Goal: Task Accomplishment & Management: Manage account settings

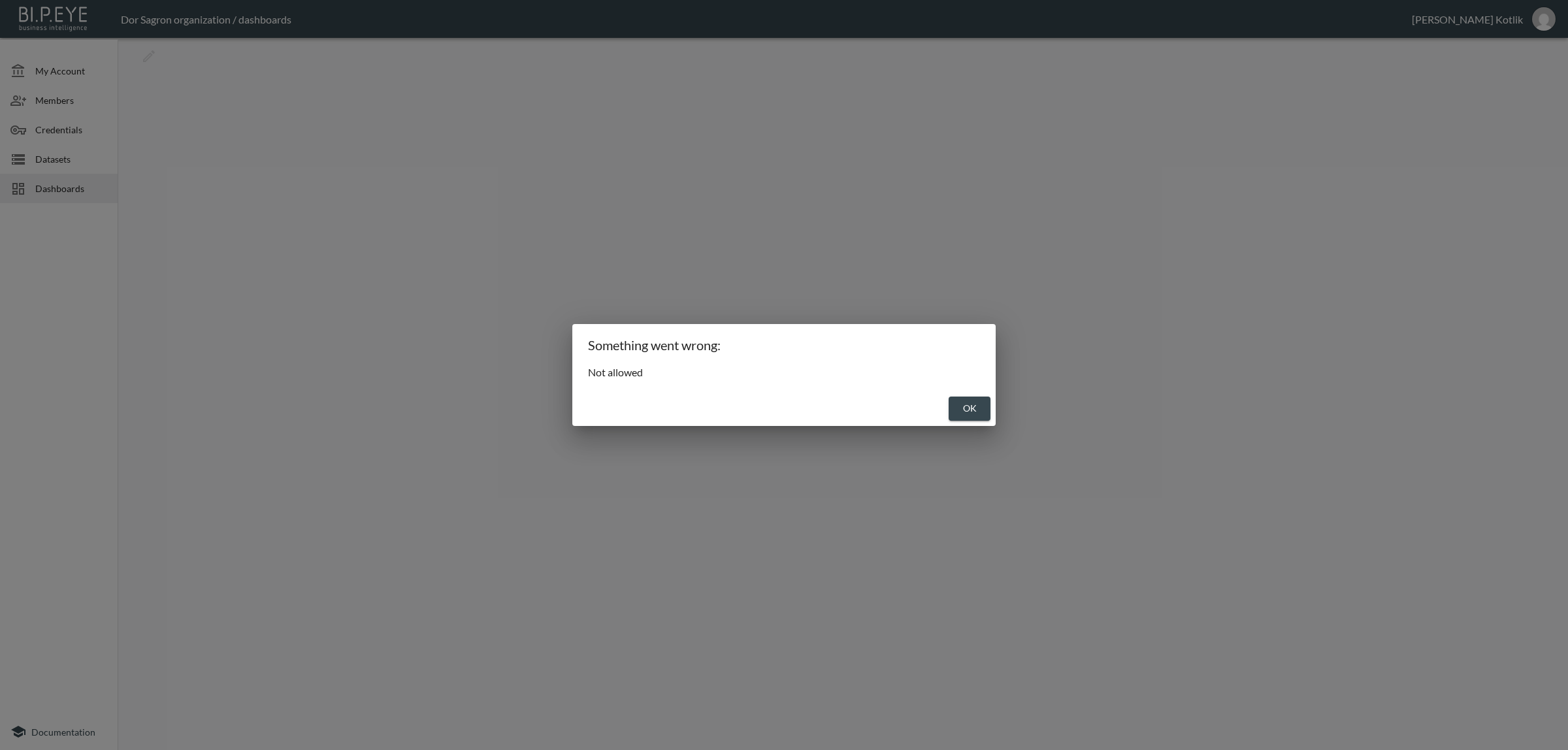
drag, startPoint x: 981, startPoint y: 412, endPoint x: 968, endPoint y: 403, distance: 15.8
click at [981, 413] on button "OK" at bounding box center [970, 409] width 42 height 25
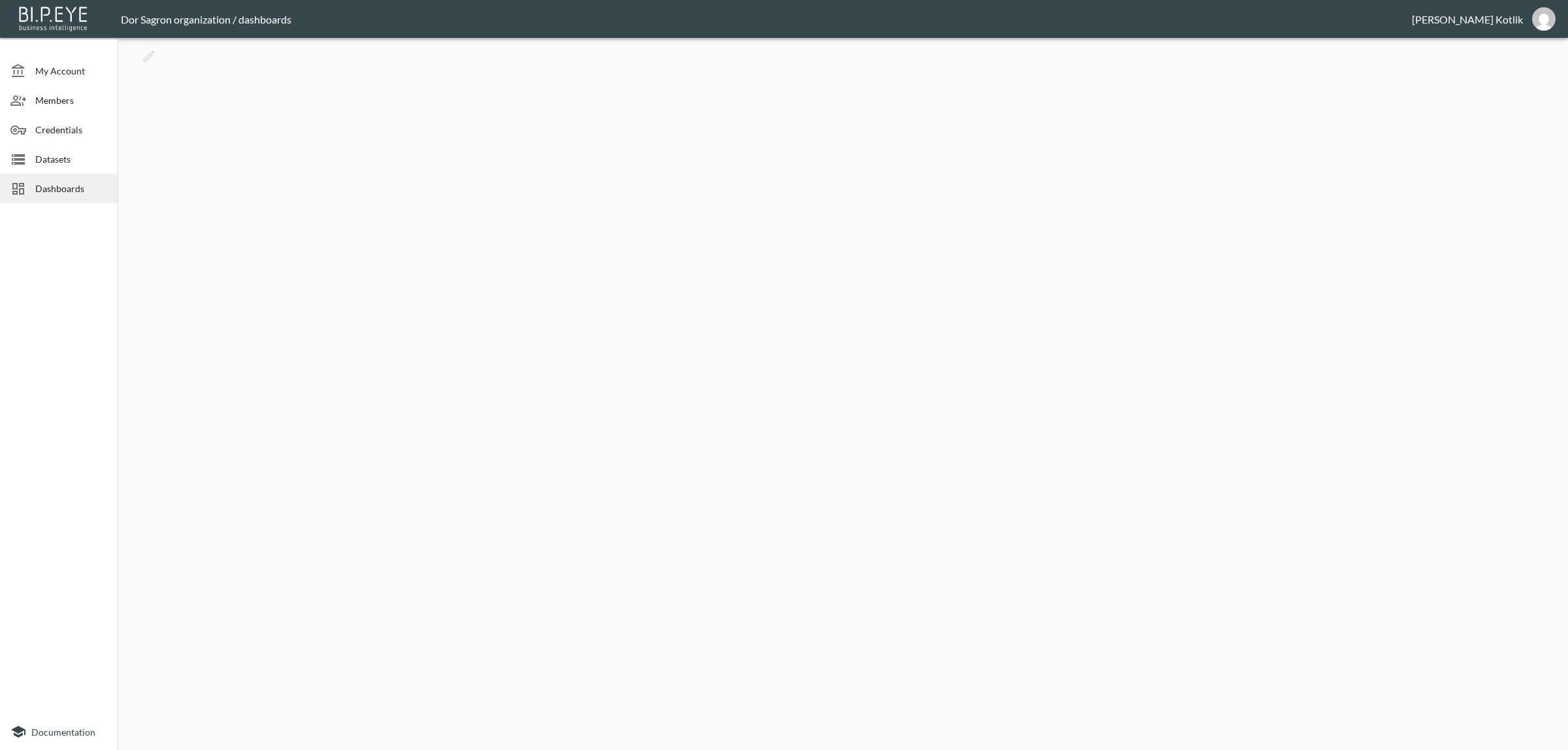
click at [54, 190] on span "Dashboards" at bounding box center [71, 189] width 72 height 14
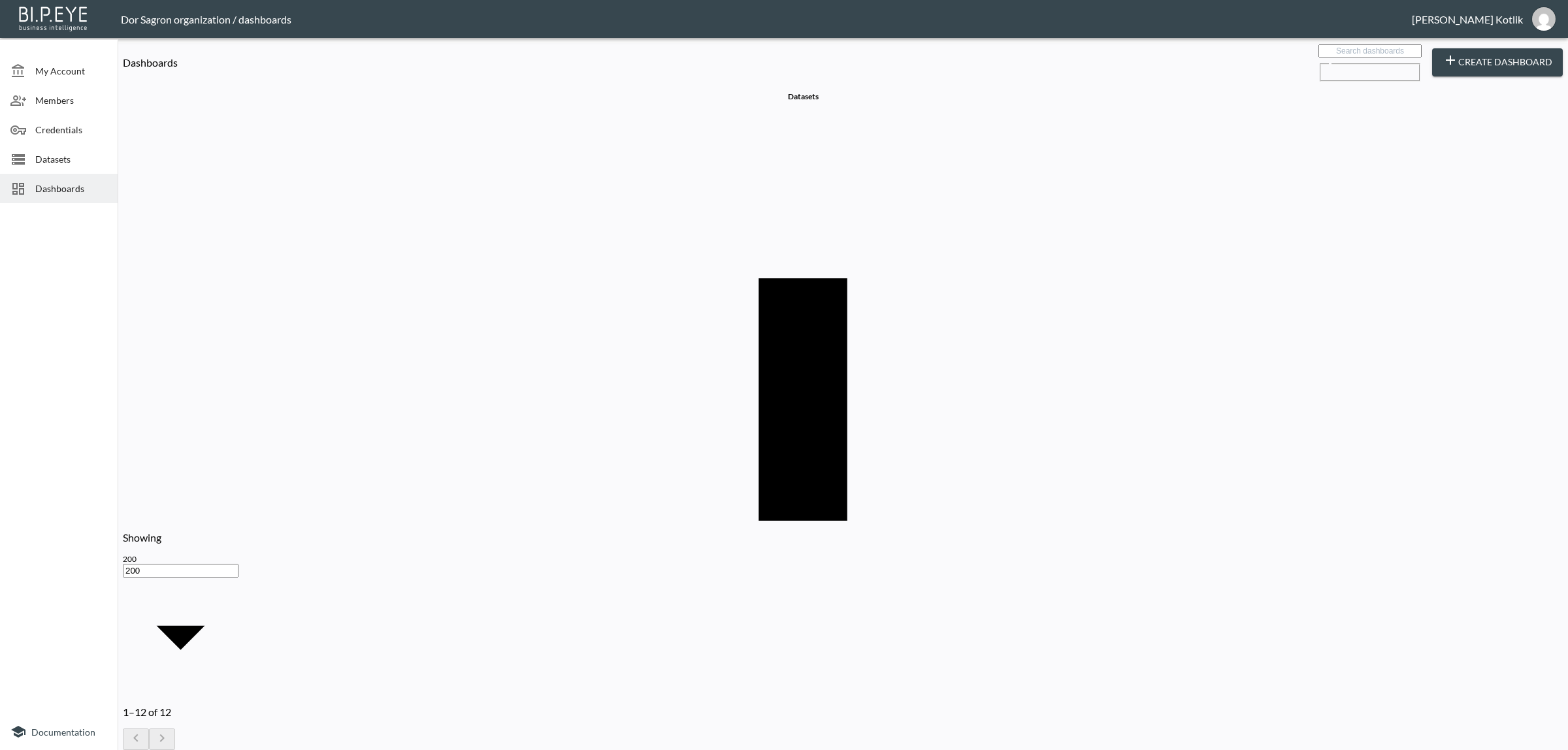
click at [43, 195] on span "Dashboards" at bounding box center [71, 189] width 72 height 14
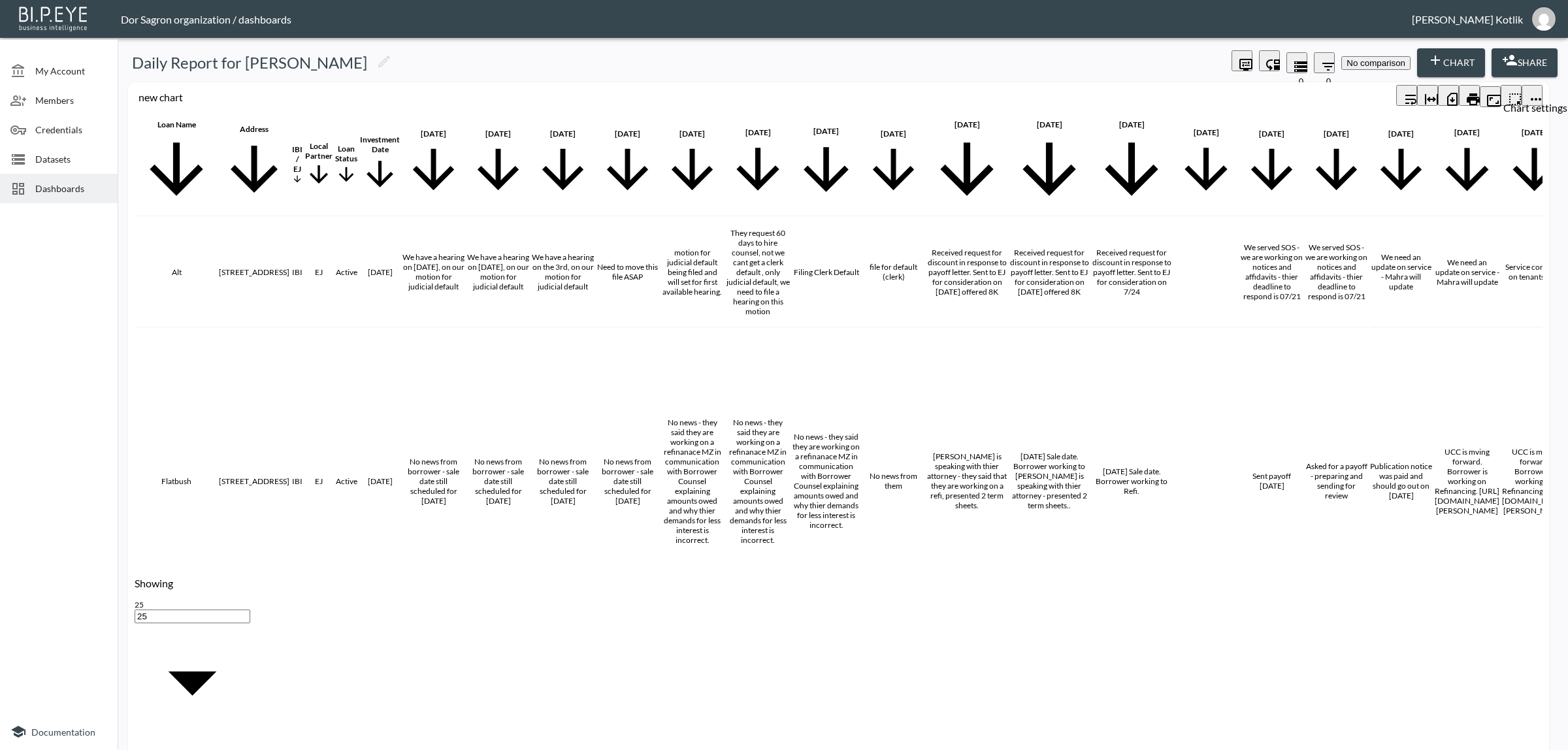
click at [1529, 91] on icon "more" at bounding box center [1536, 99] width 16 height 16
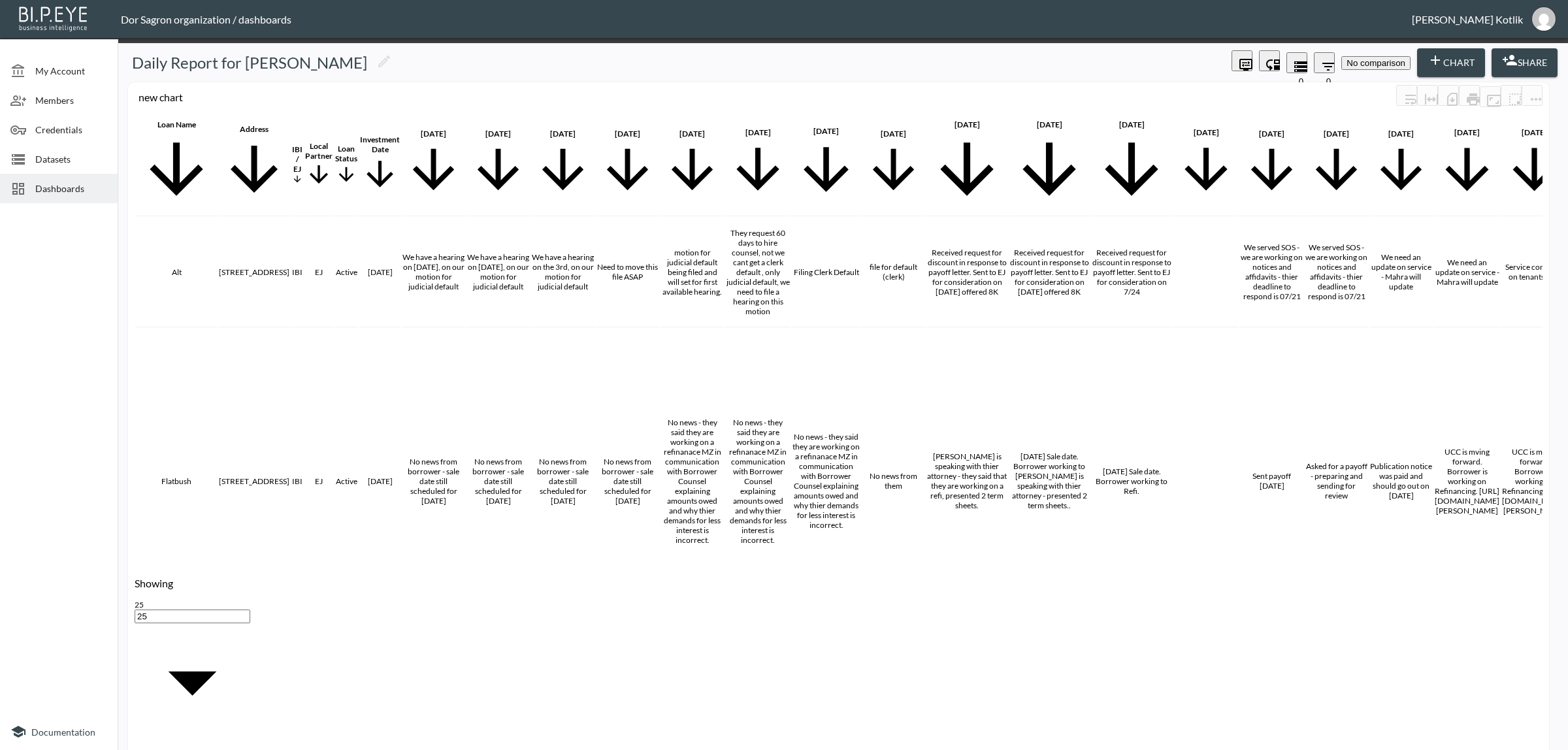
scroll to position [2041, 0]
checkbox input "true"
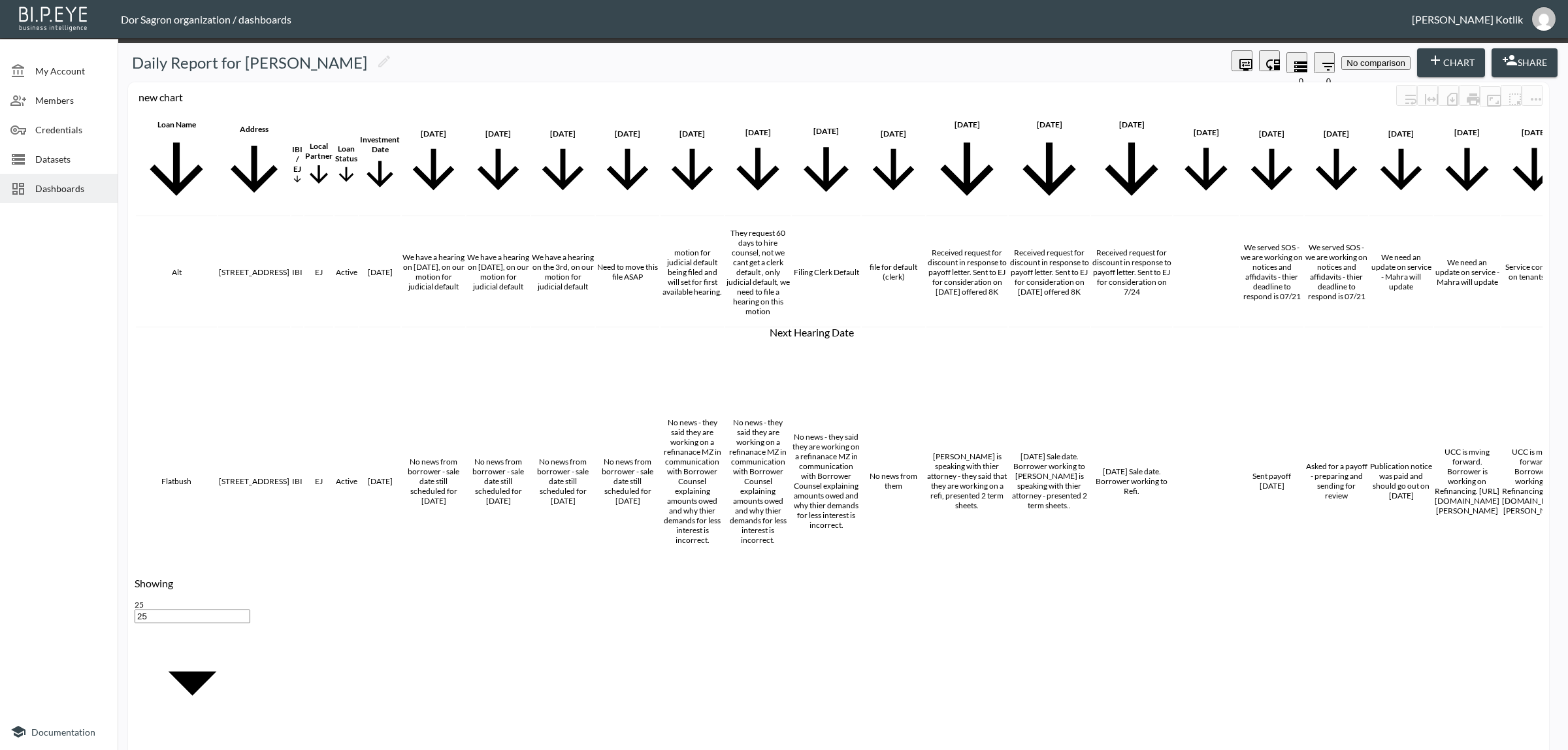
checkbox input "true"
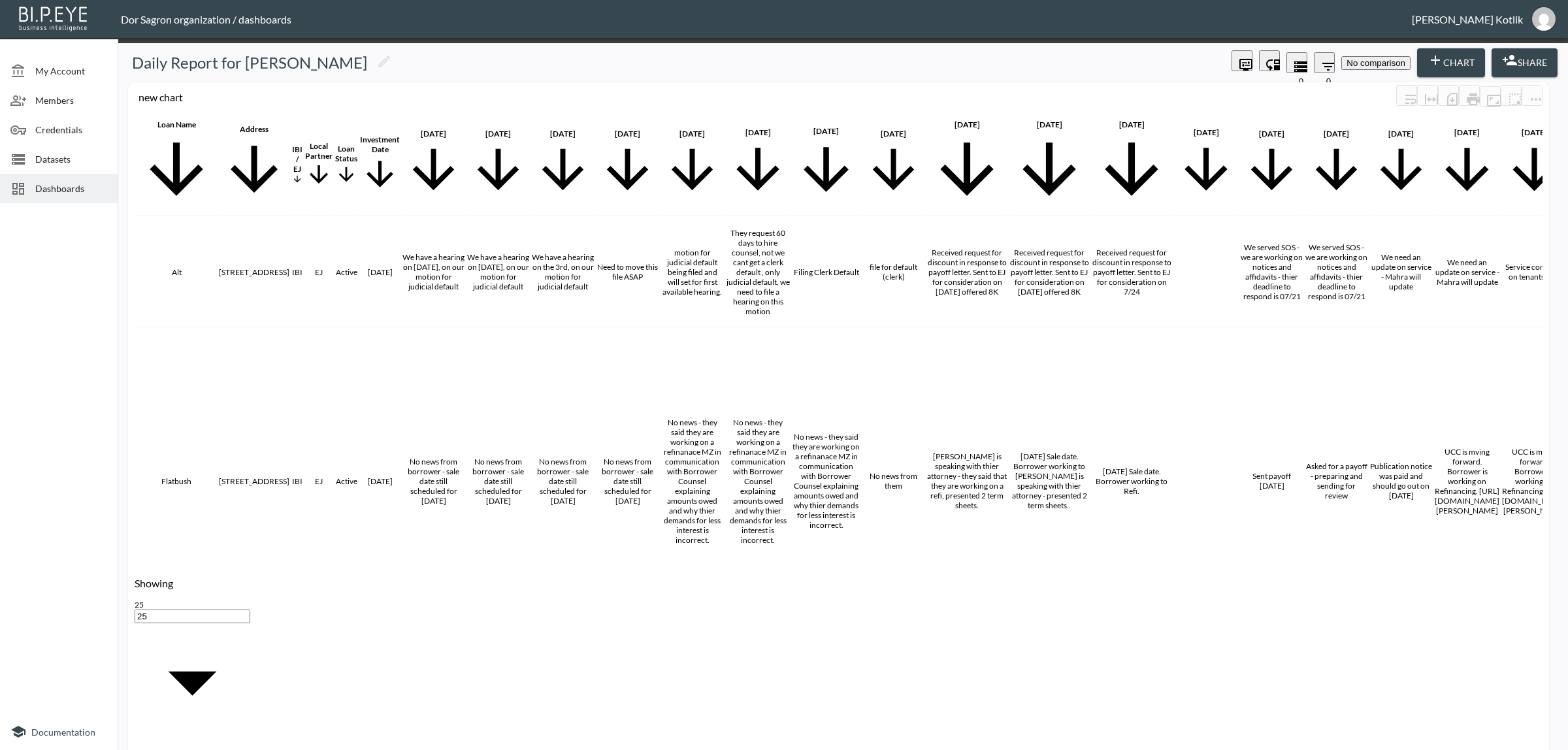
scroll to position [0, 0]
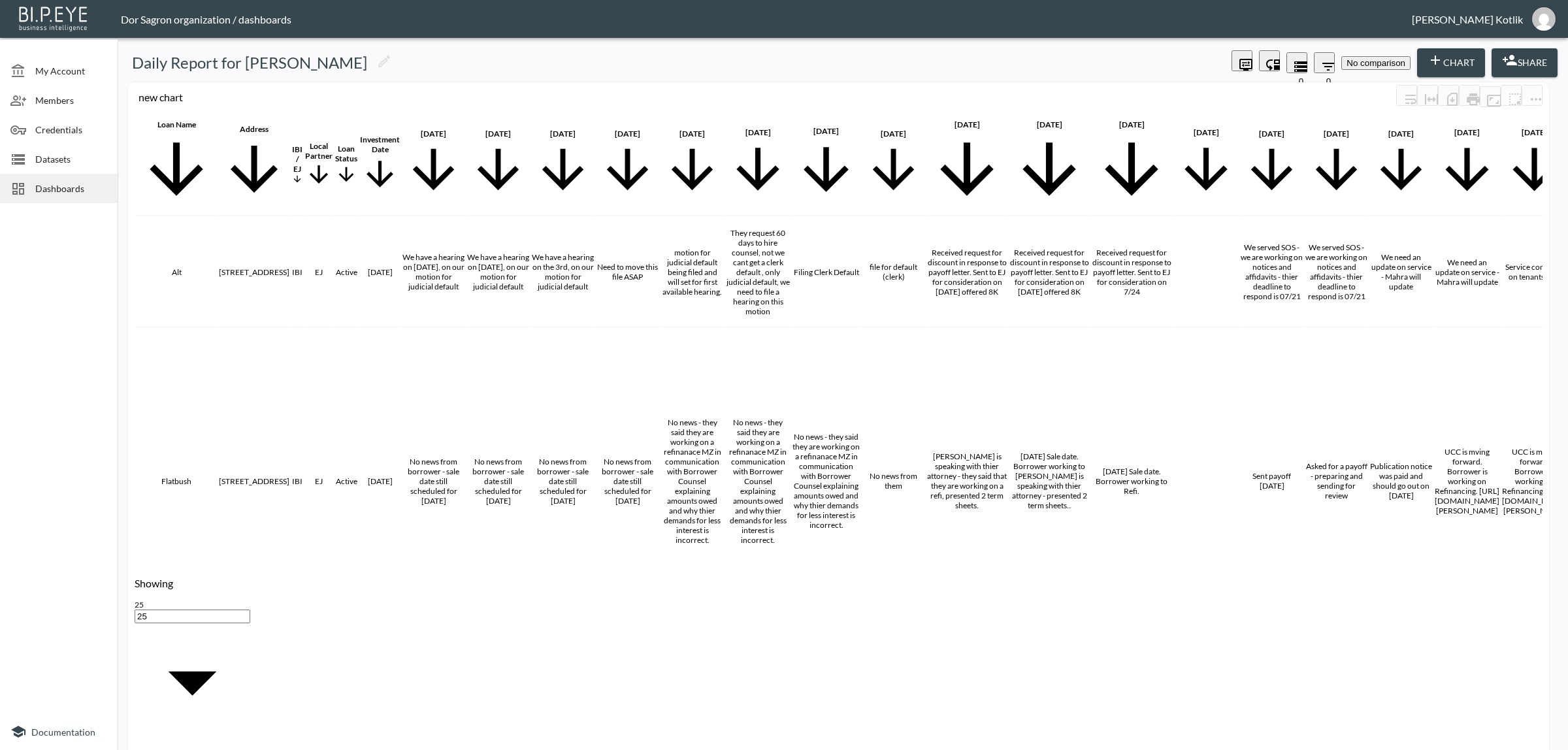
click at [37, 154] on span "Datasets" at bounding box center [71, 160] width 72 height 14
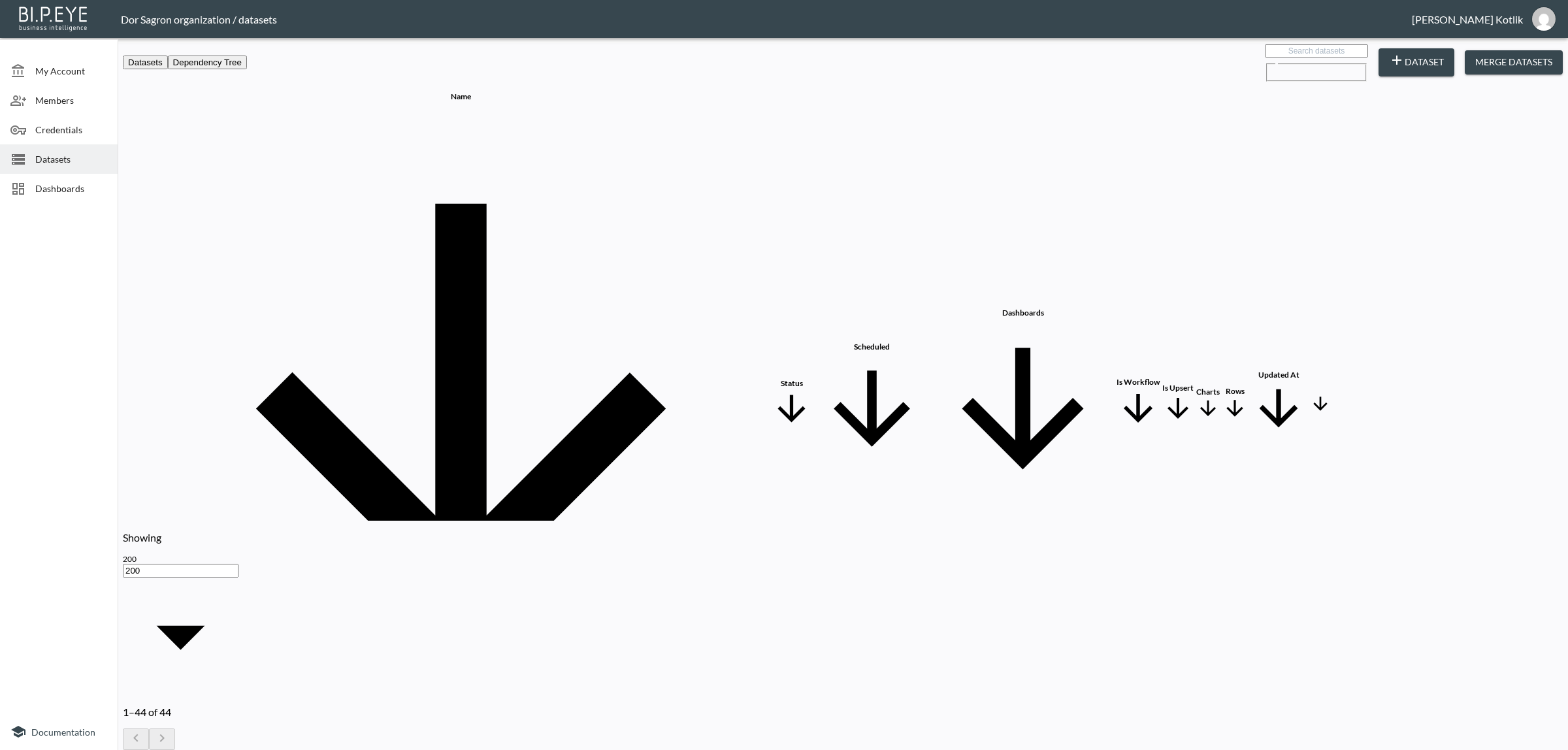
click at [1142, 749] on div at bounding box center [784, 750] width 1568 height 0
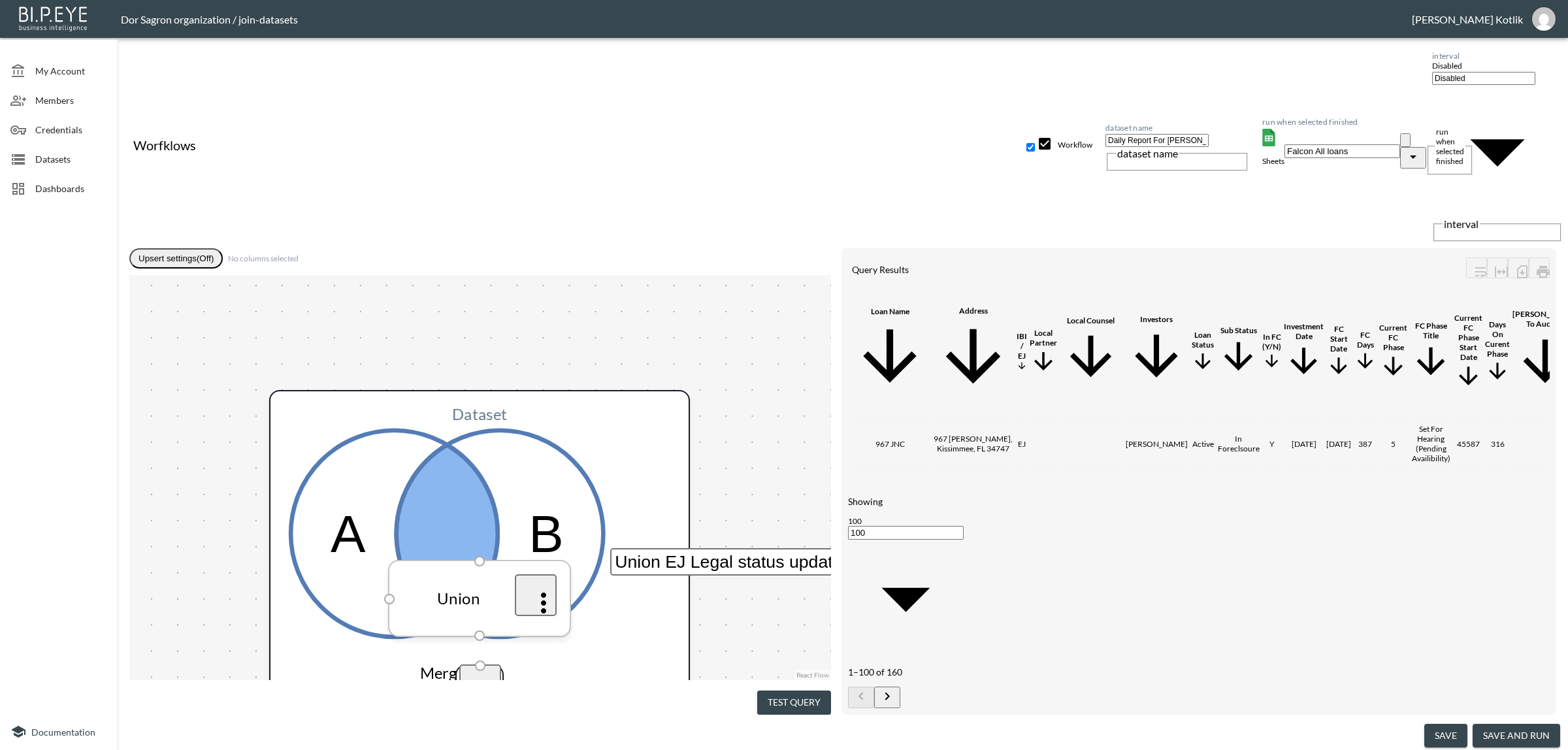
click at [544, 587] on icon "more" at bounding box center [544, 603] width 32 height 32
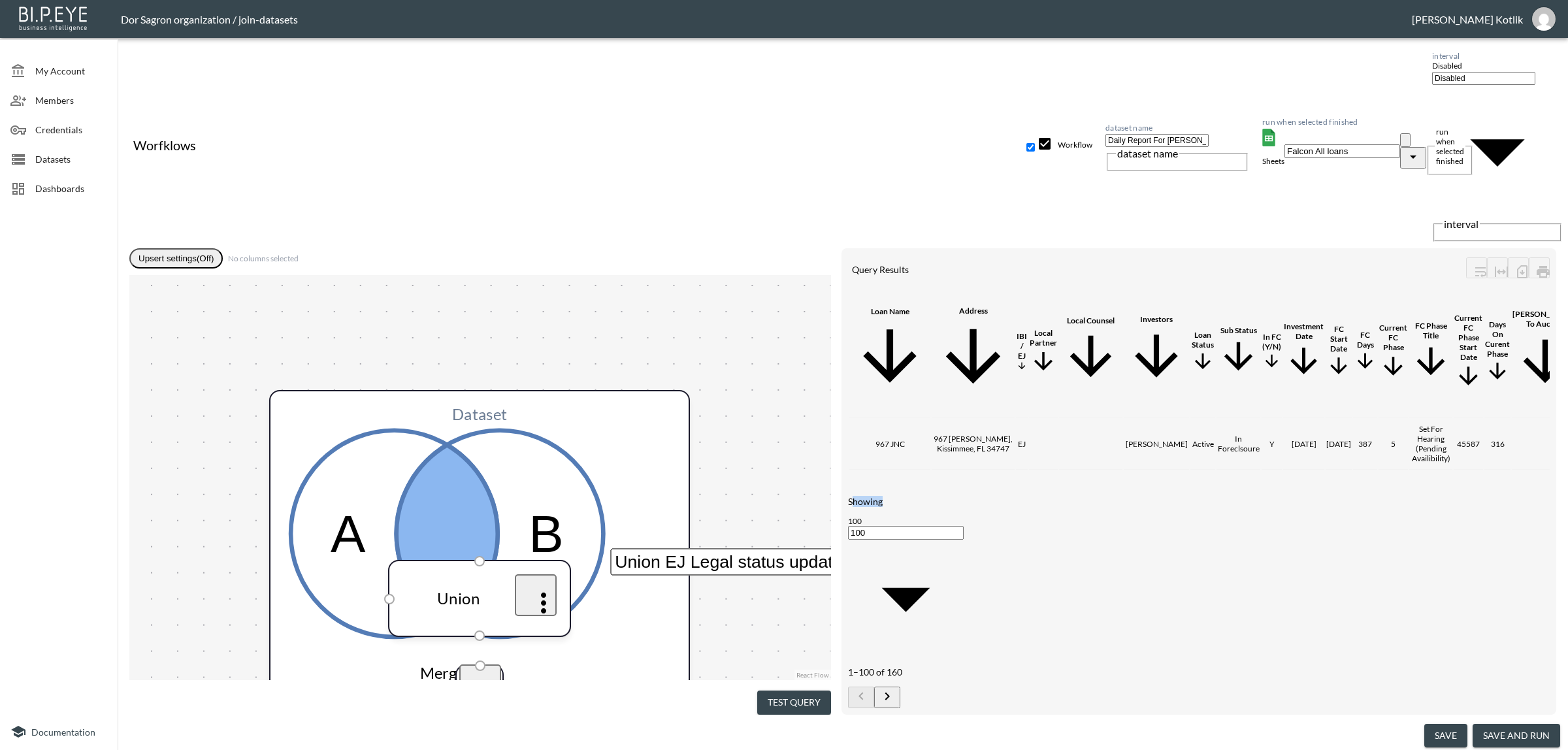
click at [902, 668] on div "Showing 100 100 1–100 of 160" at bounding box center [906, 602] width 116 height 212
click at [1500, 732] on button "save and run" at bounding box center [1517, 736] width 88 height 25
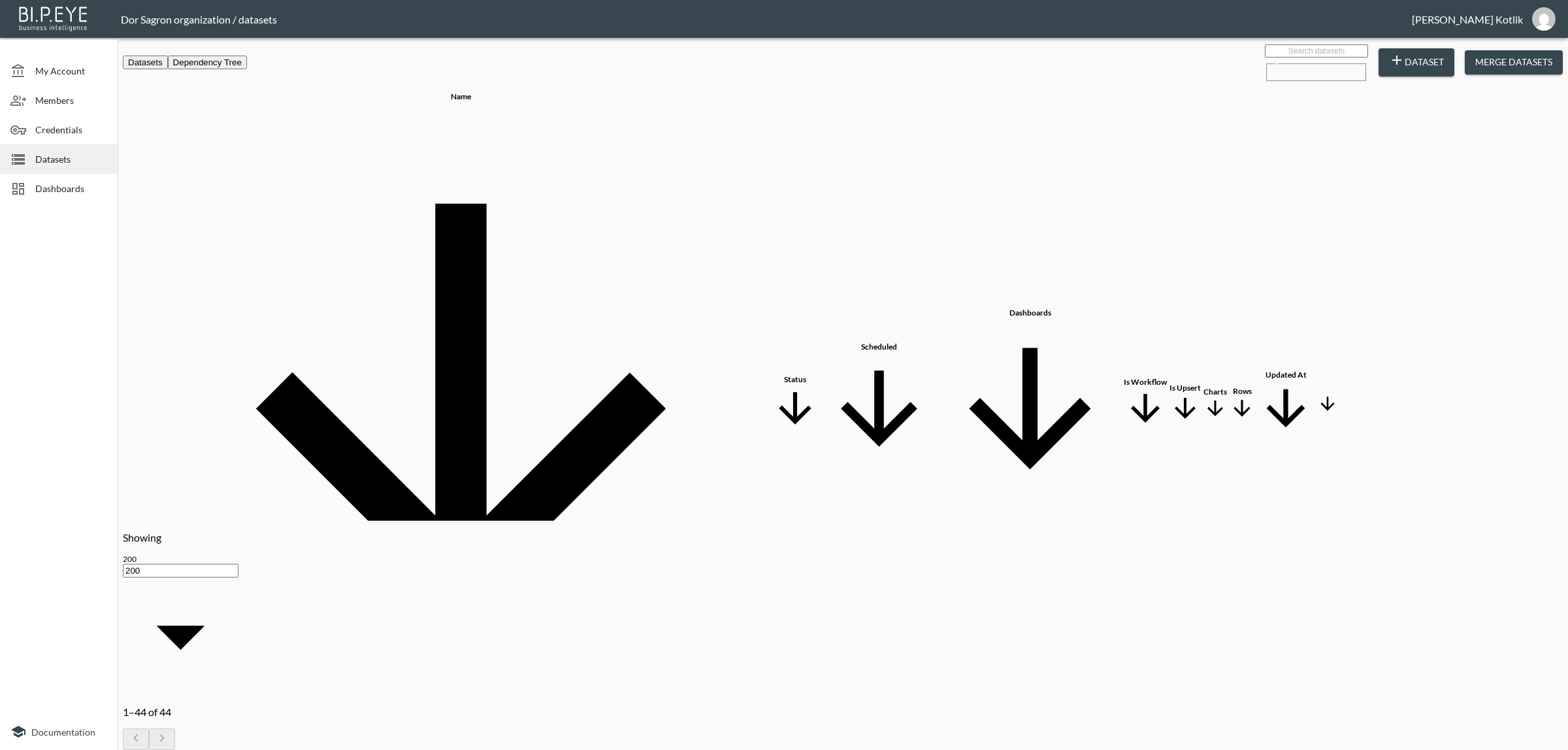
checkbox input "true"
checkbox input "false"
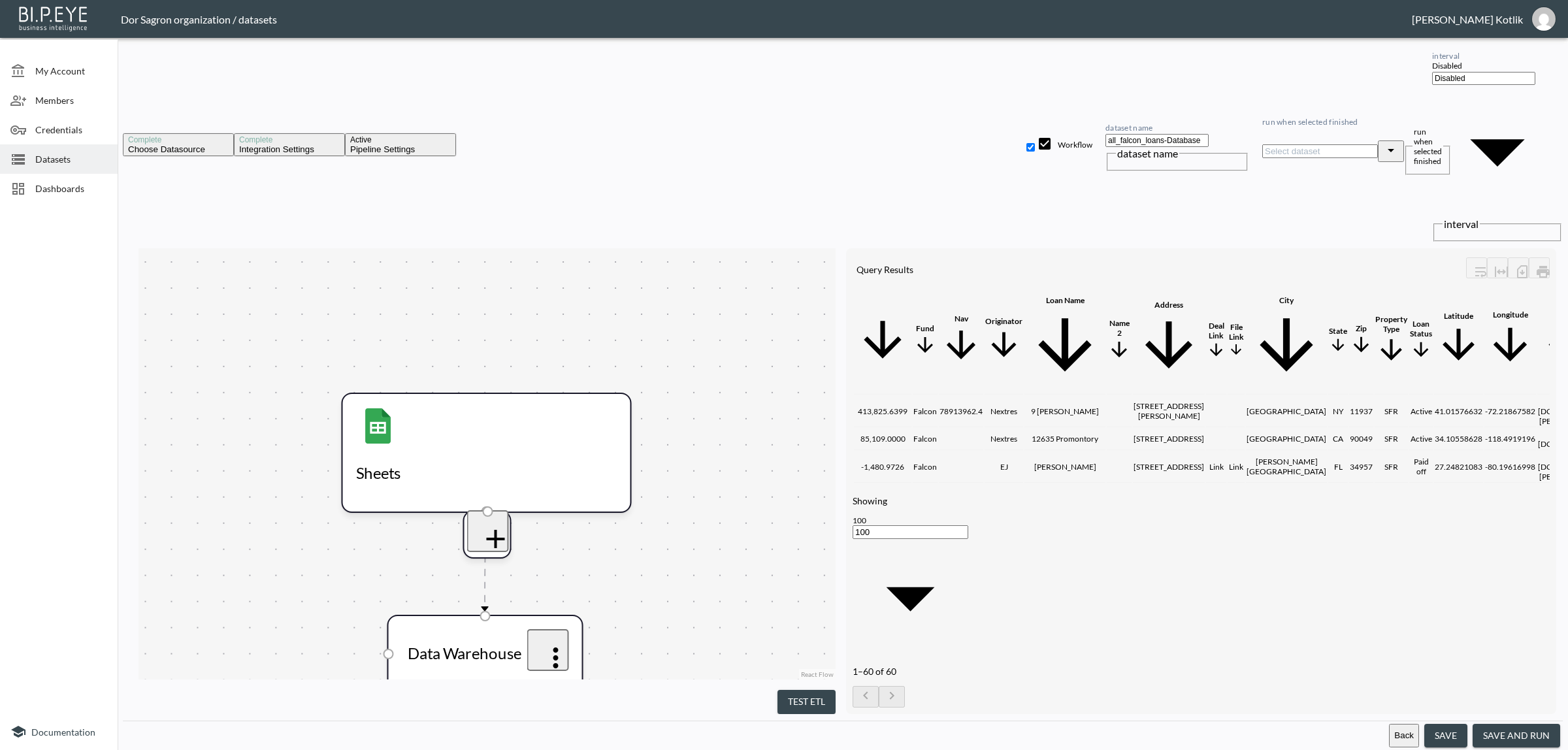
click at [74, 154] on span "Datasets" at bounding box center [71, 160] width 72 height 14
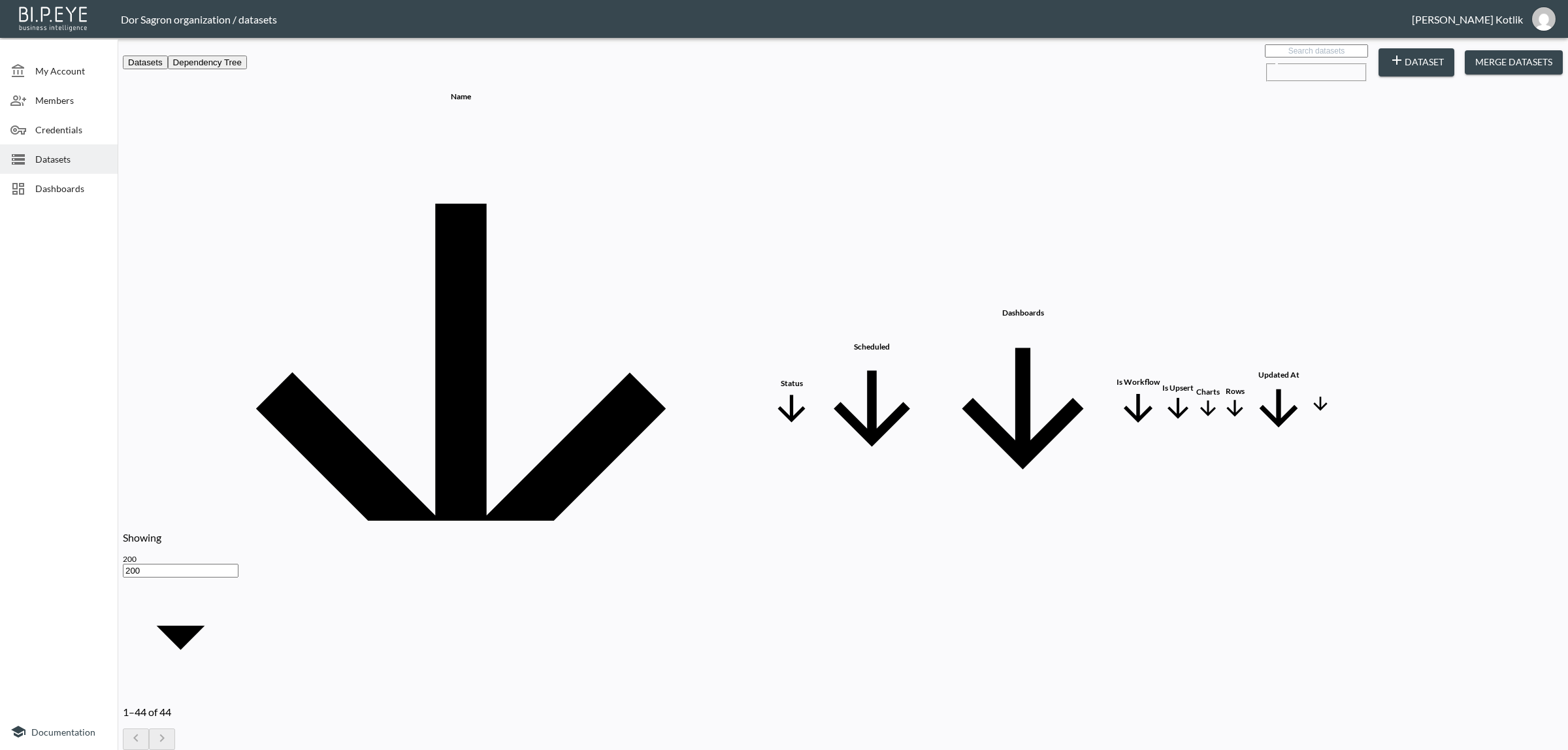
click at [41, 191] on span "Dashboards" at bounding box center [71, 189] width 72 height 14
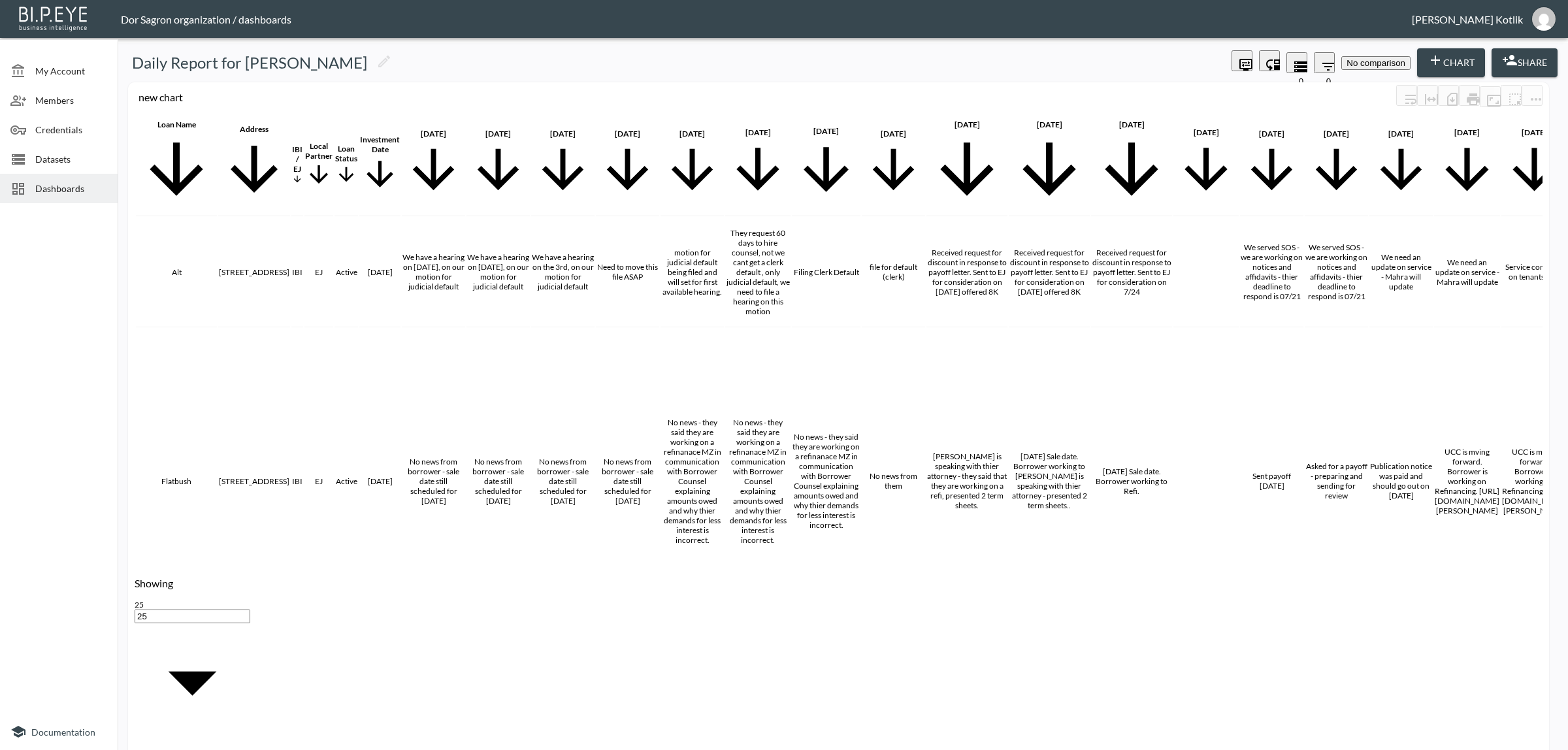
click at [1438, 58] on button "Chart" at bounding box center [1450, 62] width 68 height 29
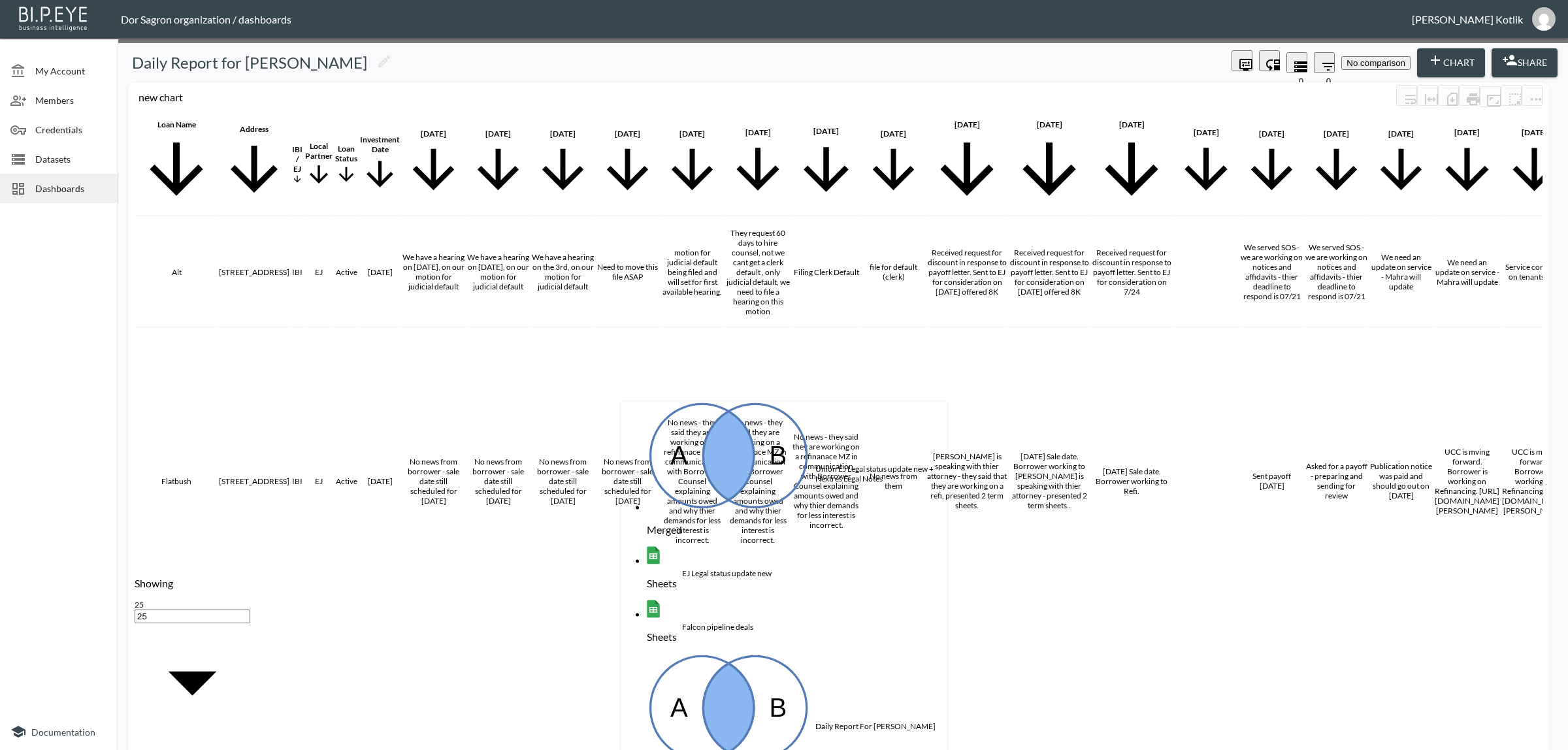
click at [815, 464] on div "Union EJ Legal status update new + Nextres Legal Notes" at bounding box center [881, 474] width 132 height 19
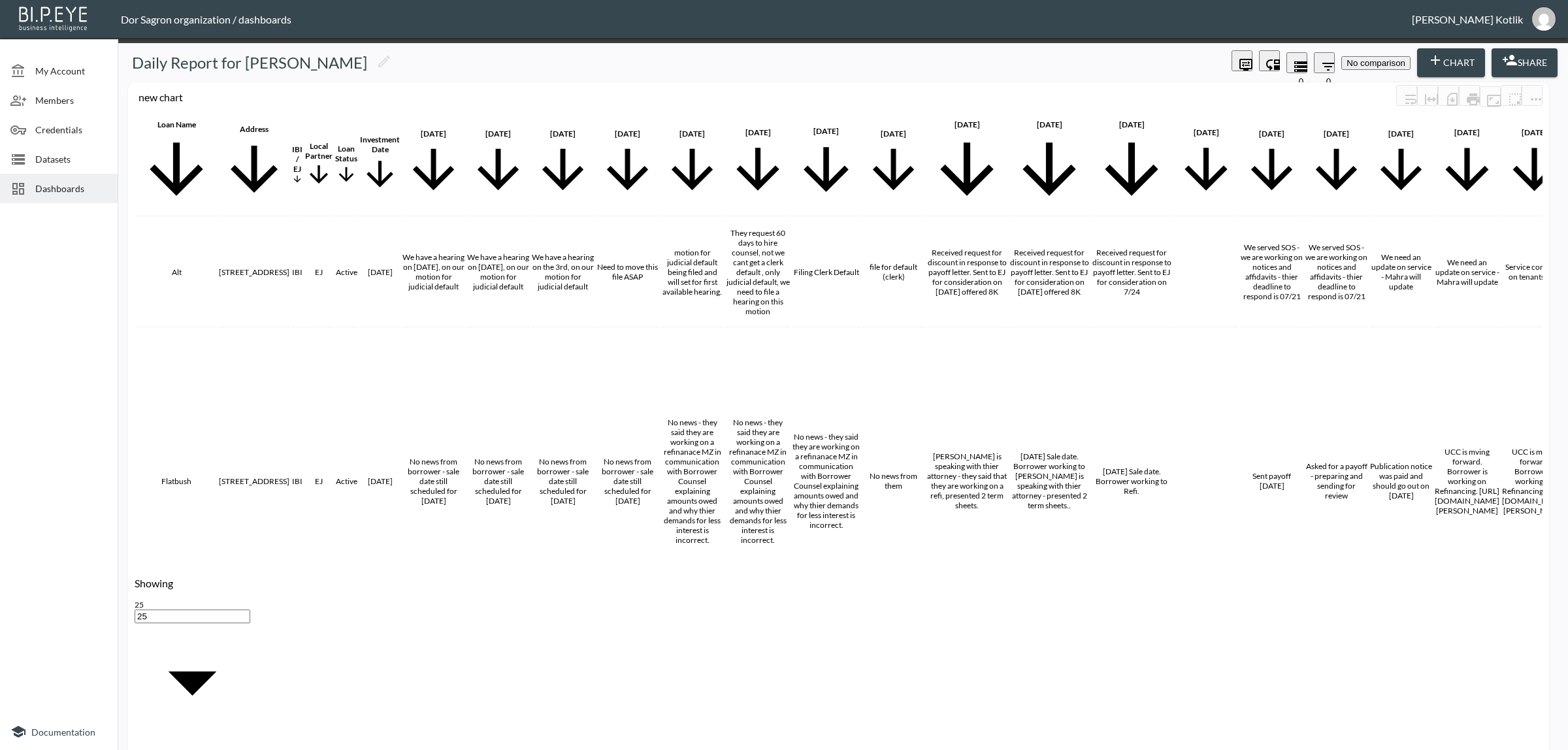
scroll to position [1759, 0]
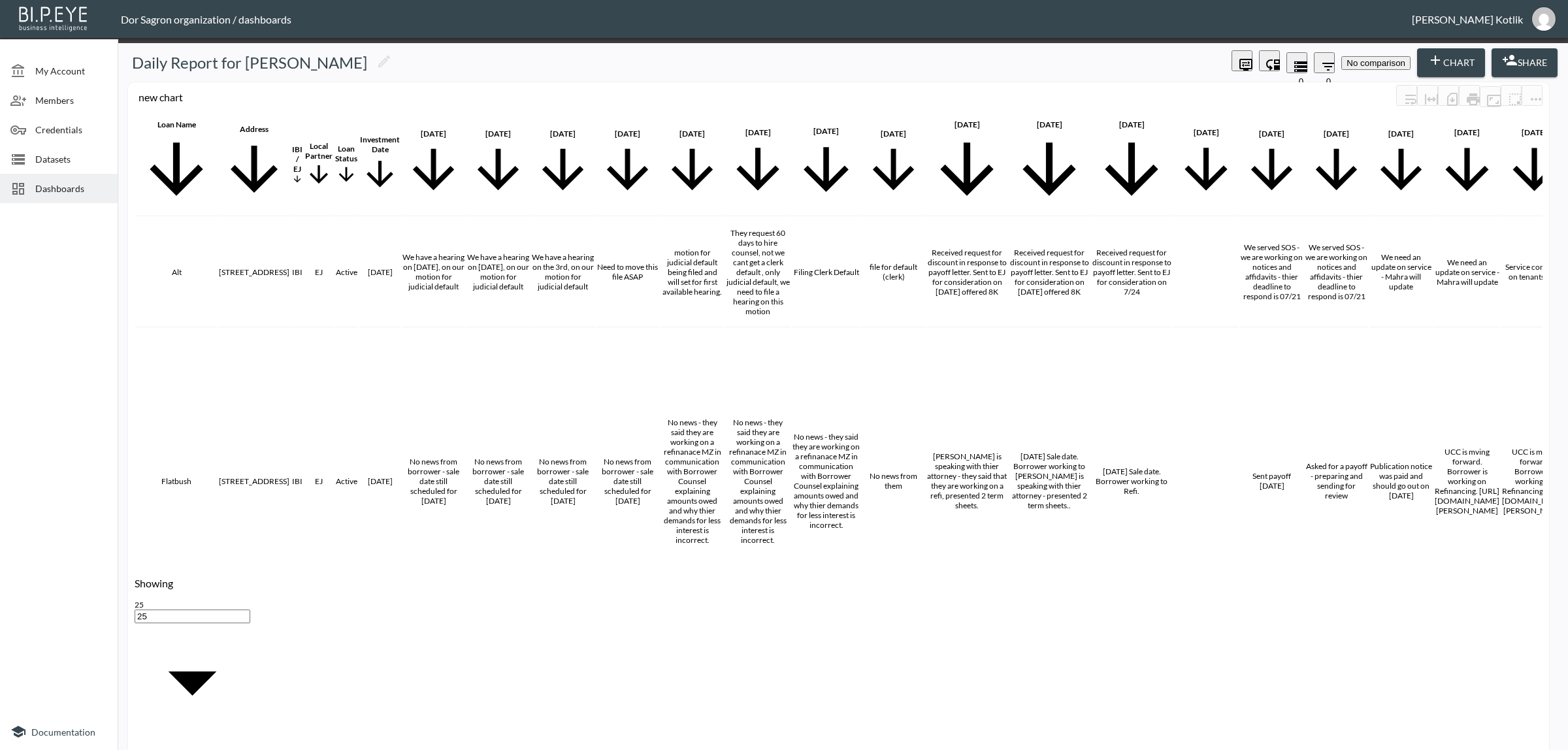
checkbox input "false"
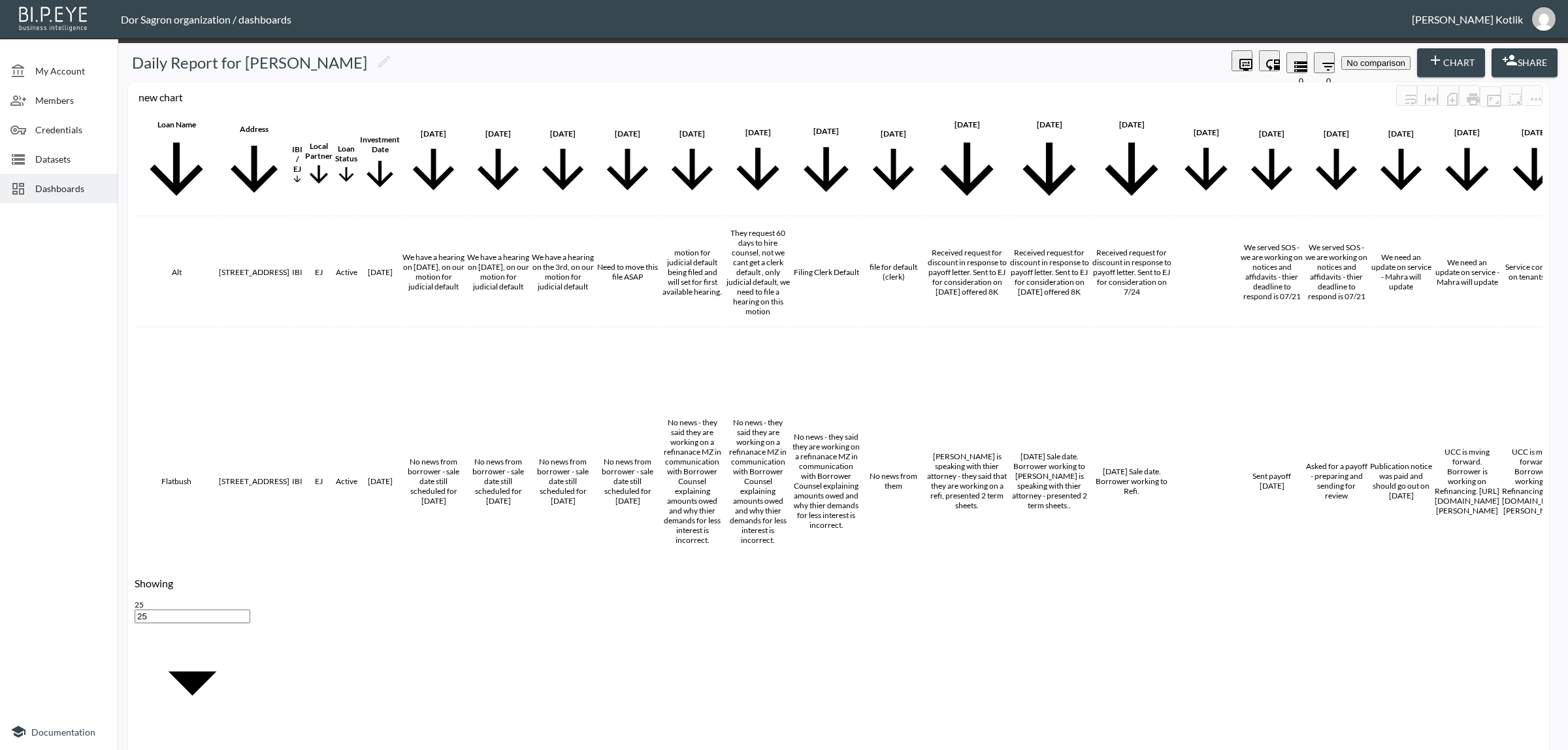
checkbox input "false"
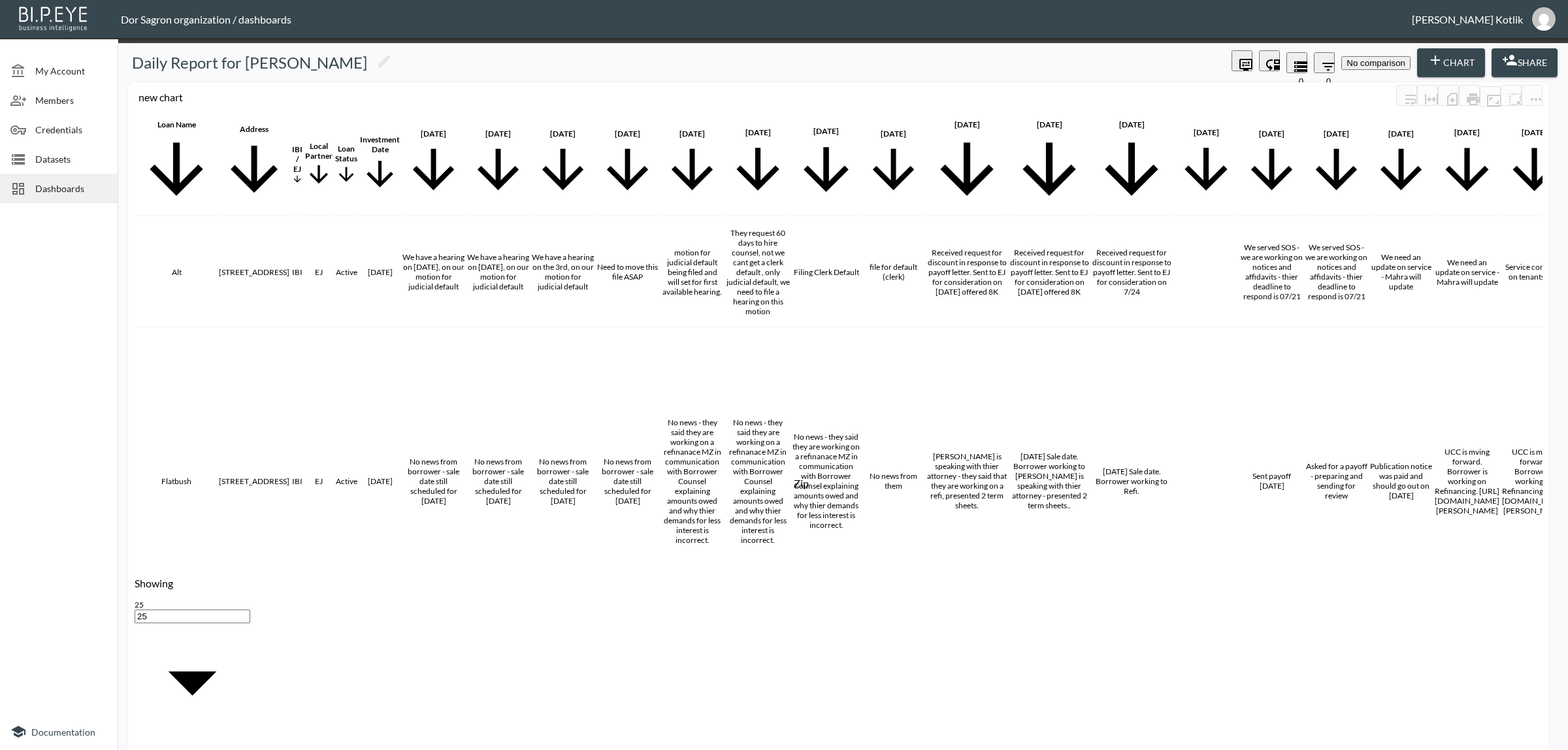
scroll to position [163, 0]
drag, startPoint x: 751, startPoint y: 447, endPoint x: 750, endPoint y: 454, distance: 7.1
checkbox input "false"
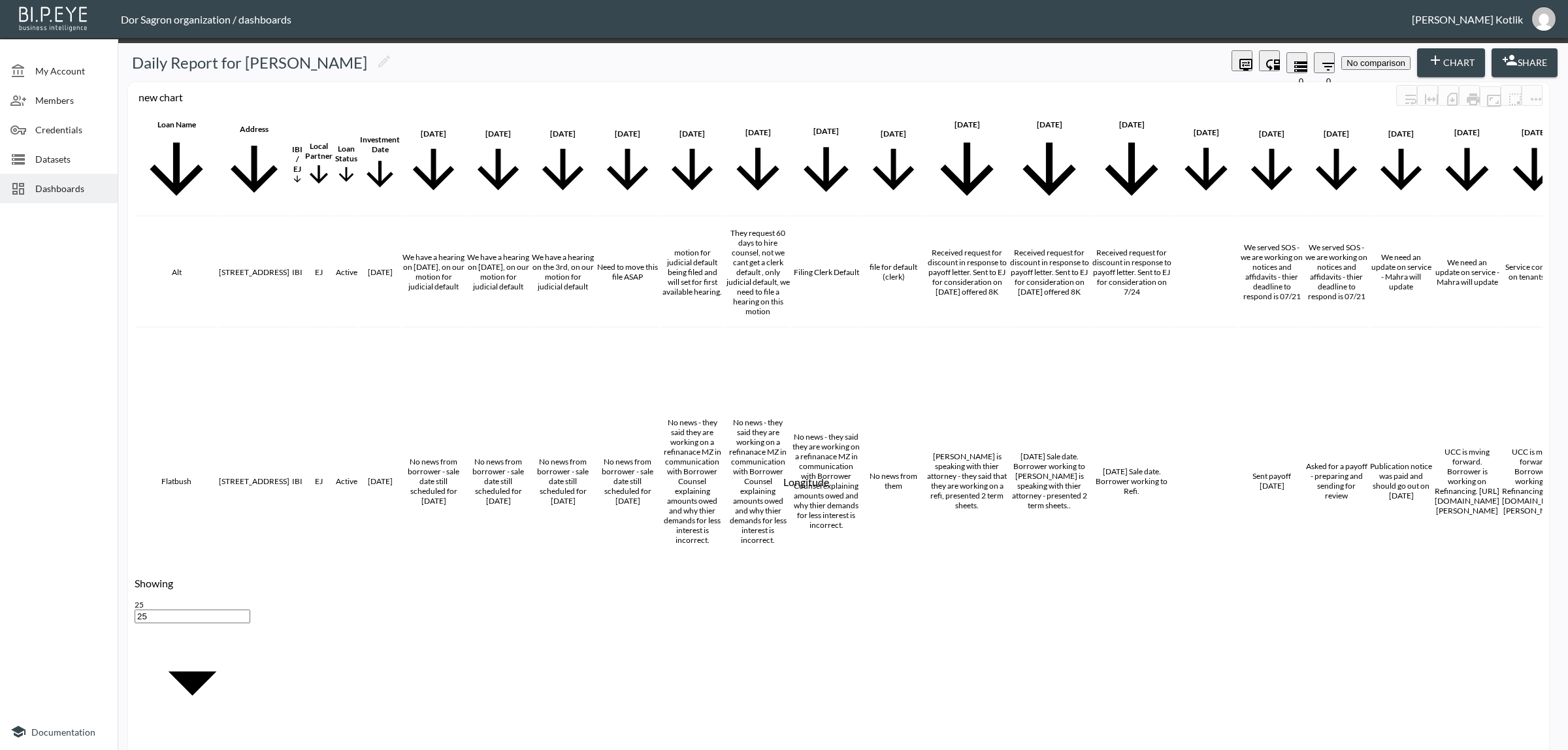
checkbox input "false"
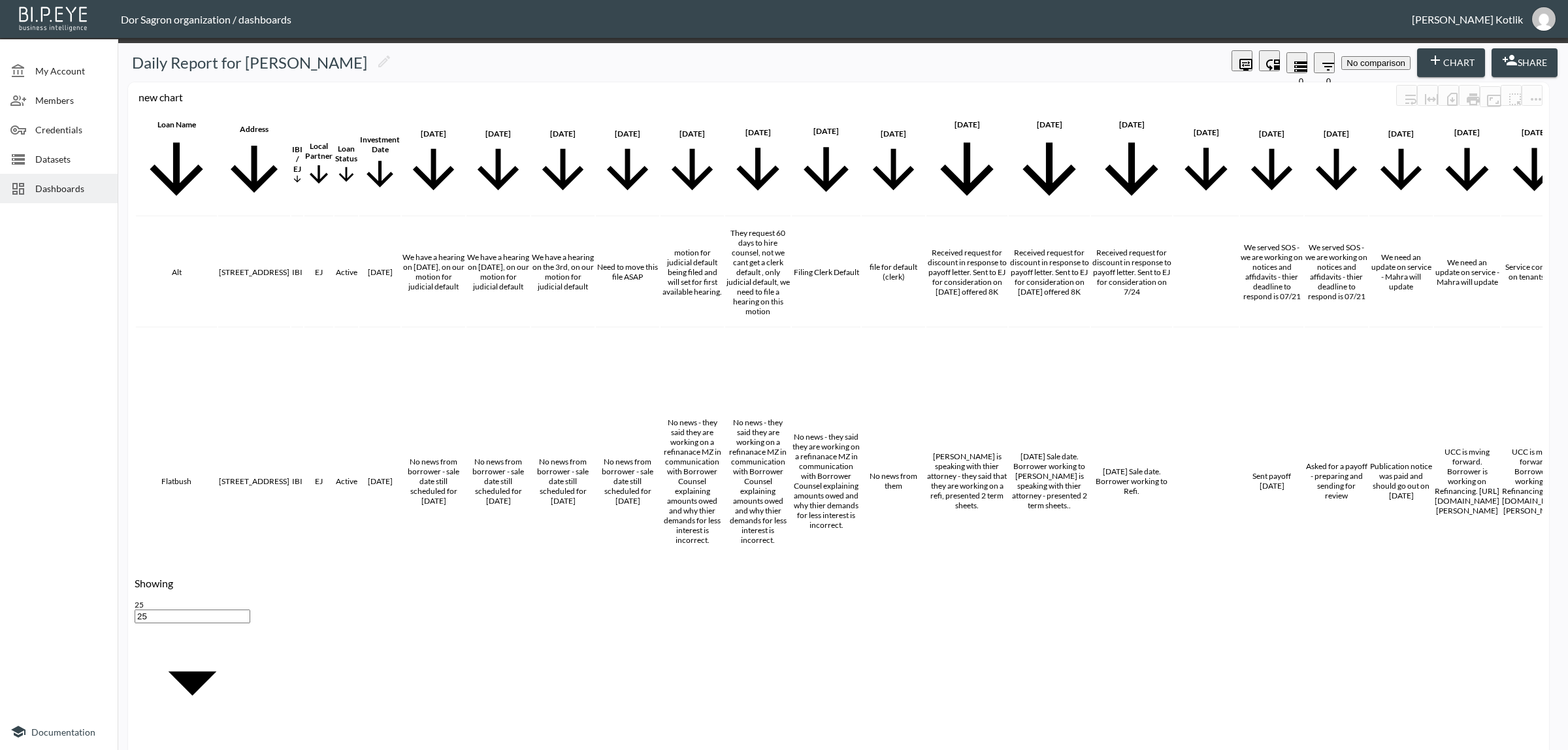
scroll to position [326, 0]
checkbox input "false"
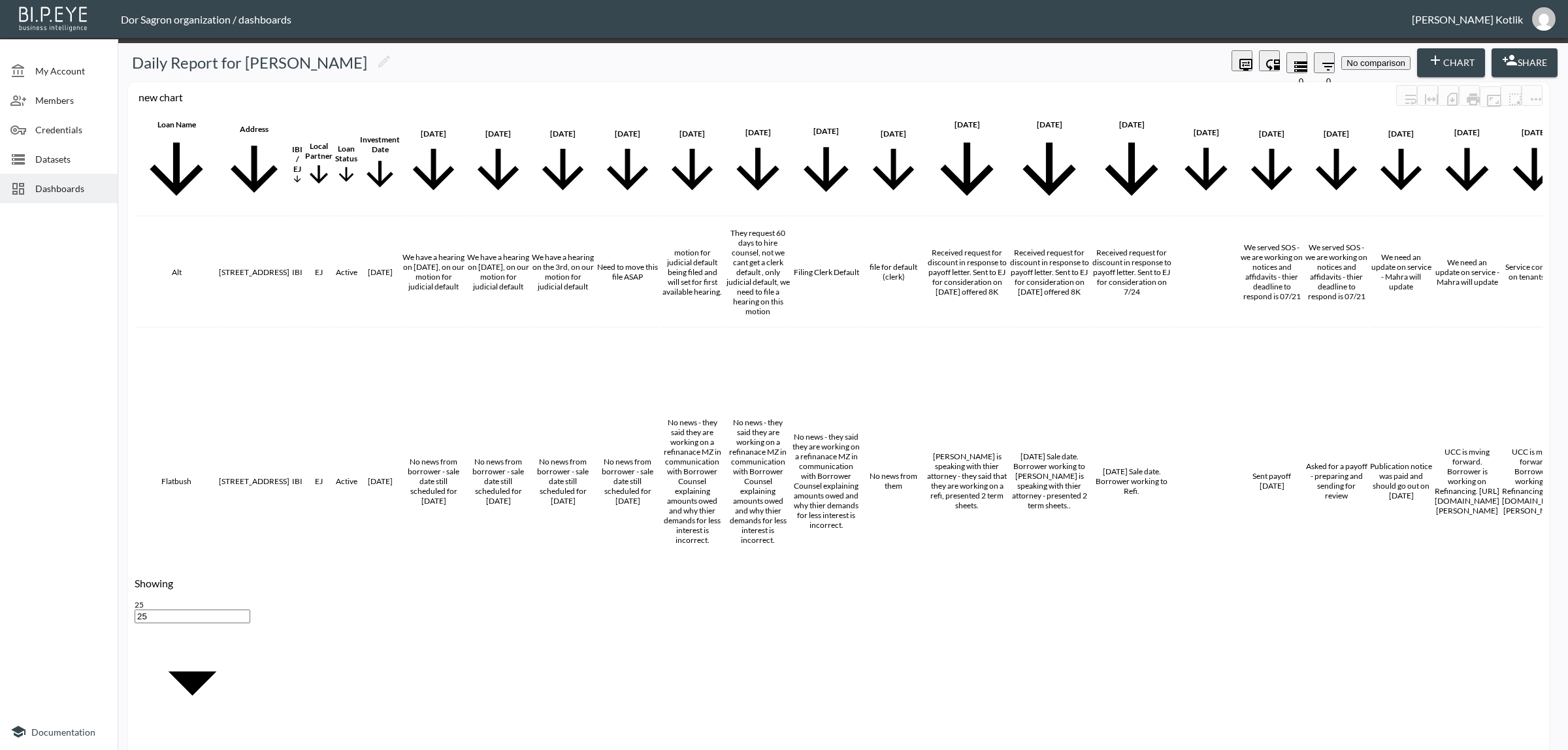
checkbox input "false"
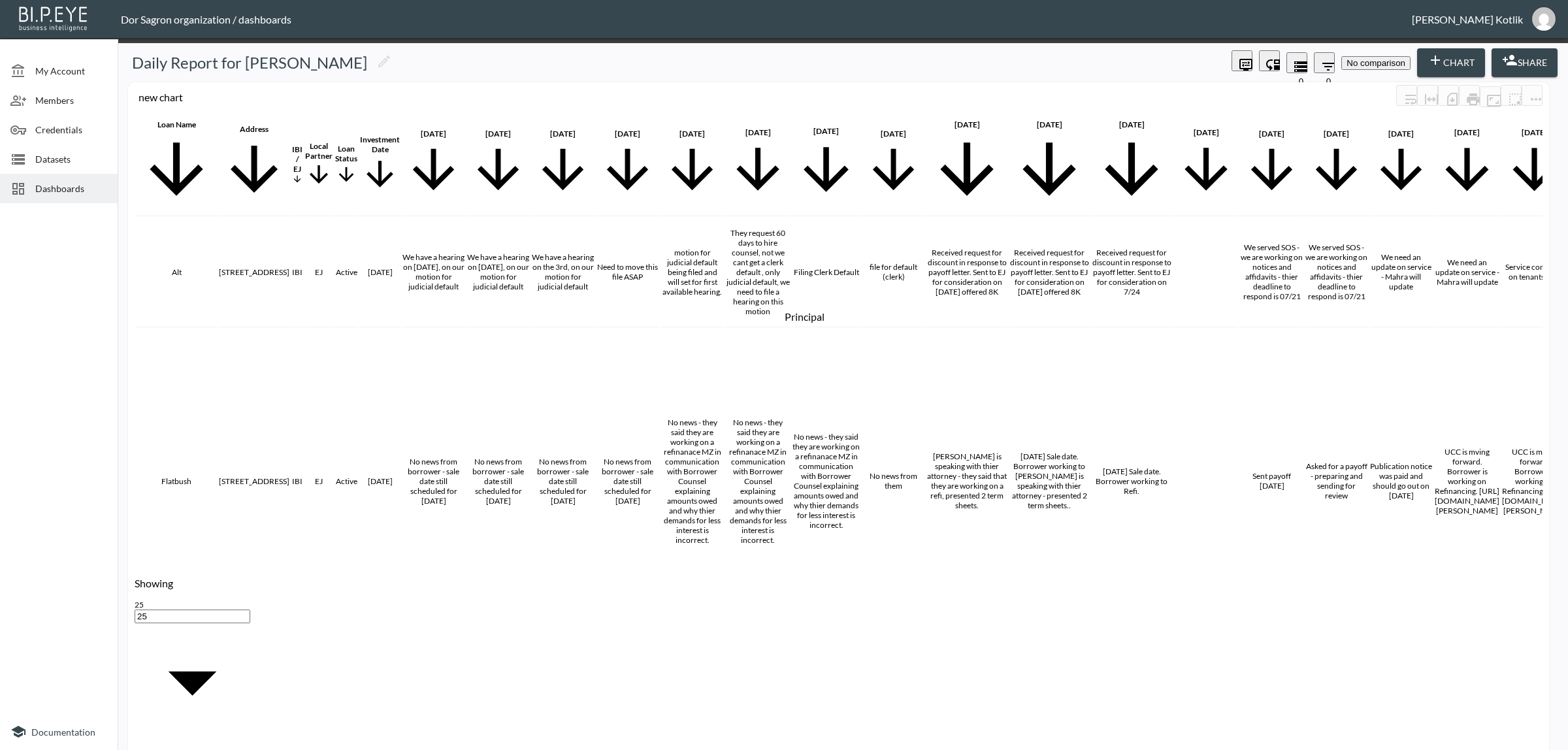
checkbox input "true"
checkbox input "false"
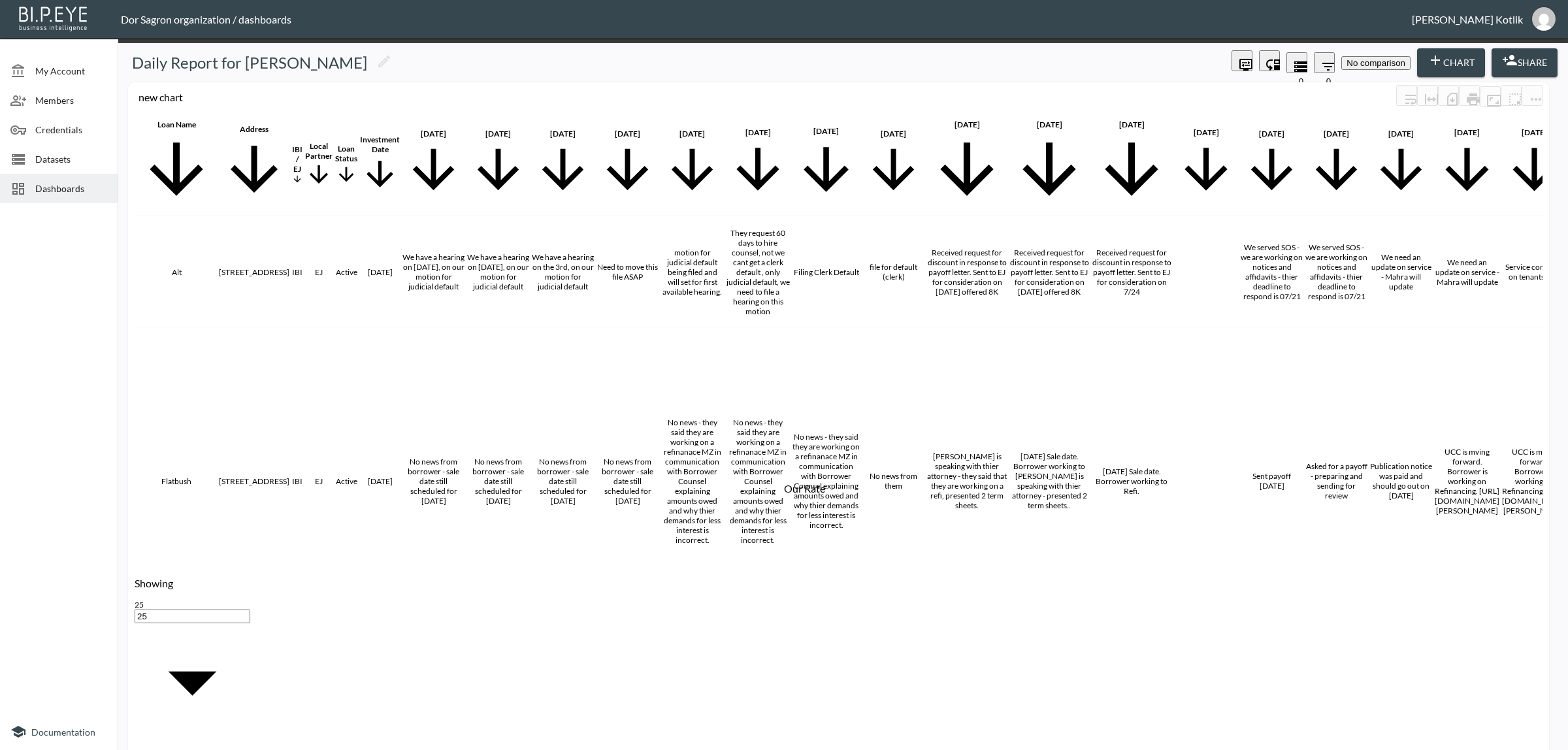
scroll to position [572, 0]
checkbox input "false"
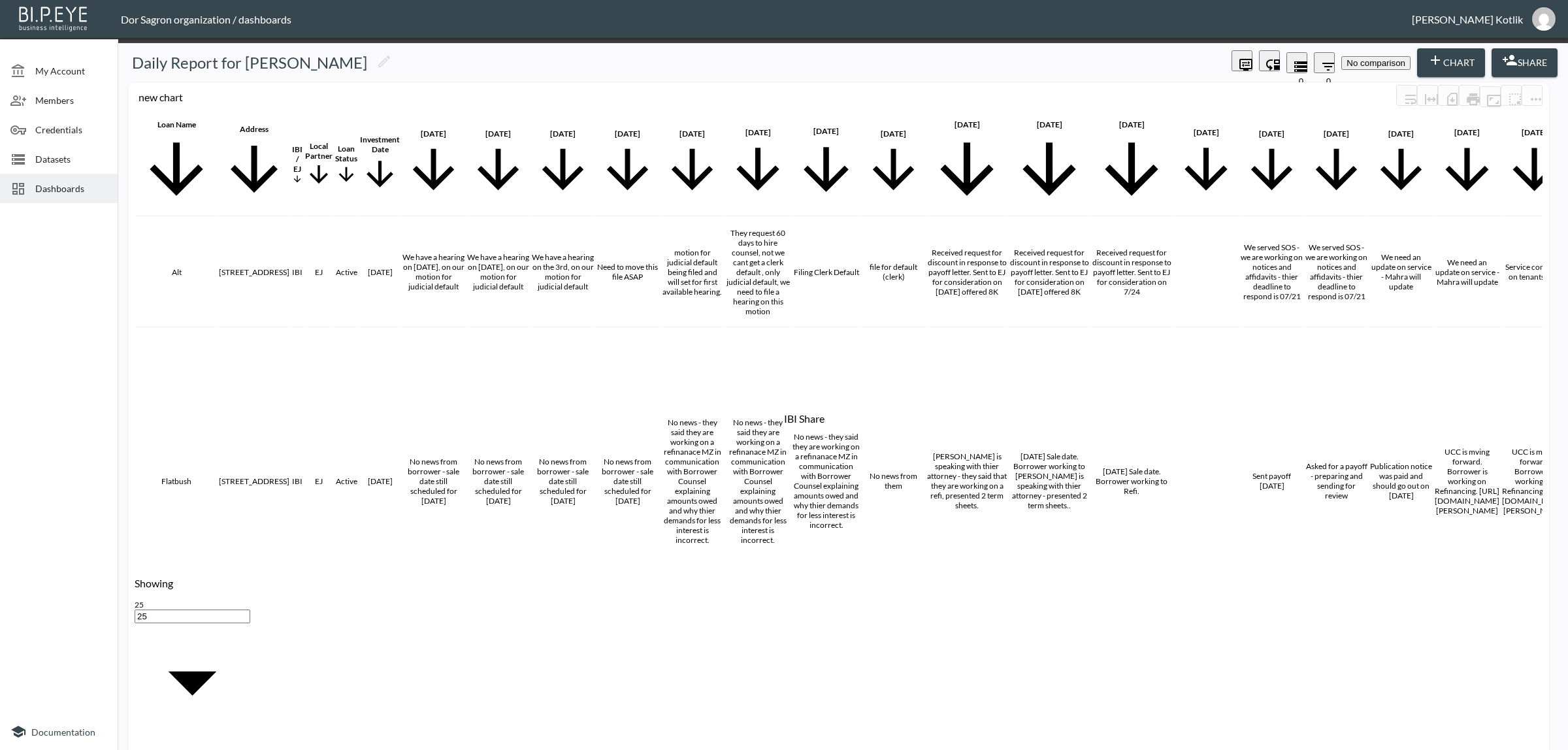
checkbox input "false"
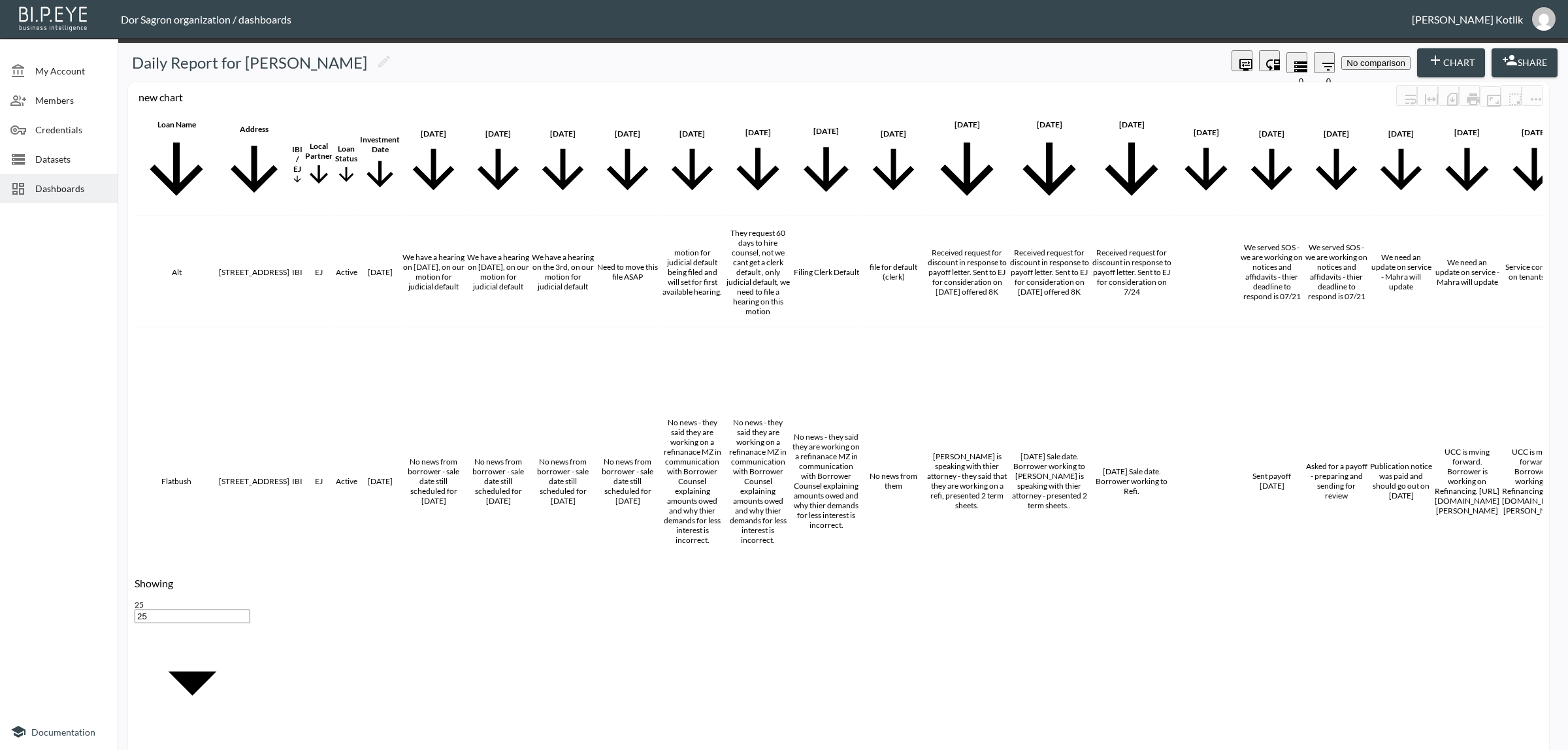
checkbox input "false"
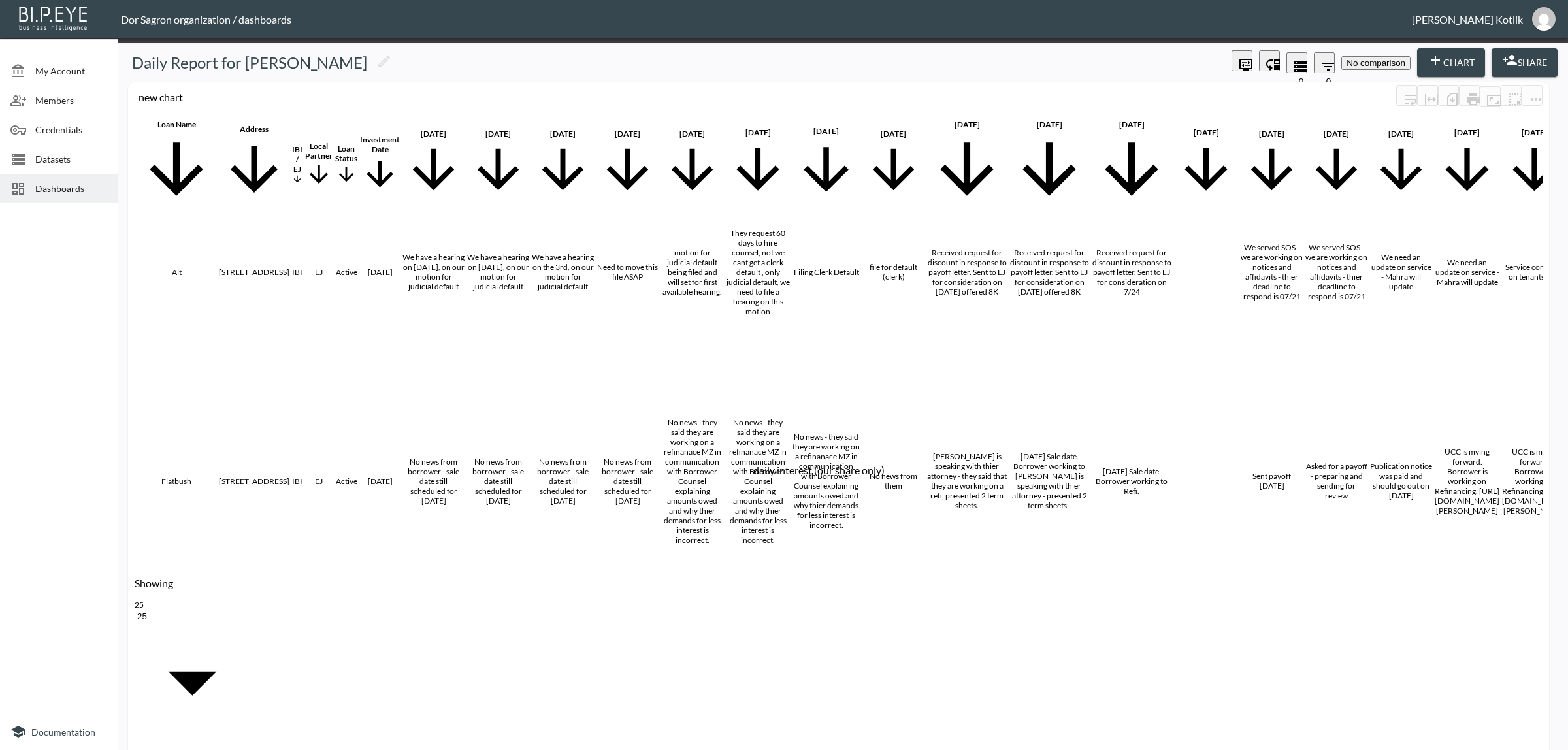
checkbox input "false"
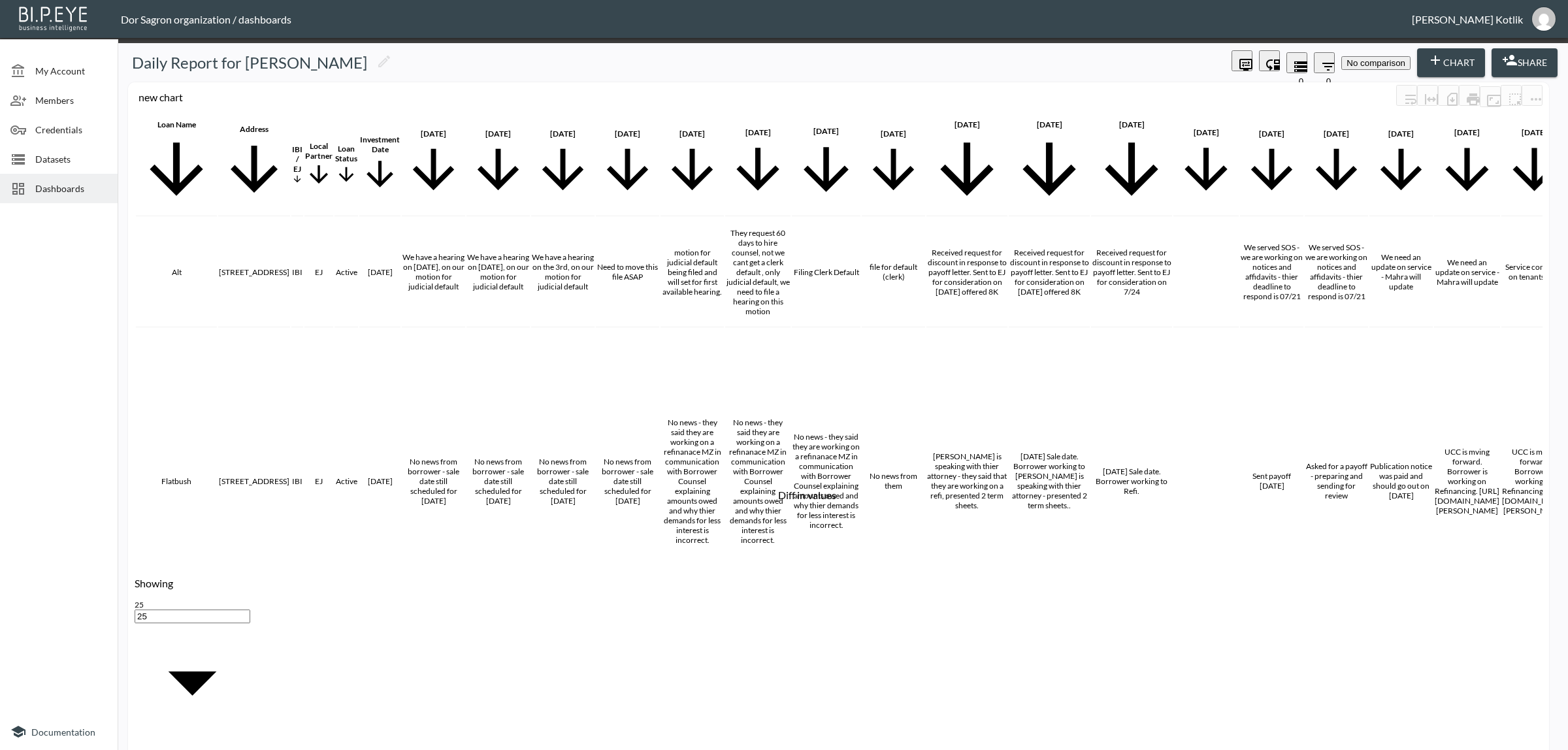
checkbox input "false"
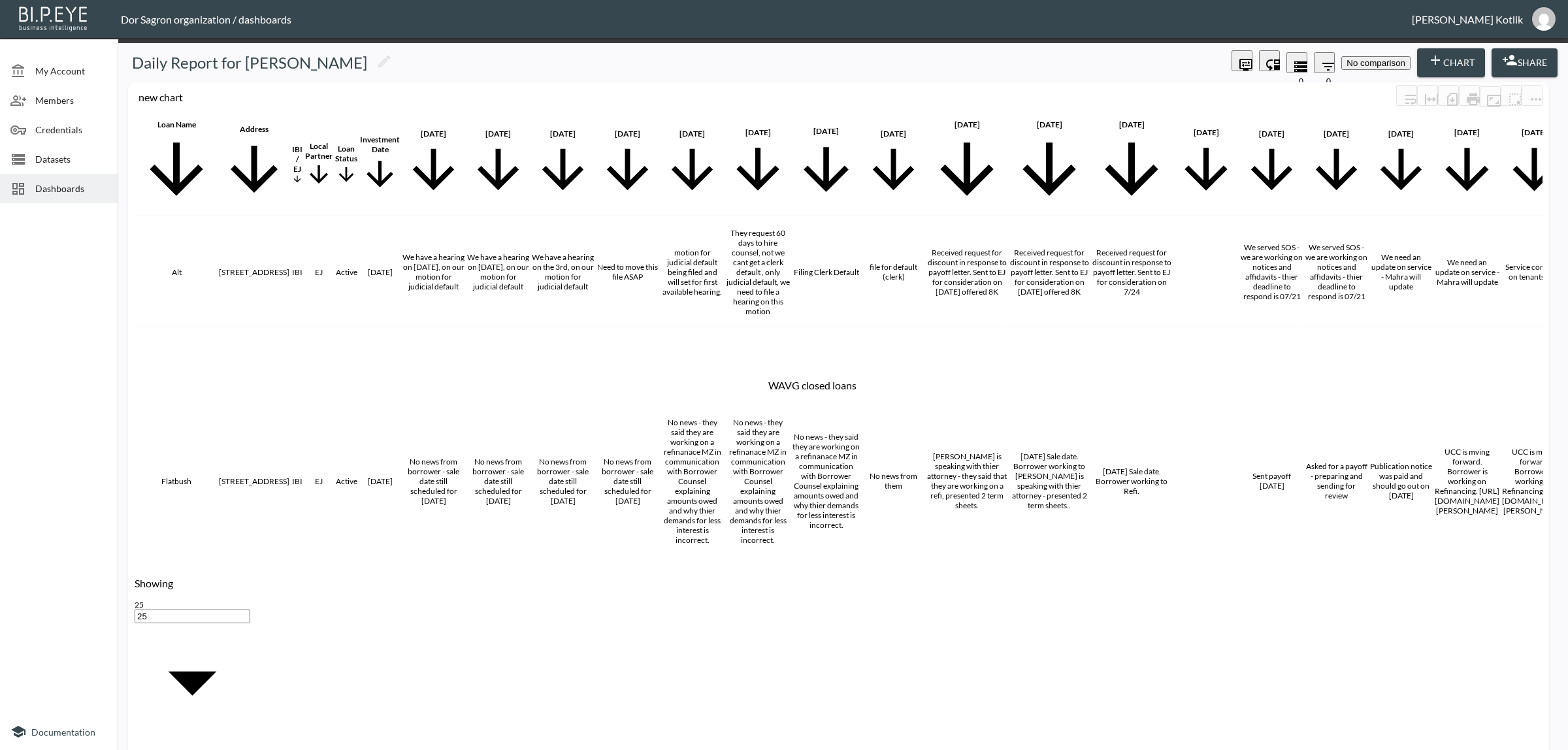
checkbox input "false"
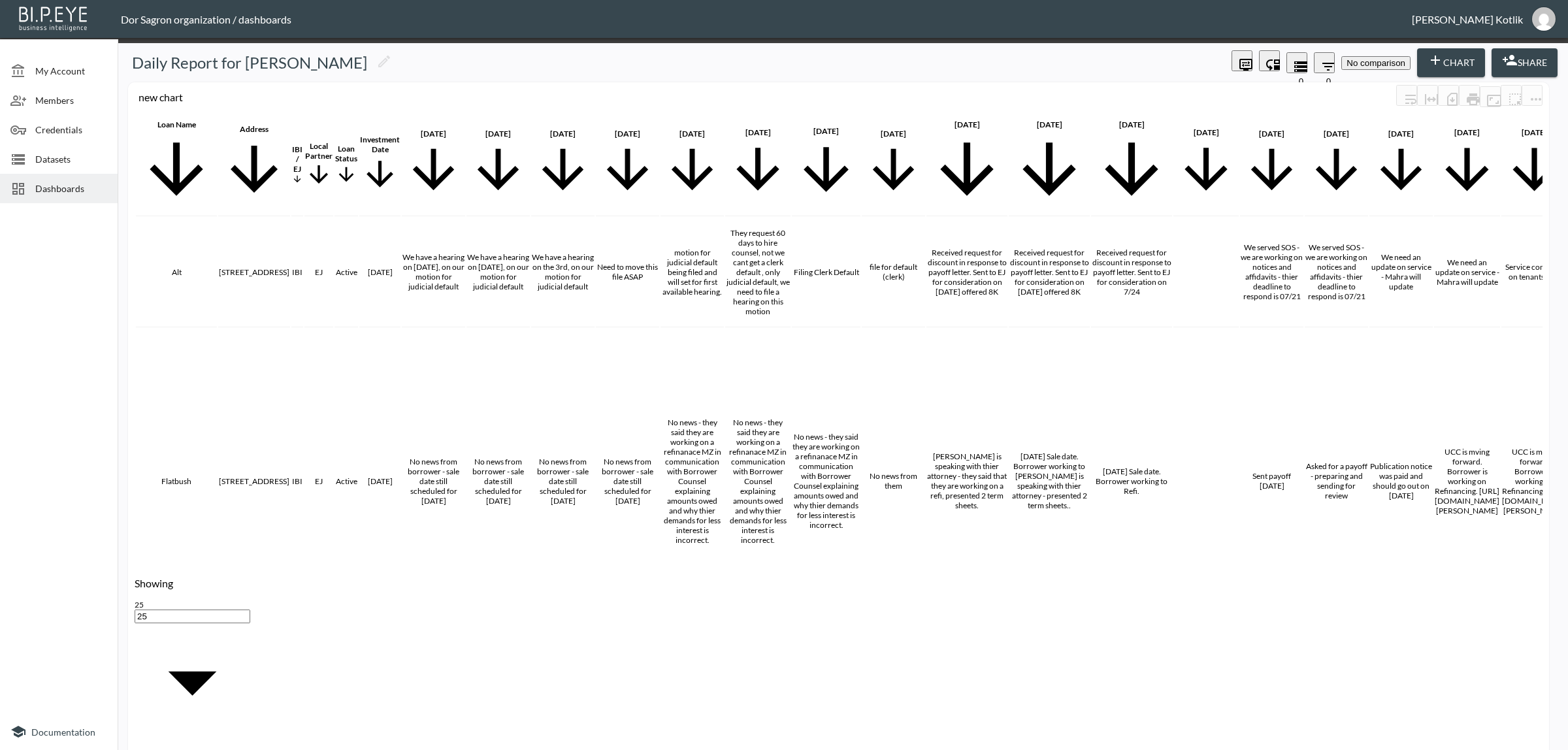
checkbox input "false"
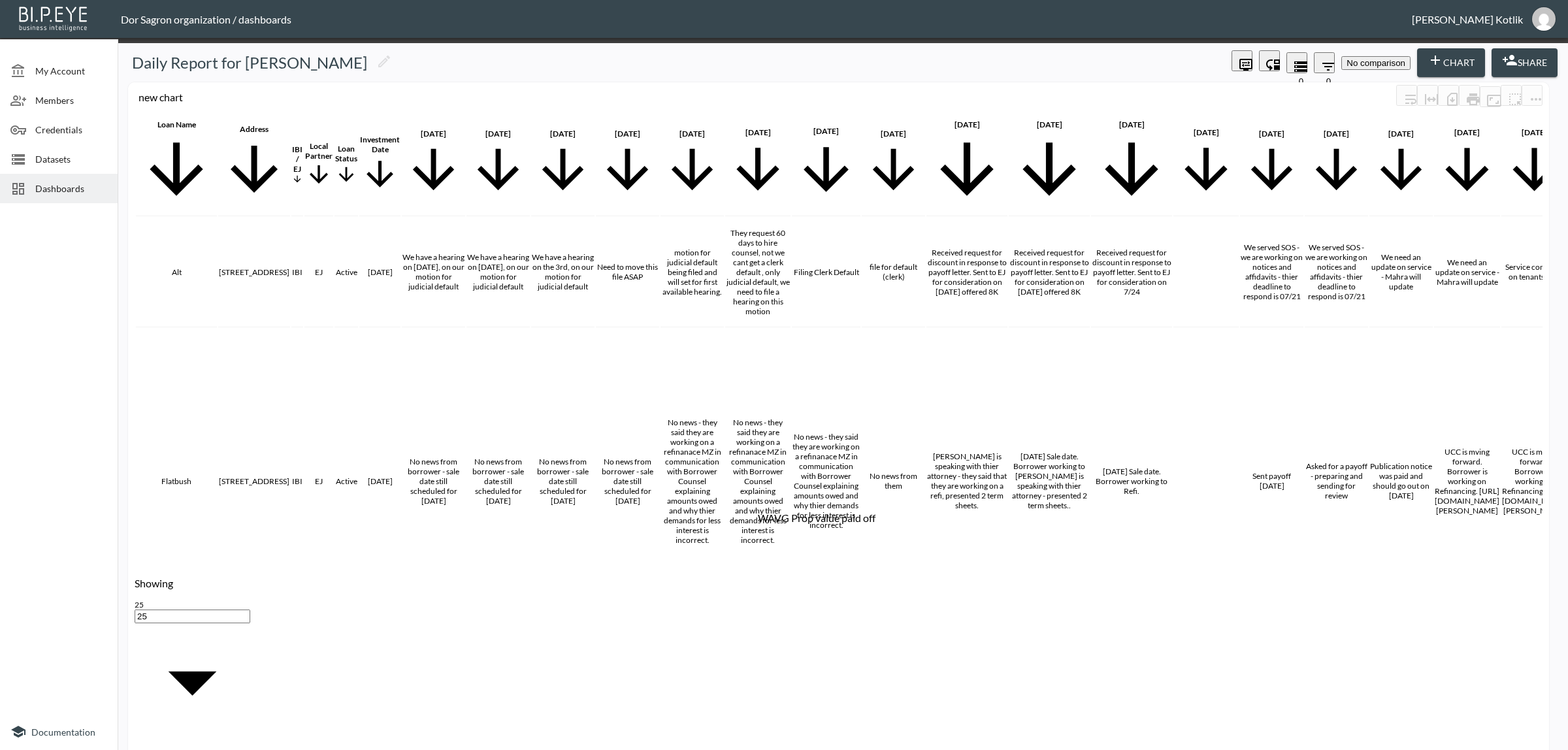
checkbox input "false"
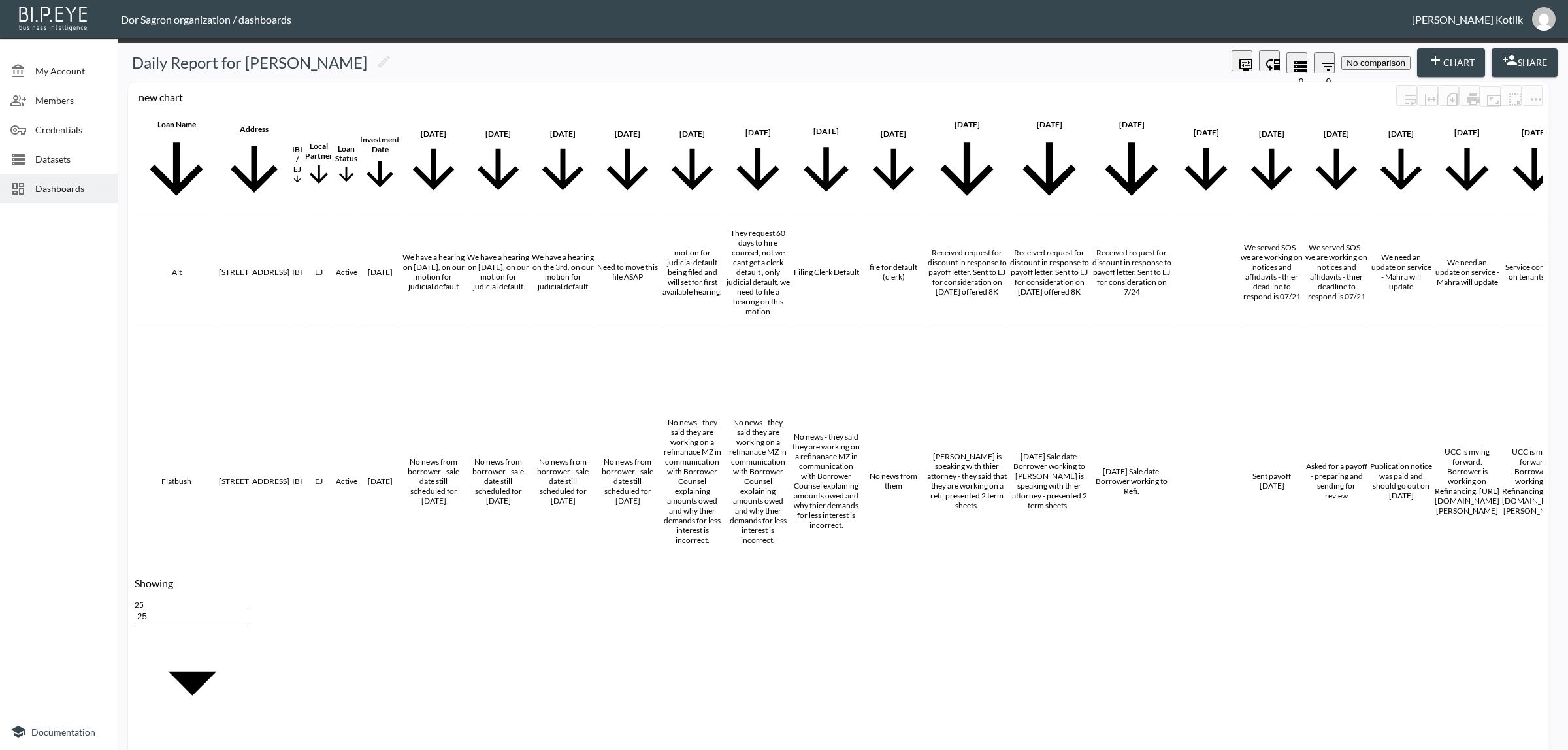
checkbox input "false"
drag, startPoint x: 755, startPoint y: 415, endPoint x: 754, endPoint y: 421, distance: 6.1
checkbox input "false"
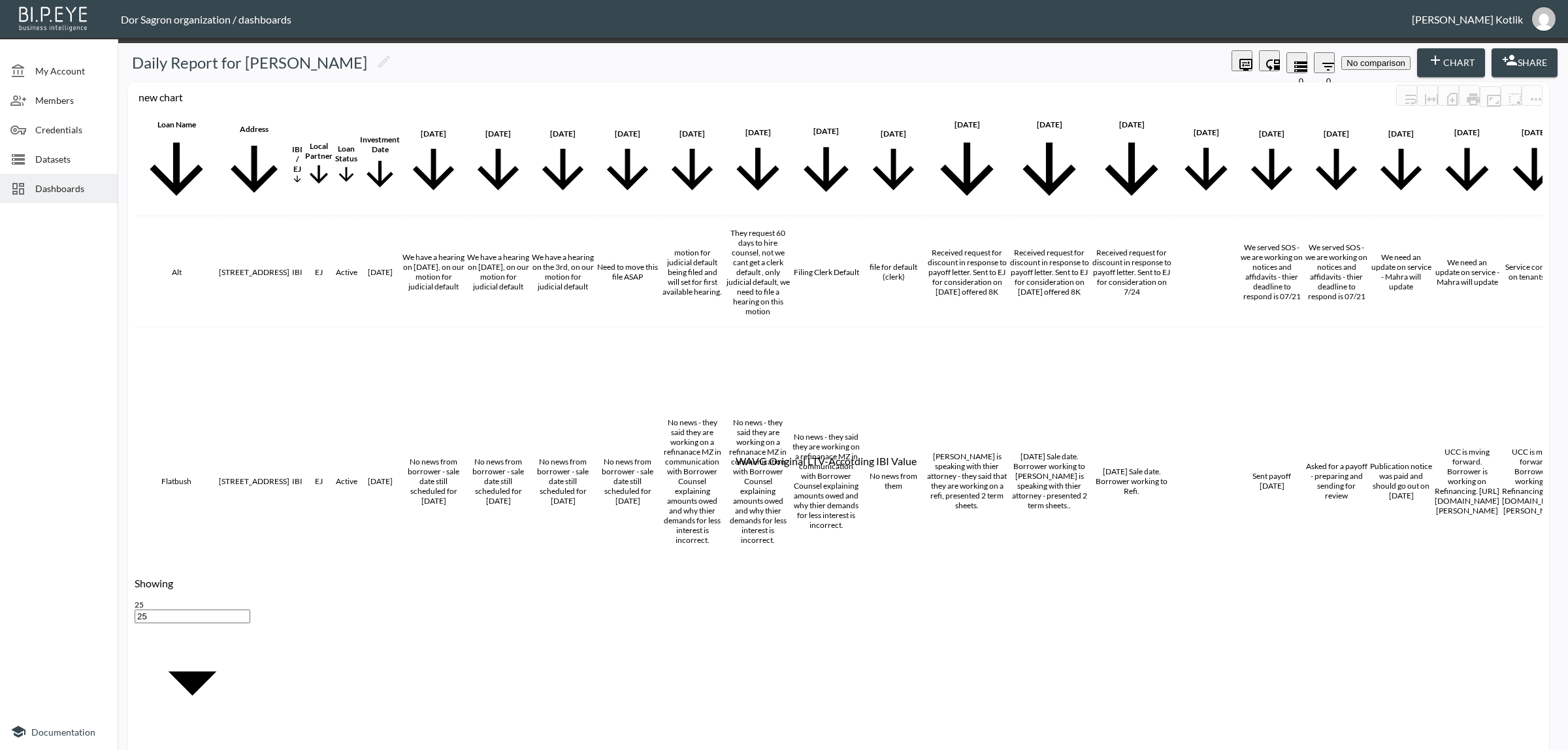
checkbox input "false"
checkbox input "true"
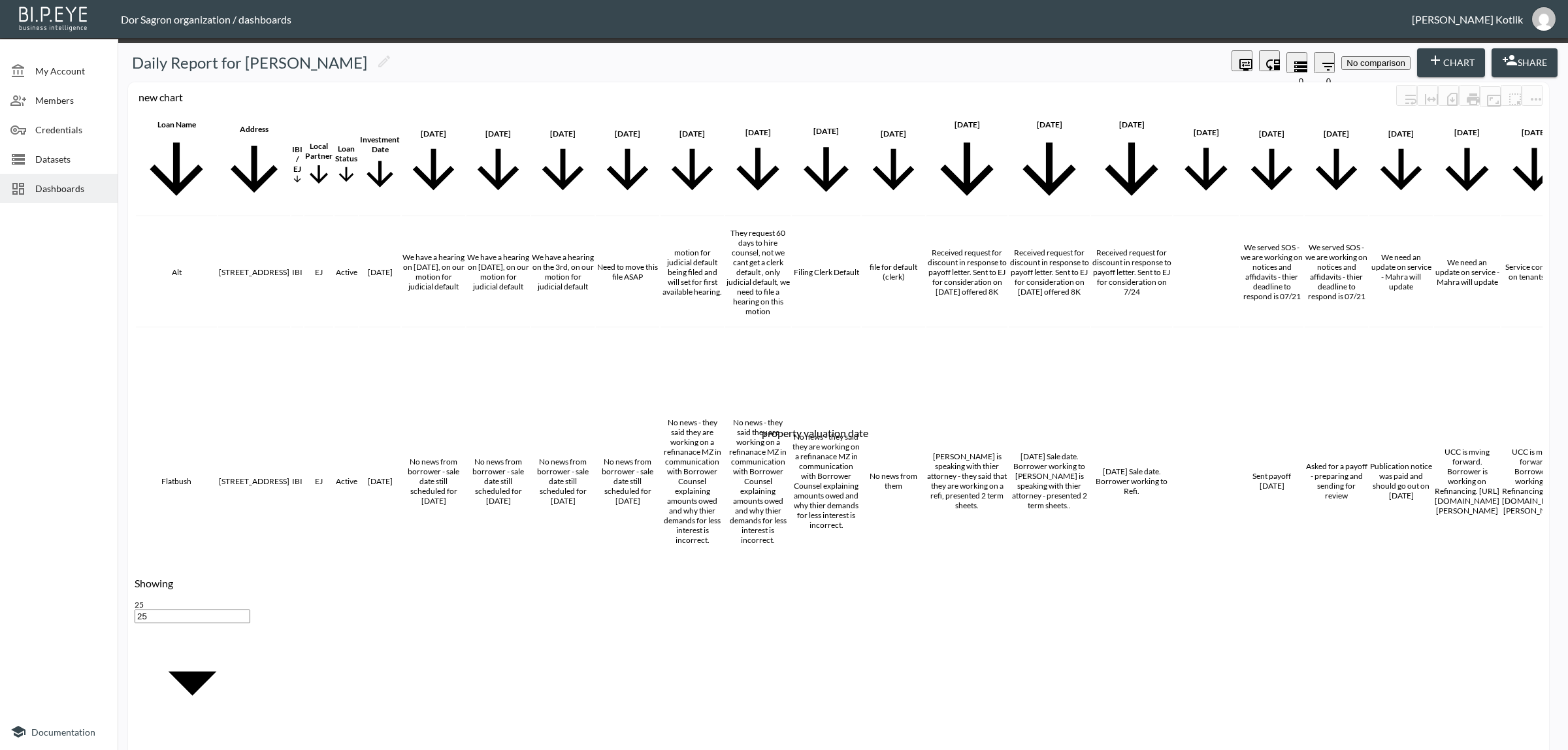
checkbox input "false"
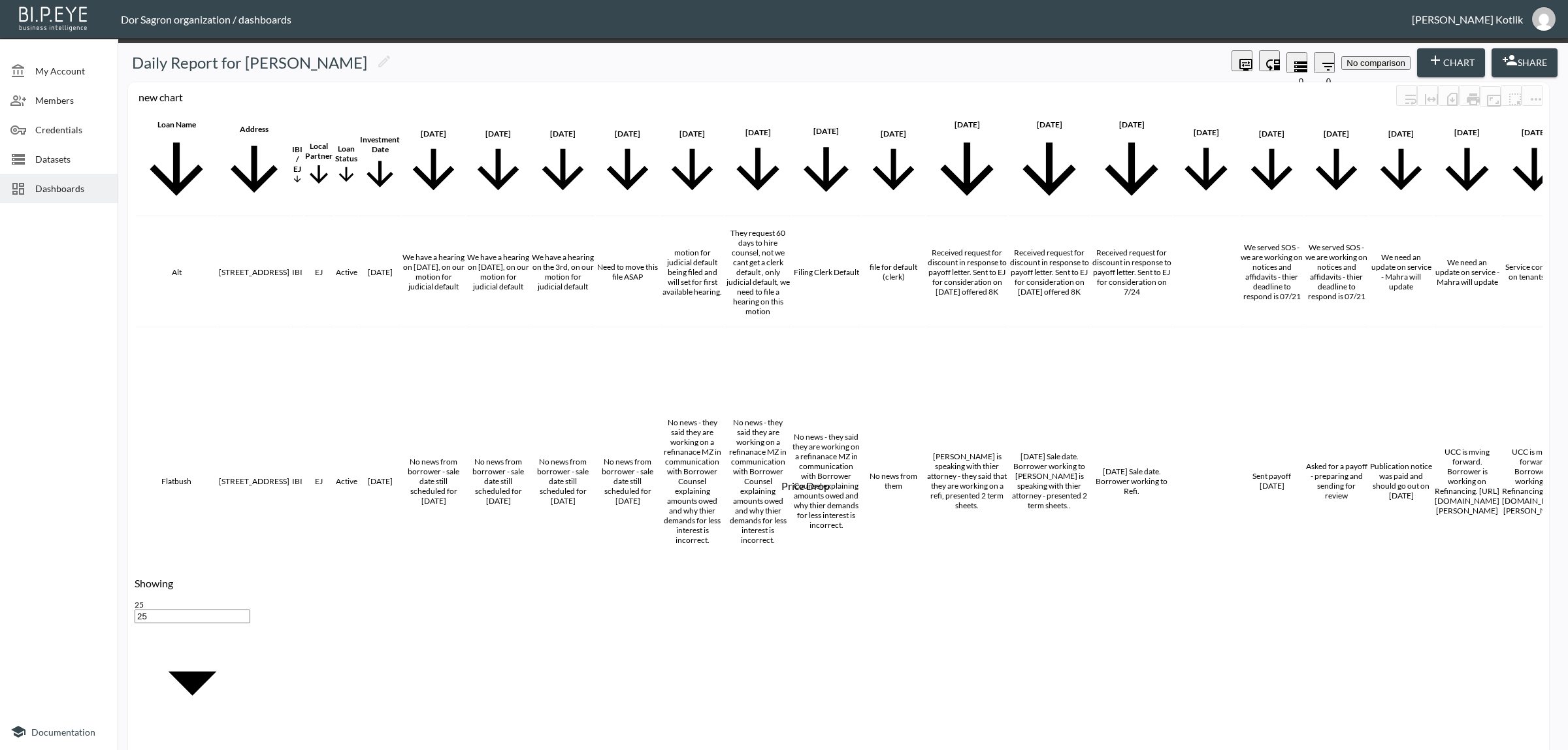
checkbox input "false"
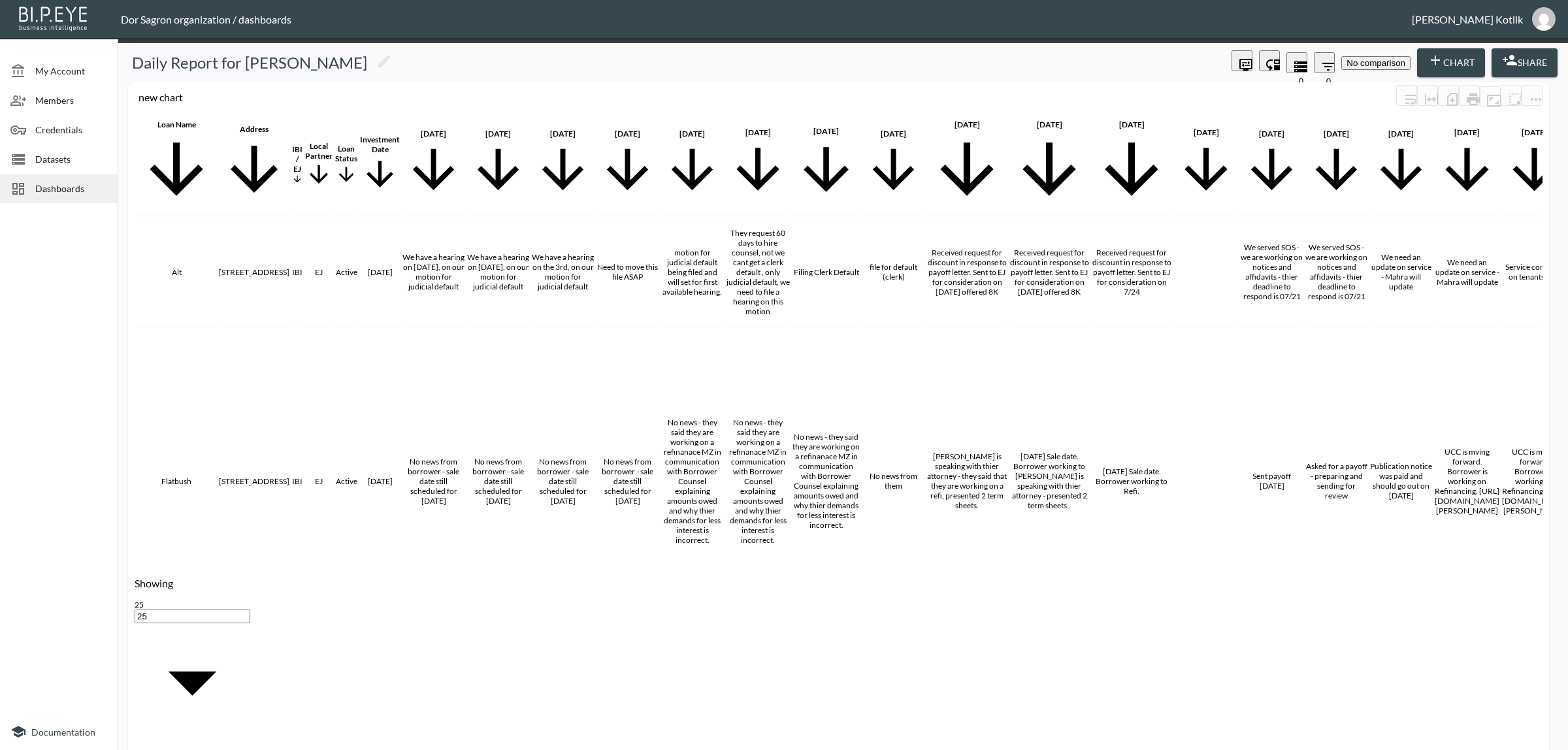
checkbox input "true"
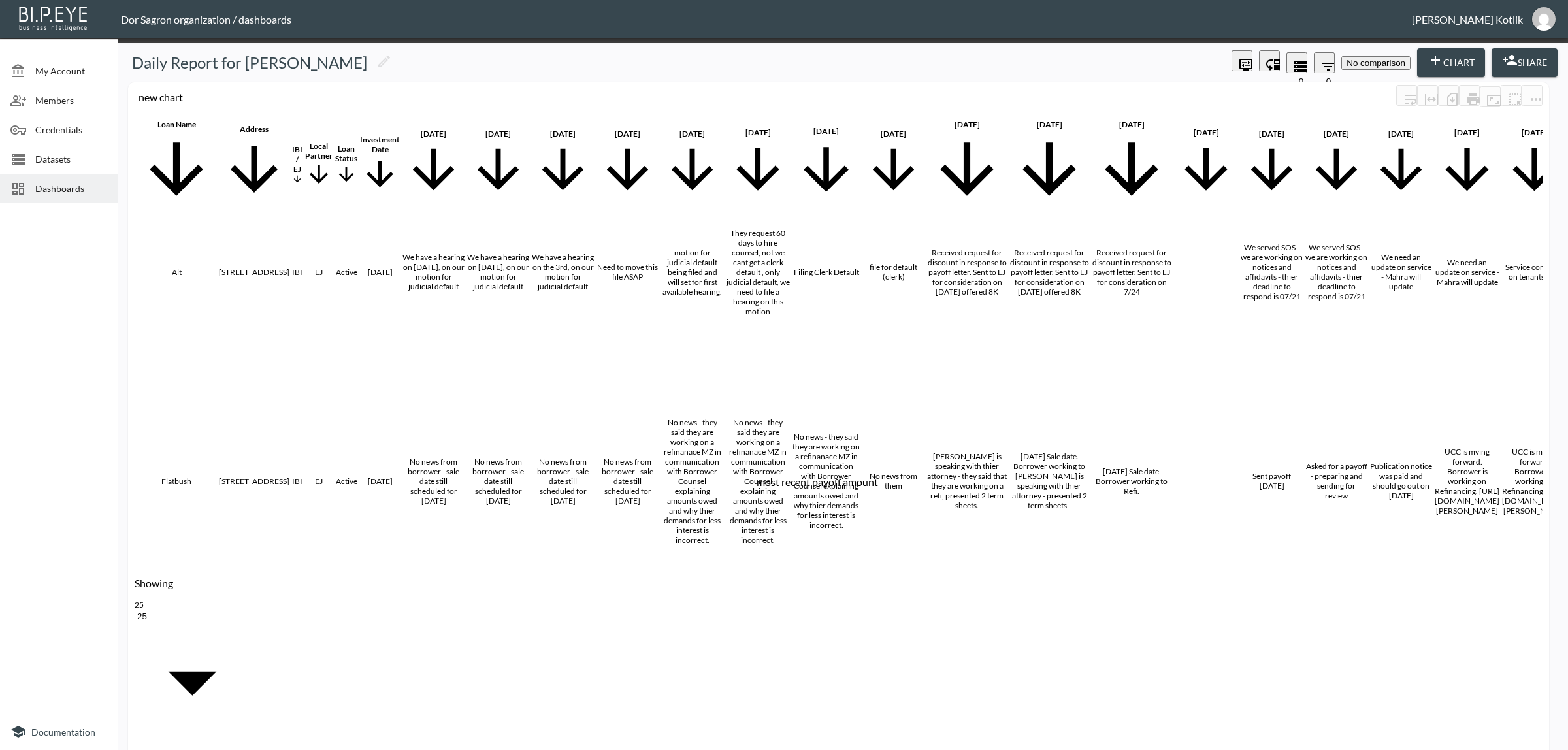
checkbox input "true"
drag, startPoint x: 727, startPoint y: 415, endPoint x: 722, endPoint y: 434, distance: 19.6
checkbox input "false"
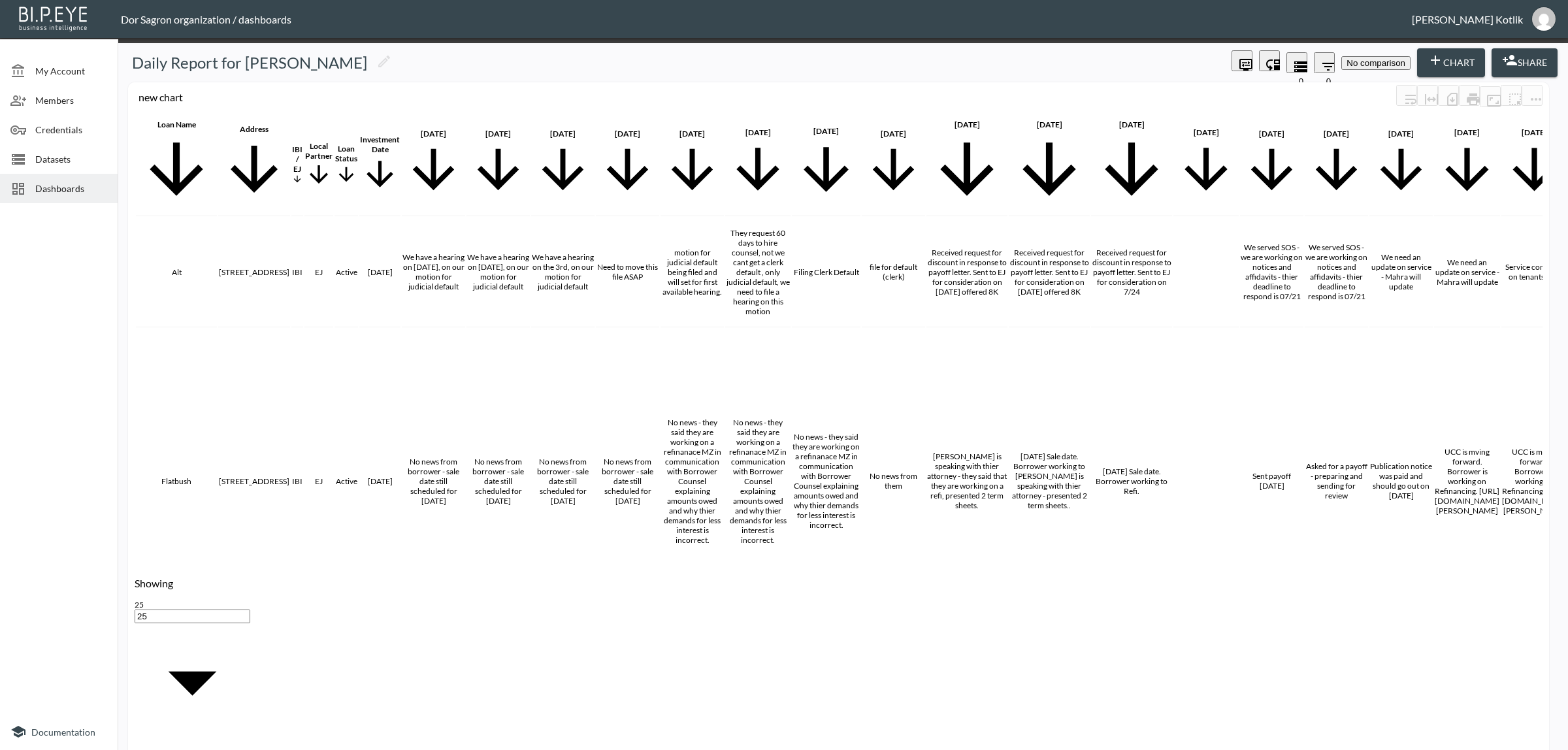
checkbox input "false"
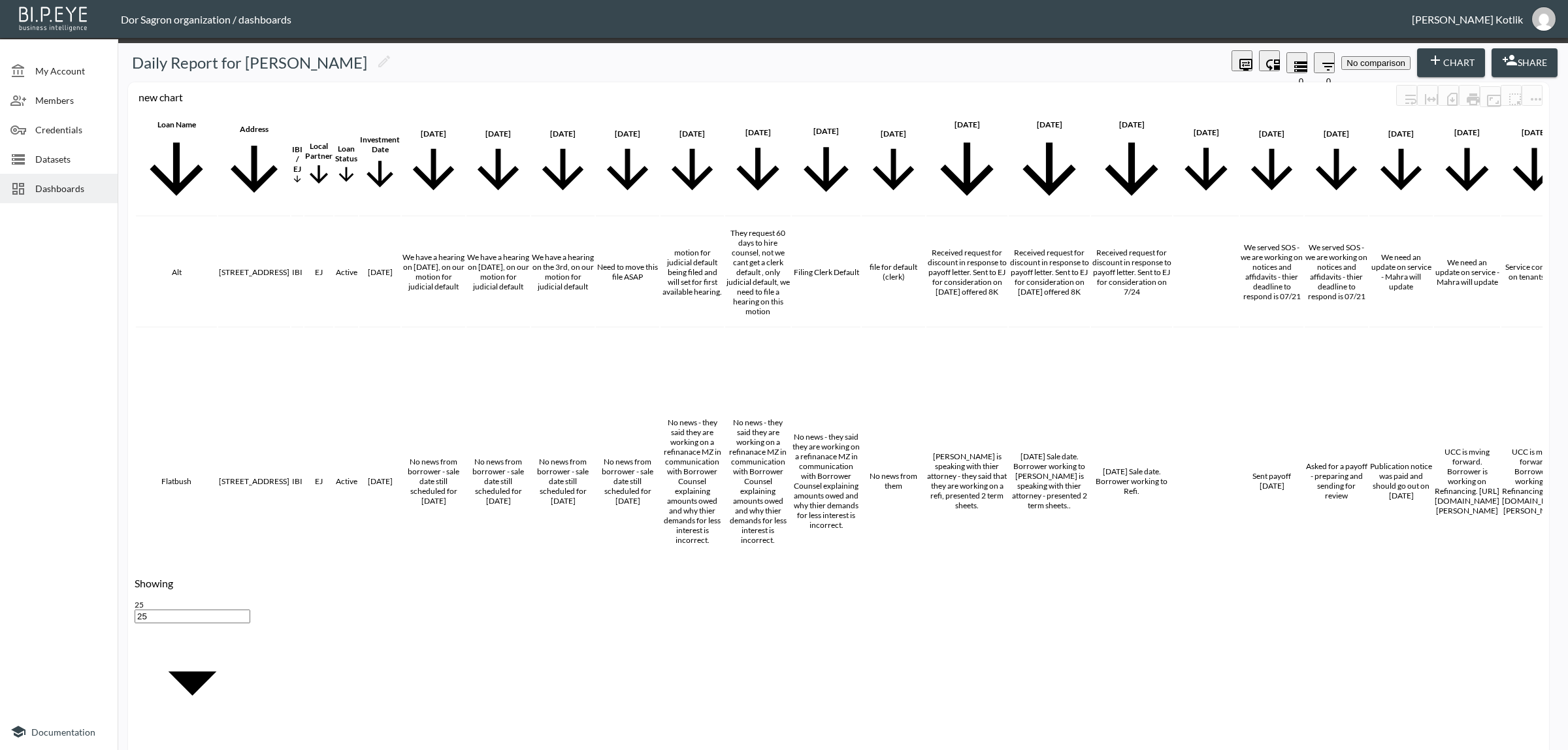
checkbox input "false"
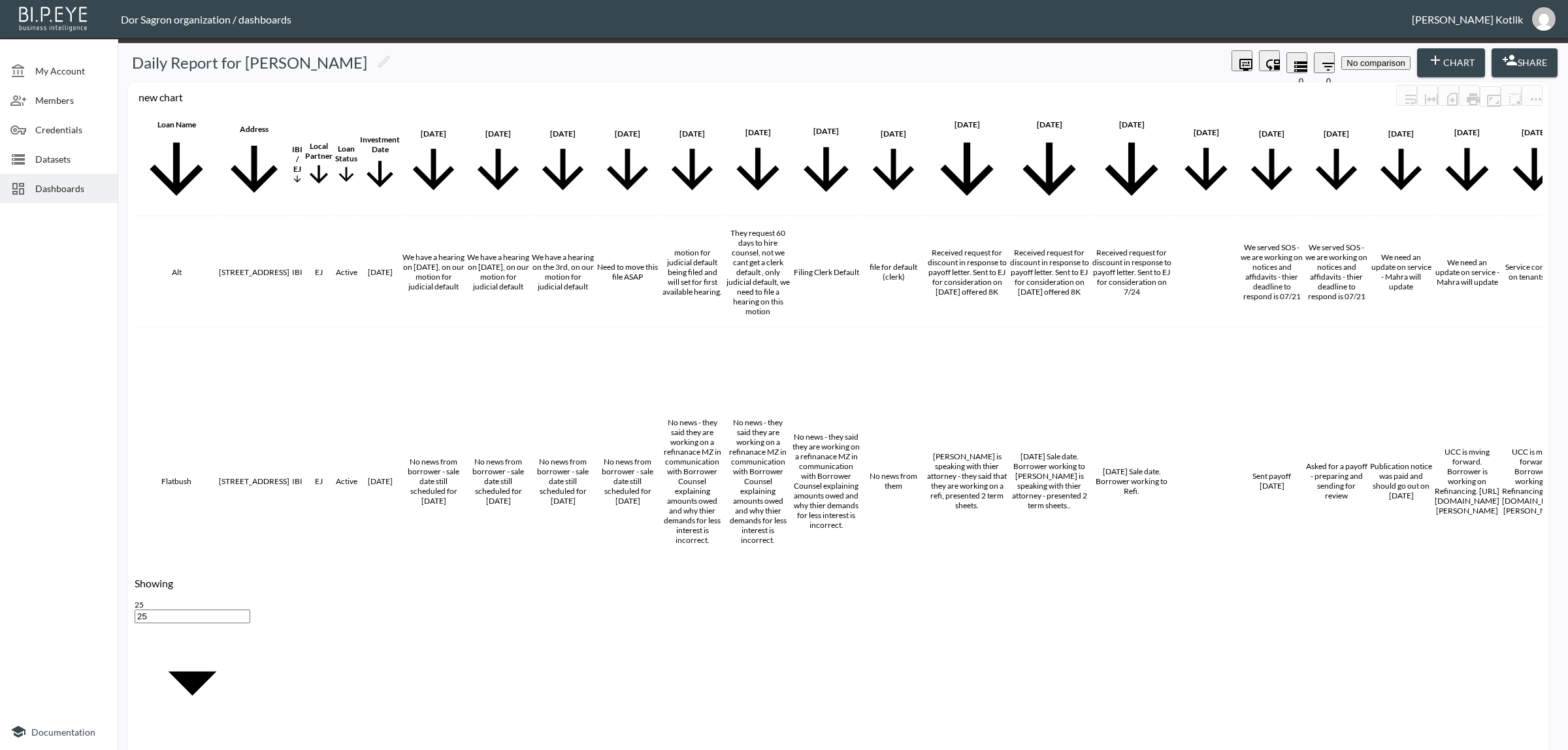
checkbox input "false"
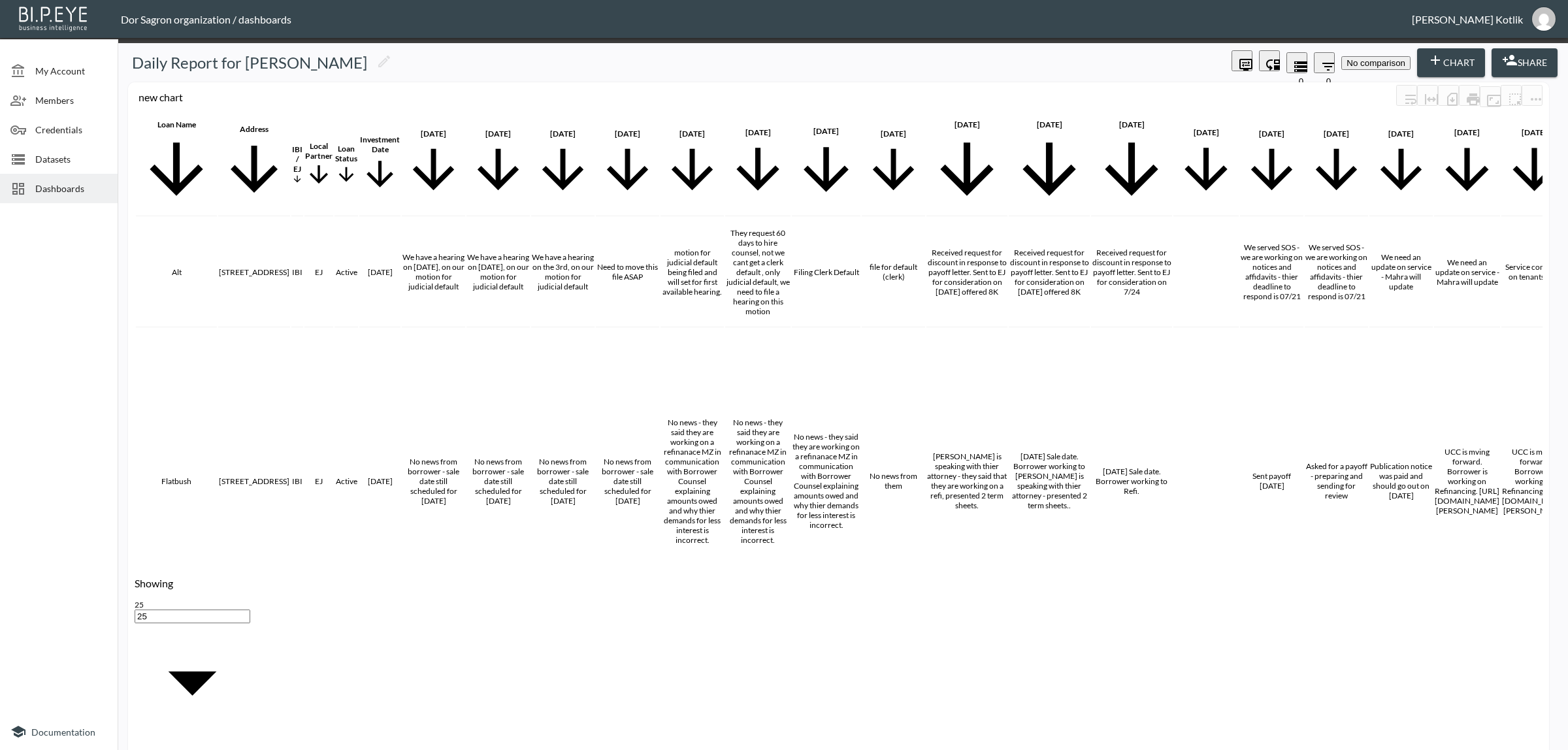
checkbox input "false"
checkbox input "true"
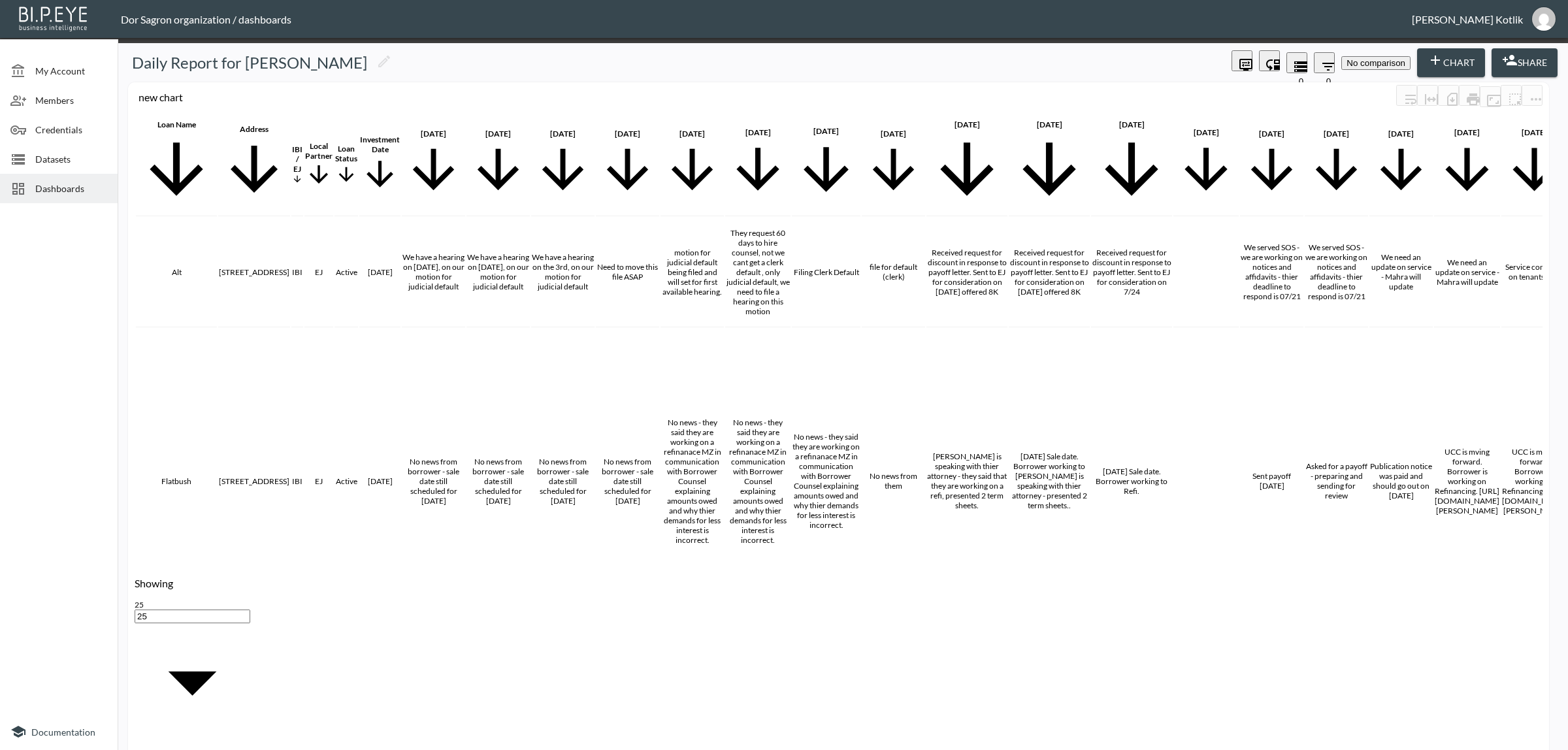
scroll to position [1715, 0]
click at [746, 439] on body "BI.P.EYE, Interactive Analytics Dashboards - app Dor Sagron organization / dash…" at bounding box center [784, 375] width 1568 height 750
click at [740, 452] on div "WAVG Current LTV without backdaiting" at bounding box center [827, 446] width 181 height 12
checkbox input "false"
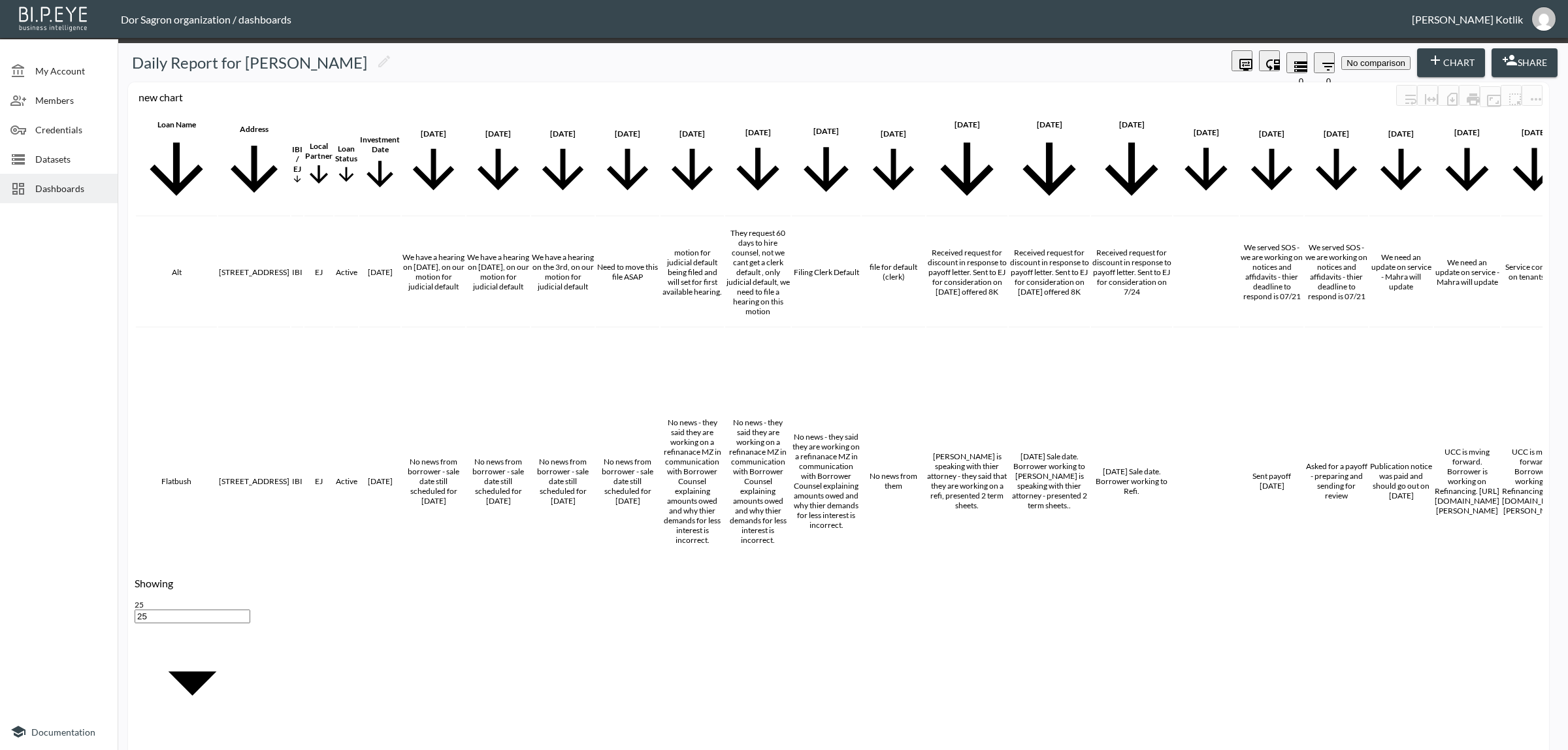
checkbox input "false"
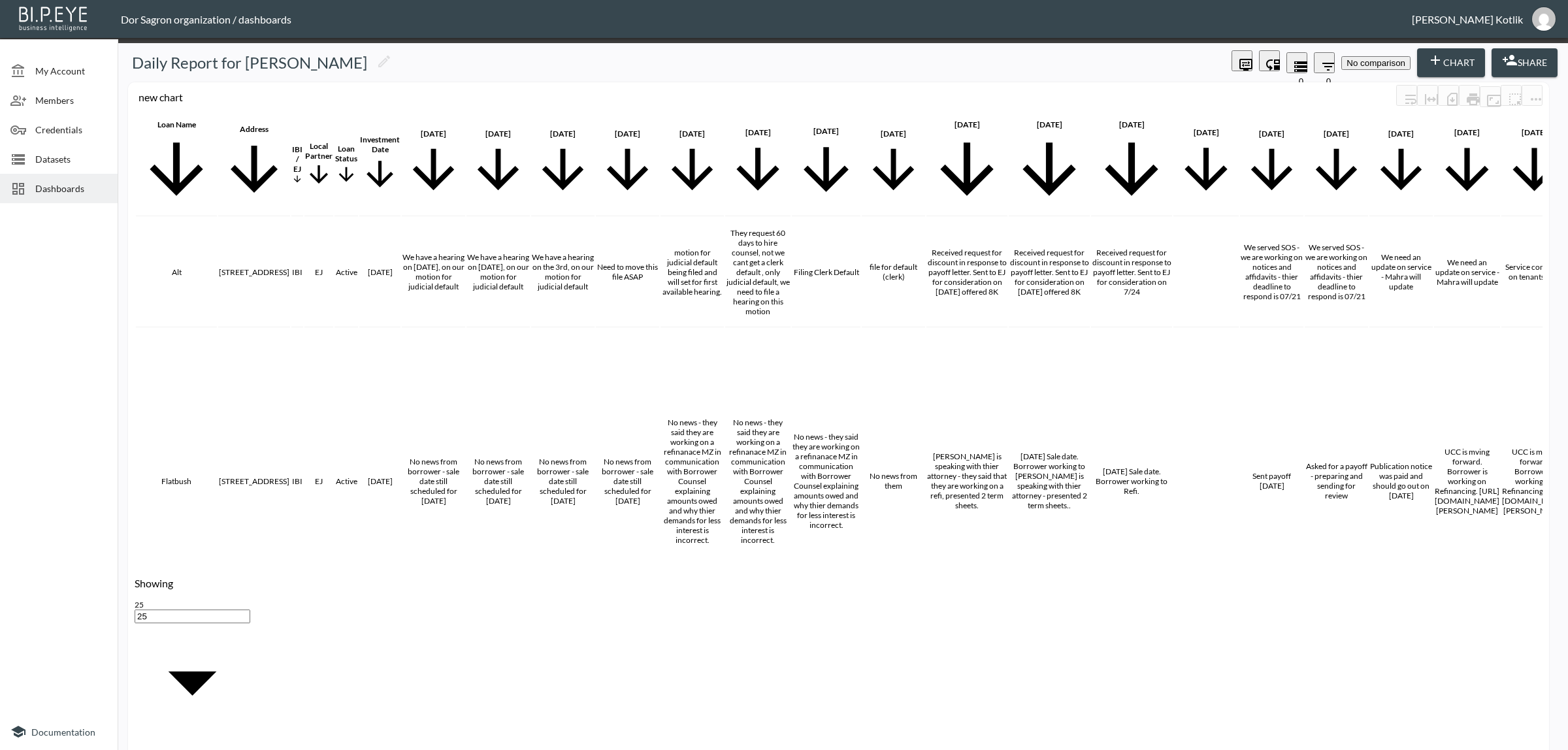
checkbox input "false"
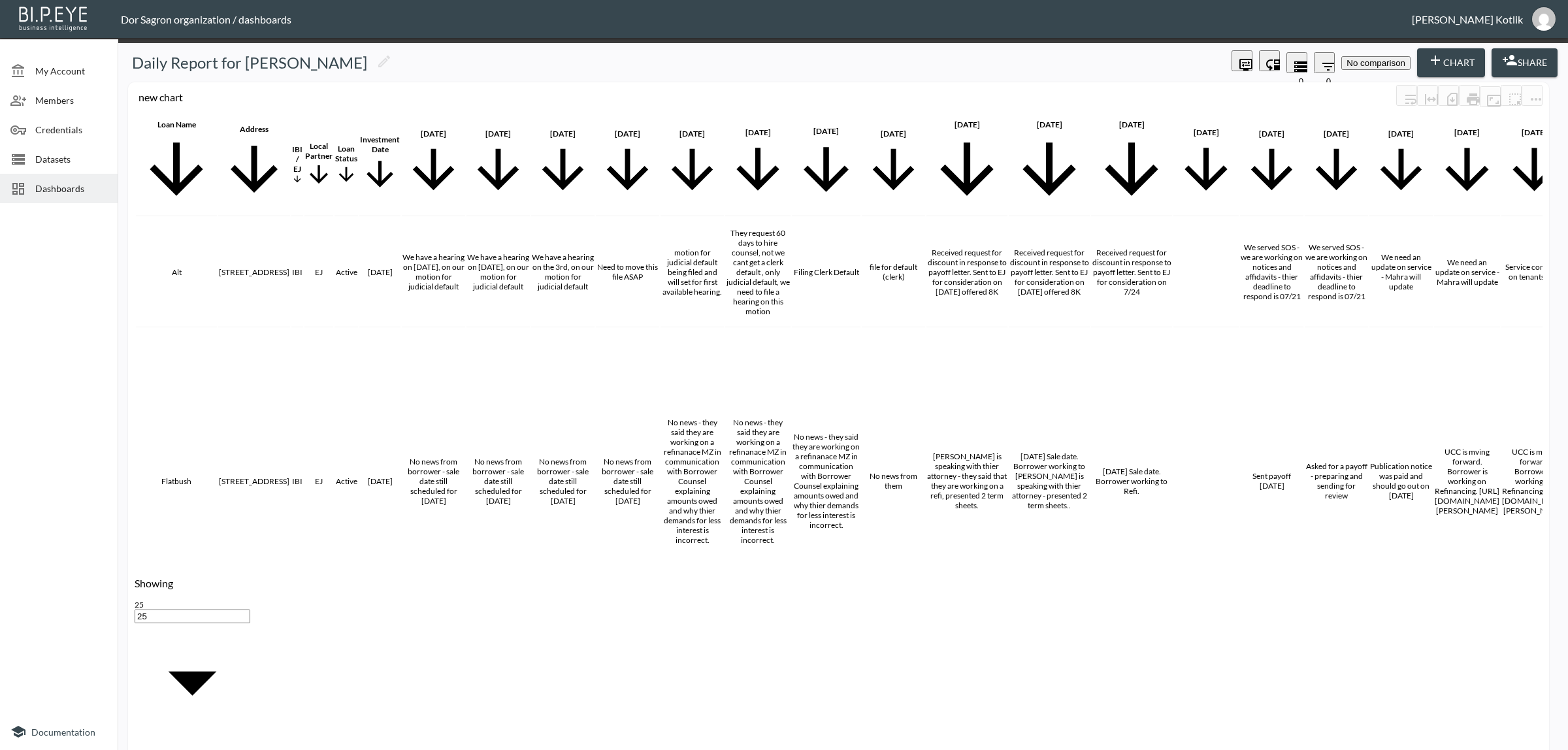
checkbox input "false"
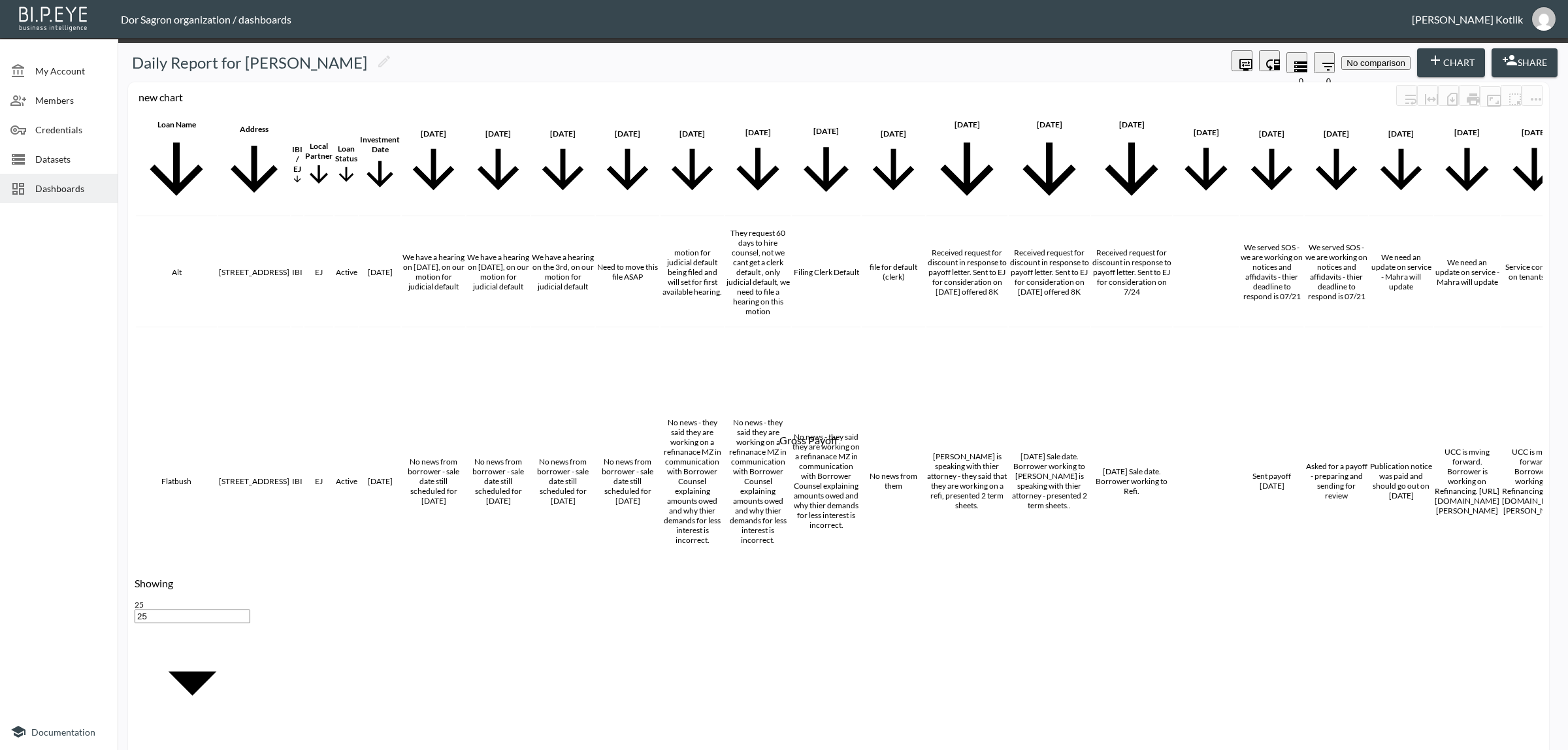
checkbox input "false"
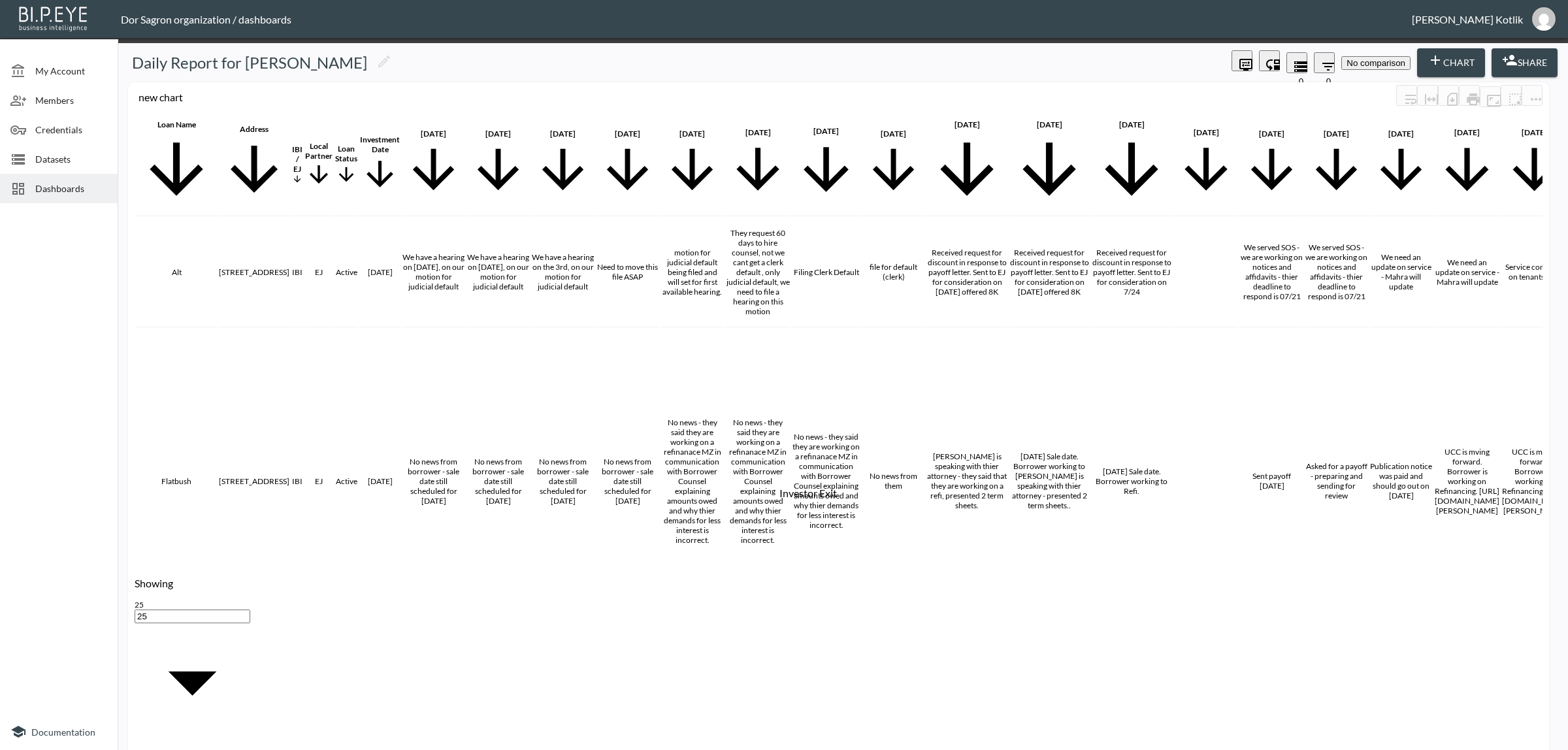
checkbox input "false"
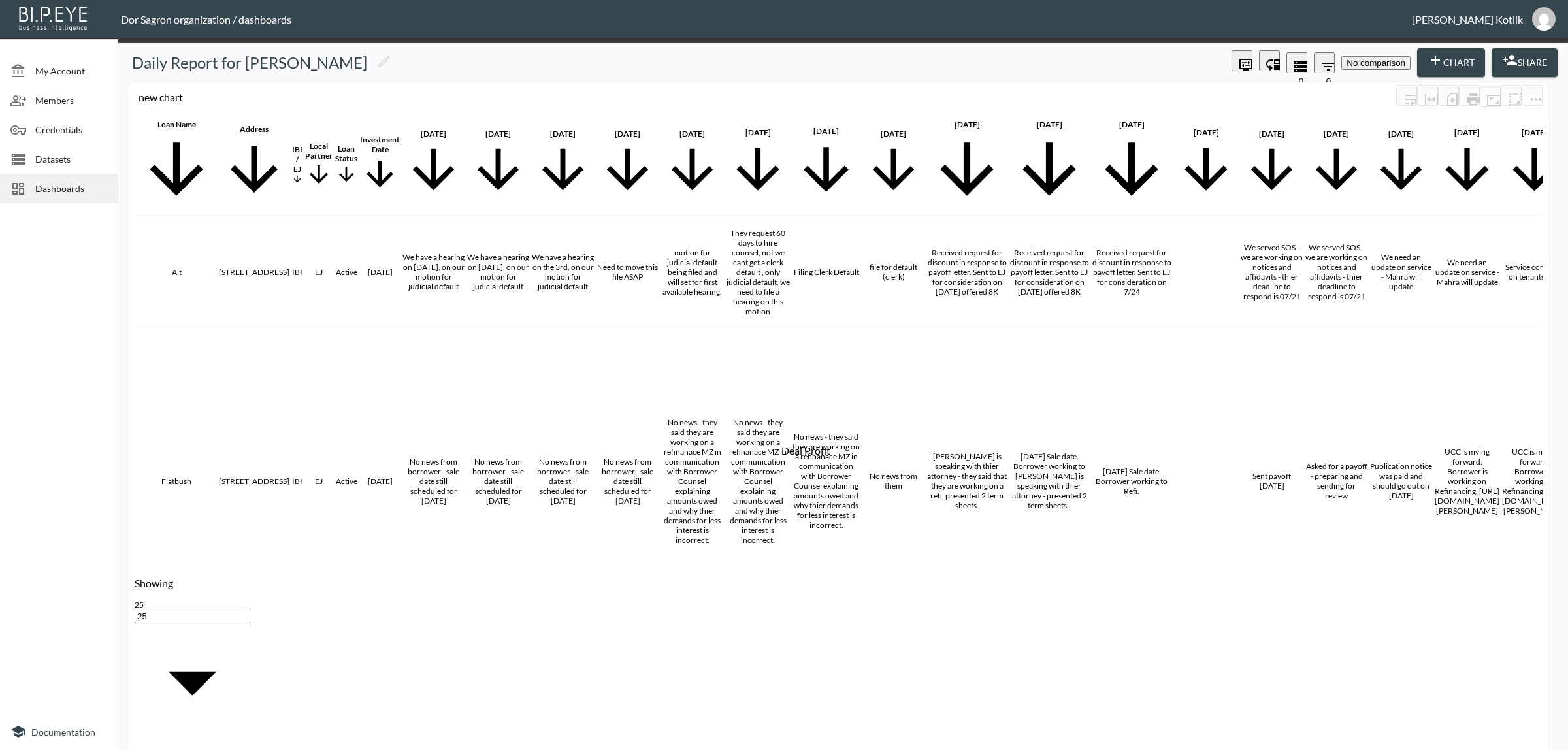
scroll to position [2123, 0]
checkbox input "false"
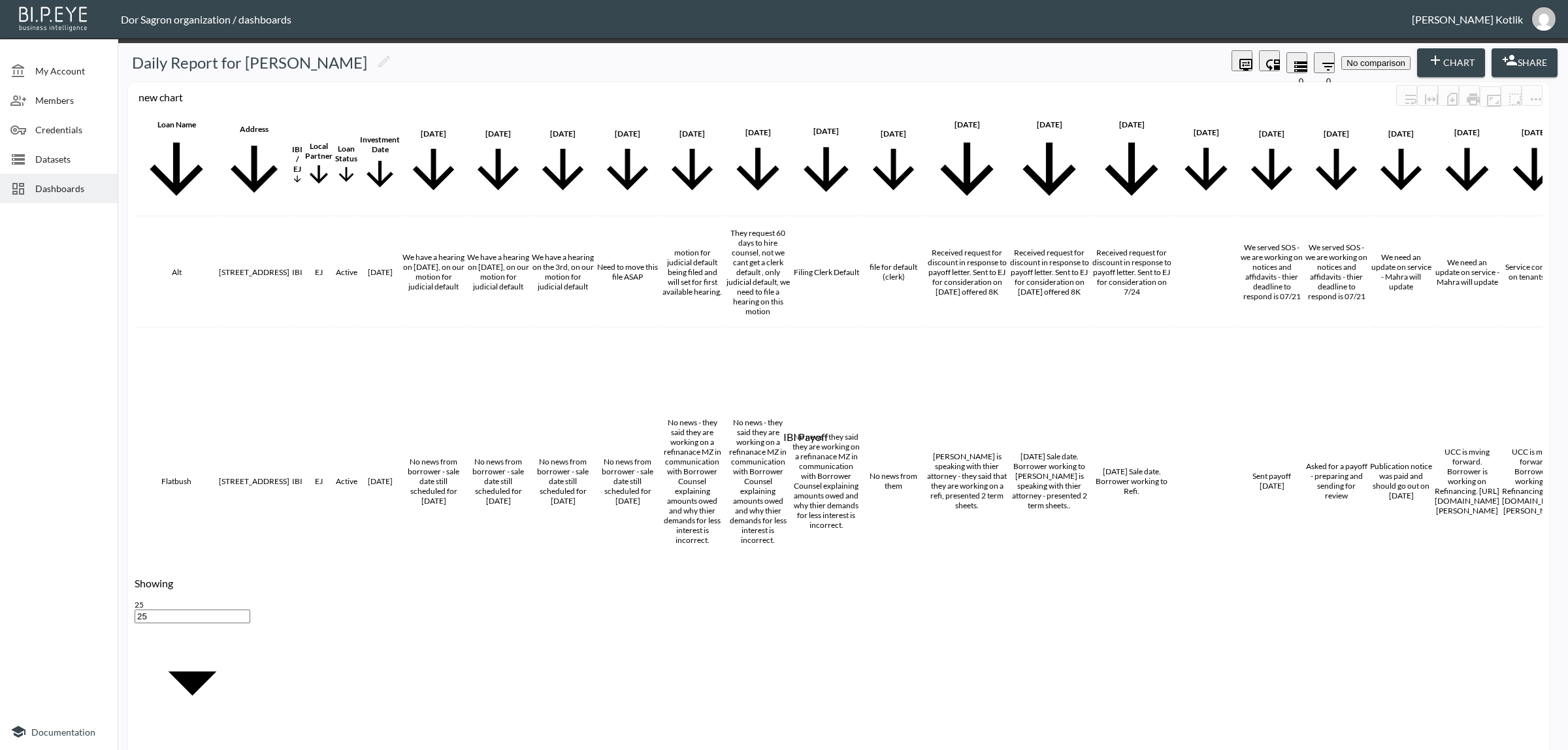
checkbox input "false"
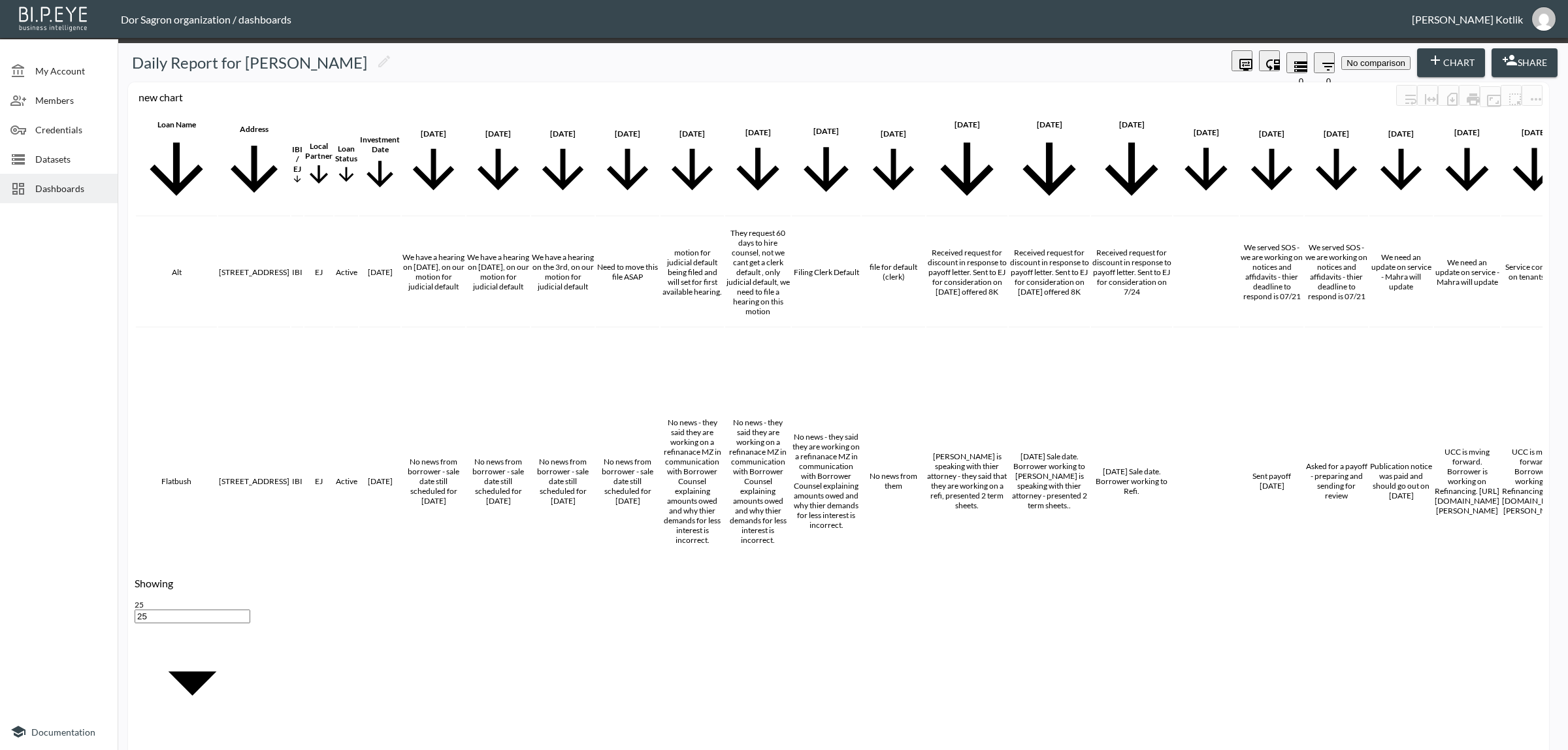
checkbox input "false"
checkbox input "true"
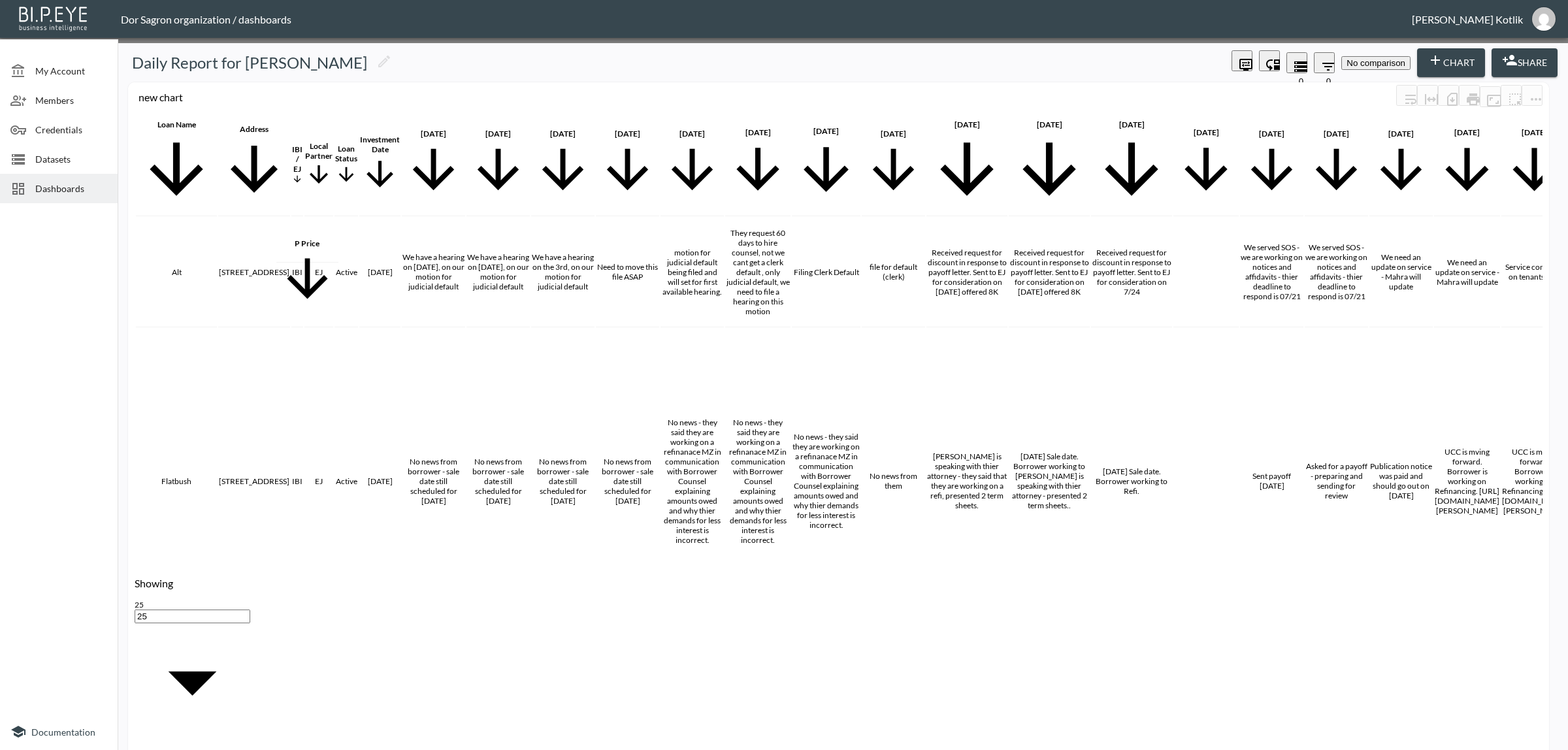
scroll to position [0, 0]
drag, startPoint x: 910, startPoint y: 239, endPoint x: 890, endPoint y: 230, distance: 21.9
drag, startPoint x: 732, startPoint y: 239, endPoint x: 400, endPoint y: 239, distance: 332.0
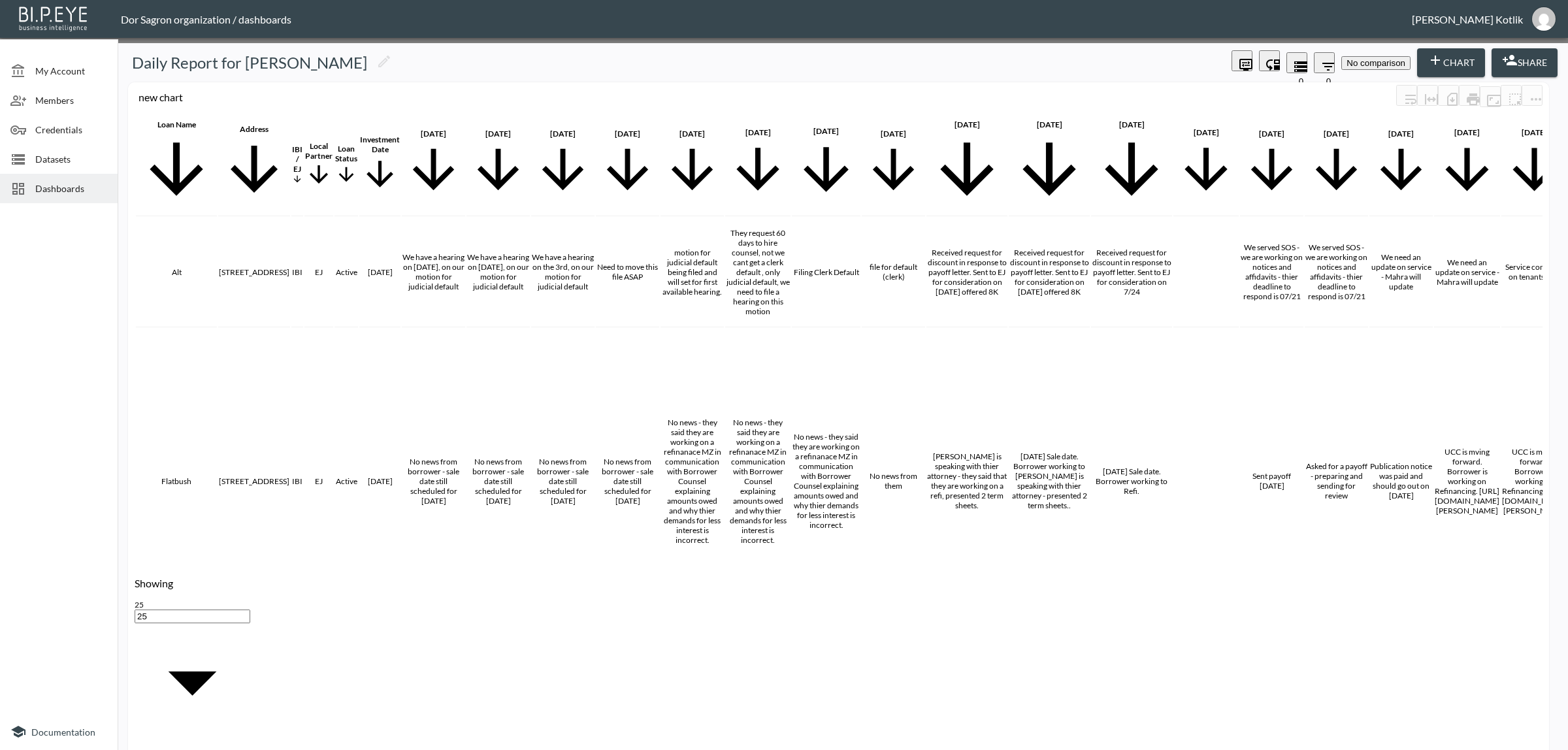
scroll to position [0, 168]
drag, startPoint x: 802, startPoint y: 240, endPoint x: 733, endPoint y: 236, distance: 69.1
drag, startPoint x: 820, startPoint y: 244, endPoint x: 791, endPoint y: 245, distance: 29.0
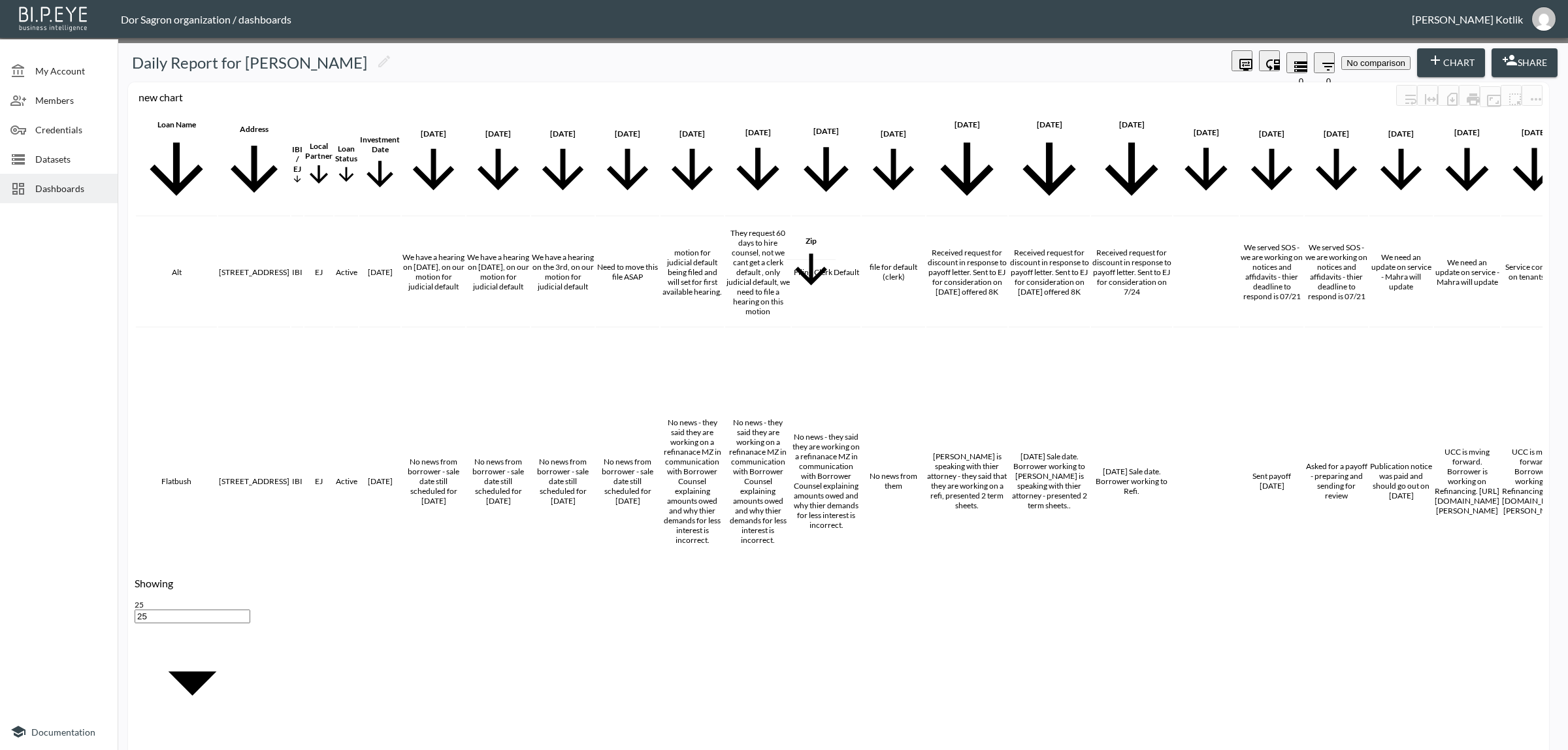
drag, startPoint x: 683, startPoint y: 239, endPoint x: 667, endPoint y: 239, distance: 16.0
drag, startPoint x: 552, startPoint y: 242, endPoint x: 712, endPoint y: 239, distance: 160.0
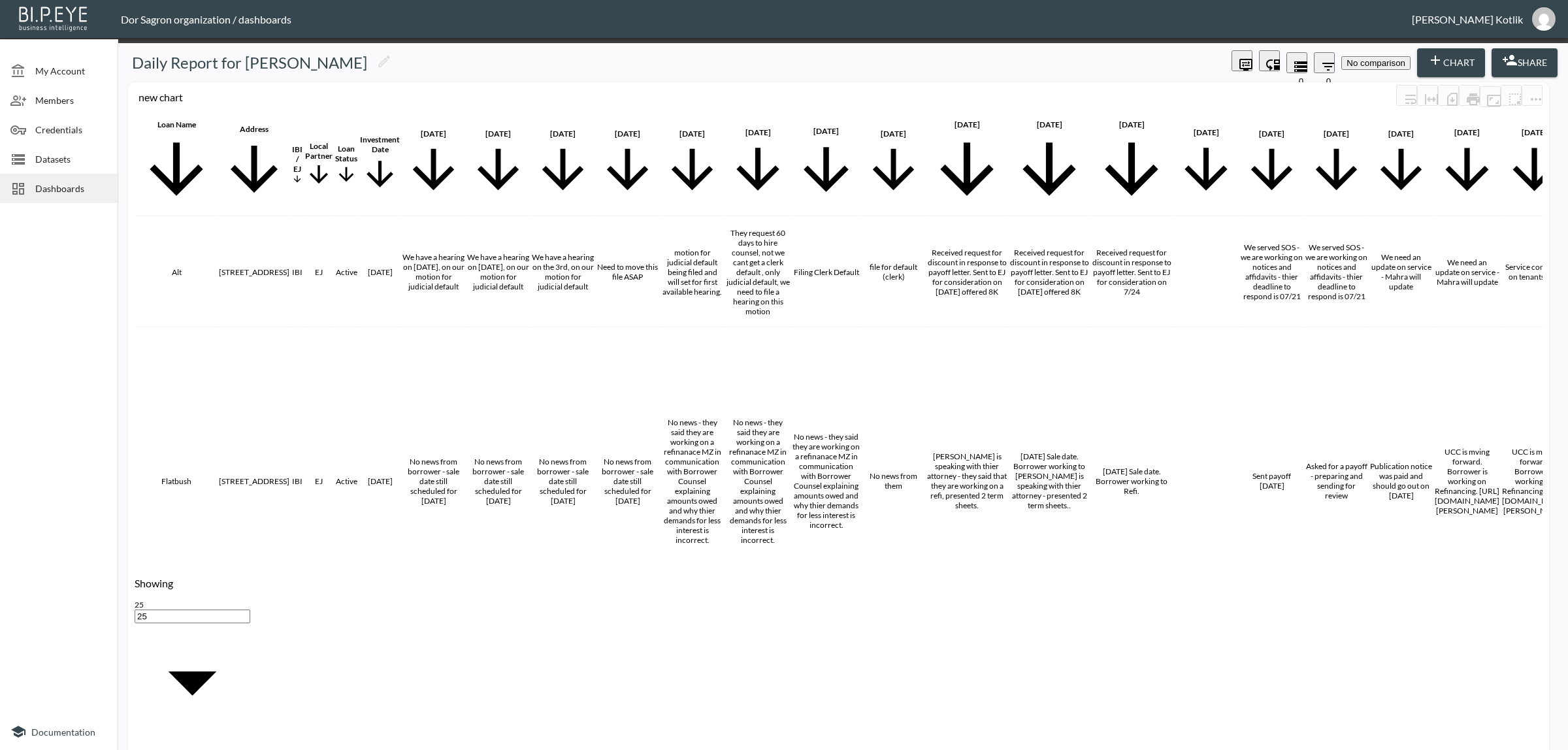
click at [768, 418] on li "Principal" at bounding box center [784, 419] width 72 height 10
type input "Principal"
click at [840, 386] on body "BI.P.EYE, Interactive Analytics Dashboards - app Dor Sagron organization / dash…" at bounding box center [784, 375] width 1568 height 750
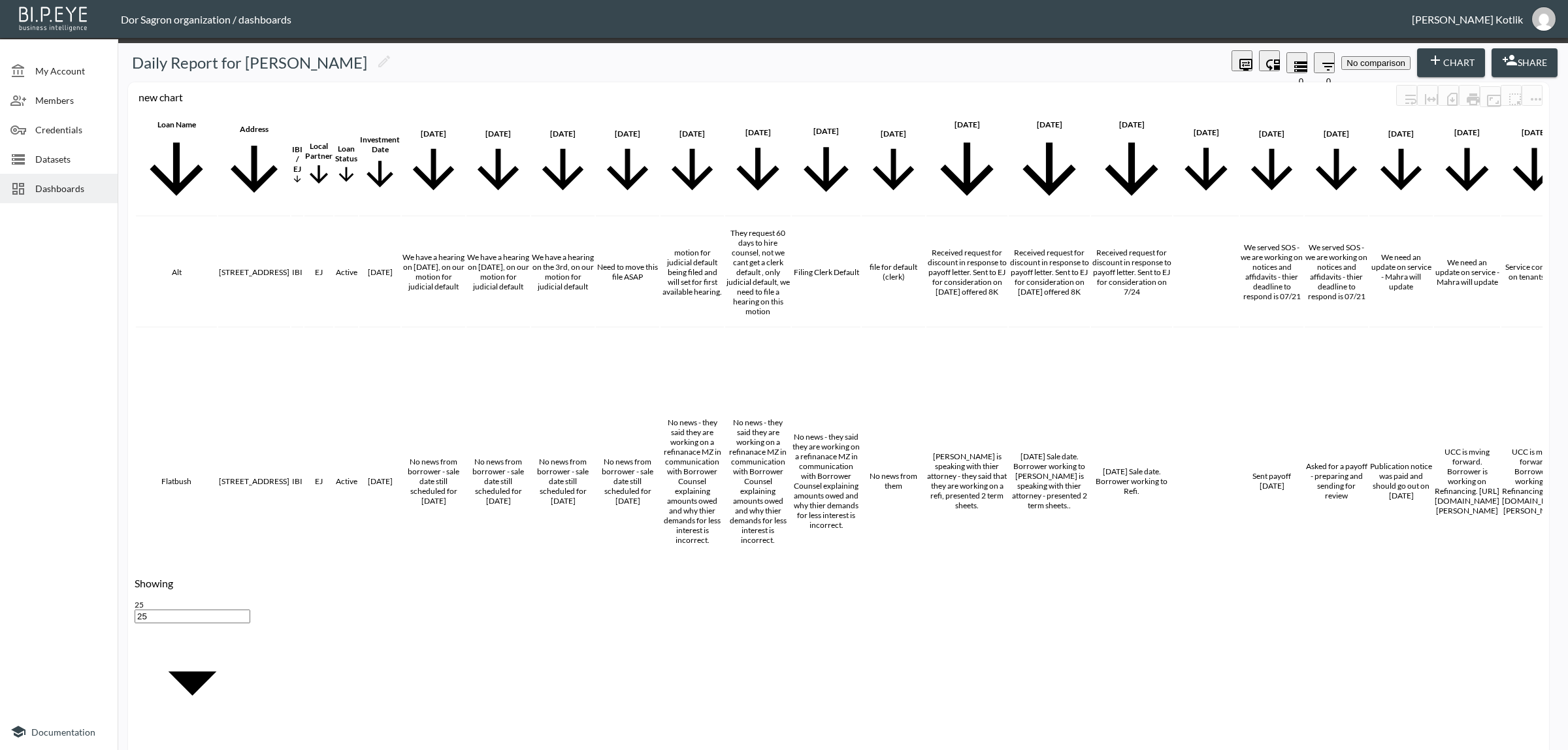
type input "Currency"
click at [857, 385] on body "BI.P.EYE, Interactive Analytics Dashboards - app Dor Sagron organization / dash…" at bounding box center [784, 375] width 1568 height 750
type input "$"
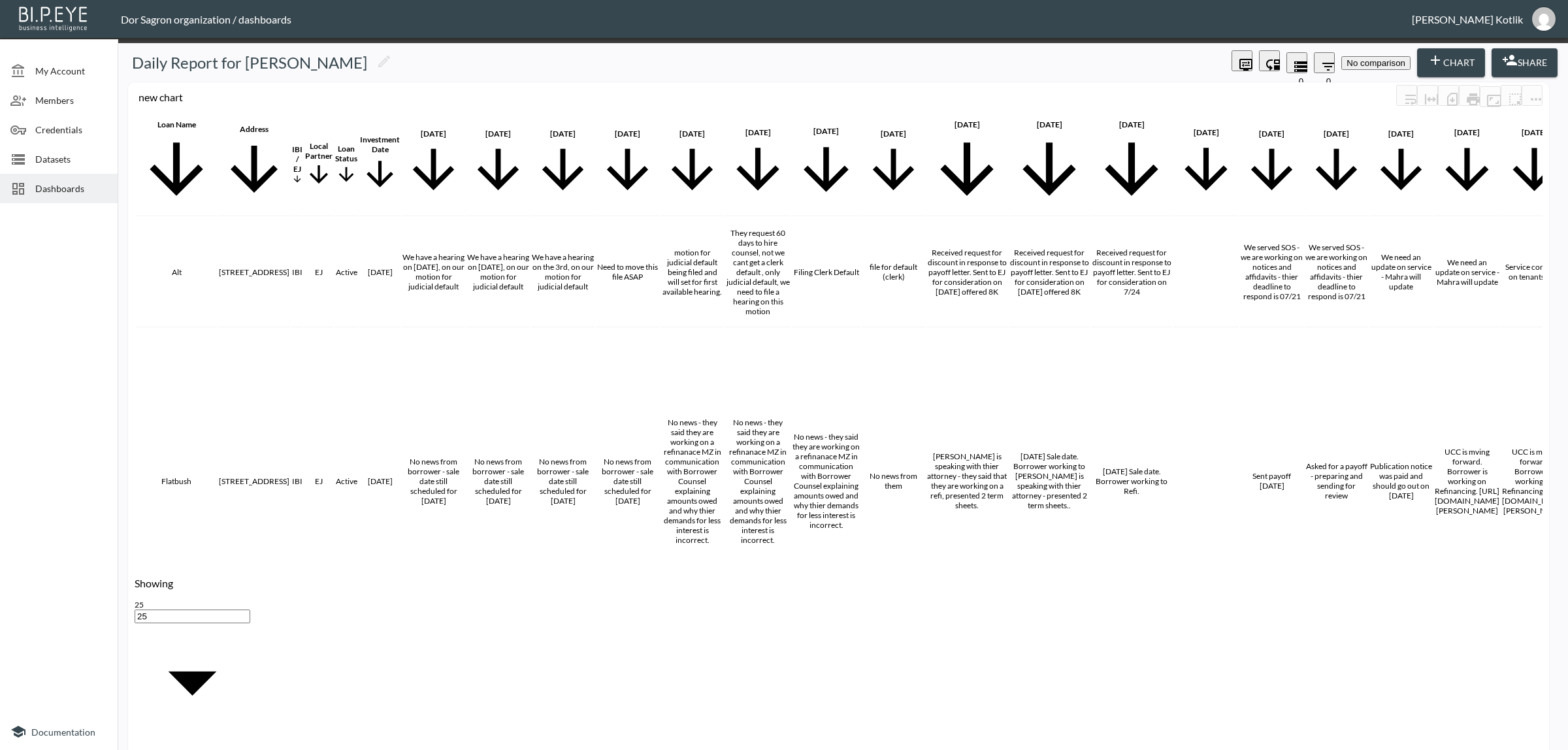
click at [667, 437] on li "P Price" at bounding box center [691, 441] width 72 height 10
type input "P Price"
click at [764, 397] on body "BI.P.EYE, Interactive Analytics Dashboards - app Dor Sagron organization / dash…" at bounding box center [784, 375] width 1568 height 750
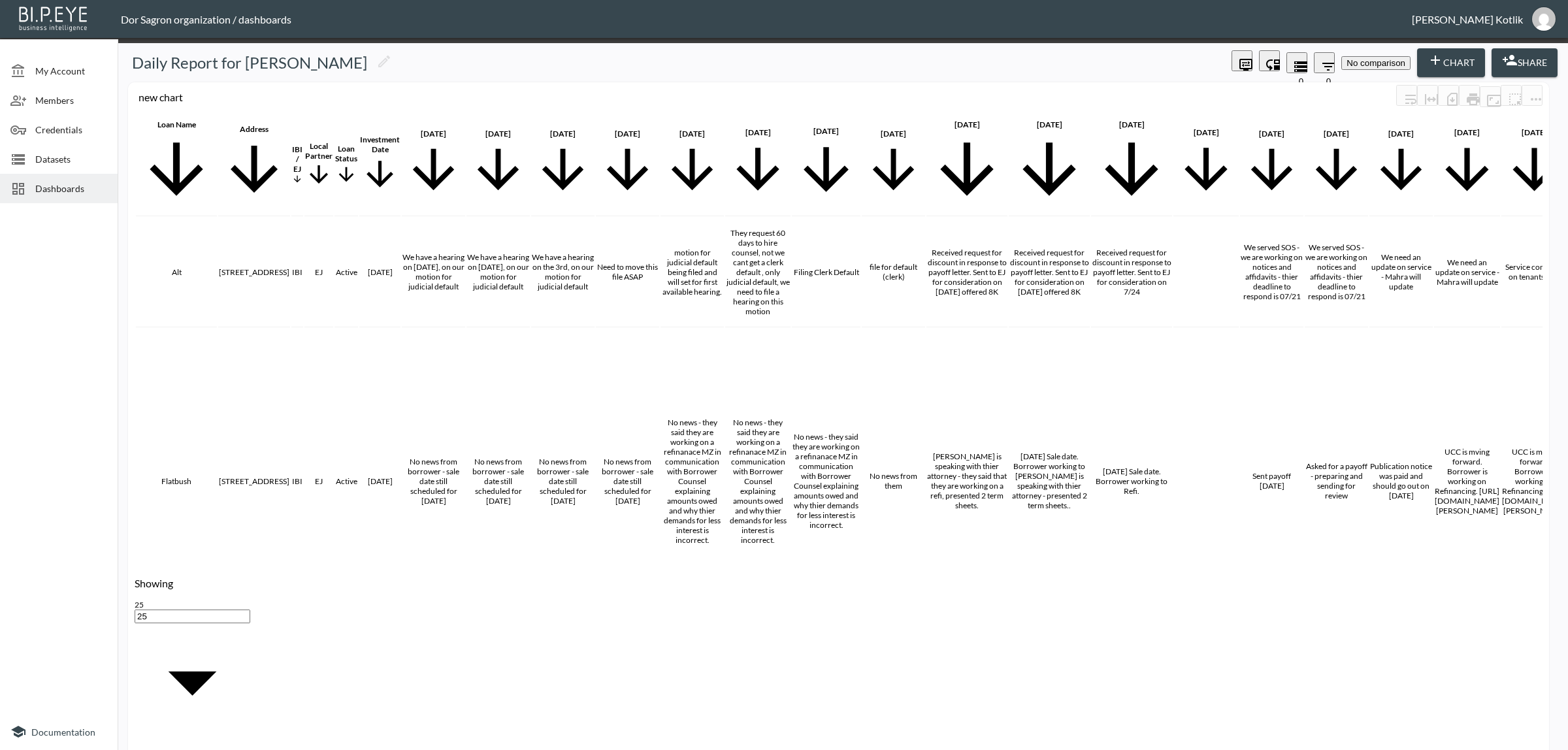
type input "Currency"
click at [835, 407] on body "BI.P.EYE, Interactive Analytics Dashboards - app Dor Sagron organization / dash…" at bounding box center [784, 375] width 1568 height 750
type input "$"
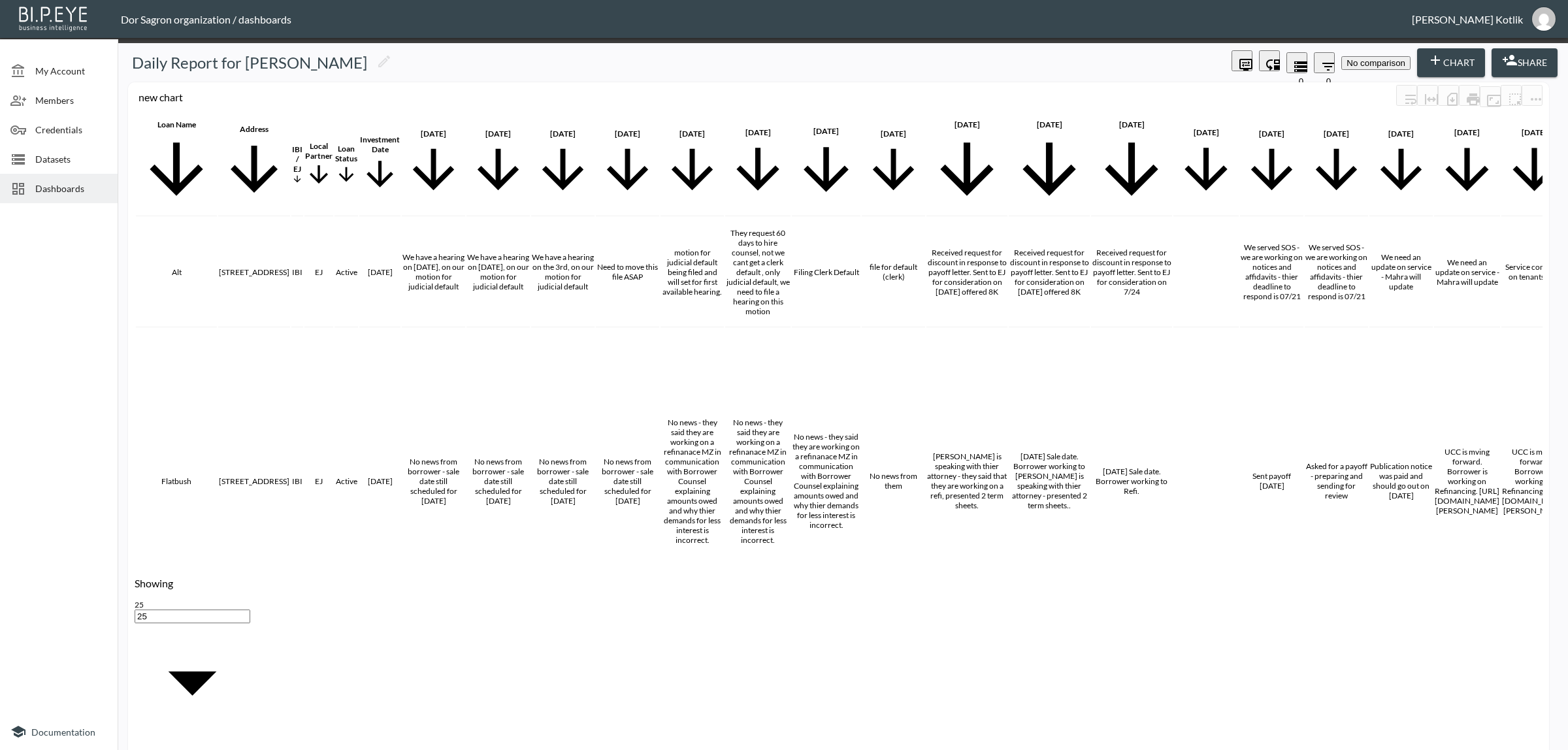
click at [691, 497] on li "Total Eq" at bounding box center [691, 492] width 72 height 10
type input "Total Eq"
click at [756, 432] on body "BI.P.EYE, Interactive Analytics Dashboards - app Dor Sagron organization / dash…" at bounding box center [784, 375] width 1568 height 750
drag, startPoint x: 769, startPoint y: 484, endPoint x: 813, endPoint y: 452, distance: 54.4
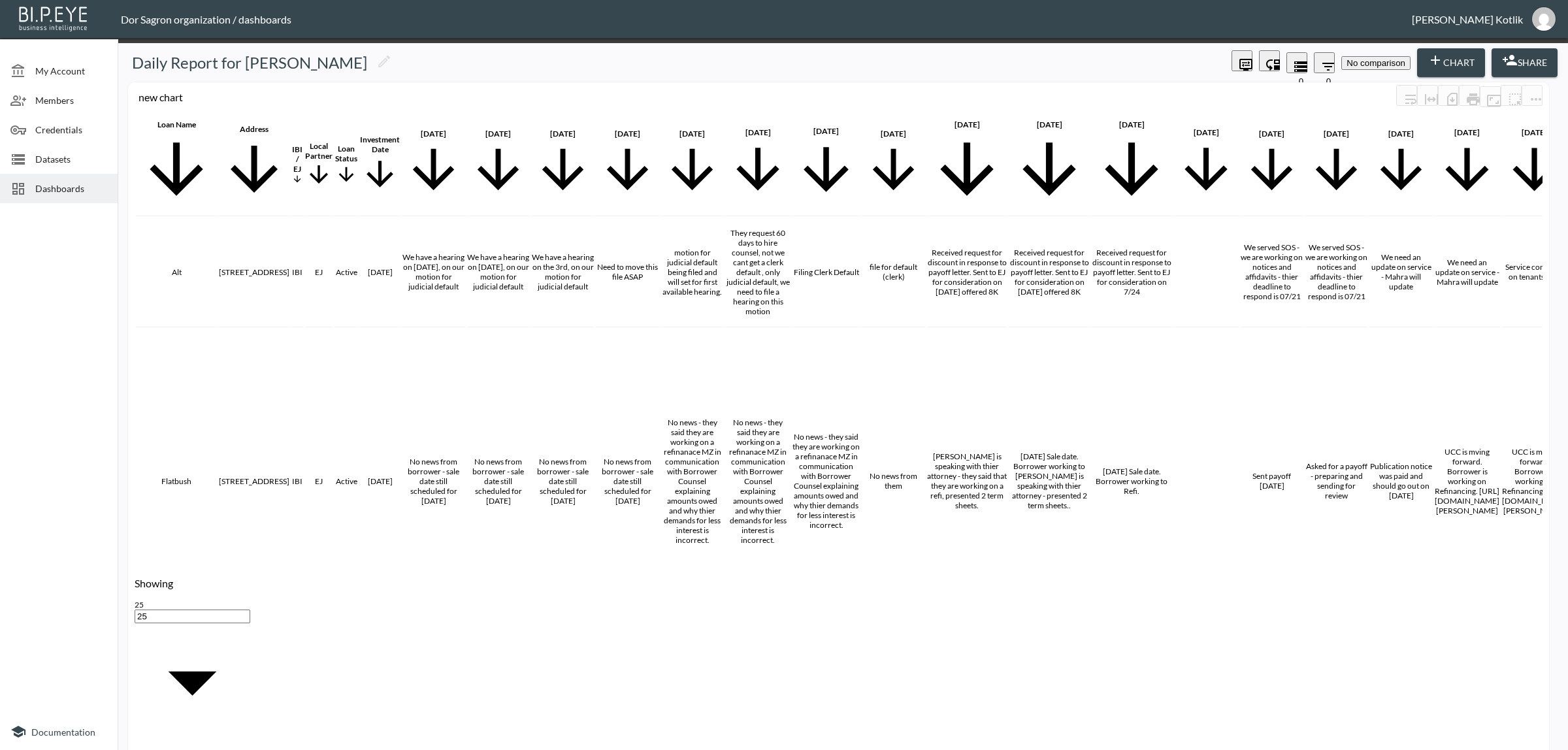
type input "Currency"
click at [843, 441] on body "BI.P.EYE, Interactive Analytics Dashboards - app Dor Sagron organization / dash…" at bounding box center [784, 375] width 1568 height 750
type input "$"
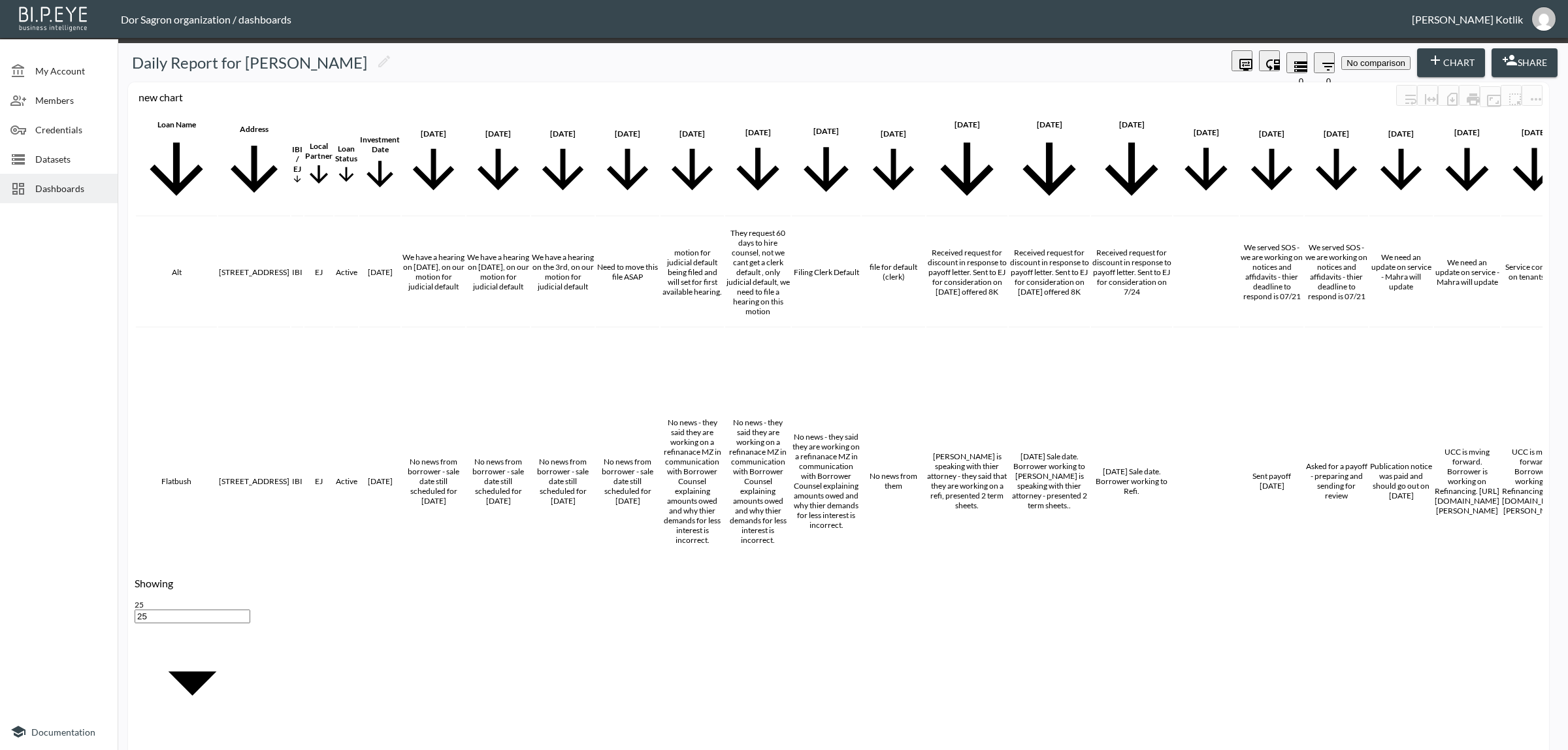
drag, startPoint x: 896, startPoint y: 436, endPoint x: 834, endPoint y: 445, distance: 62.6
type input "1"
type input "0"
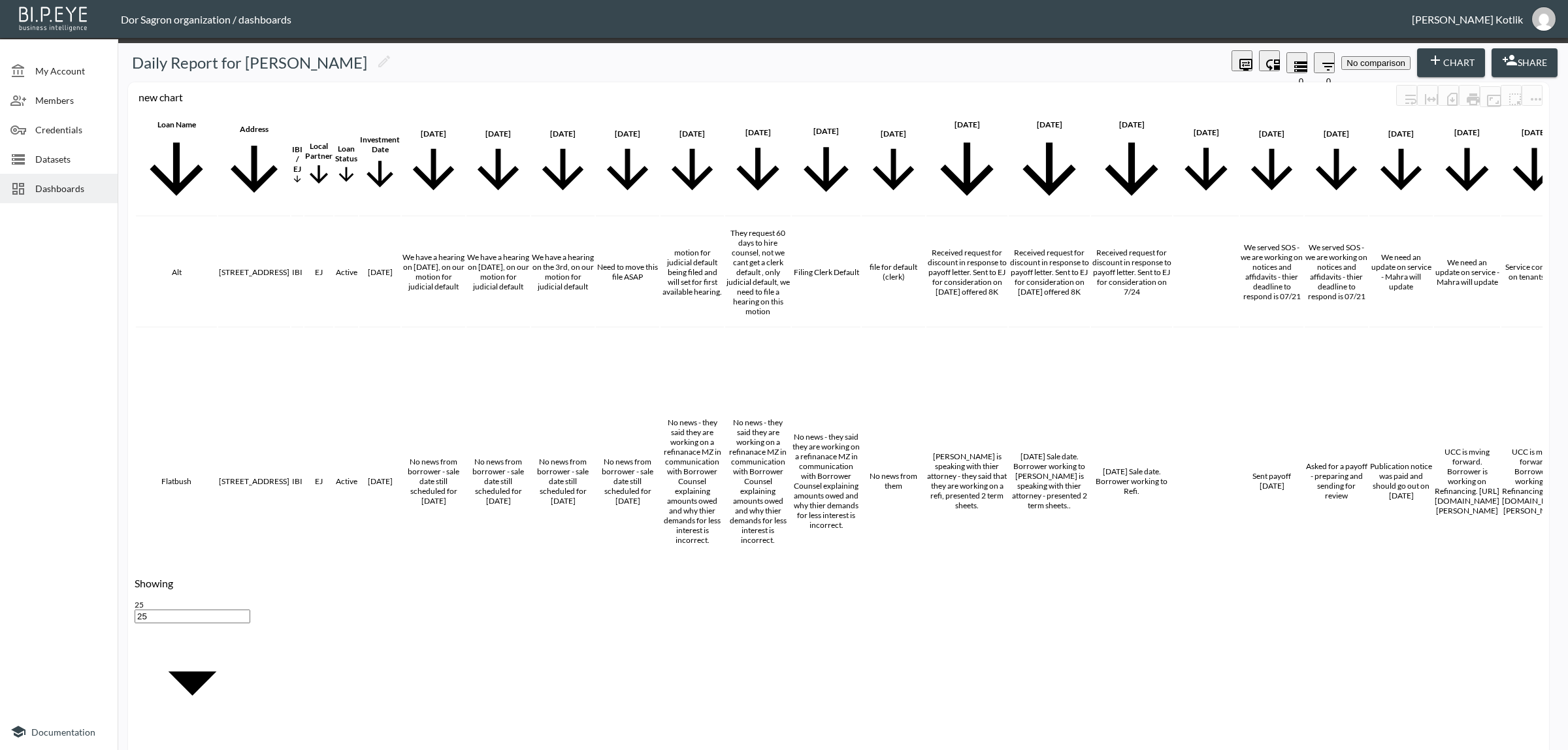
type input "0"
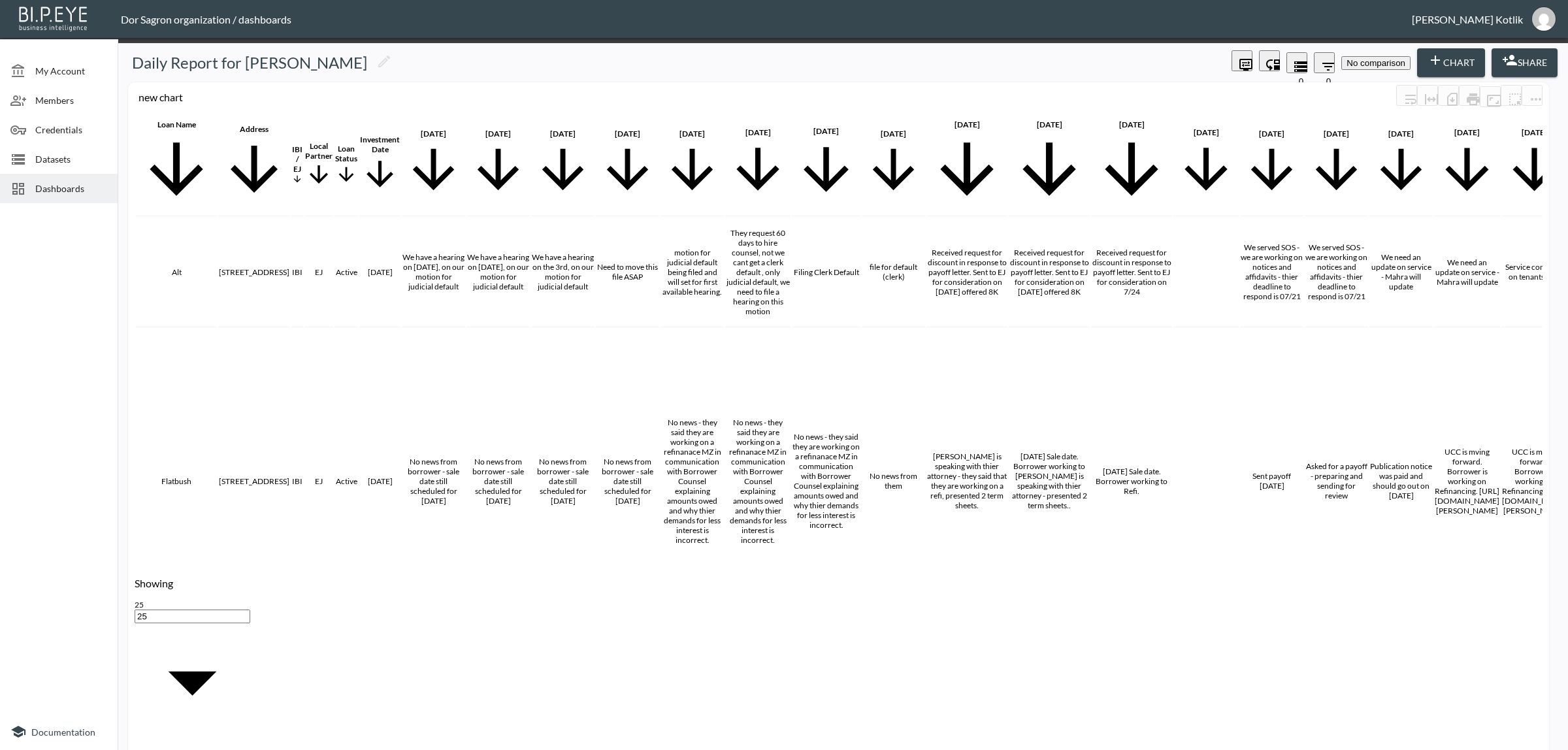
click at [669, 458] on li "IBI Owned" at bounding box center [691, 462] width 72 height 10
type input "IBI Owned"
click at [768, 429] on body "BI.P.EYE, Interactive Analytics Dashboards - app Dor Sagron organization / dash…" at bounding box center [784, 375] width 1568 height 750
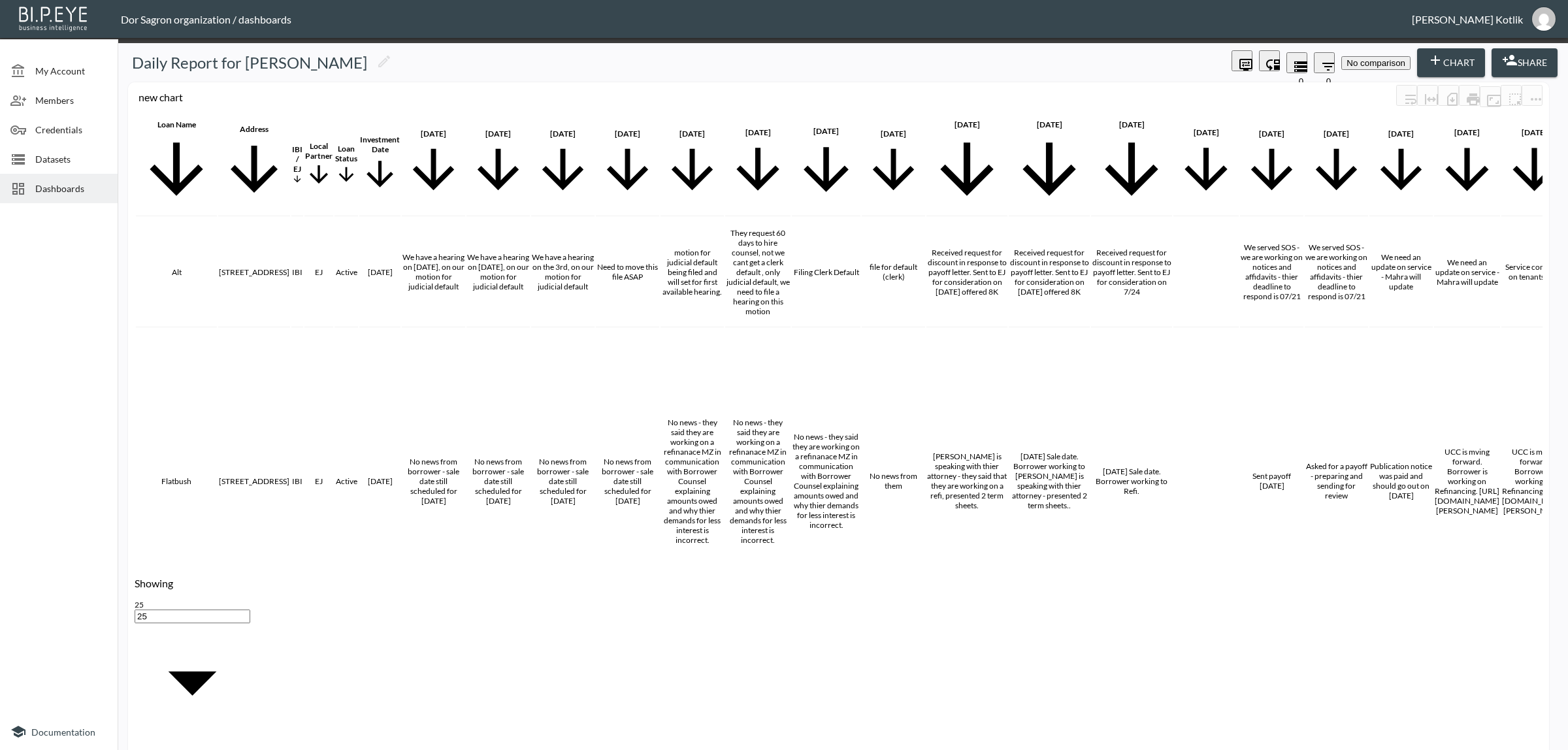
type input "Currency"
click at [854, 435] on body "BI.P.EYE, Interactive Analytics Dashboards - app Dor Sagron organization / dash…" at bounding box center [784, 375] width 1568 height 750
drag, startPoint x: 851, startPoint y: 461, endPoint x: 887, endPoint y: 444, distance: 39.8
type input "$"
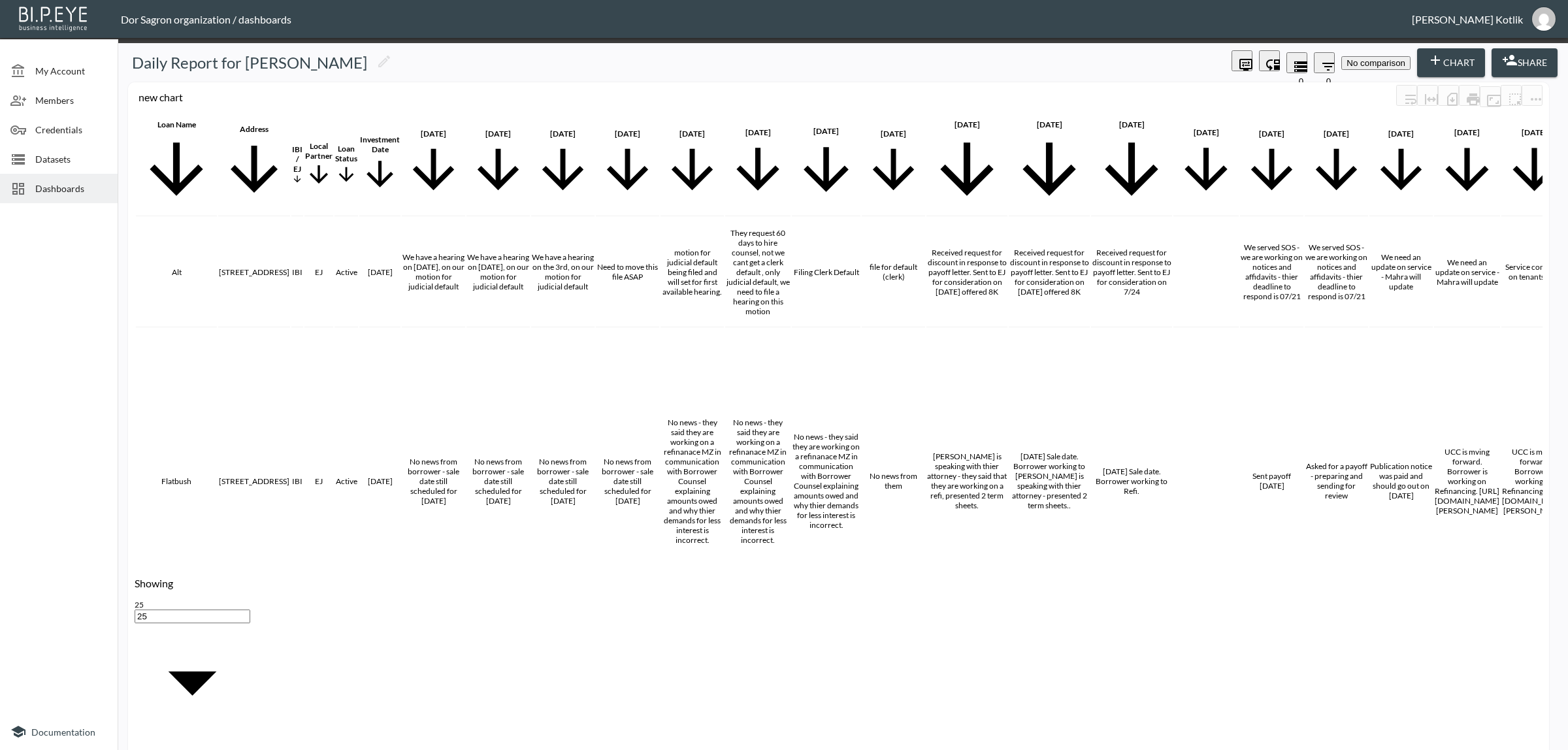
type input "0"
drag, startPoint x: 652, startPoint y: 506, endPoint x: 686, endPoint y: 485, distance: 40.0
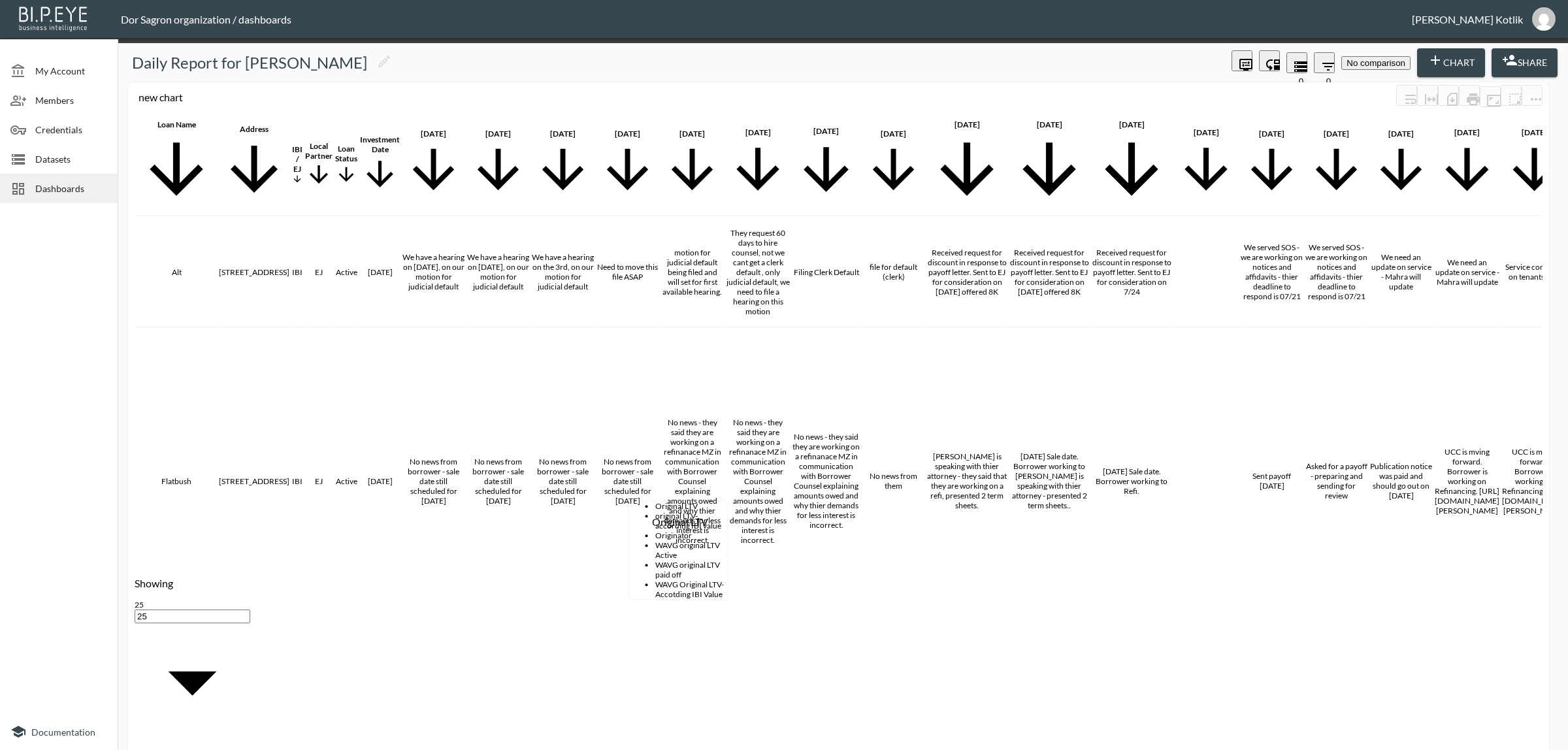
click at [655, 505] on li "Original LTV" at bounding box center [691, 505] width 72 height 10
type input "Original LTV"
click at [755, 468] on body "BI.P.EYE, Interactive Analytics Dashboards - app Dor Sagron organization / dash…" at bounding box center [784, 375] width 1568 height 750
type input "Percentage"
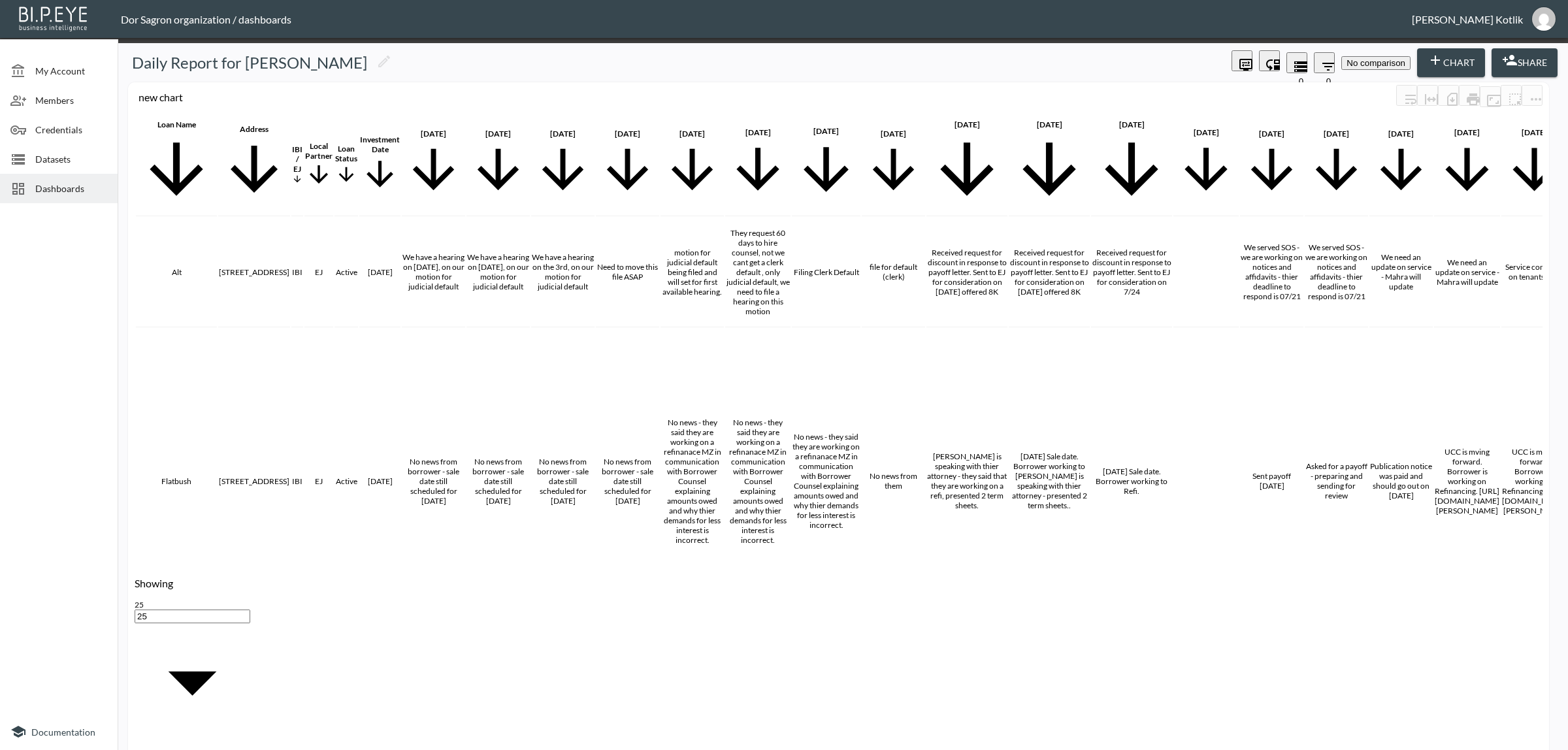
checkbox input "true"
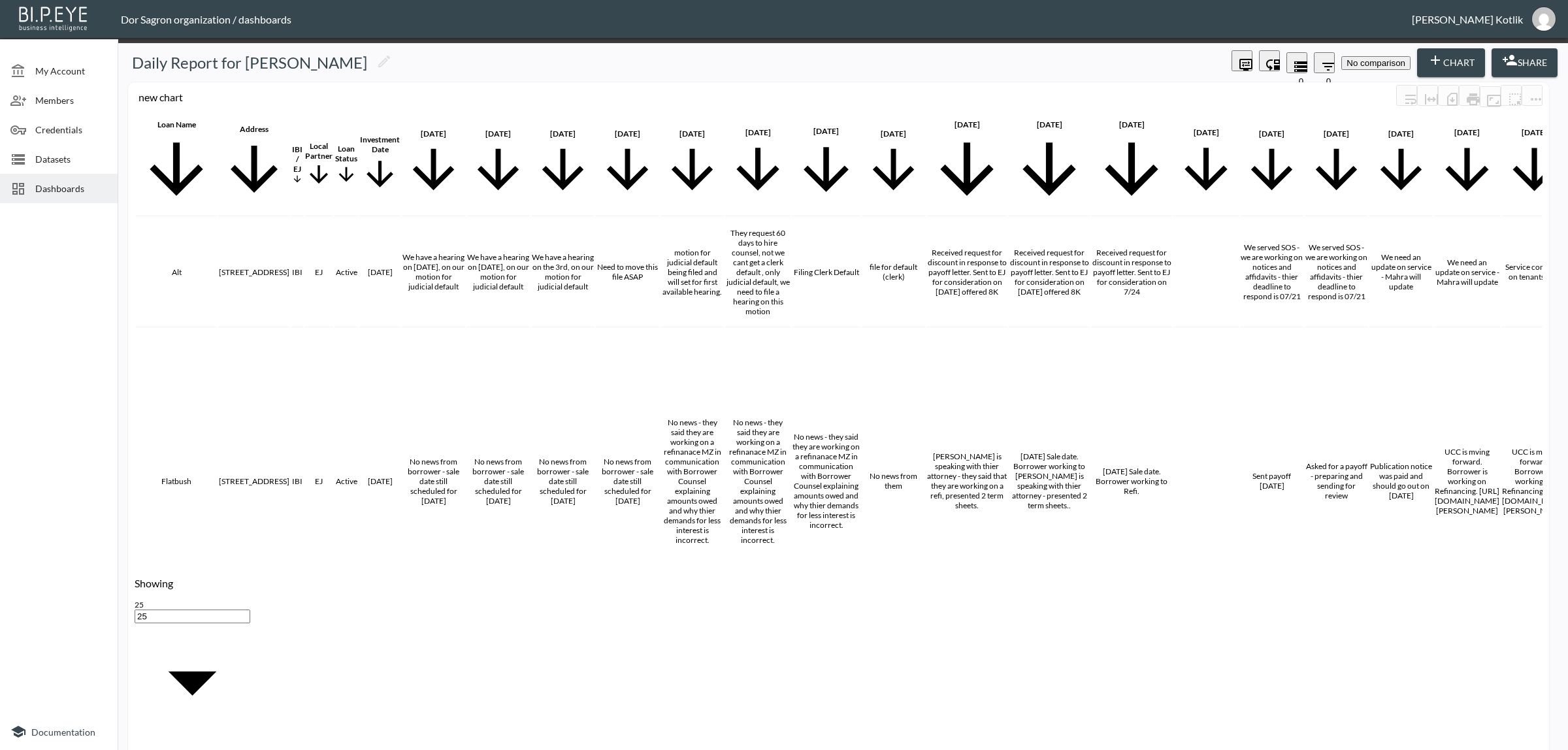
click at [667, 234] on li "Current LTV" at bounding box center [675, 239] width 72 height 10
type input "Current LTV"
click at [741, 498] on body "BI.P.EYE, Interactive Analytics Dashboards - app Dor Sagron organization / dash…" at bounding box center [784, 375] width 1568 height 750
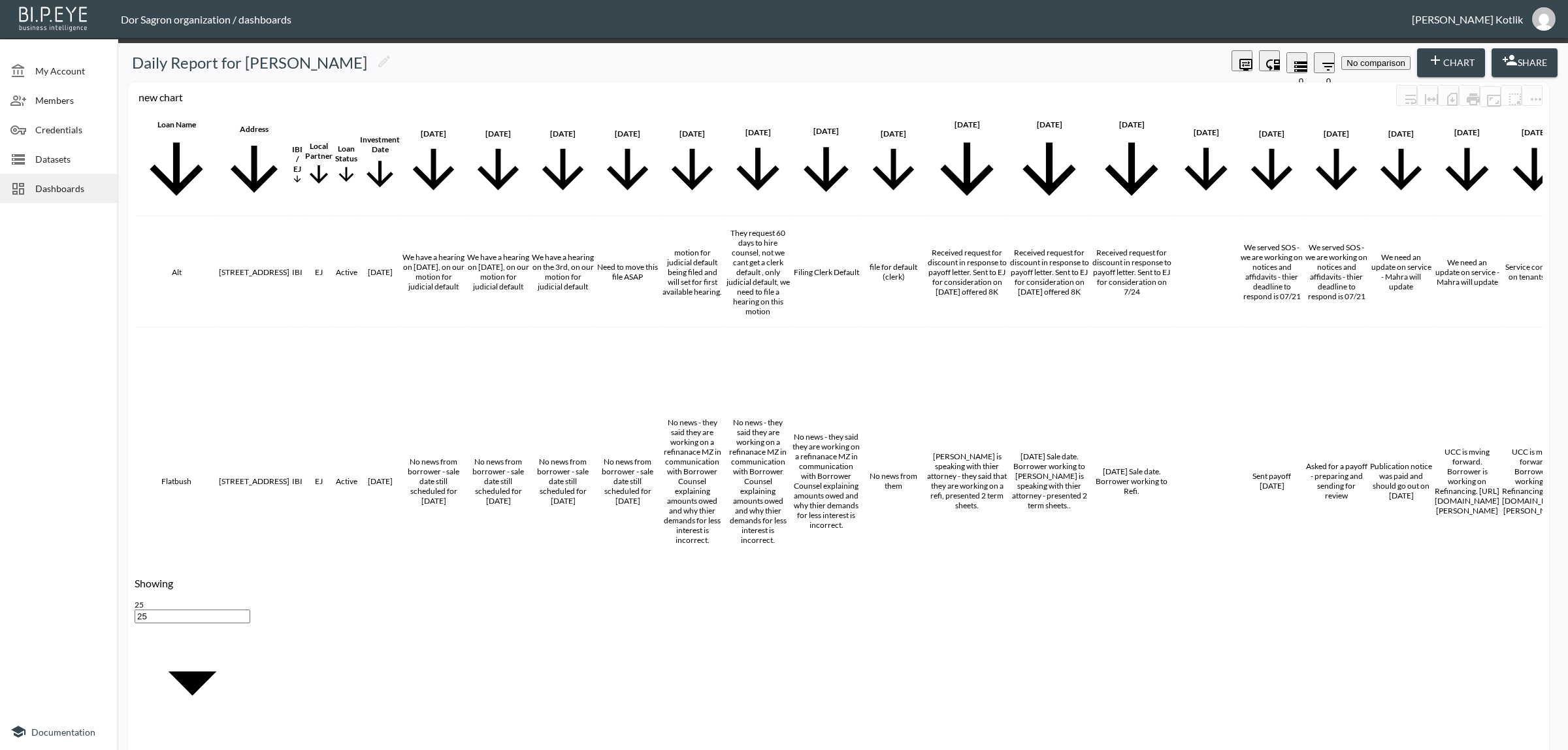
click at [750, 491] on body "BI.P.EYE, Interactive Analytics Dashboards - app Dor Sagron organization / dash…" at bounding box center [784, 375] width 1568 height 750
type input "Percentage"
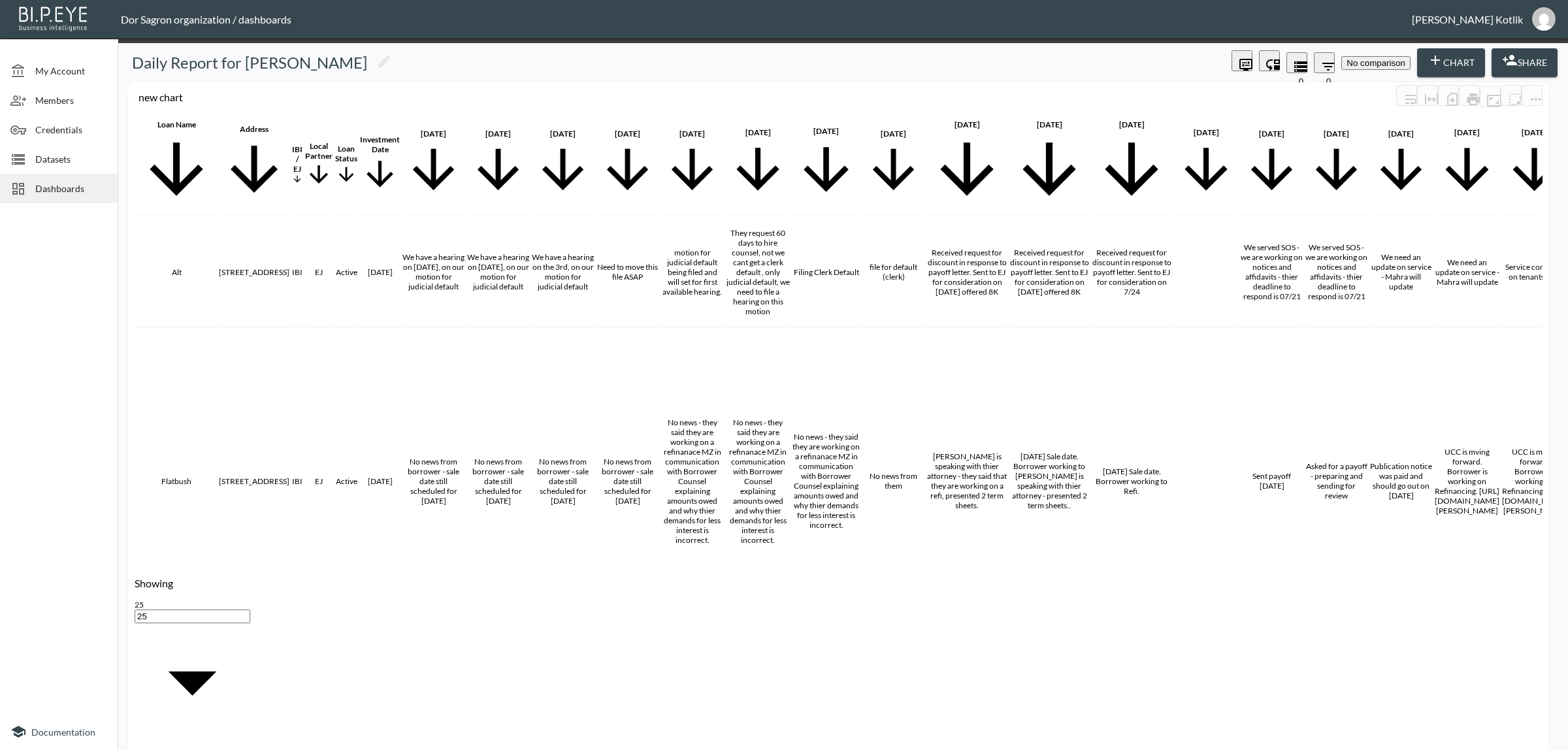
checkbox input "true"
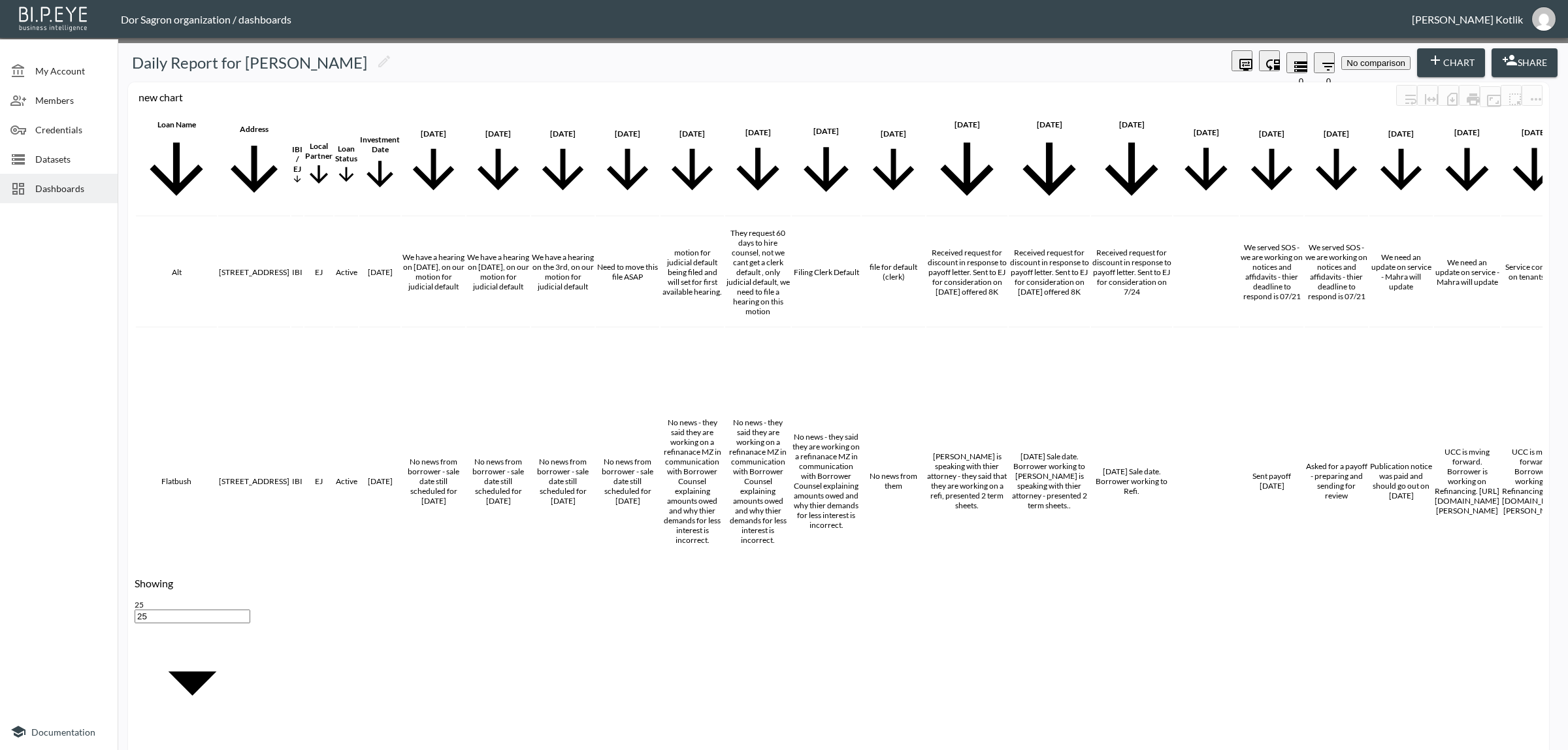
scroll to position [0, 933]
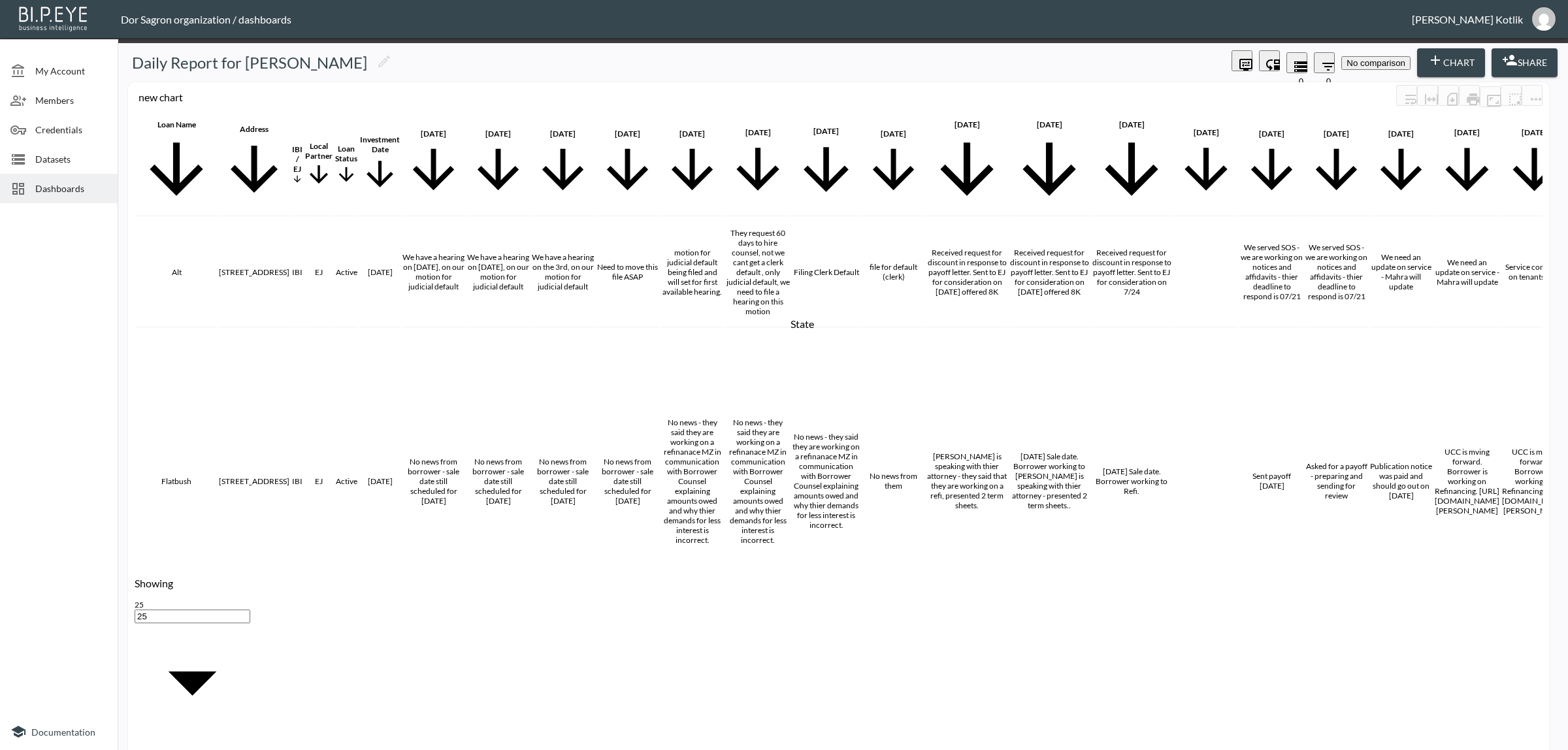
scroll to position [82, 0]
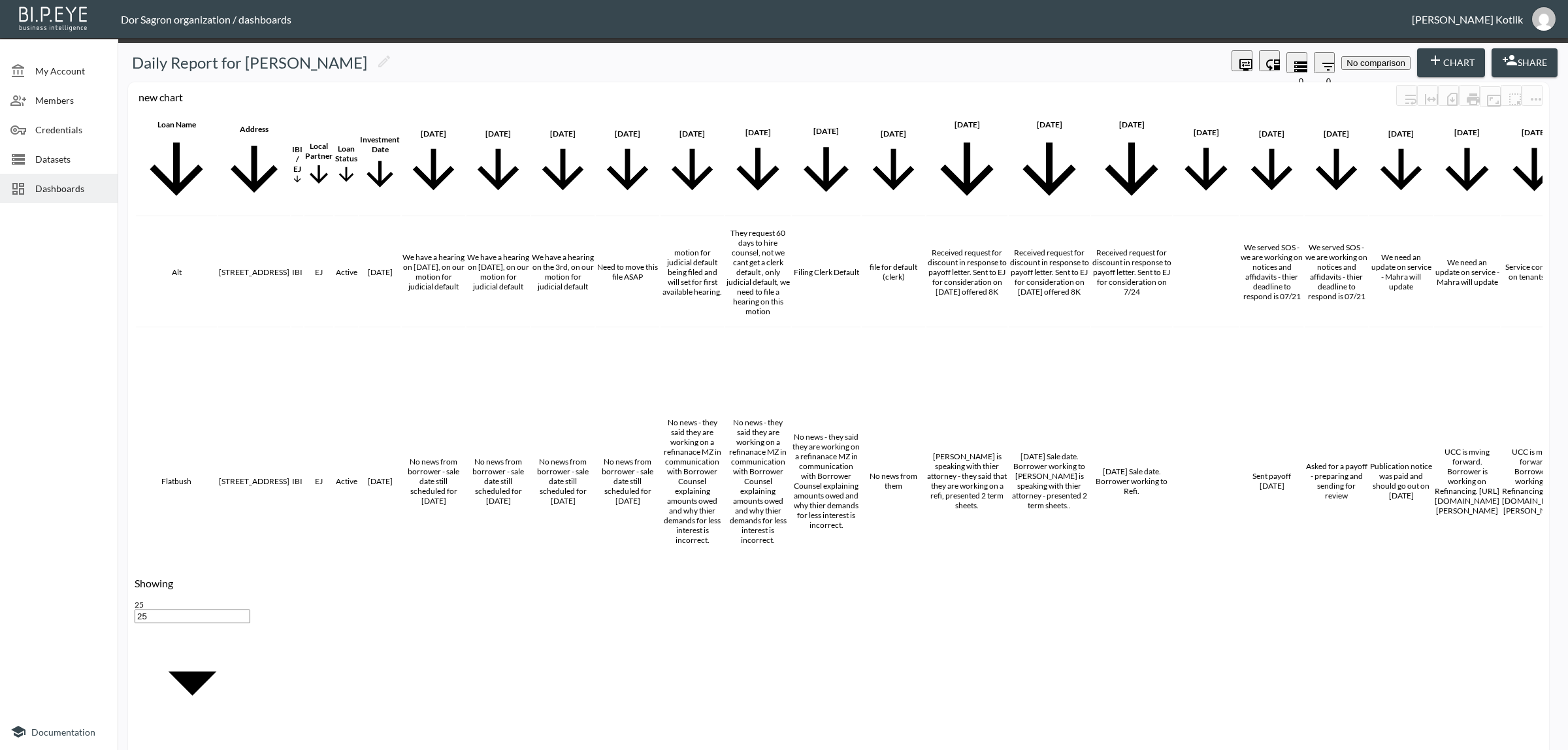
drag, startPoint x: 648, startPoint y: 613, endPoint x: 638, endPoint y: 597, distance: 18.9
click at [648, 594] on li "Total Prop value" at bounding box center [675, 589] width 72 height 10
type input "Total Prop value"
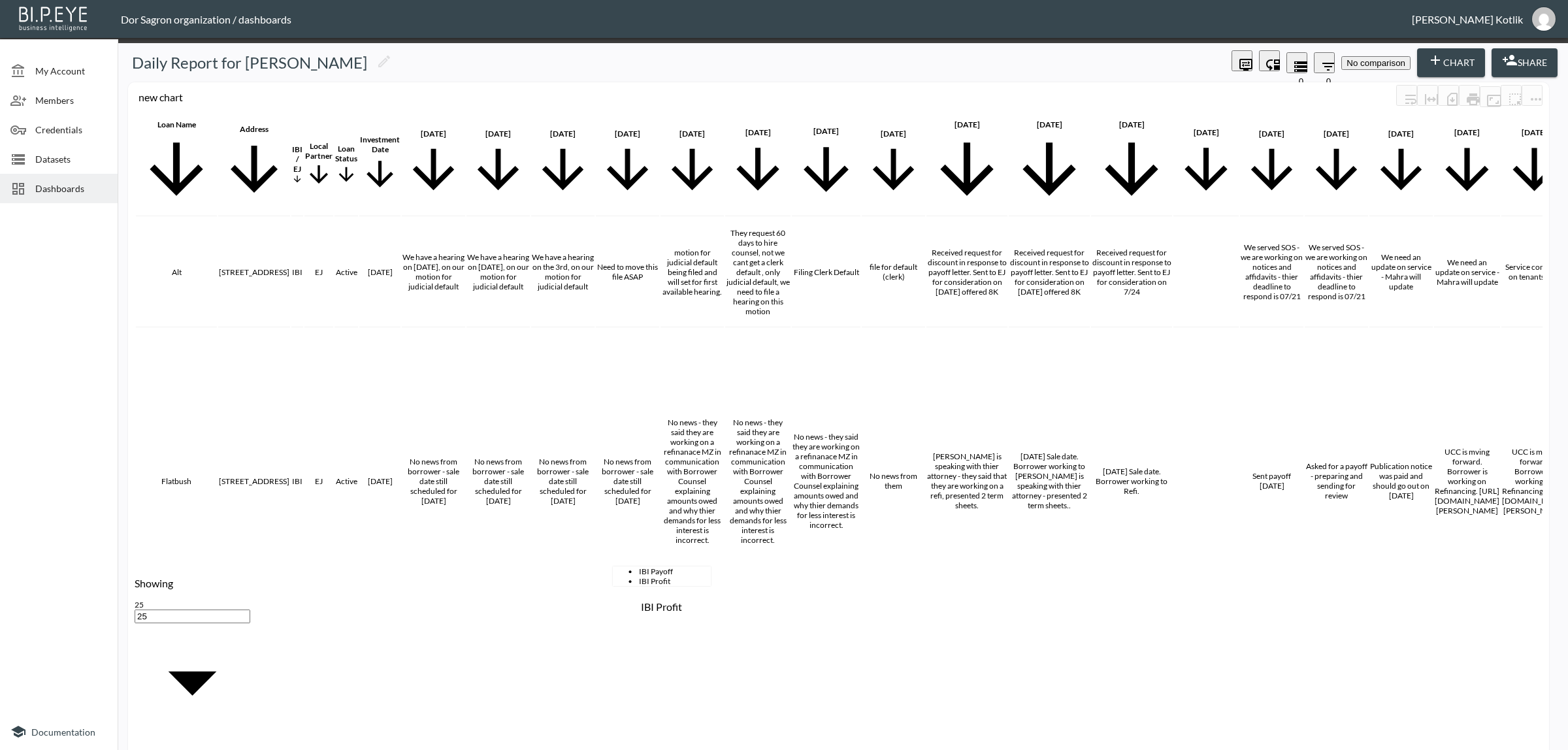
click at [639, 586] on li "IBI Profit" at bounding box center [675, 581] width 72 height 10
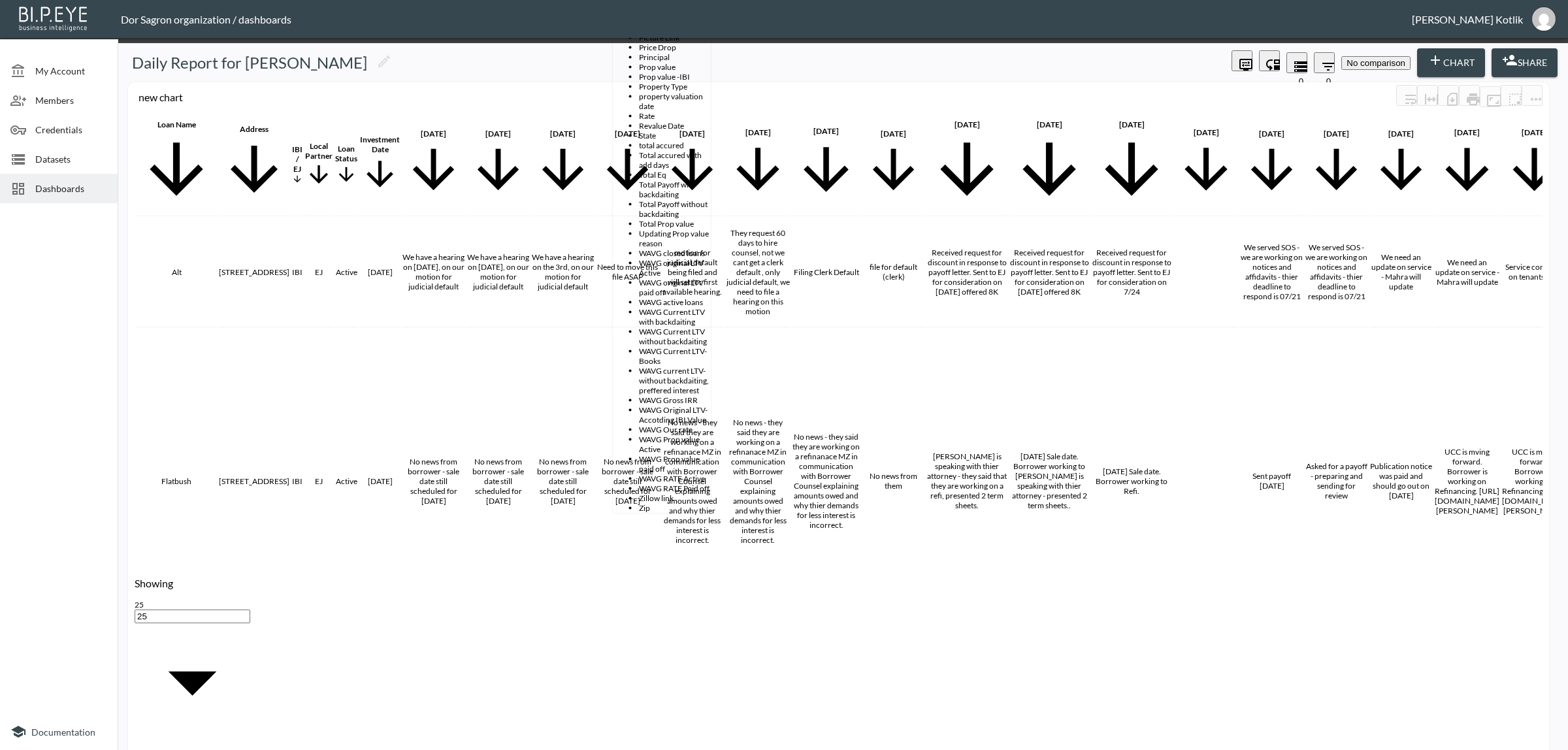
drag, startPoint x: 664, startPoint y: 540, endPoint x: 593, endPoint y: 536, distance: 71.1
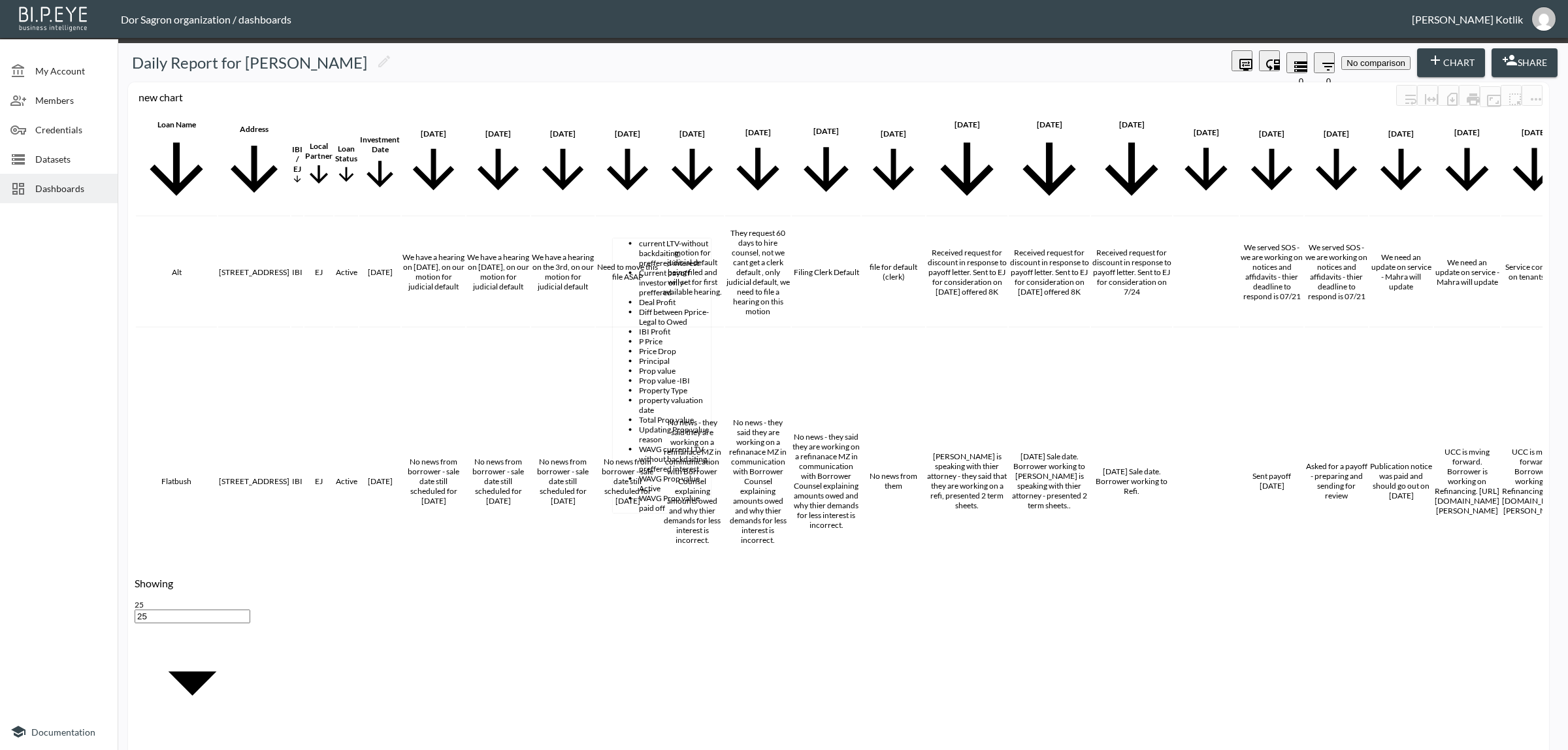
scroll to position [0, 0]
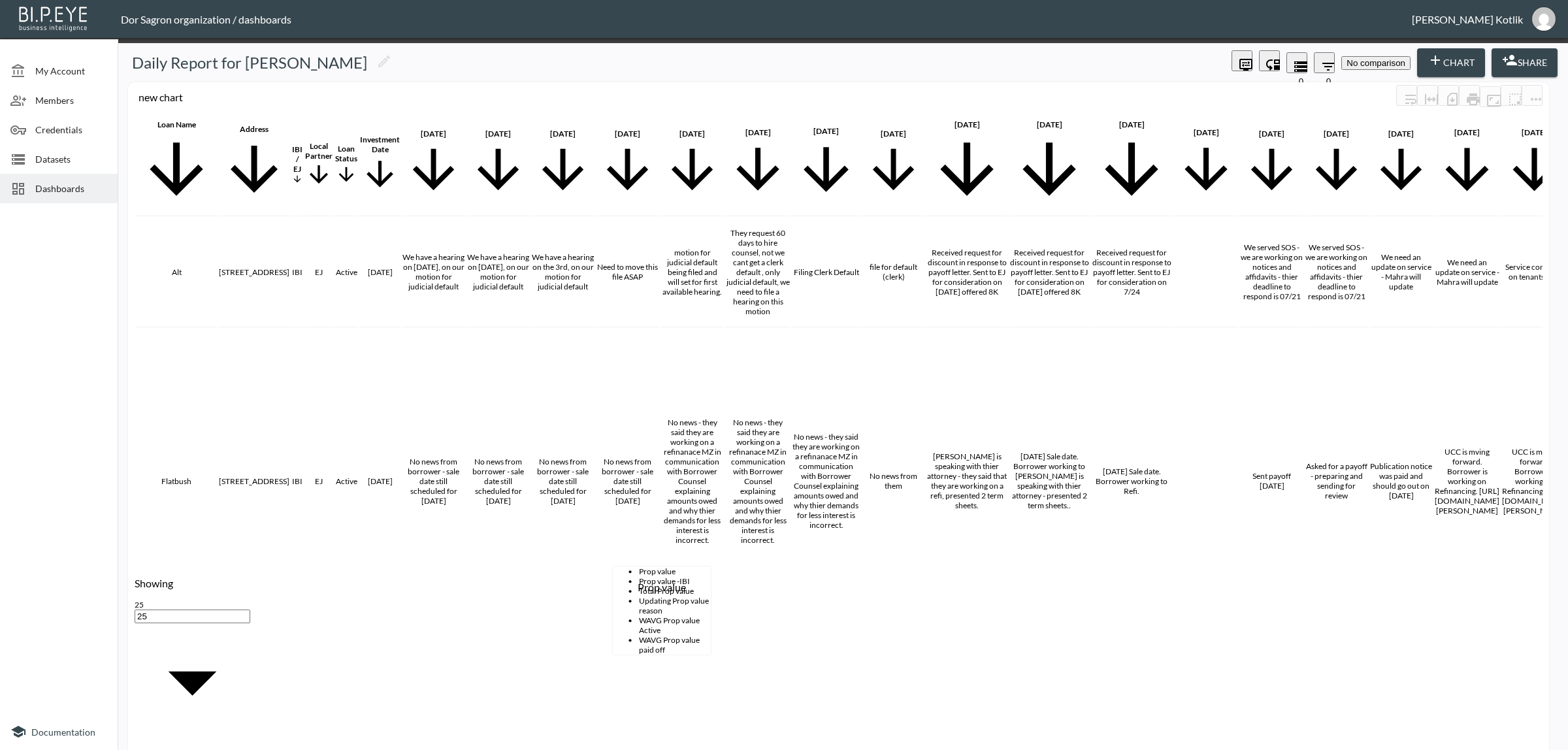
click at [655, 591] on div "Prop value" at bounding box center [662, 587] width 48 height 12
click at [639, 586] on li "Prop value -IBI" at bounding box center [675, 581] width 72 height 10
type input "Prop value -IBI"
click at [742, 555] on body "BI.P.EYE, Interactive Analytics Dashboards - app Dor Sagron organization / dash…" at bounding box center [784, 375] width 1568 height 750
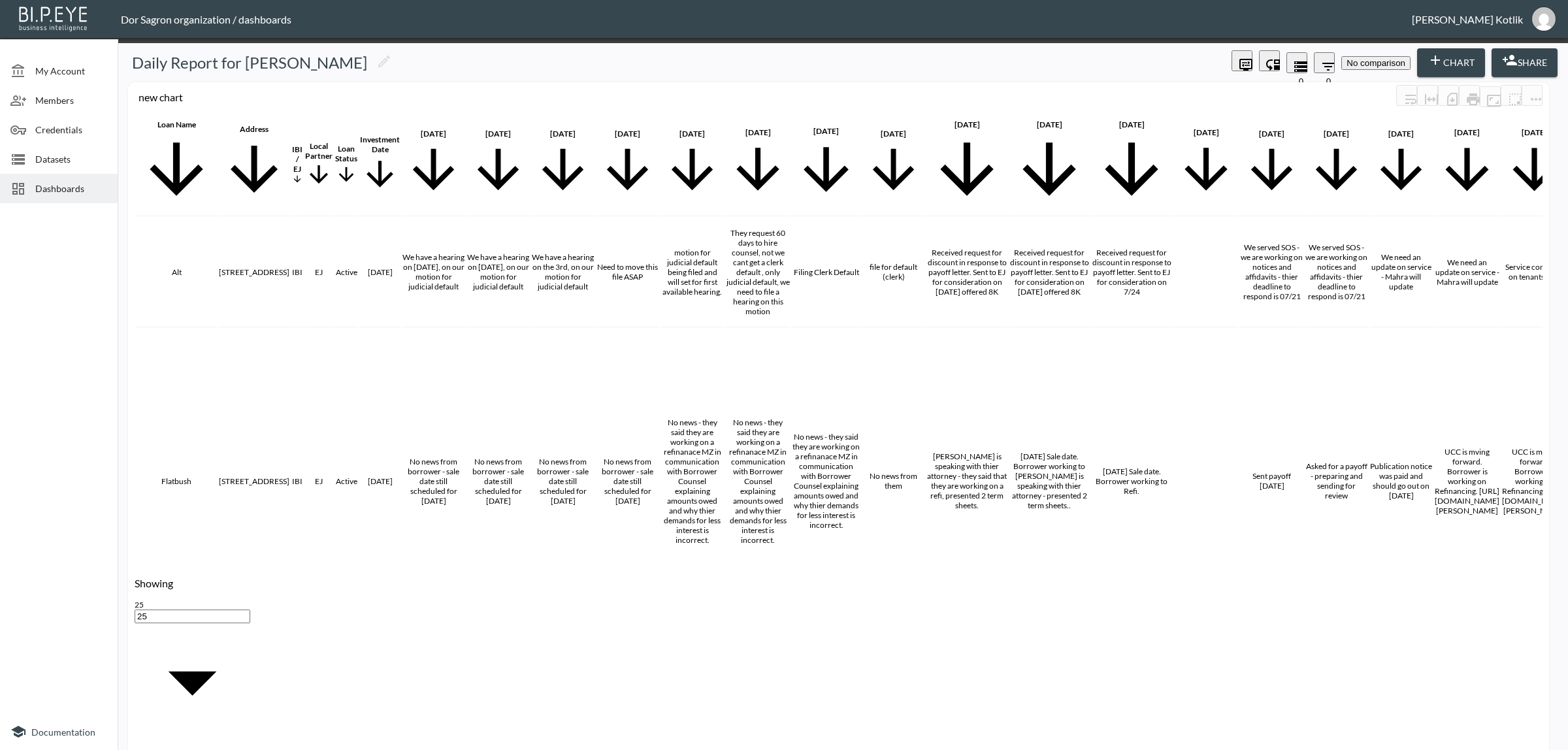
type input "Currency"
click at [786, 497] on body "BI.P.EYE, Interactive Analytics Dashboards - app Dor Sagron organization / dash…" at bounding box center [784, 375] width 1568 height 750
type input "Currency"
click at [844, 495] on body "BI.P.EYE, Interactive Analytics Dashboards - app Dor Sagron organization / dash…" at bounding box center [784, 375] width 1568 height 750
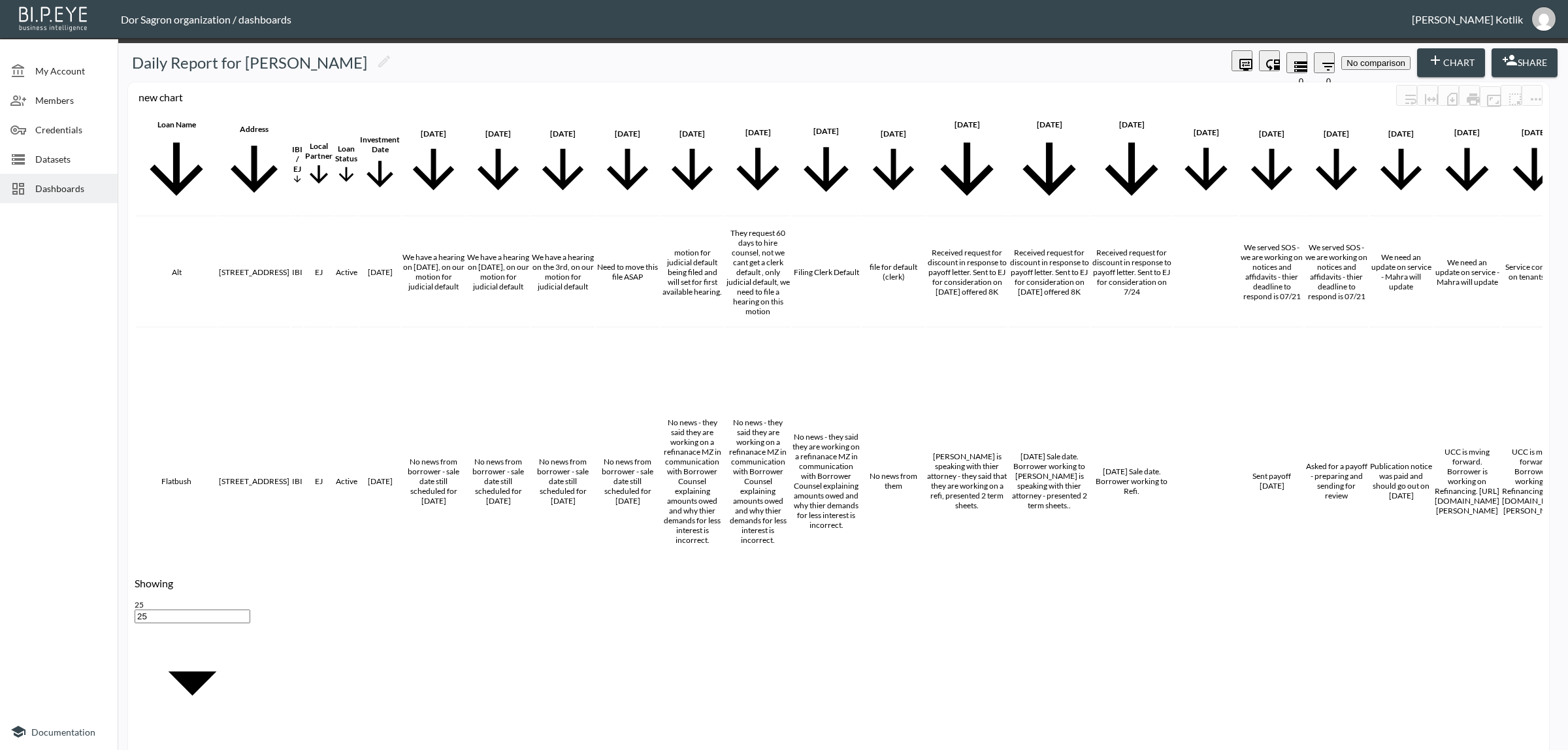
type input "$"
click at [838, 547] on body "BI.P.EYE, Interactive Analytics Dashboards - app Dor Sagron organization / dash…" at bounding box center [784, 375] width 1568 height 750
type input "$"
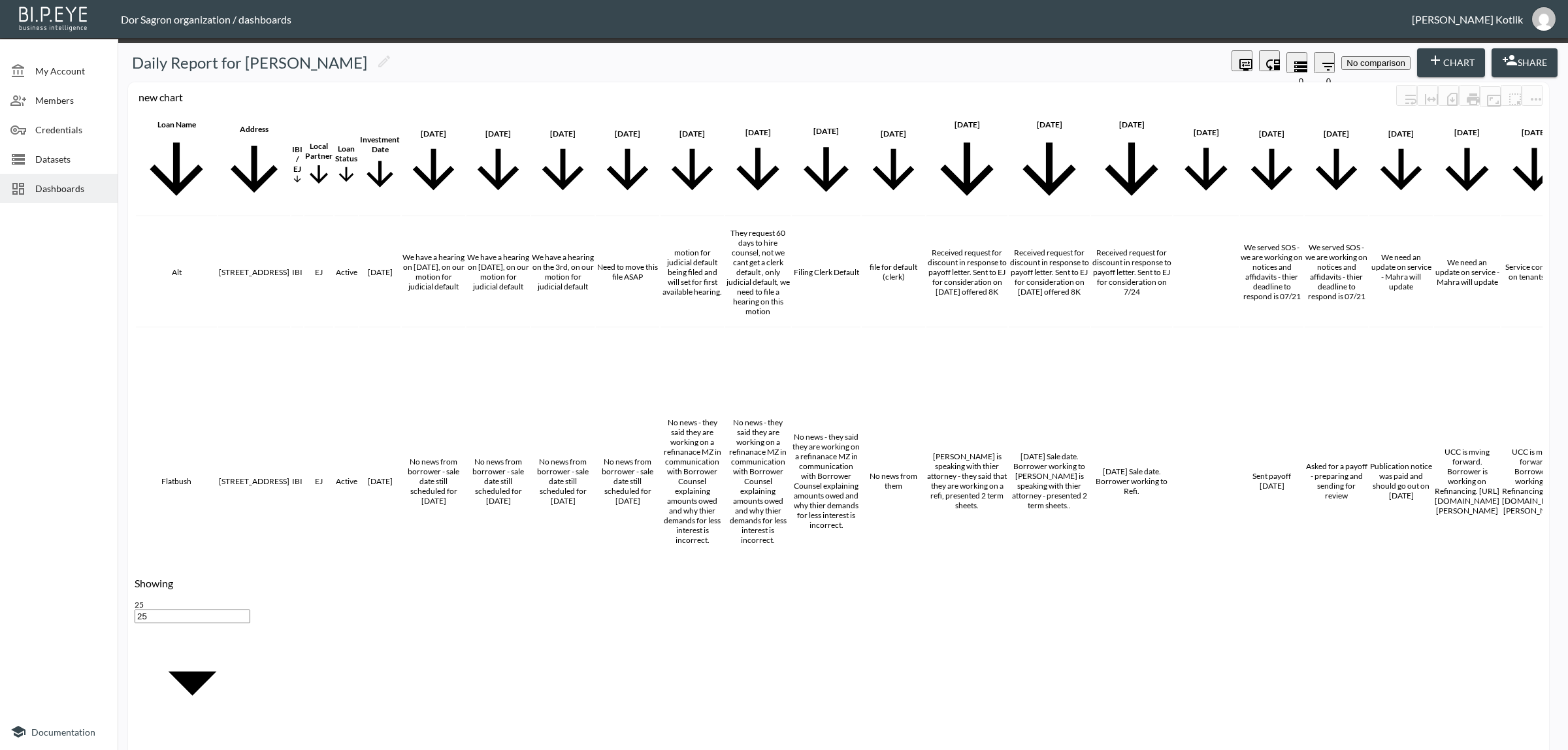
type input "0"
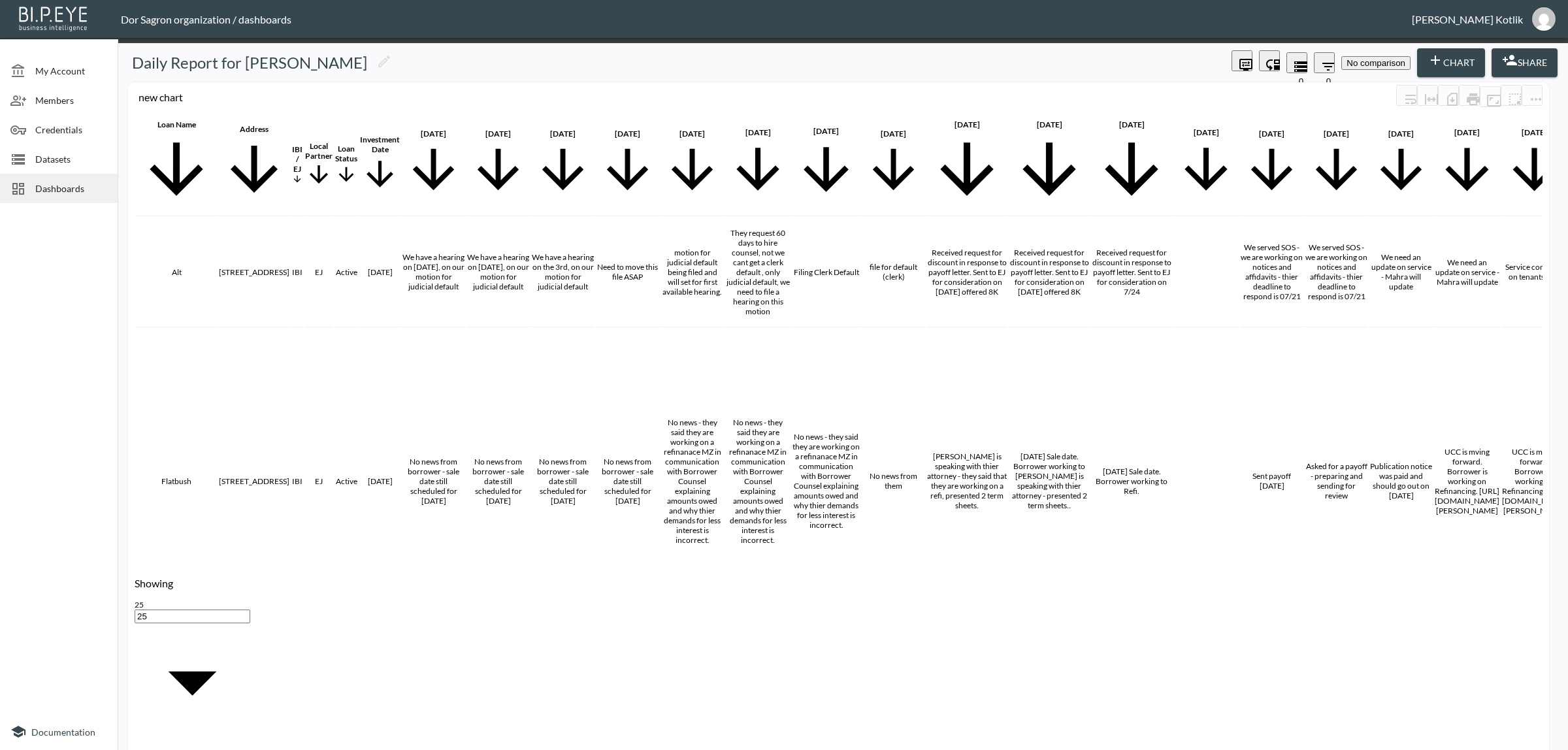
type input "0"
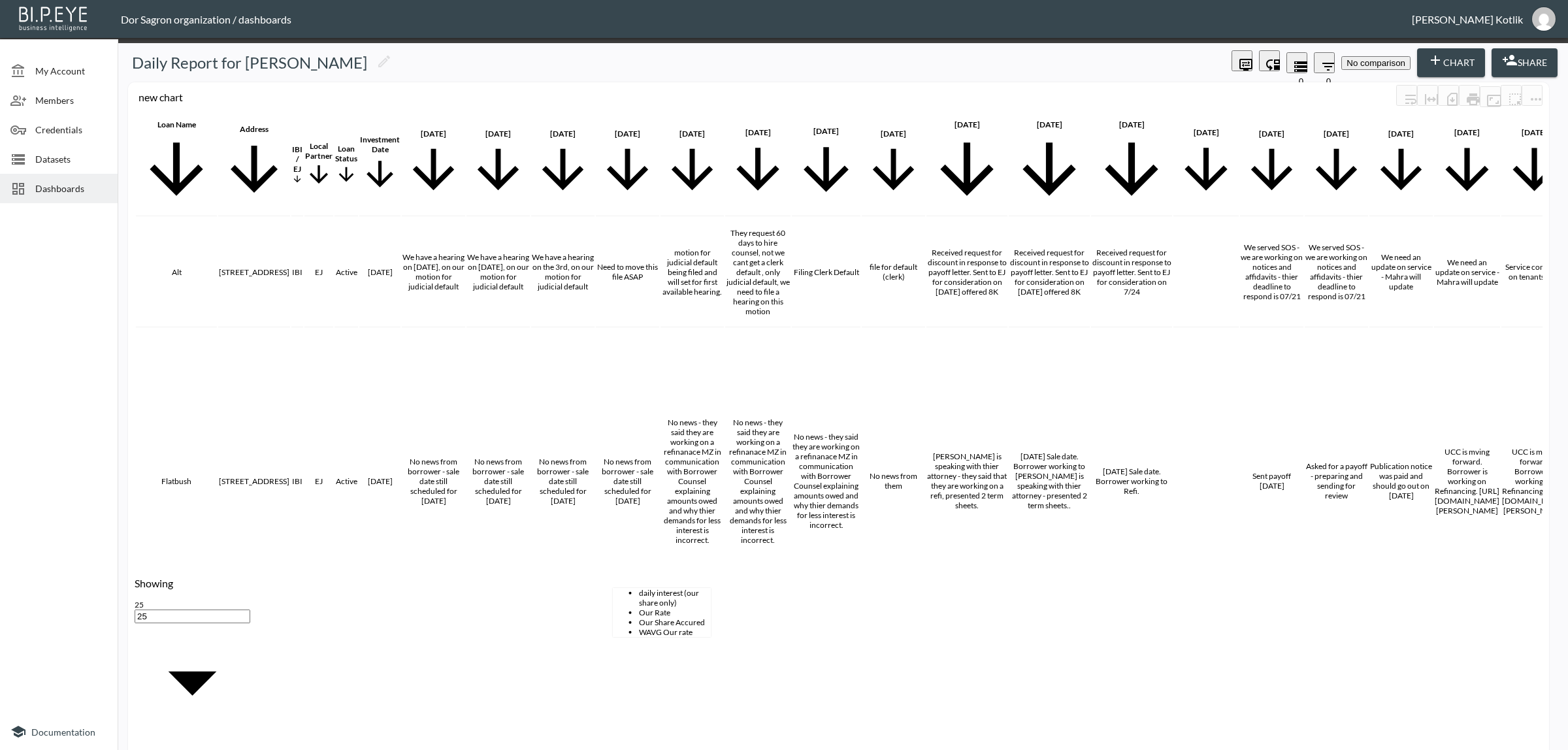
drag, startPoint x: 642, startPoint y: 560, endPoint x: 541, endPoint y: 546, distance: 102.0
click at [639, 618] on li "Rate" at bounding box center [675, 612] width 72 height 10
type input "Rate"
click at [742, 564] on body "BI.P.EYE, Interactive Analytics Dashboards - app Dor Sagron organization / dash…" at bounding box center [784, 375] width 1568 height 750
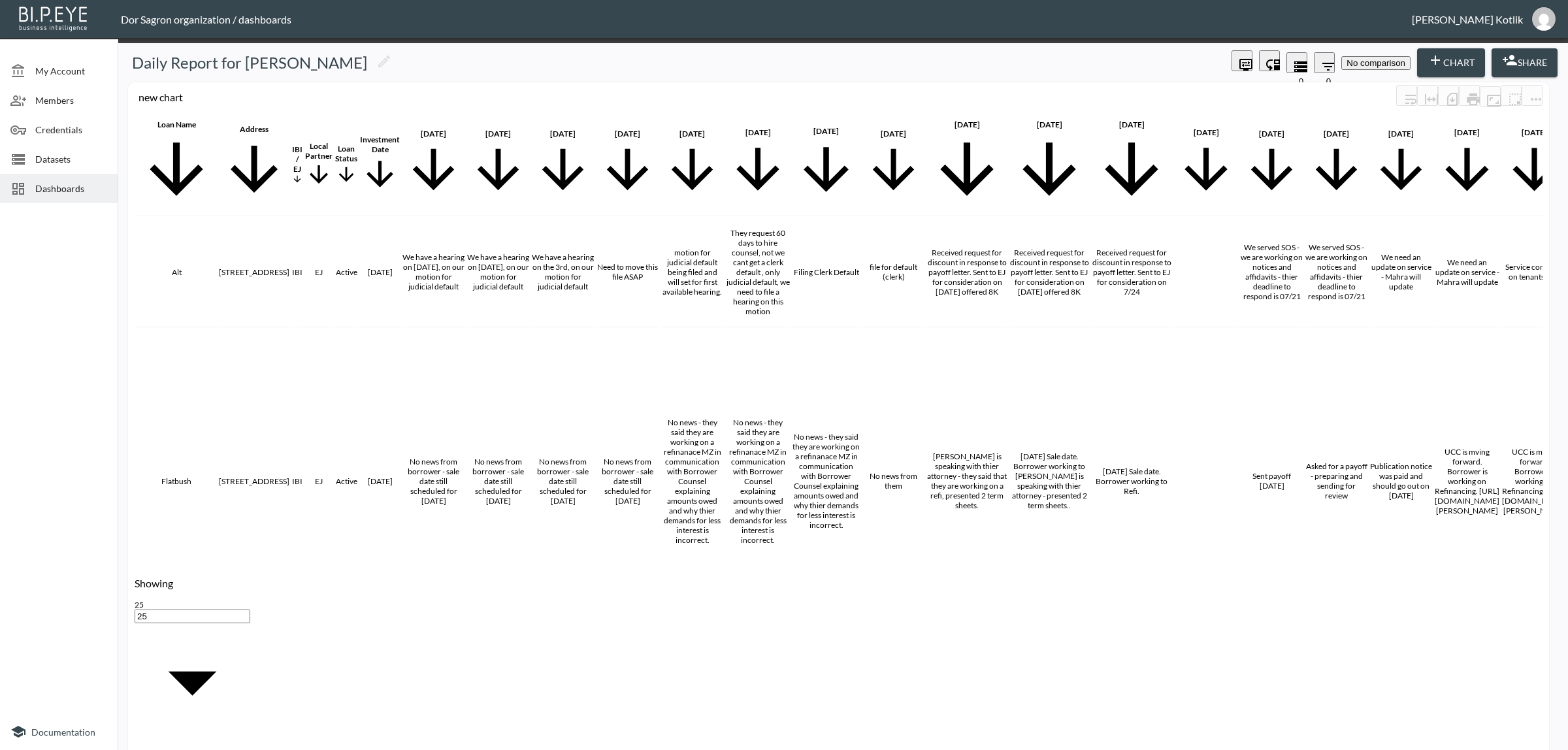
drag, startPoint x: 759, startPoint y: 603, endPoint x: 775, endPoint y: 595, distance: 17.9
type input "Percentage"
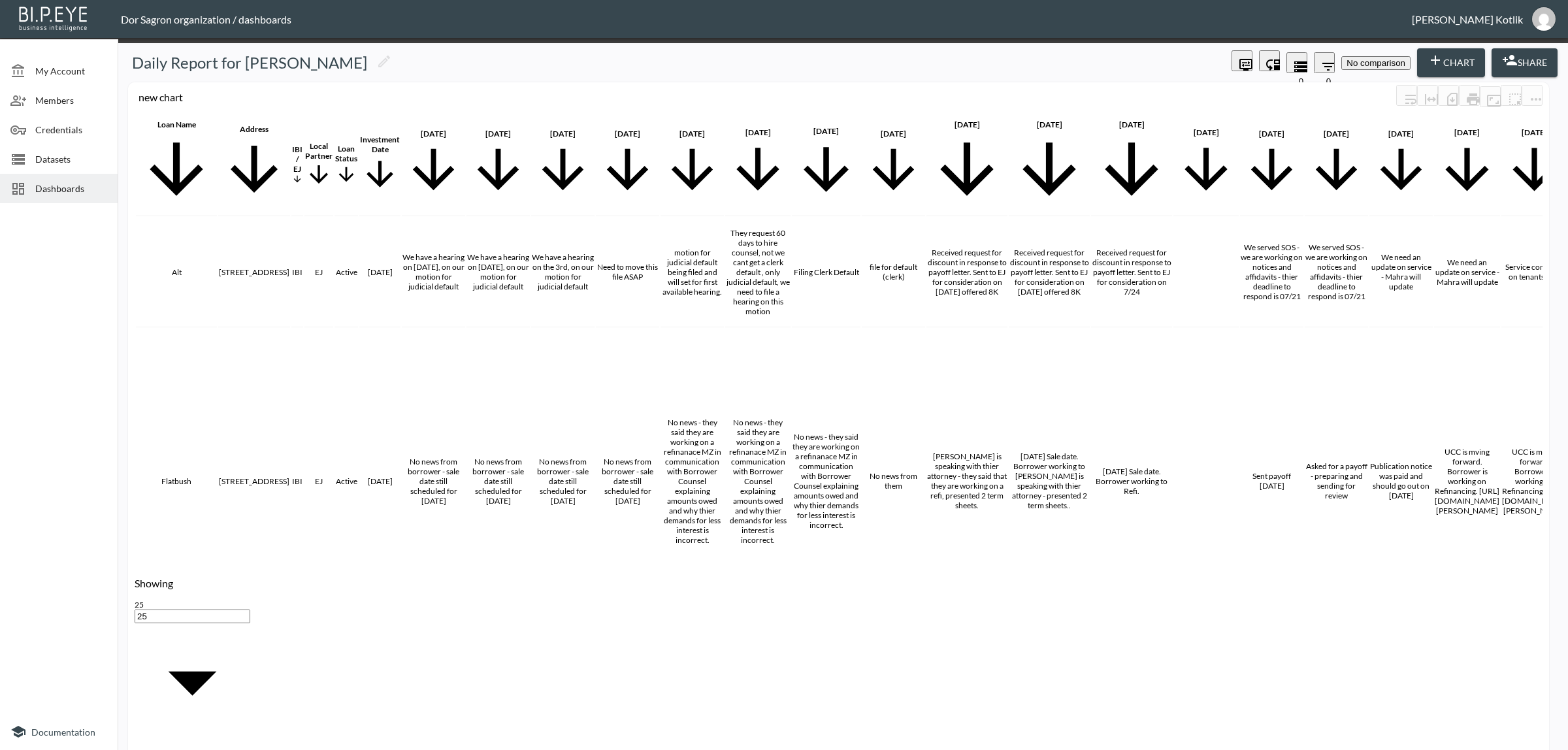
checkbox input "true"
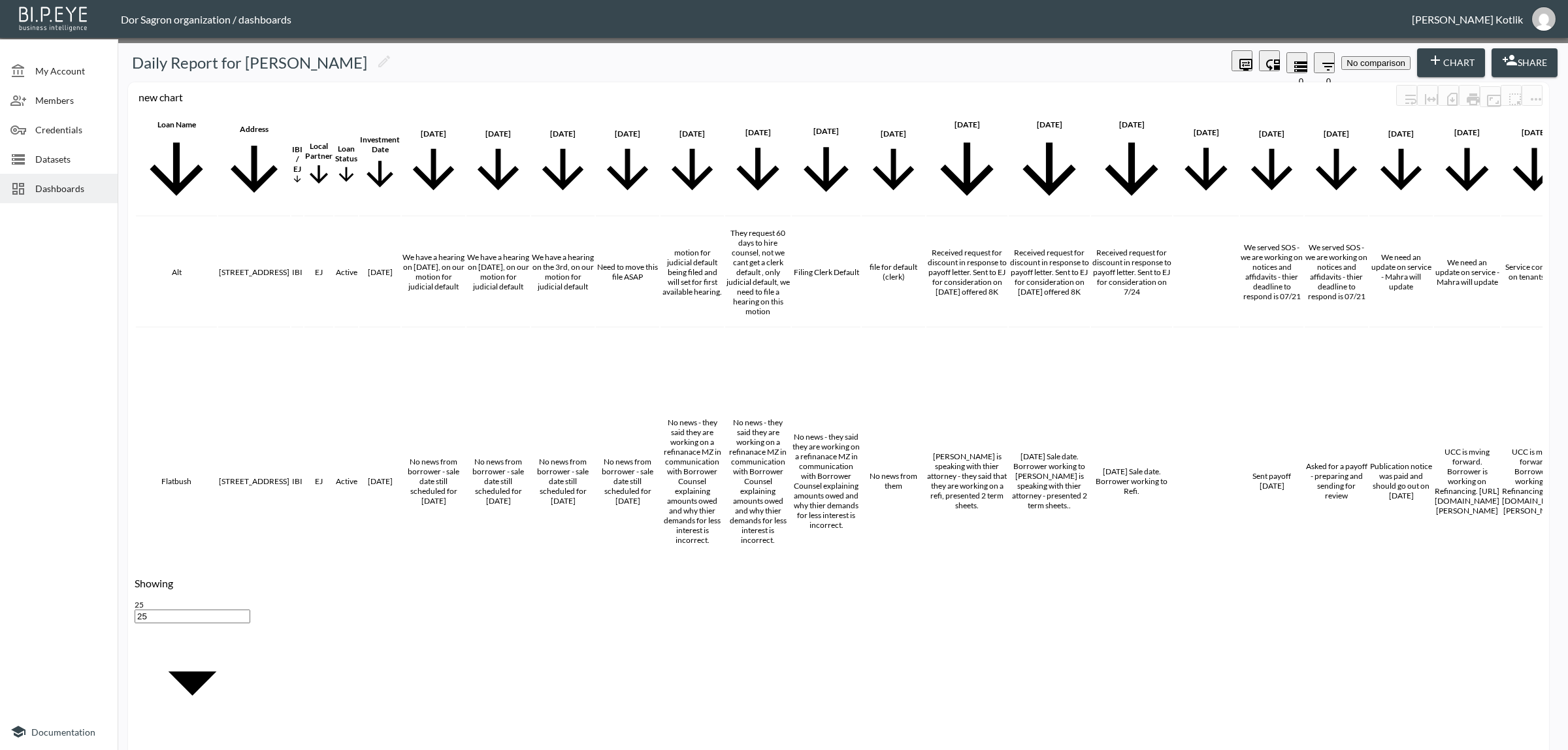
scroll to position [0, 1229]
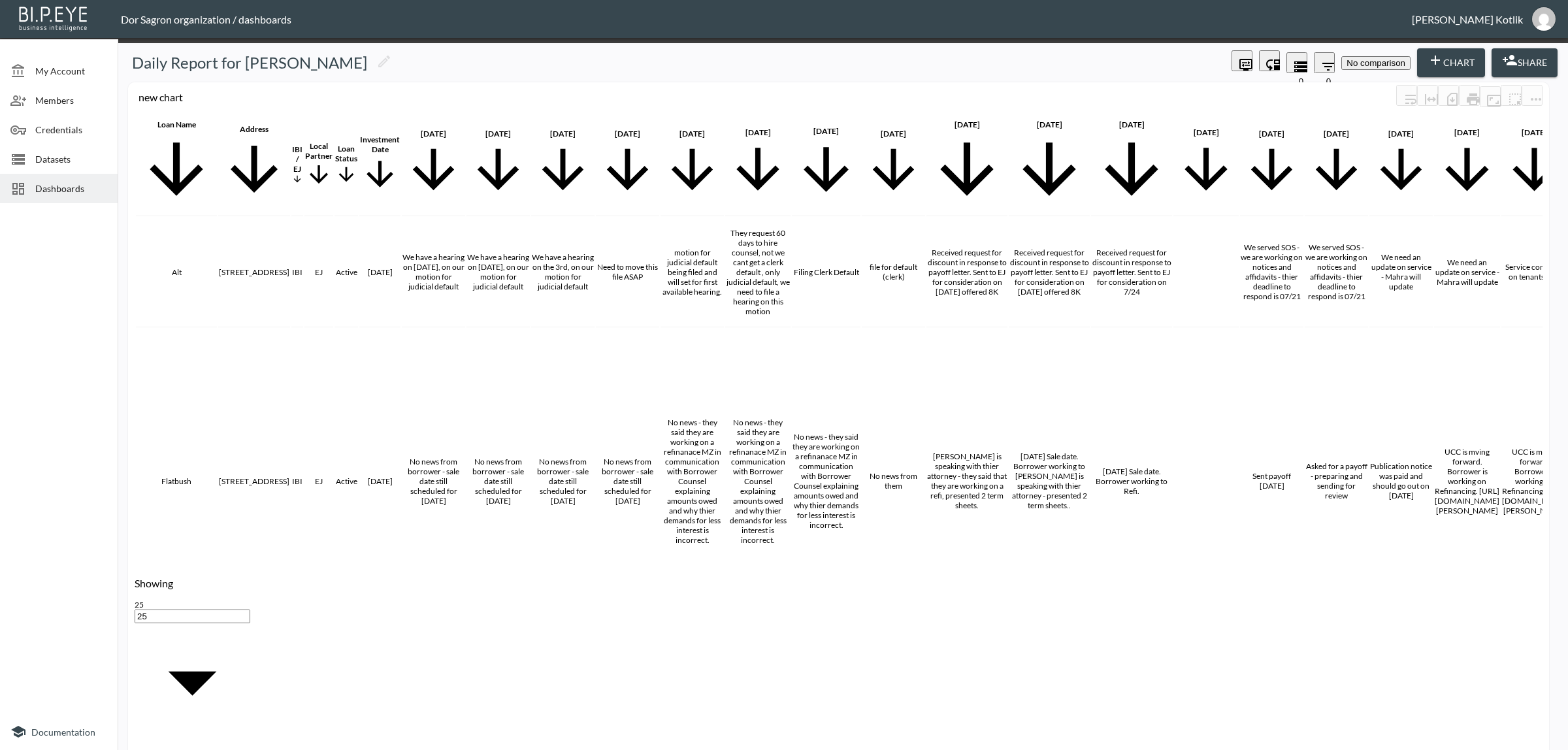
drag, startPoint x: 962, startPoint y: 559, endPoint x: 955, endPoint y: 561, distance: 7.3
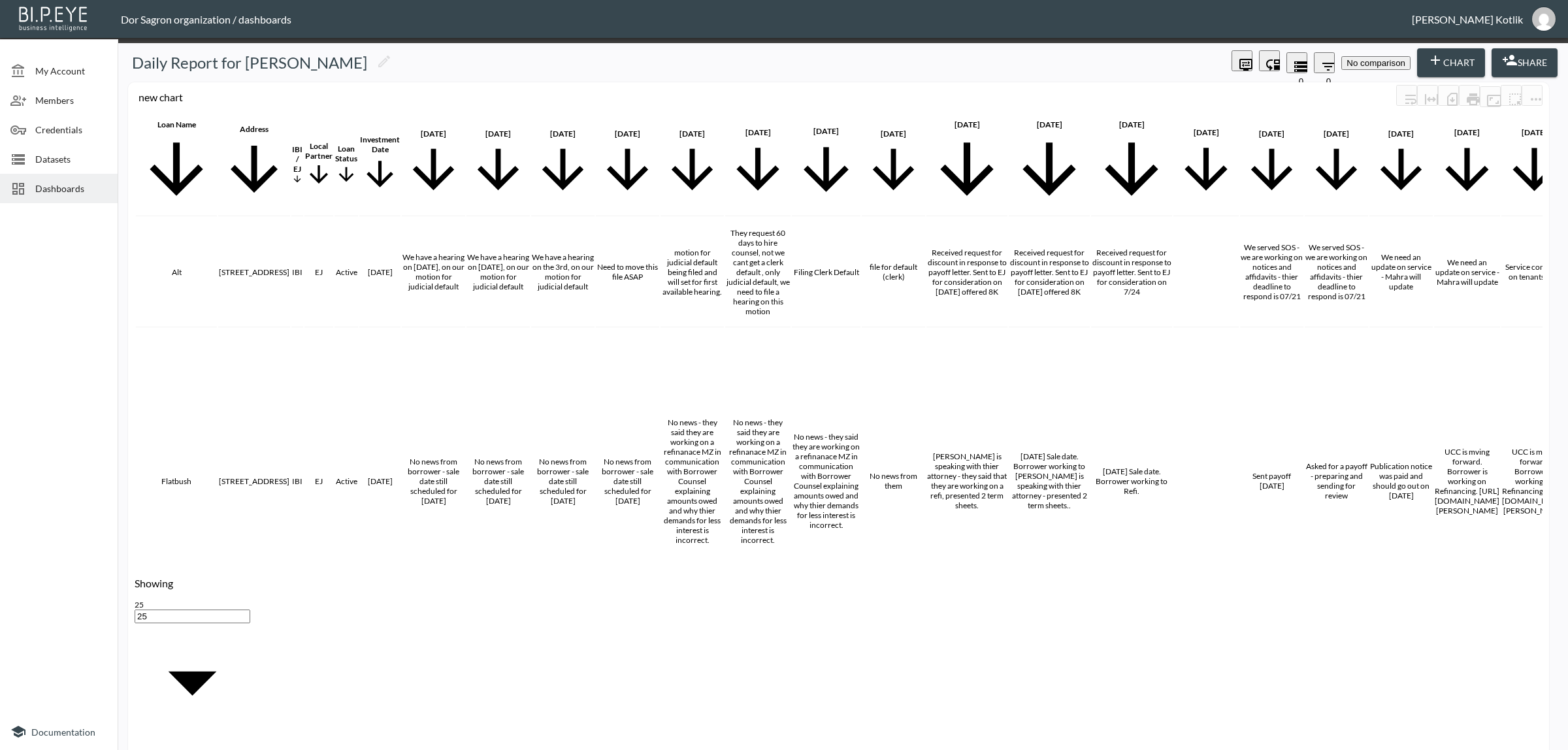
click at [637, 568] on li "IBI Revalue" at bounding box center [673, 570] width 72 height 10
type input "IBI Revalue"
click at [734, 533] on body "BI.P.EYE, Interactive Analytics Dashboards - app Dor Sagron organization / dash…" at bounding box center [784, 375] width 1568 height 750
drag, startPoint x: 734, startPoint y: 569, endPoint x: 691, endPoint y: 580, distance: 44.4
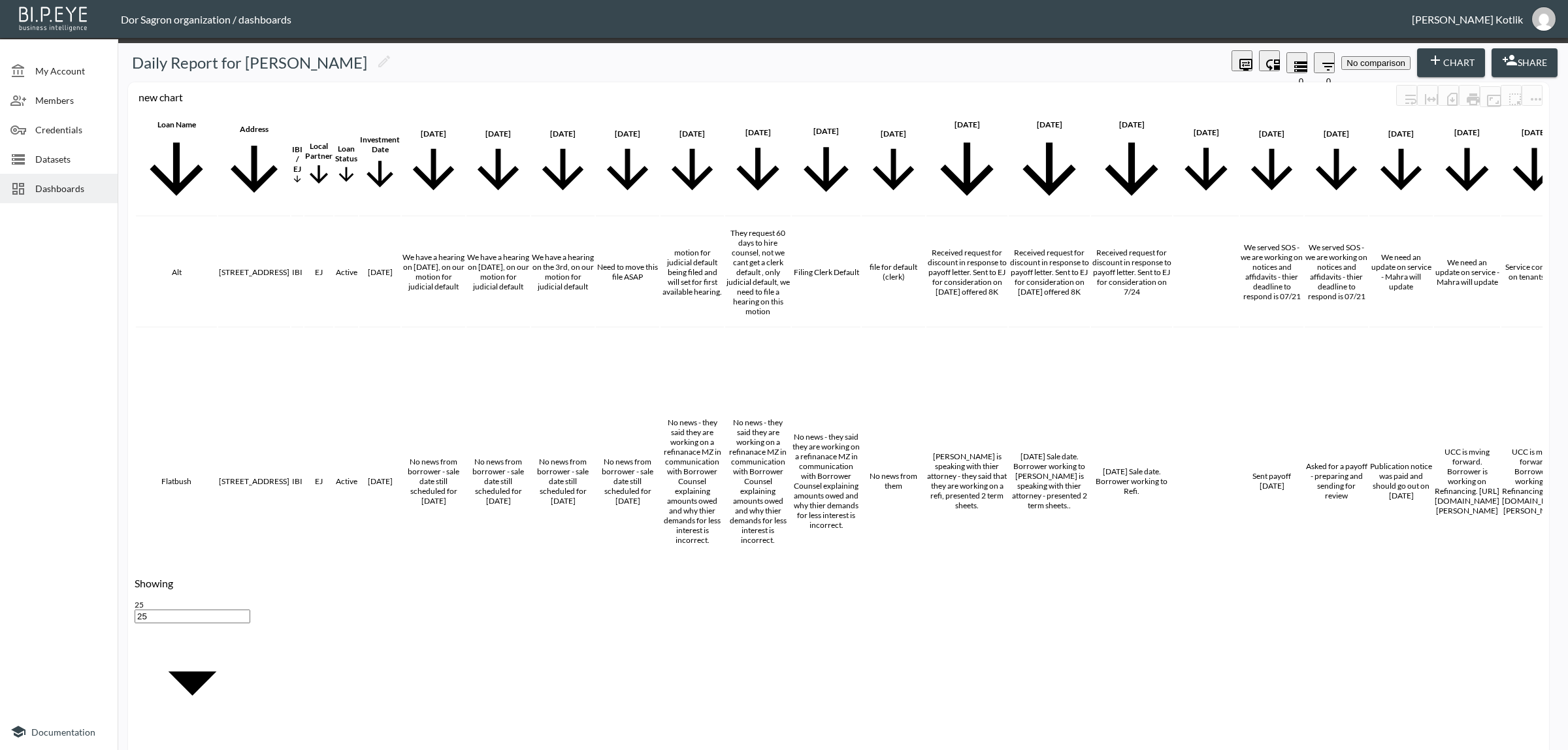
type input "Currency"
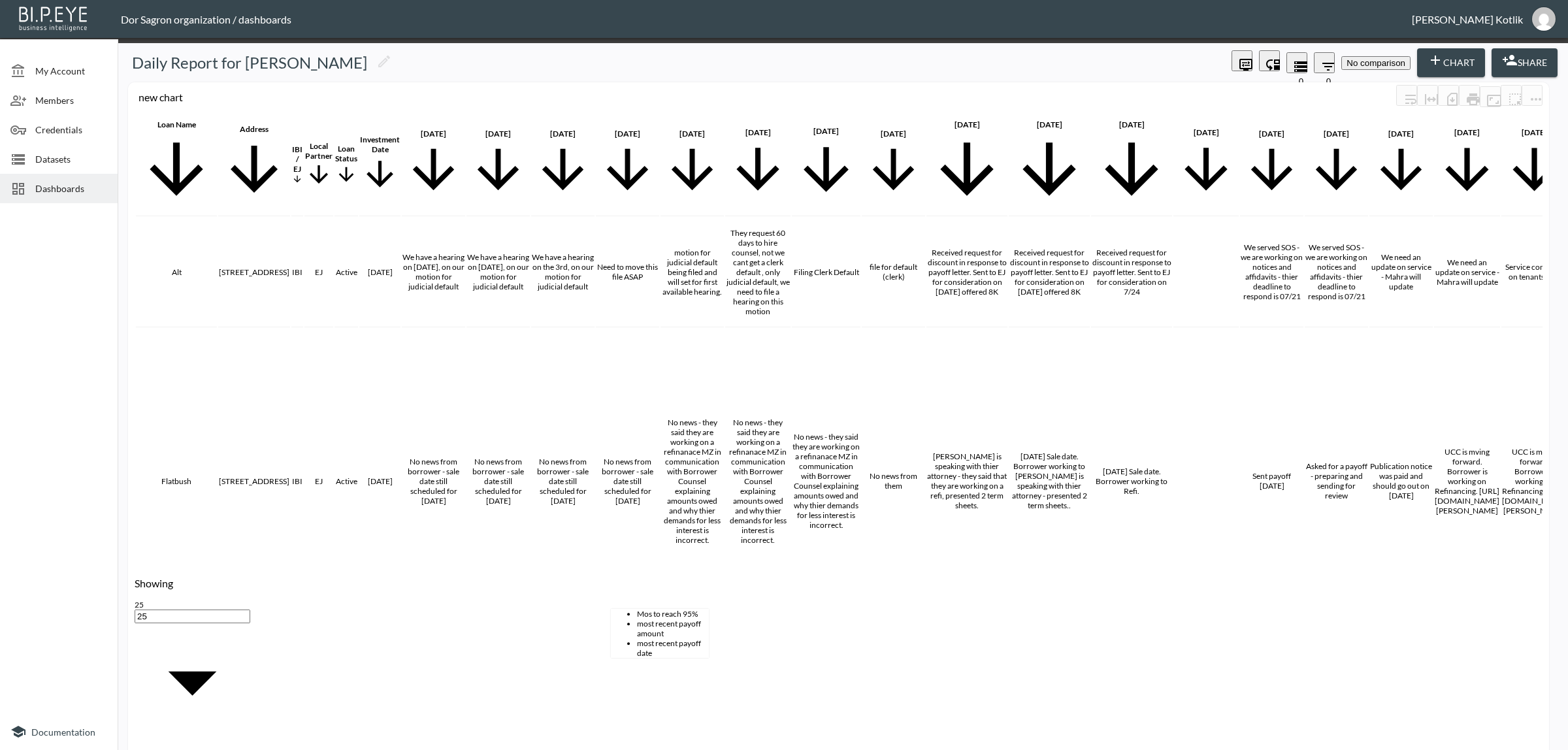
drag, startPoint x: 648, startPoint y: 580, endPoint x: 541, endPoint y: 570, distance: 107.5
drag, startPoint x: 655, startPoint y: 586, endPoint x: 547, endPoint y: 582, distance: 108.1
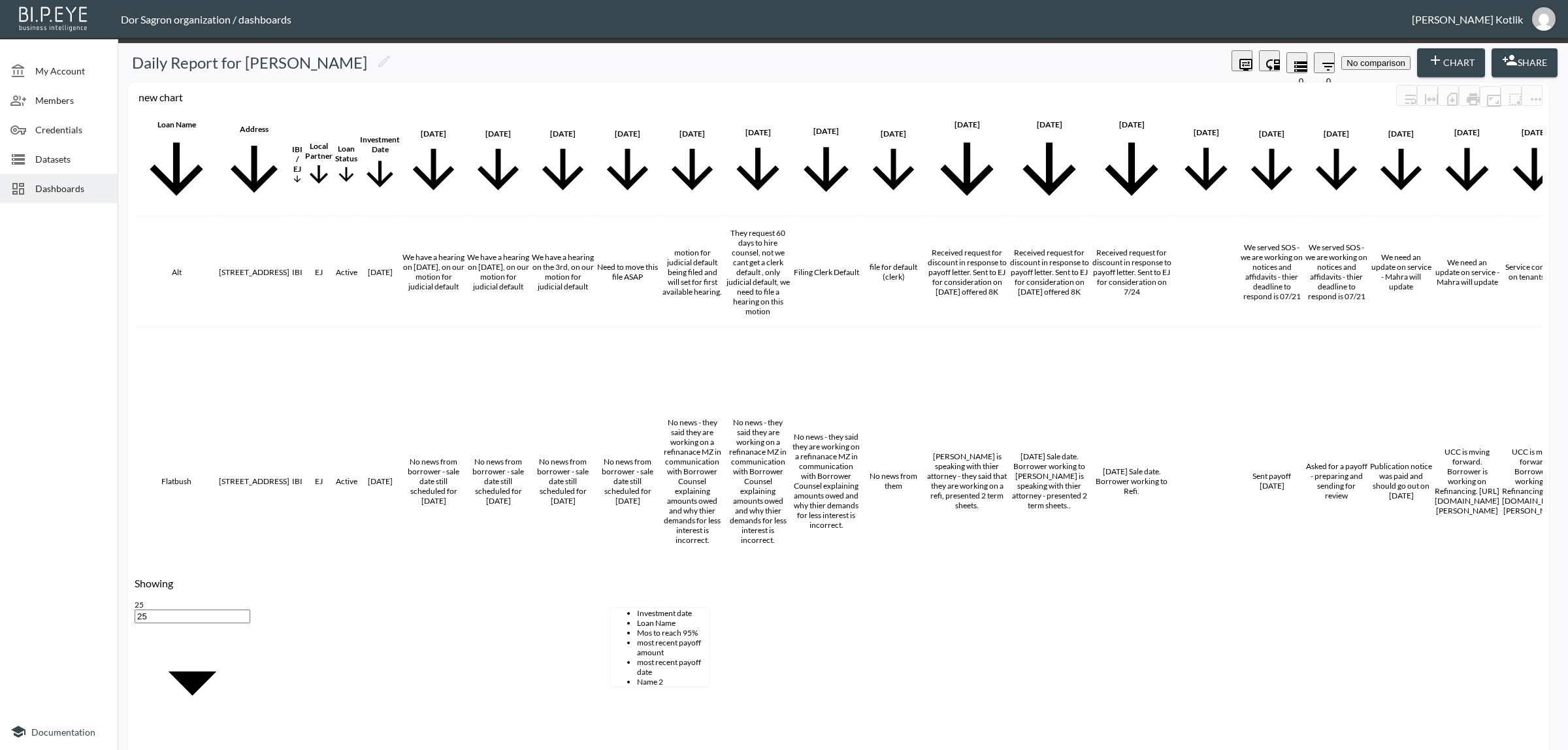
scroll to position [0, 0]
type input "most"
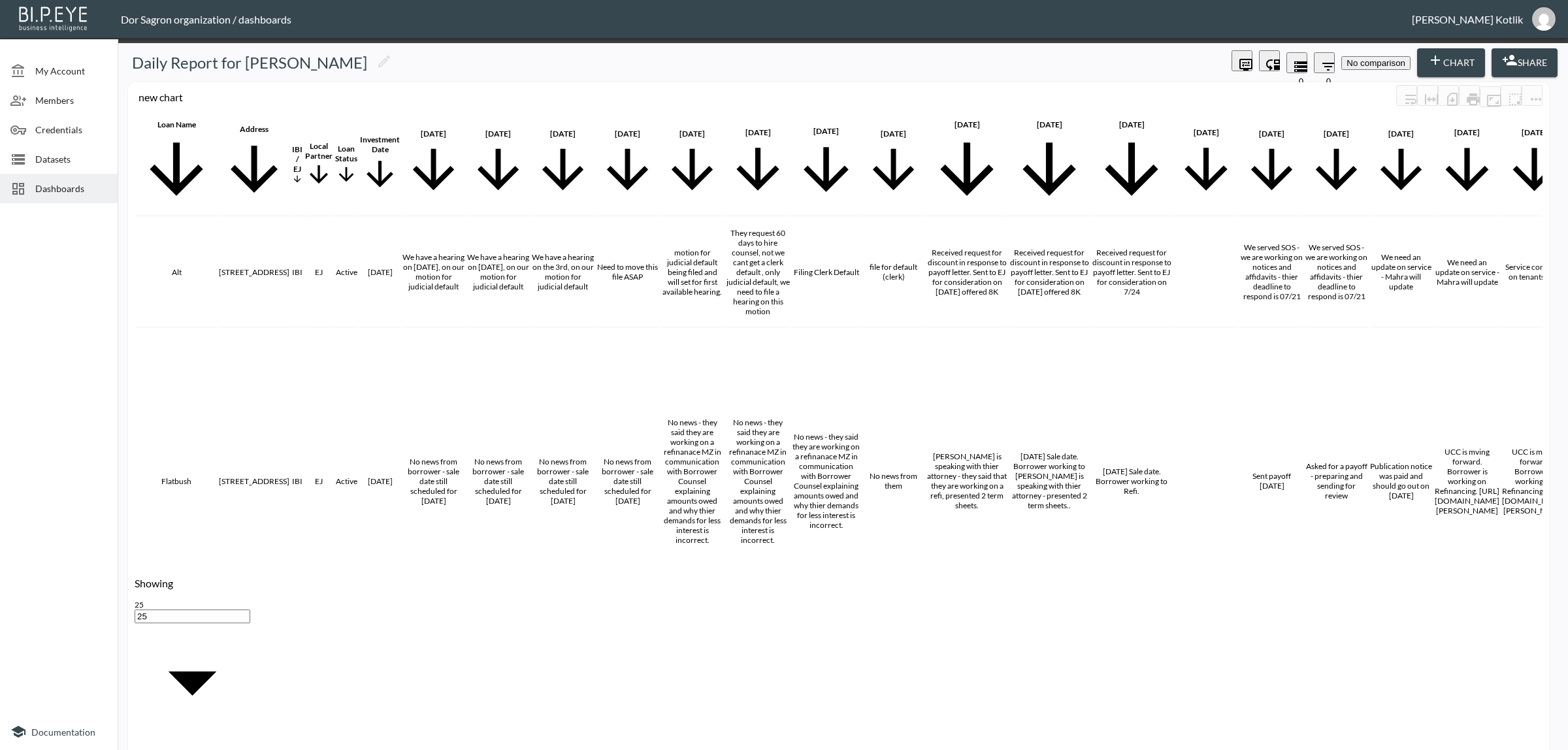
scroll to position [63, 0]
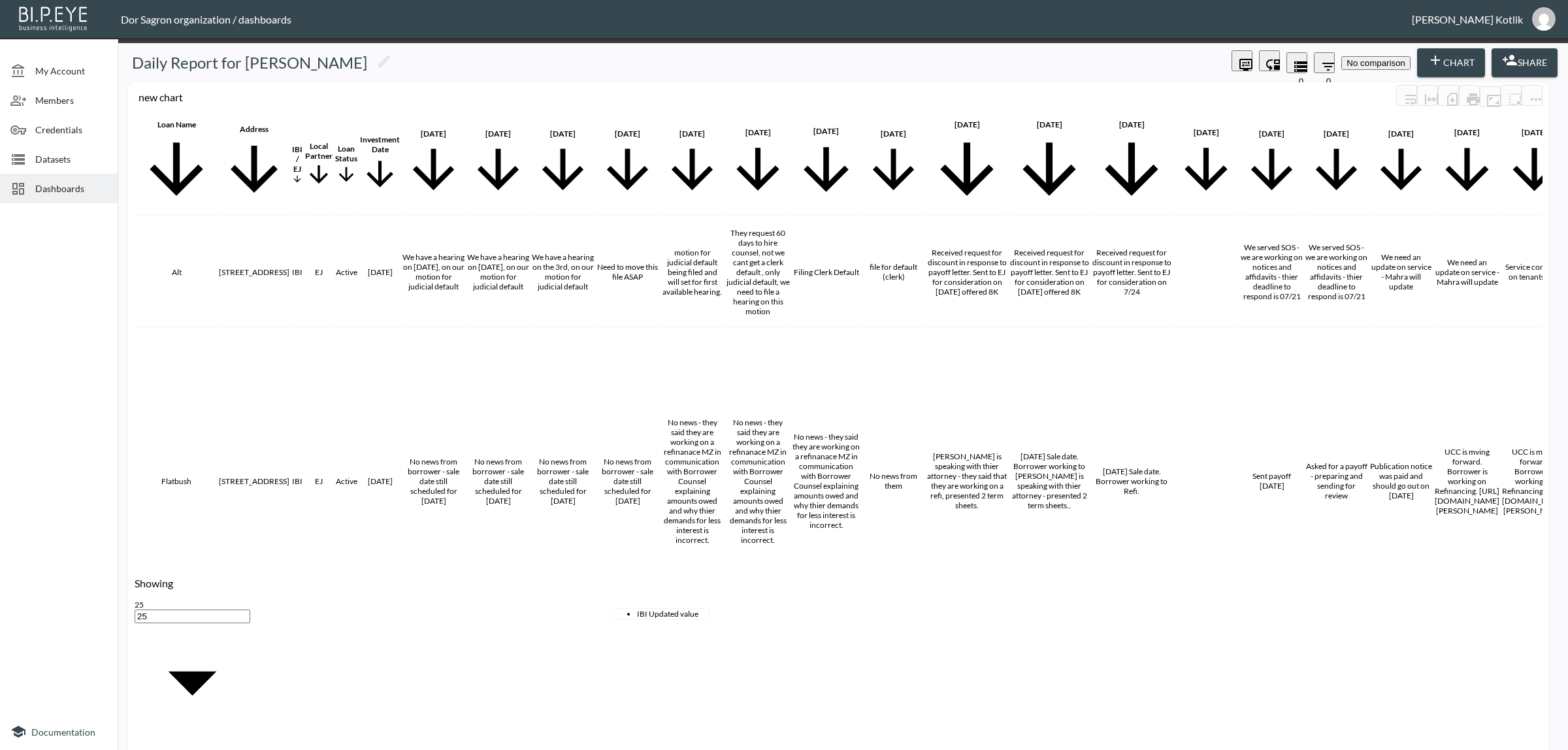
click at [646, 609] on li "IBI Updated value" at bounding box center [673, 613] width 72 height 10
type input "IBI Updated value"
click at [727, 585] on body "BI.P.EYE, Interactive Analytics Dashboards - app Dor Sagron organization / dash…" at bounding box center [784, 375] width 1568 height 750
drag, startPoint x: 756, startPoint y: 565, endPoint x: 784, endPoint y: 567, distance: 28.1
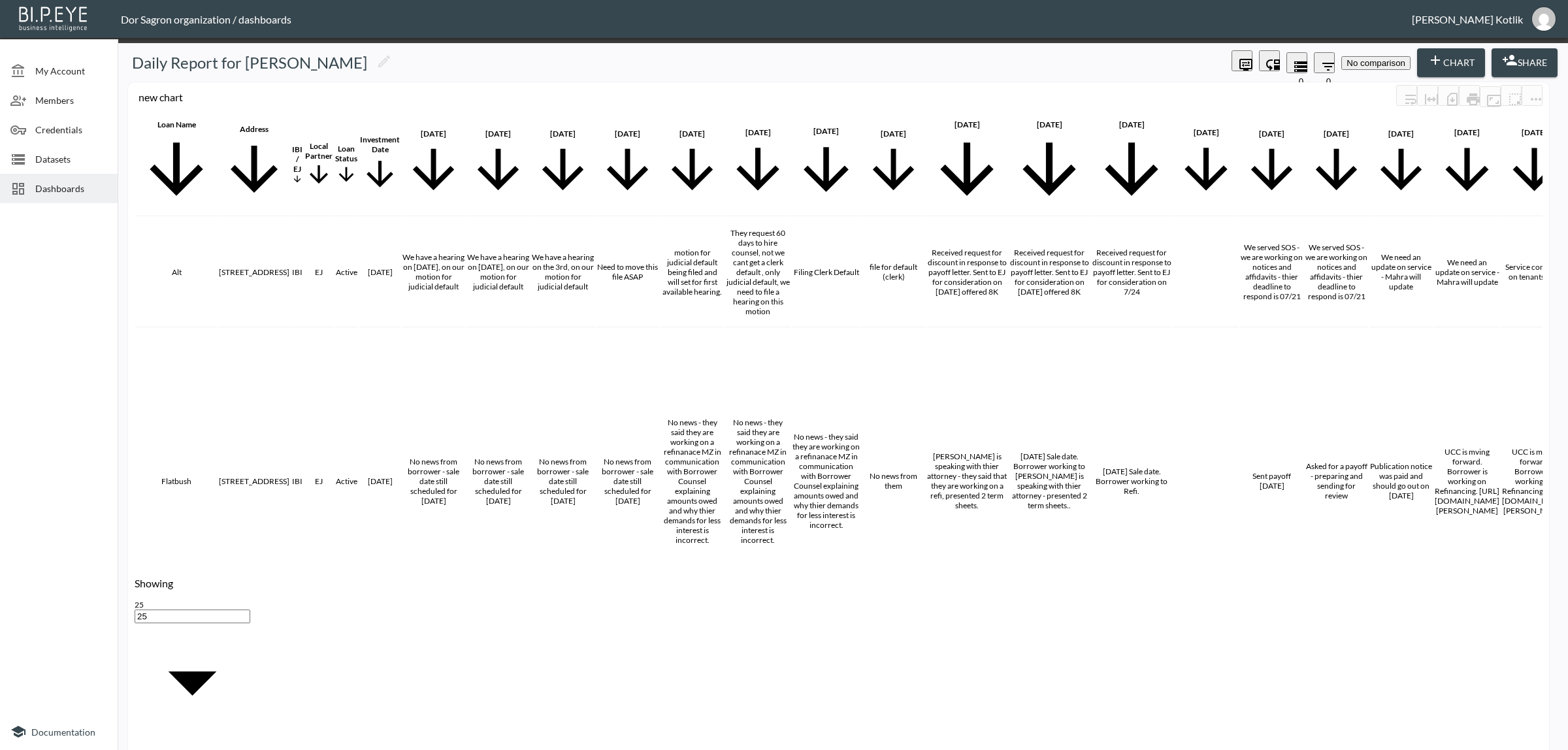
type input "Currency"
click at [828, 580] on body "BI.P.EYE, Interactive Analytics Dashboards - app Dor Sagron organization / dash…" at bounding box center [784, 375] width 1568 height 750
type input "$"
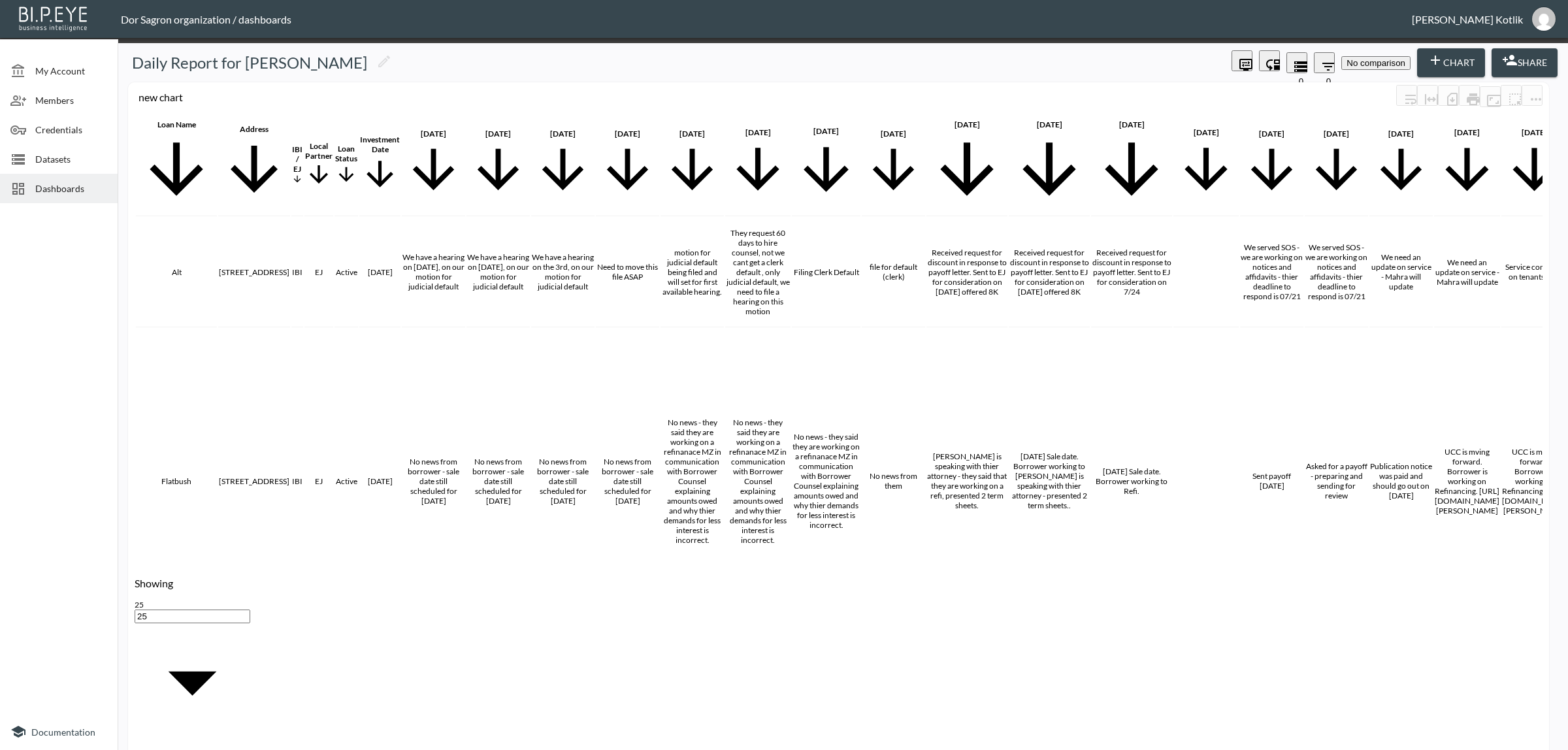
type input "0"
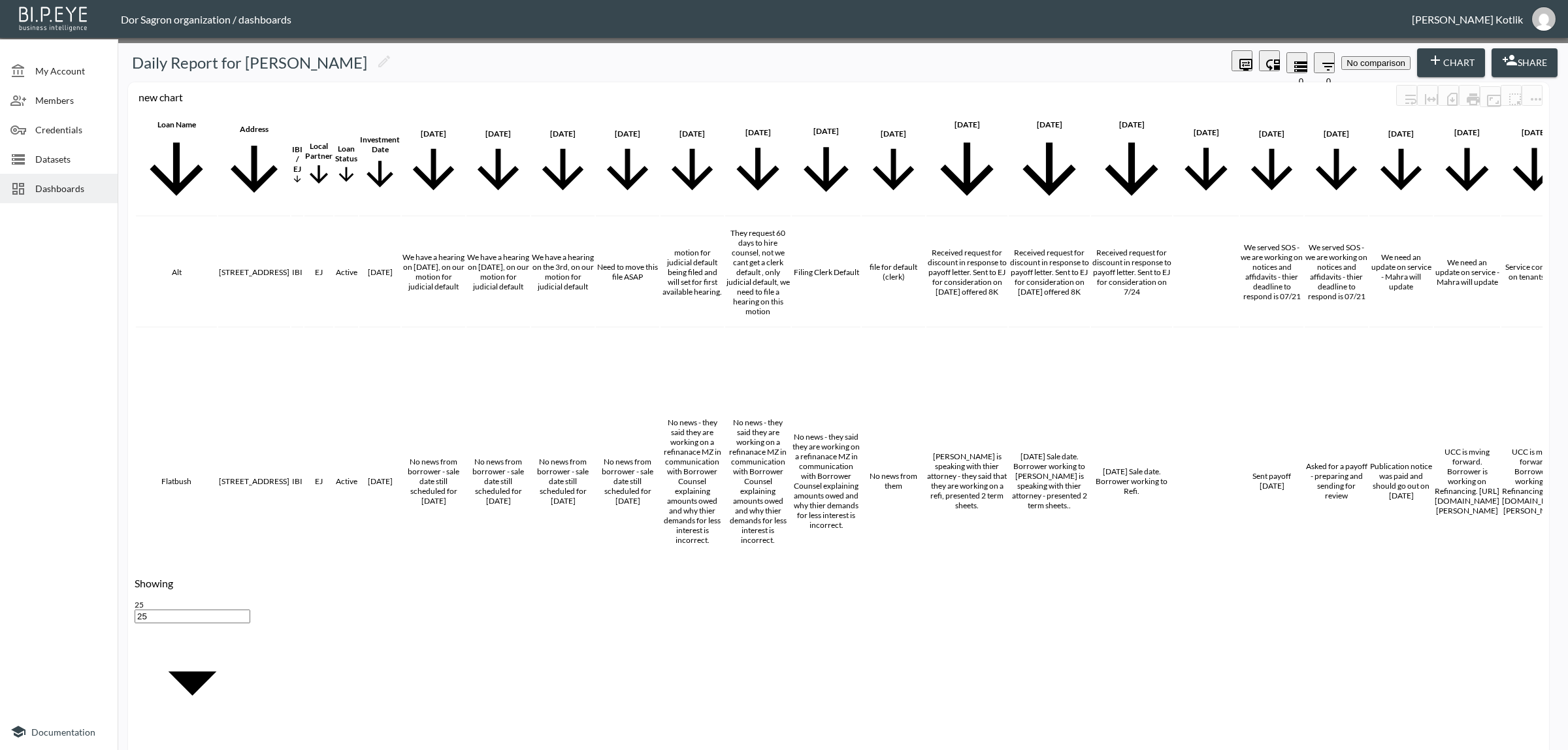
scroll to position [0, 1634]
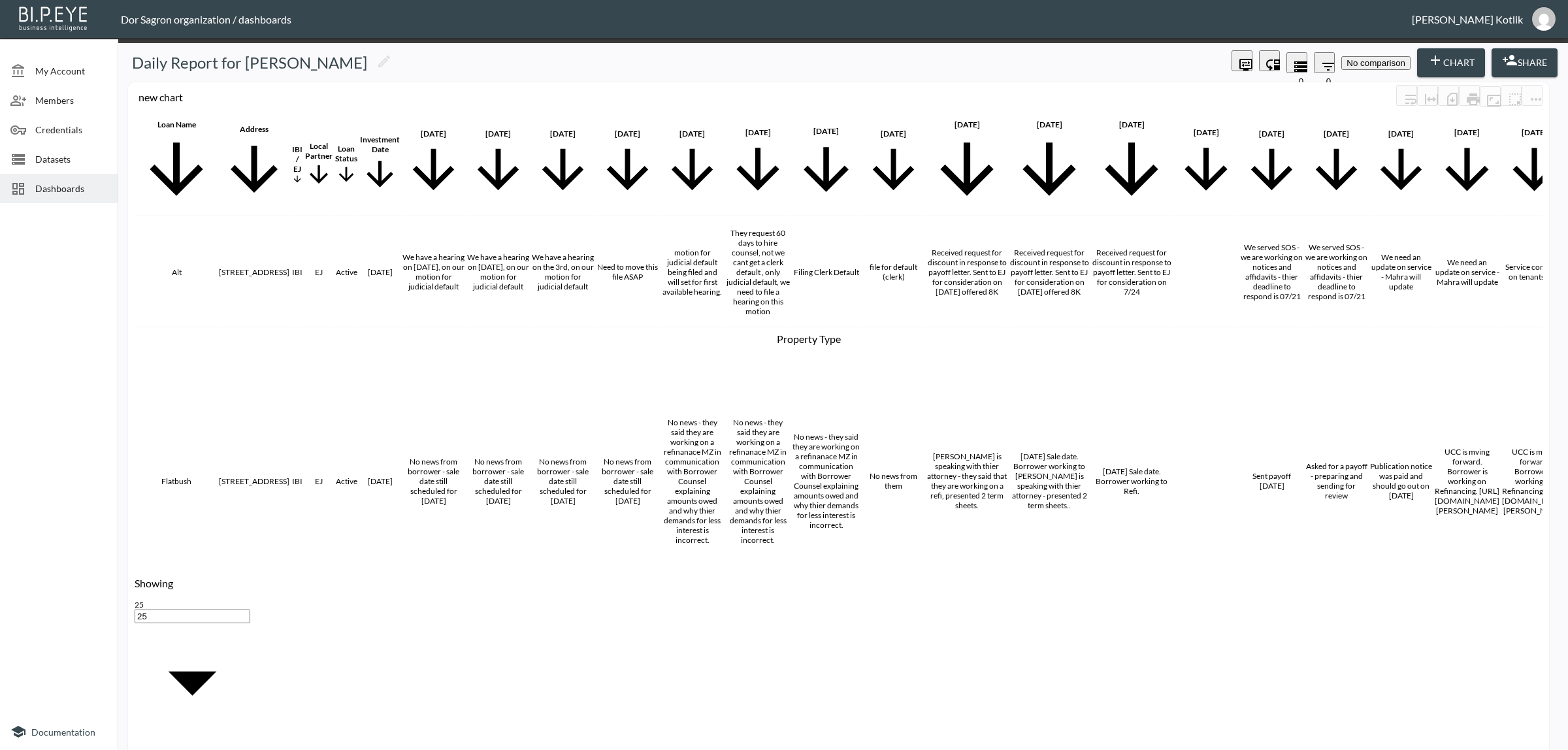
scroll to position [245, 0]
checkbox input "false"
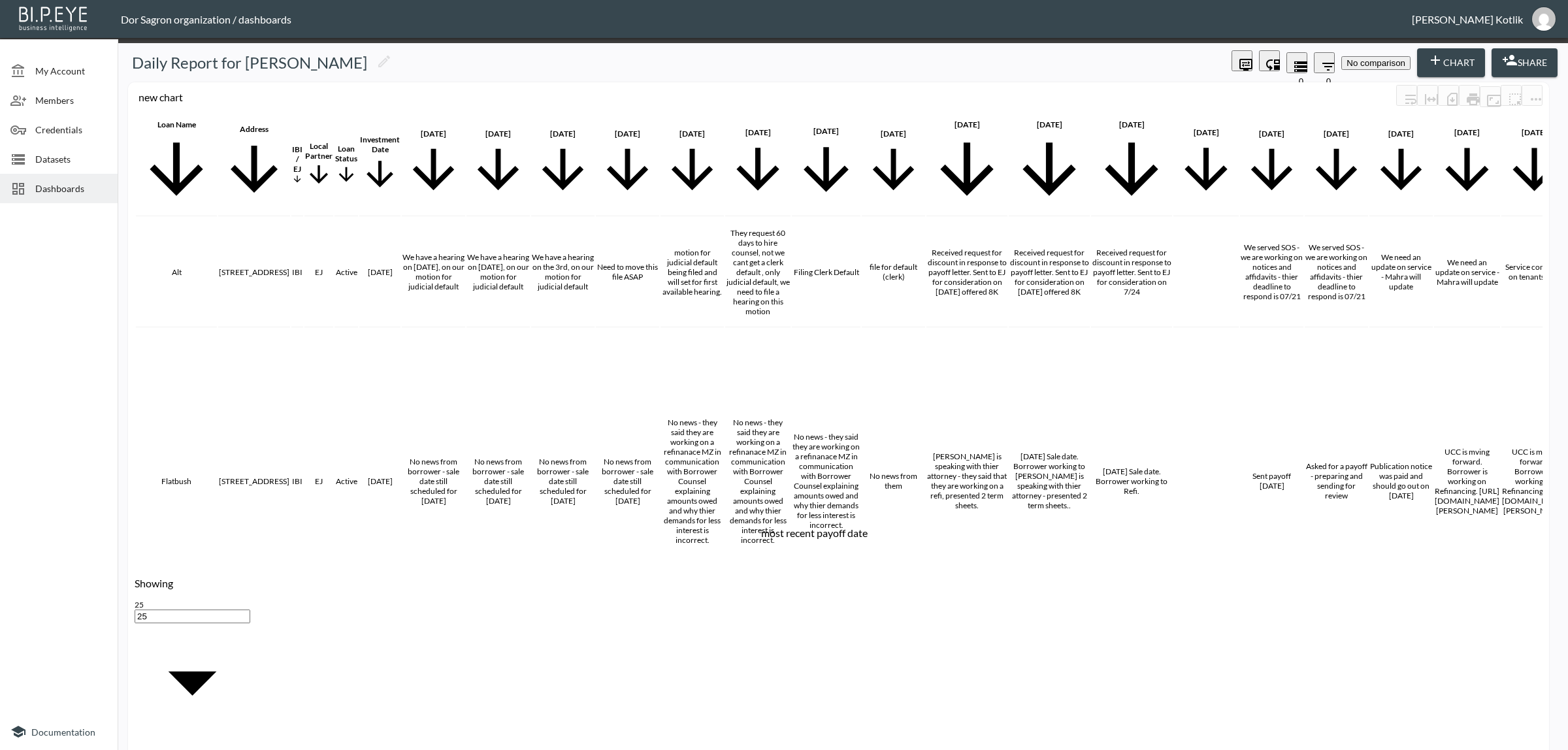
scroll to position [326, 0]
checkbox input "false"
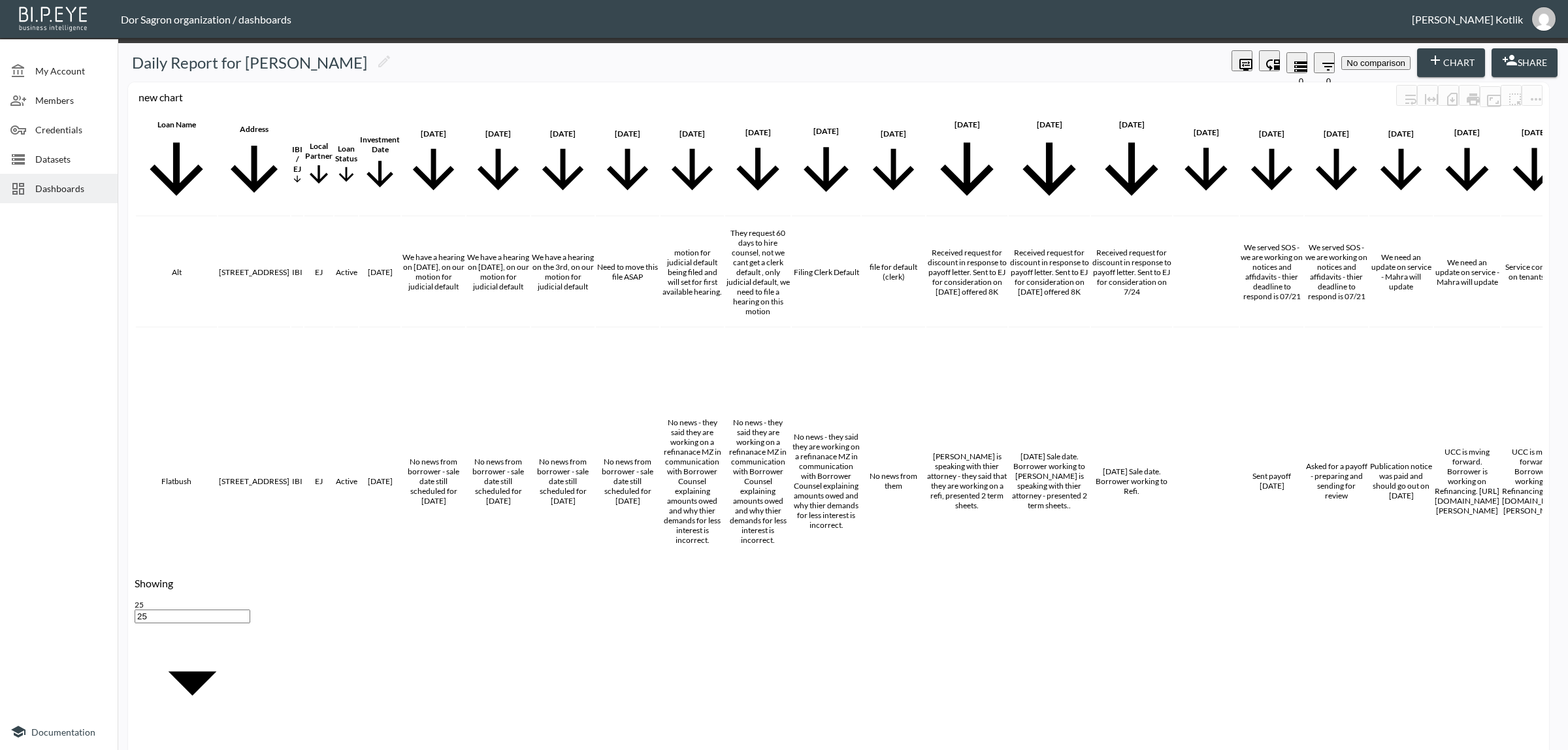
scroll to position [67, 0]
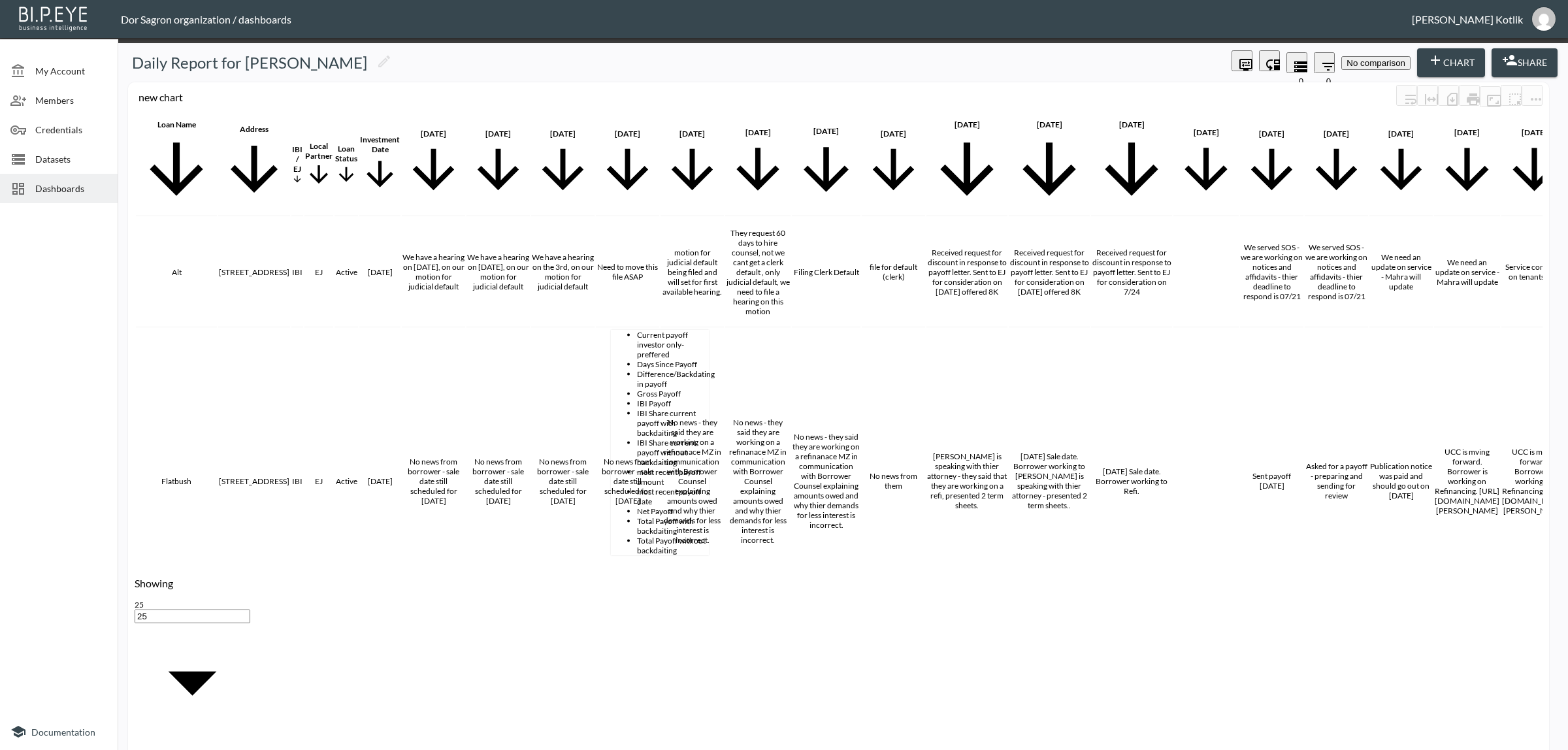
drag, startPoint x: 658, startPoint y: 586, endPoint x: 576, endPoint y: 579, distance: 82.3
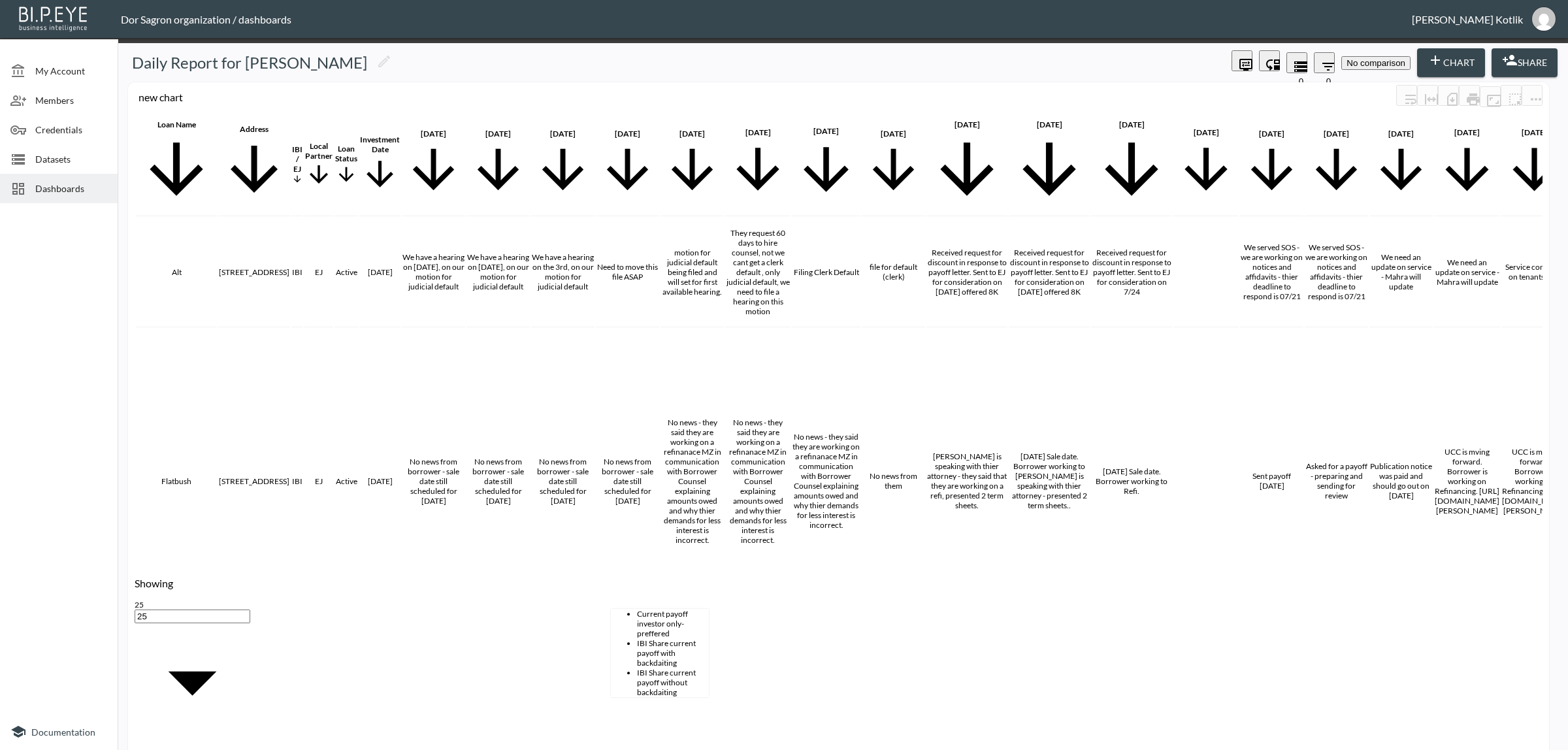
scroll to position [108, 0]
drag, startPoint x: 667, startPoint y: 589, endPoint x: 536, endPoint y: 585, distance: 131.1
type input "פ"
click at [670, 487] on li "Total Payoff without backdaiting" at bounding box center [673, 496] width 72 height 19
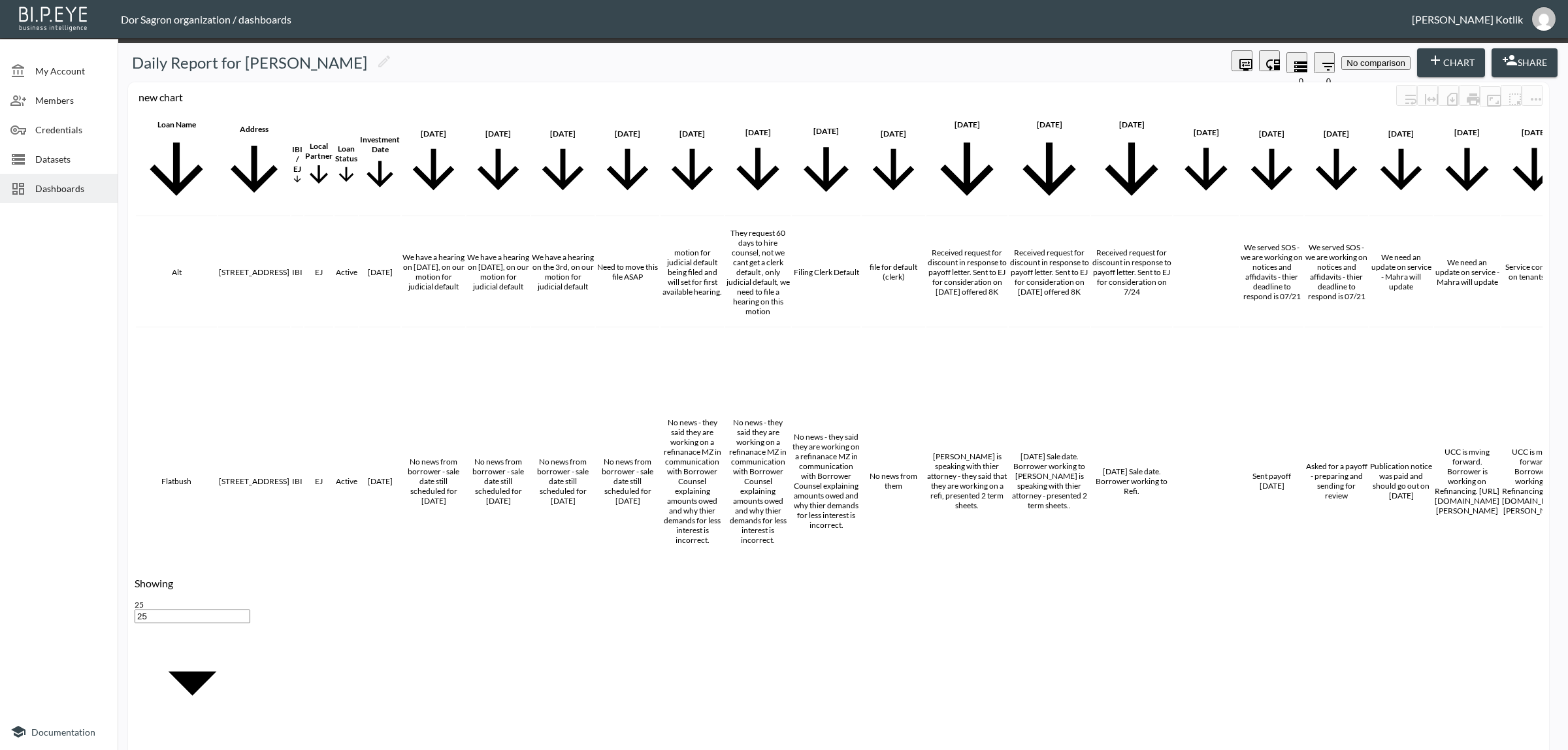
scroll to position [110, 0]
type input "Total Payoff without backdaiting"
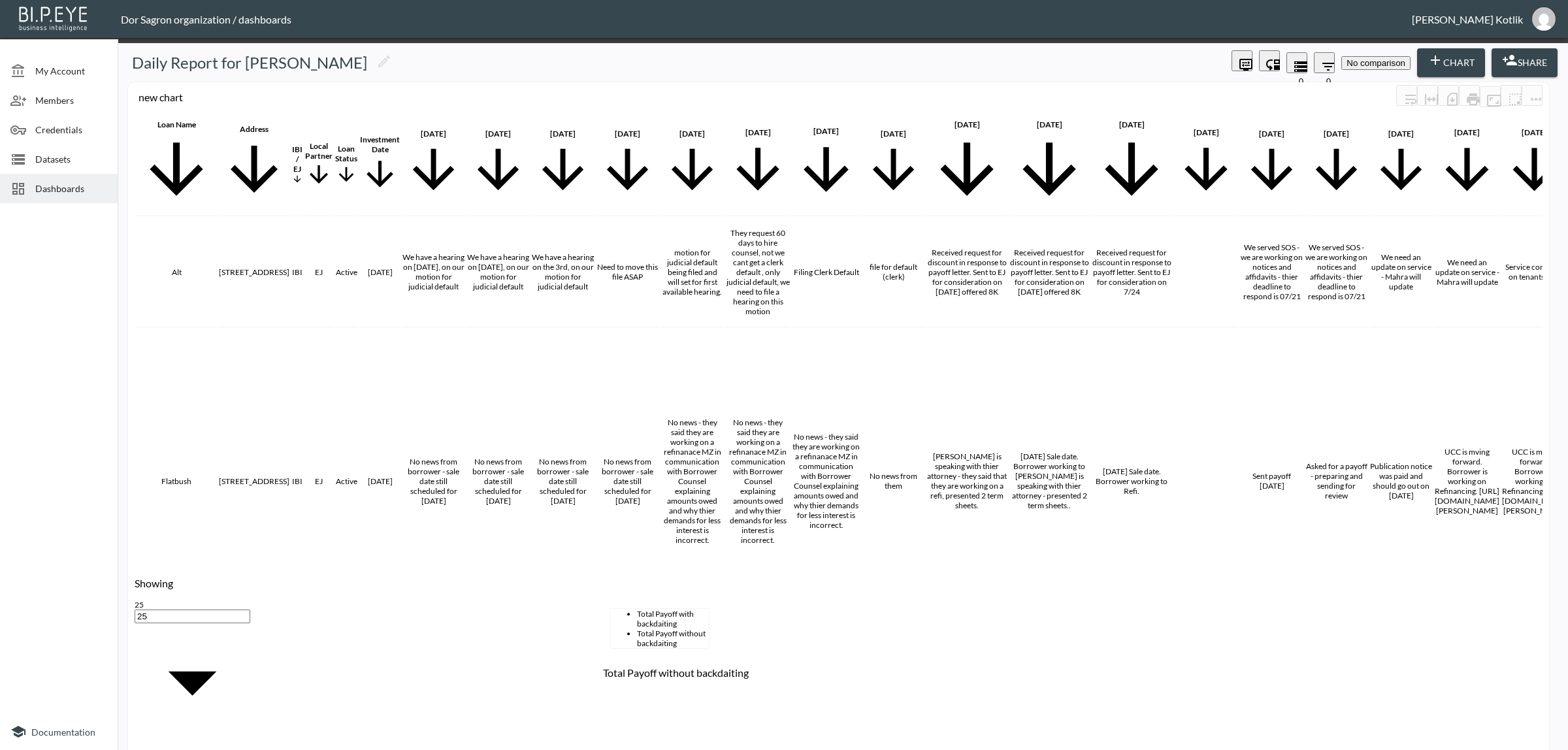
click at [655, 647] on li "Total Payoff without backdaiting" at bounding box center [673, 638] width 72 height 19
type input "Total Payoff without backdaiting"
click at [762, 529] on body "BI.P.EYE, Interactive Analytics Dashboards - app Dor Sagron organization / dash…" at bounding box center [784, 375] width 1568 height 750
type input "Currency"
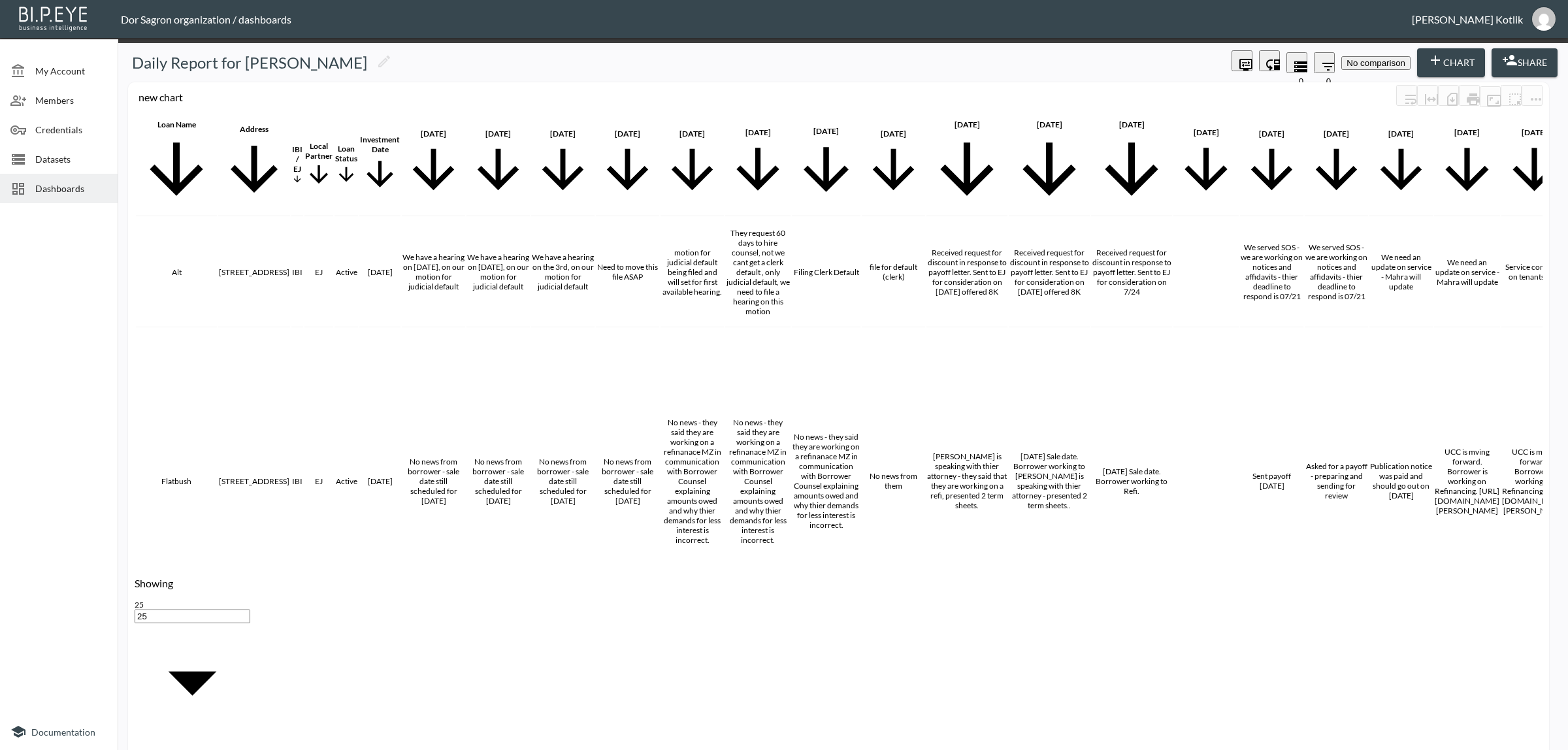
click at [748, 582] on body "BI.P.EYE, Interactive Analytics Dashboards - app Dor Sagron organization / dash…" at bounding box center [784, 375] width 1568 height 750
drag, startPoint x: 746, startPoint y: 565, endPoint x: 762, endPoint y: 567, distance: 16.1
type input "Currency"
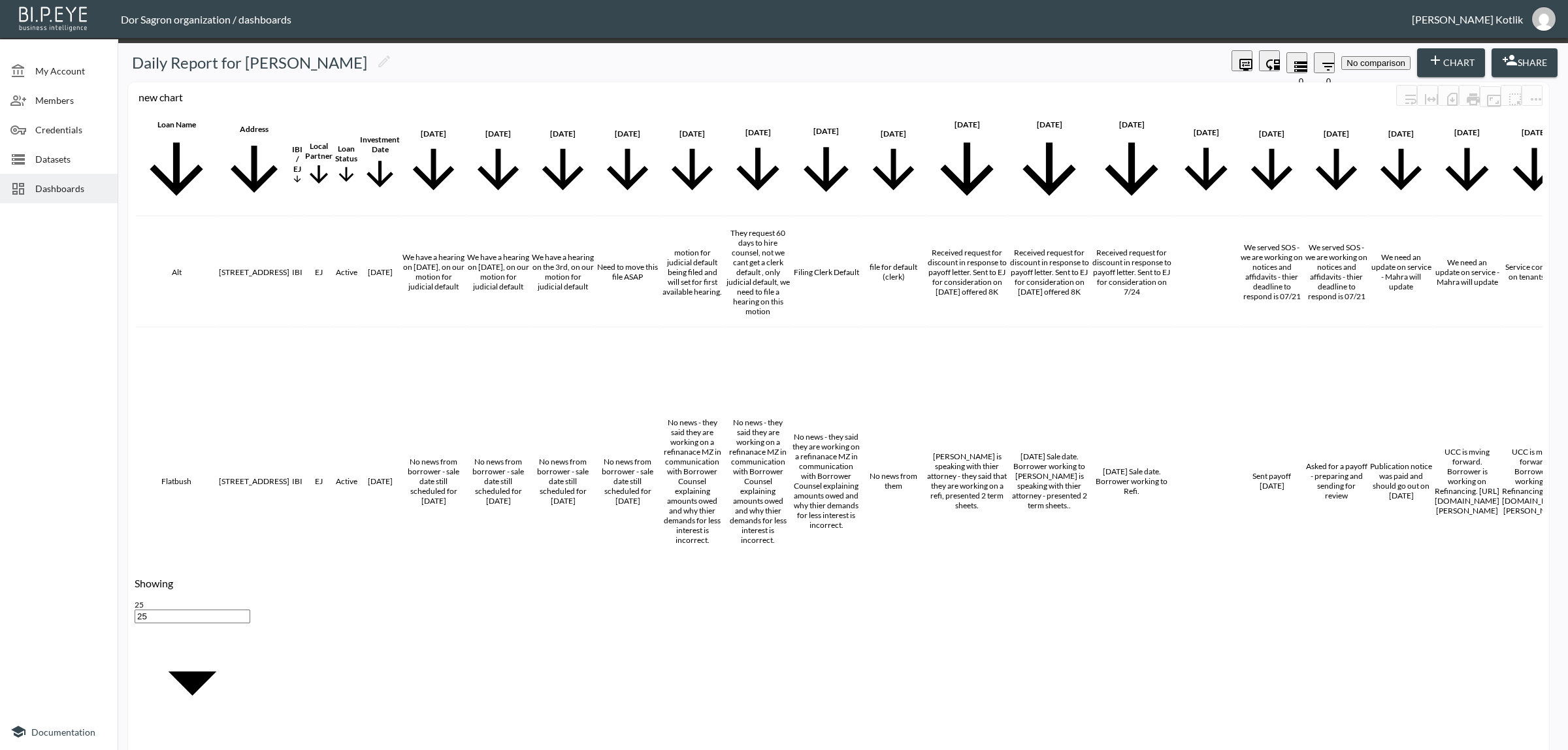
click at [831, 538] on body "BI.P.EYE, Interactive Analytics Dashboards - app Dor Sagron organization / dash…" at bounding box center [784, 375] width 1568 height 750
type input "$"
type input "0"
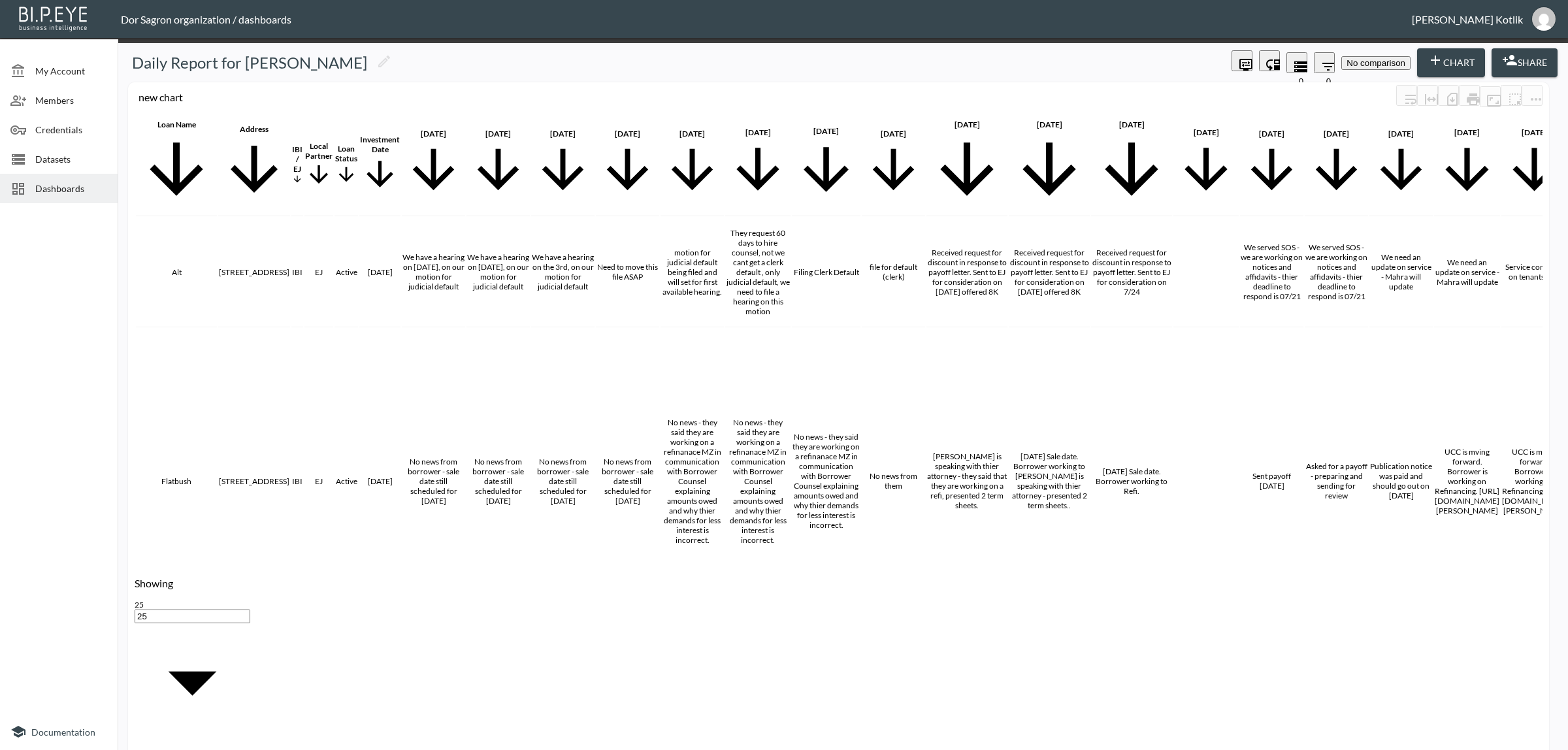
click at [841, 582] on body "BI.P.EYE, Interactive Analytics Dashboards - app Dor Sagron organization / dash…" at bounding box center [784, 375] width 1568 height 750
drag, startPoint x: 834, startPoint y: 585, endPoint x: 899, endPoint y: 576, distance: 65.6
type input "$"
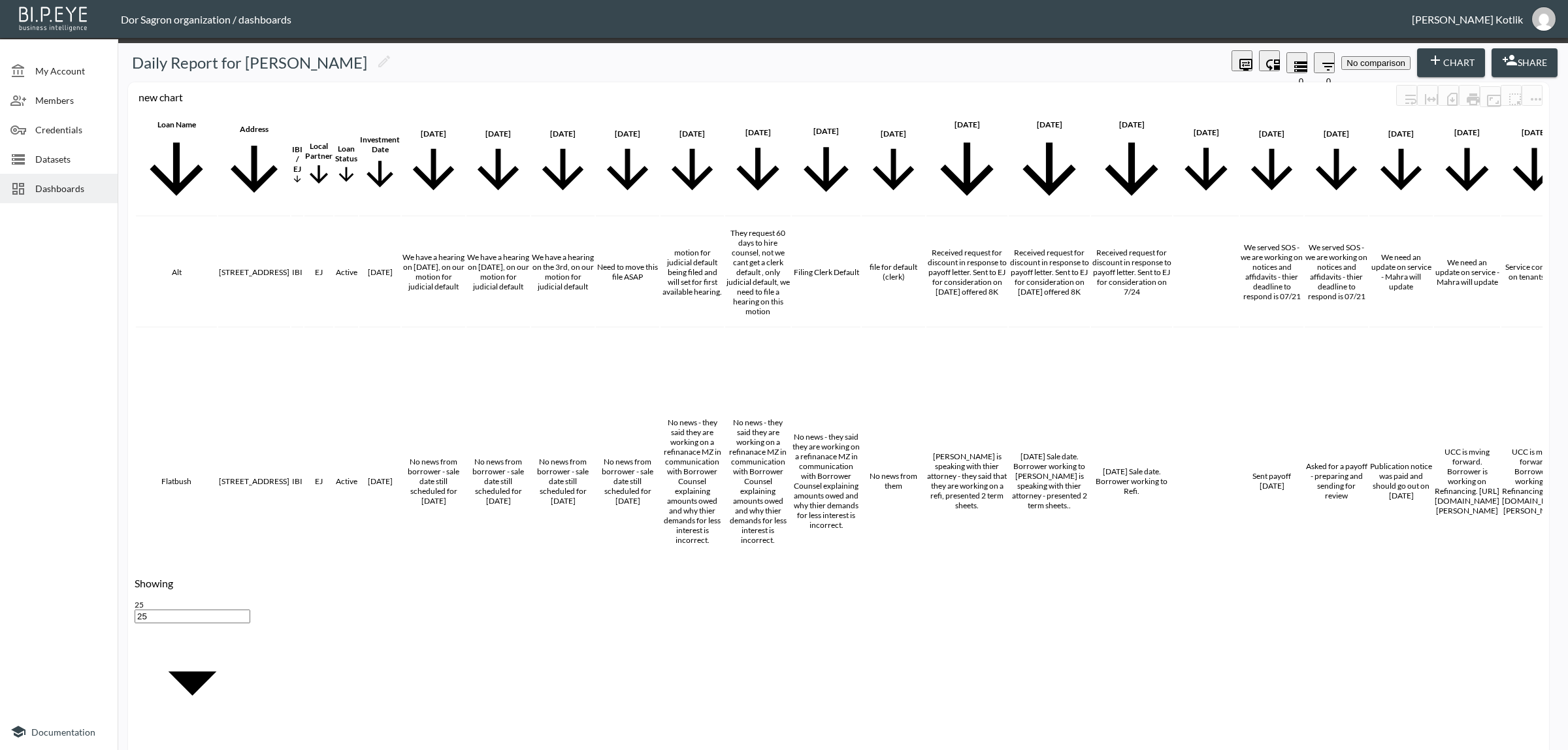
type input "-4"
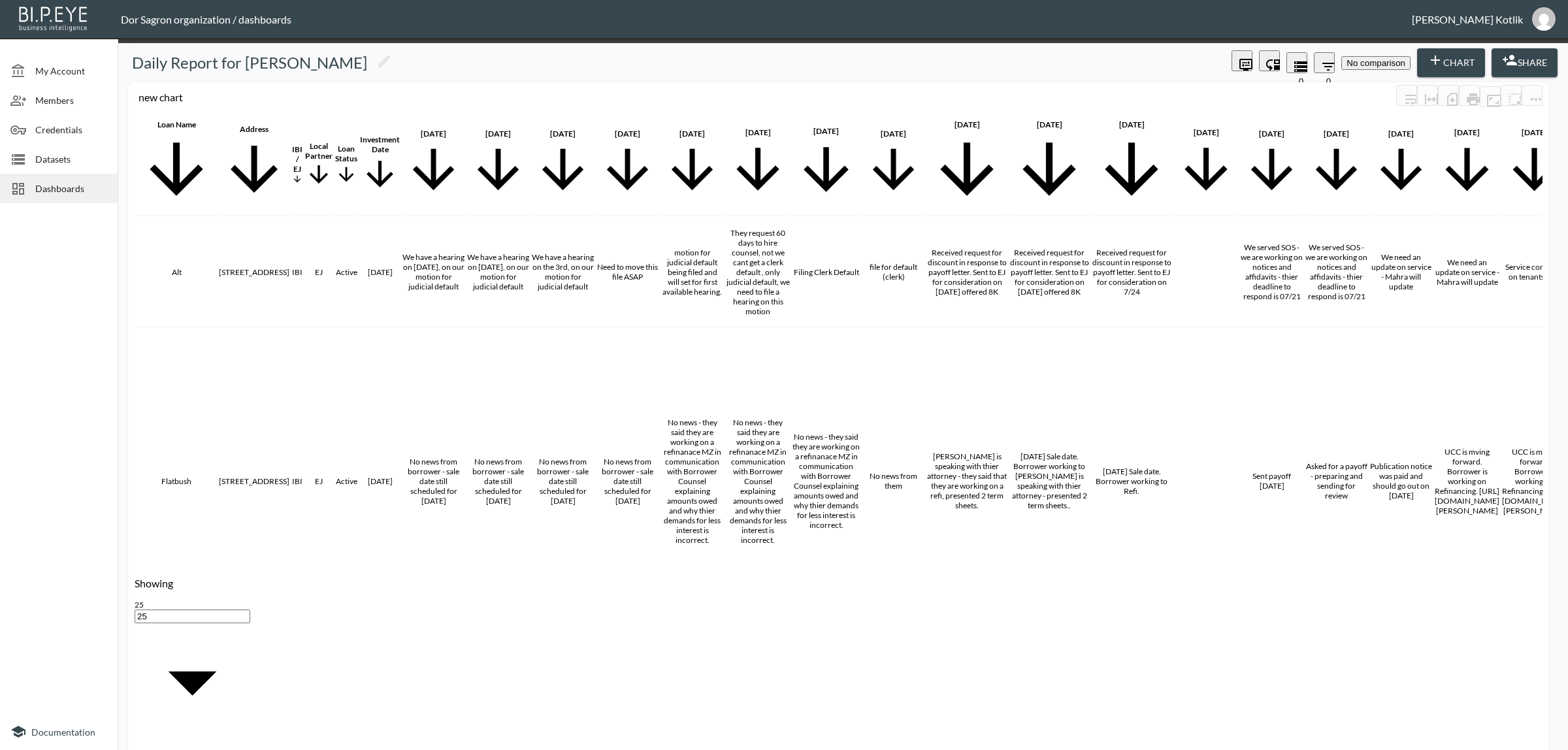
click at [648, 611] on li "Book LTV" at bounding box center [673, 613] width 72 height 10
type input "Book LTV"
click at [750, 578] on body "BI.P.EYE, Interactive Analytics Dashboards - app Dor Sagron organization / dash…" at bounding box center [784, 375] width 1568 height 750
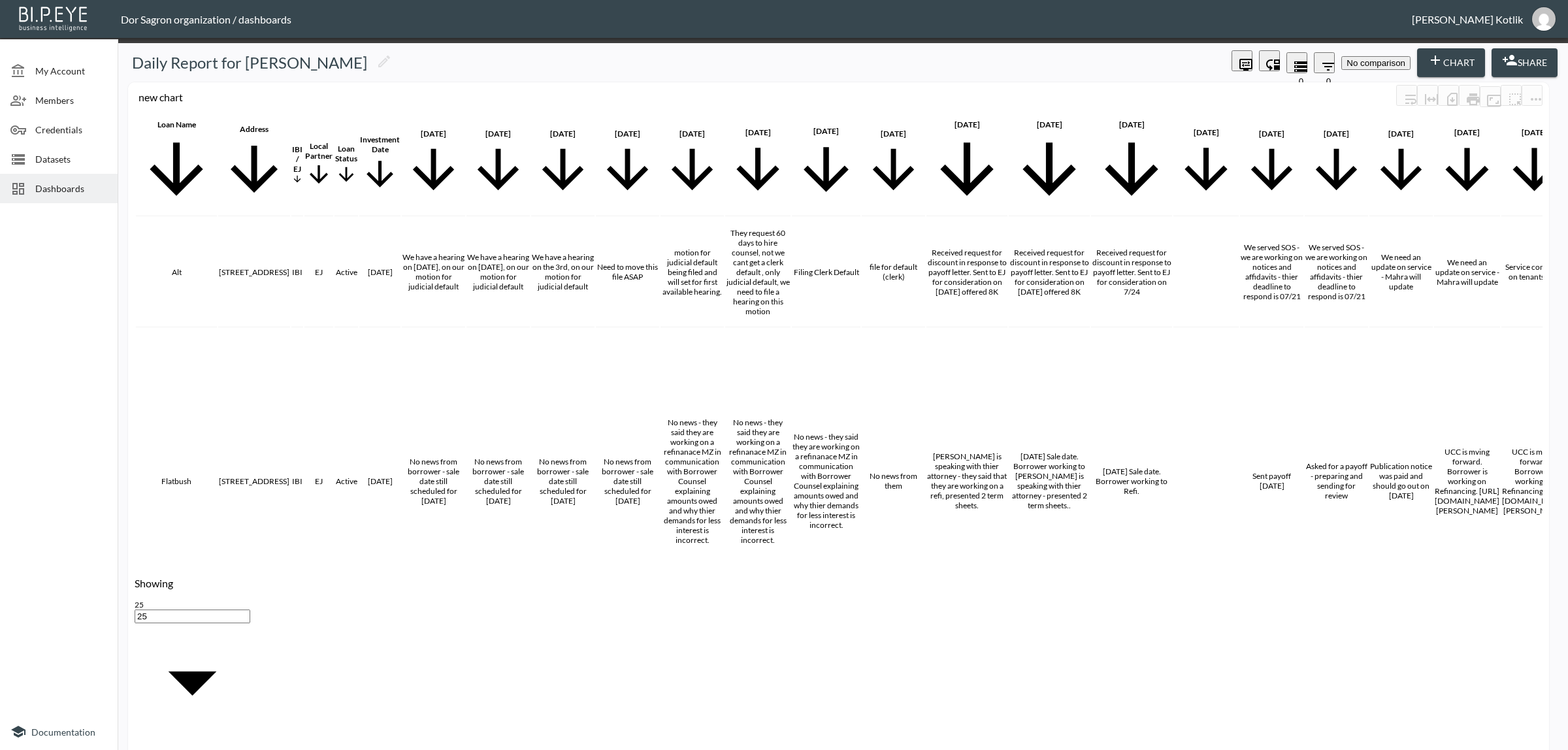
drag, startPoint x: 760, startPoint y: 598, endPoint x: 771, endPoint y: 592, distance: 12.5
type input "Percentage"
checkbox input "true"
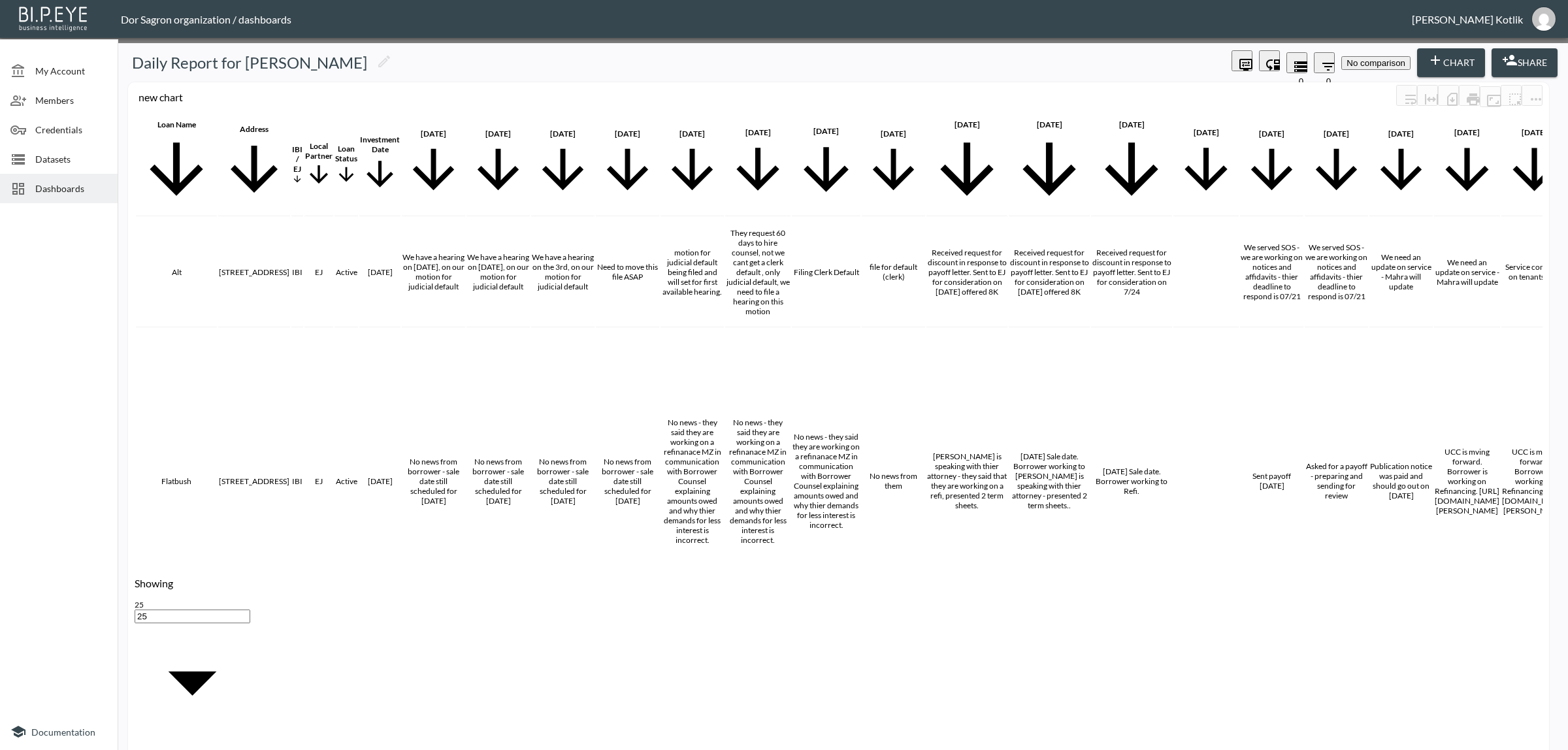
scroll to position [0, 1799]
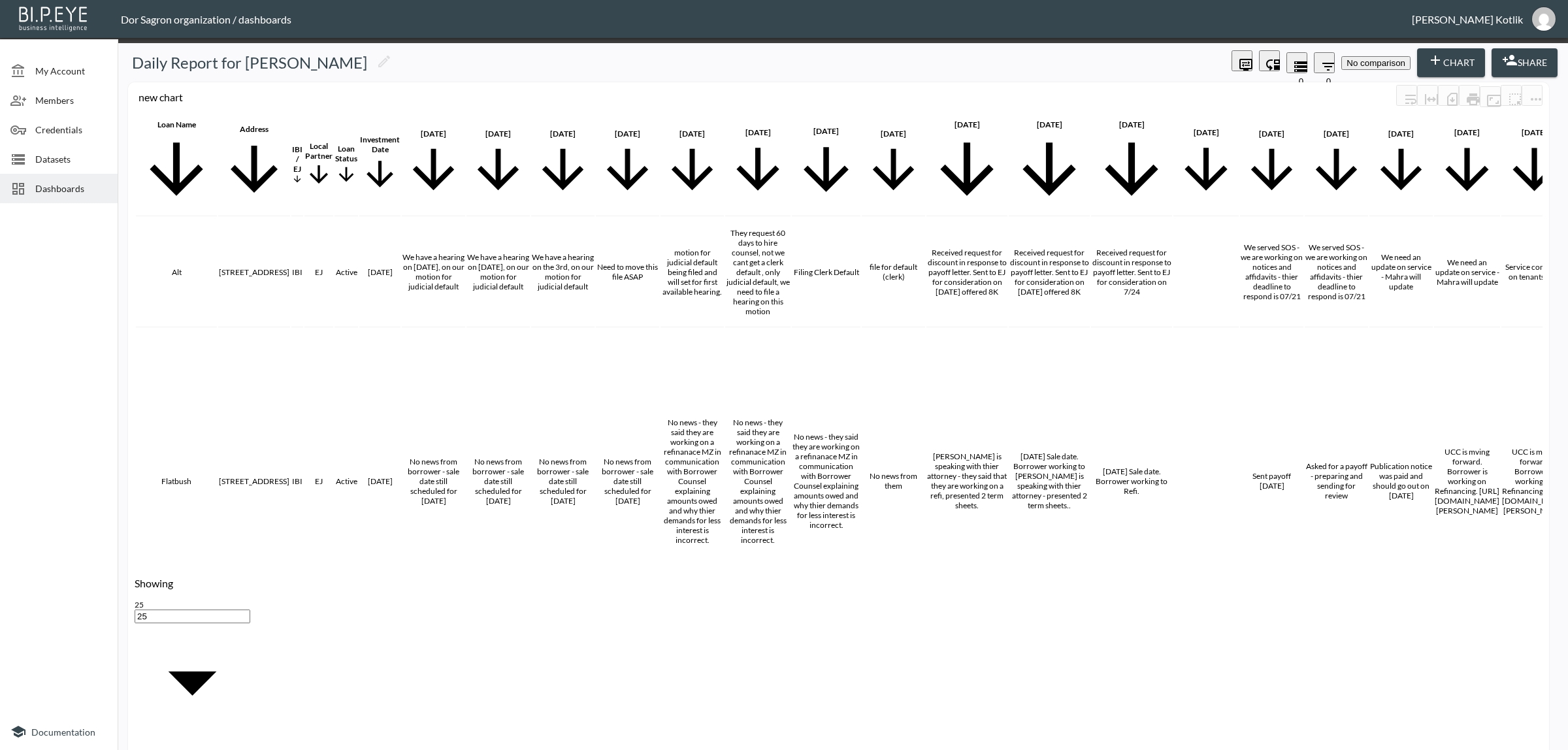
scroll to position [196, 0]
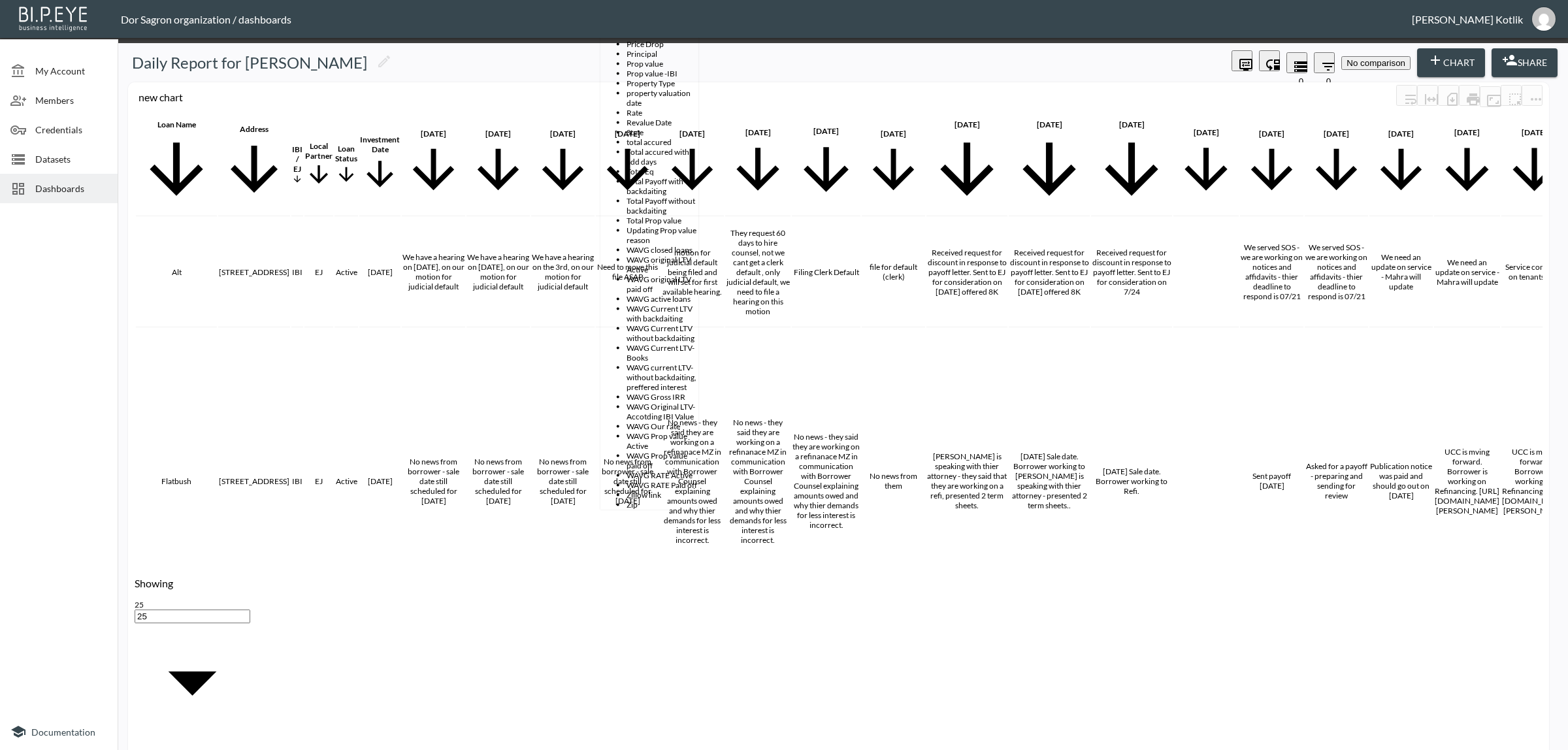
click at [647, 196] on li "Total Payoff with backdaiting" at bounding box center [662, 186] width 72 height 19
type input "Total Payoff with backdaiting"
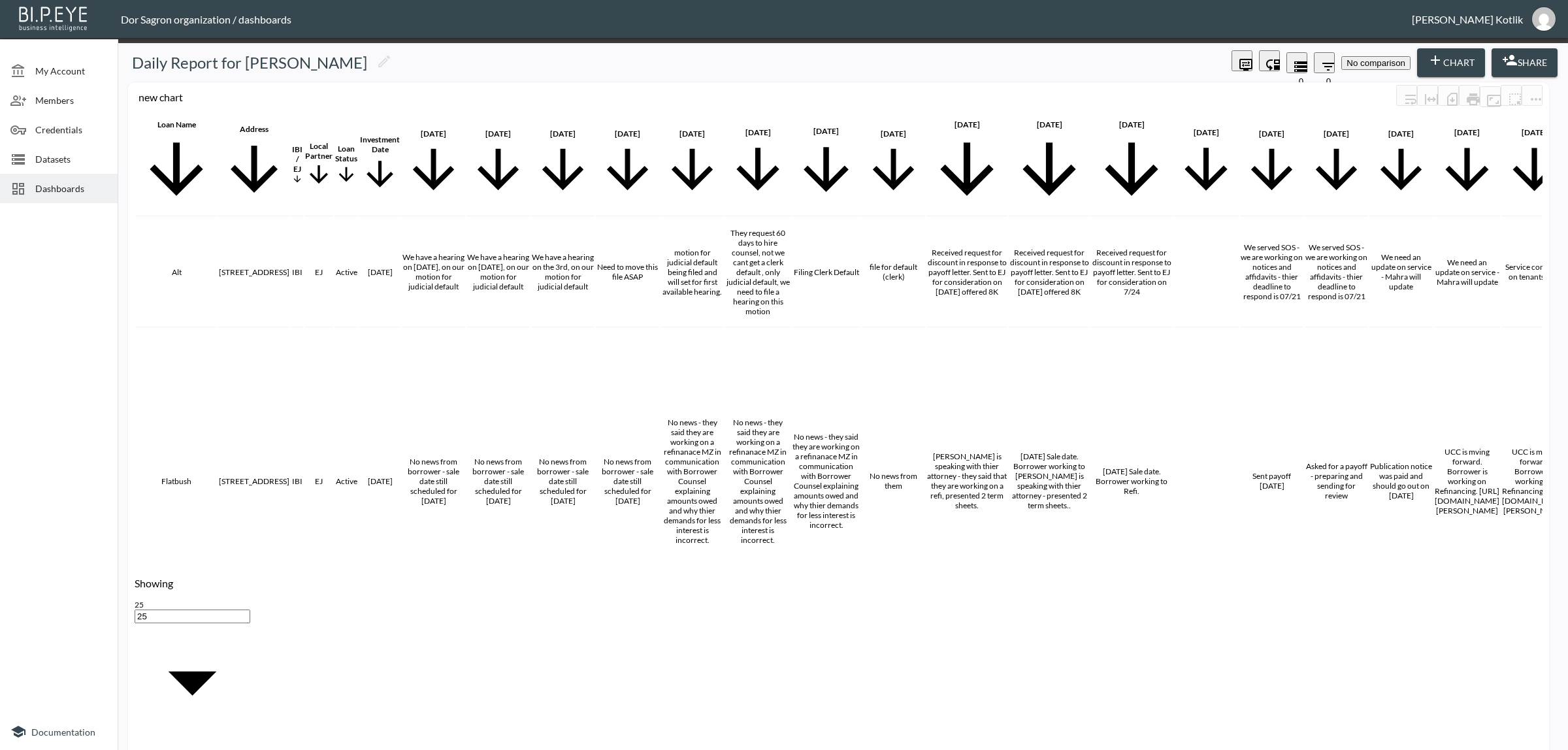
type input "-3"
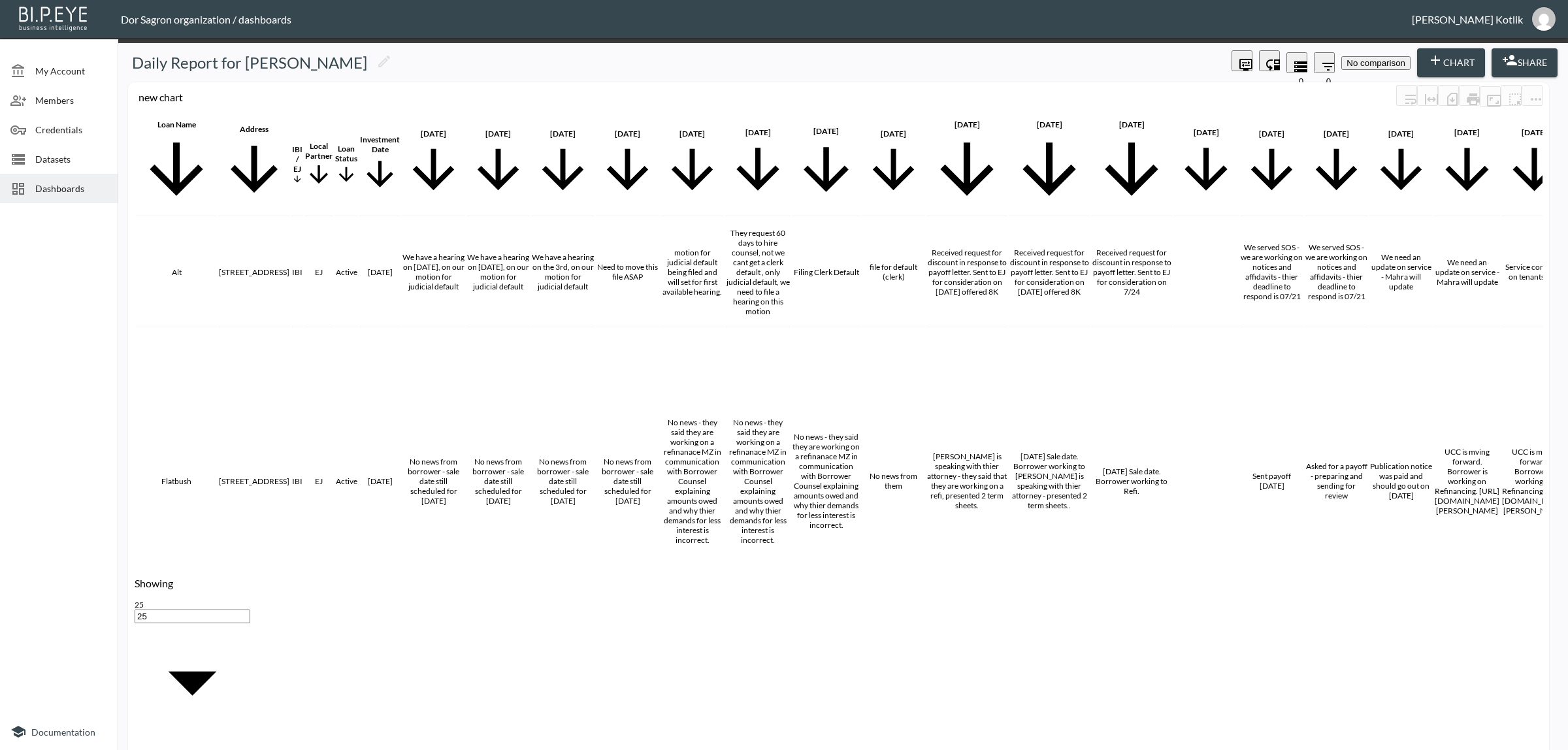
scroll to position [237, 0]
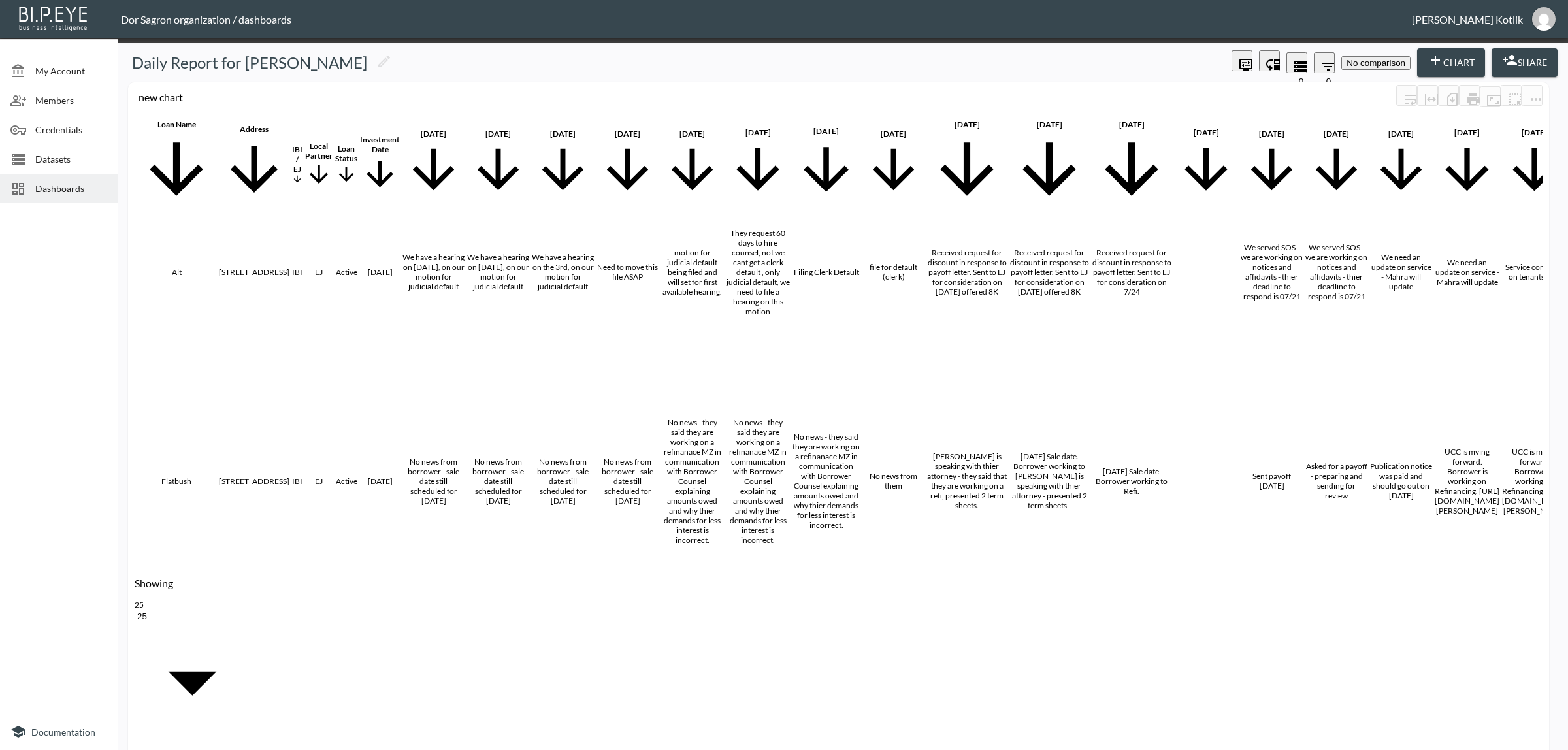
type input "ב"
type input "current ltv"
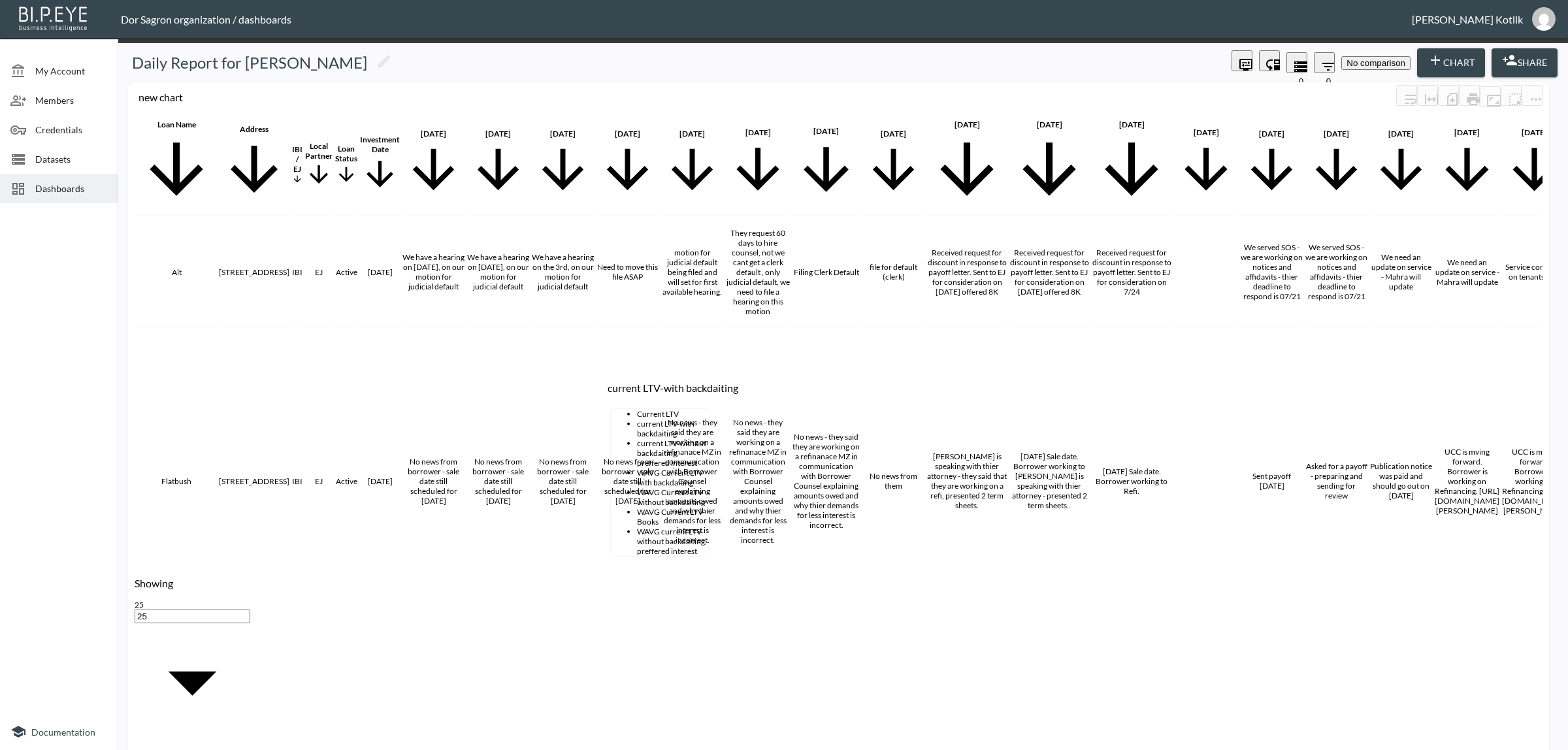
click at [637, 418] on li "current LTV-with backdaiting" at bounding box center [673, 428] width 72 height 19
type input "current LTV-with backdaiting"
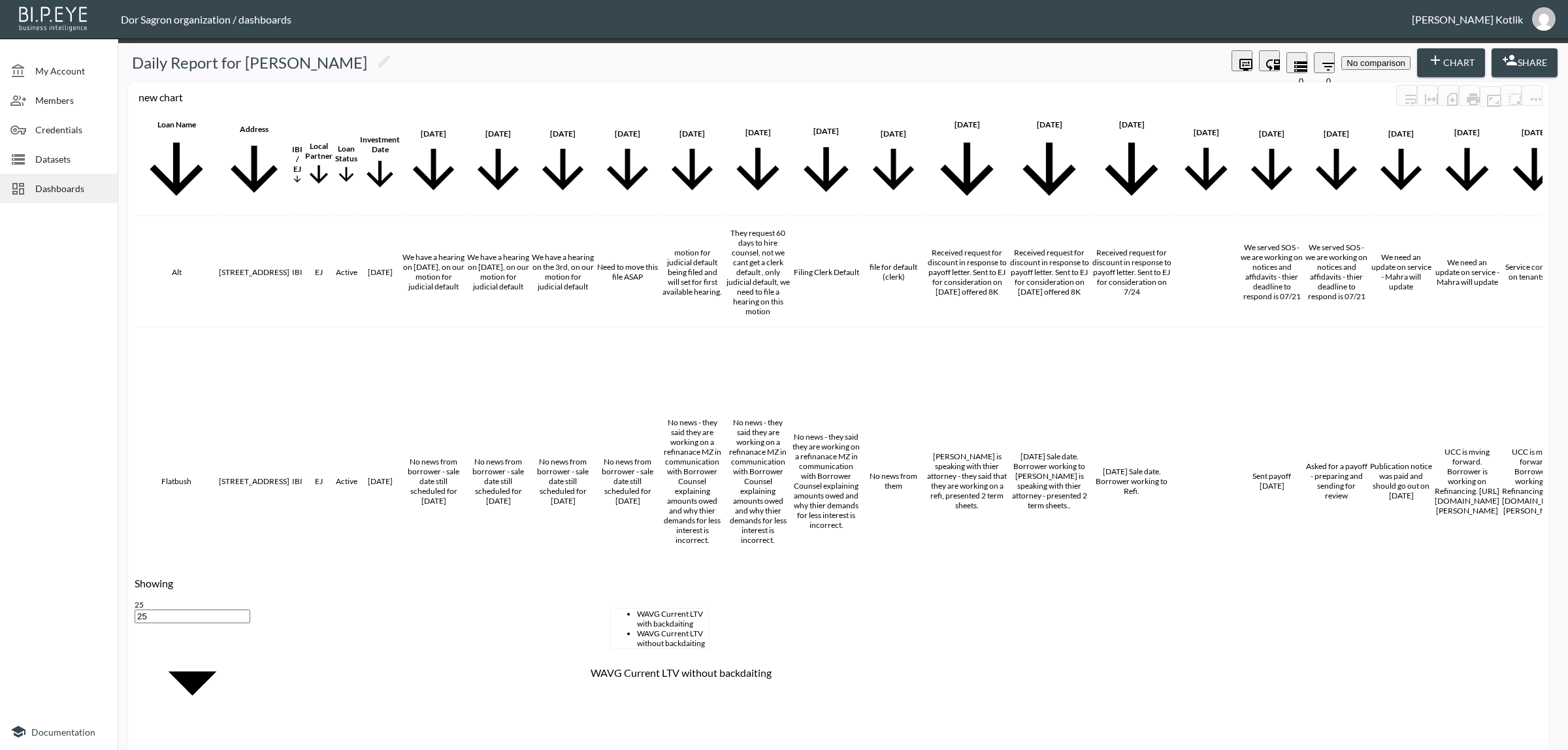
click at [669, 645] on li "WAVG Current LTV without backdaiting" at bounding box center [673, 638] width 72 height 19
type input "WAVG Current LTV without backdaiting"
click at [768, 532] on body "BI.P.EYE, Interactive Analytics Dashboards - app Dor Sagron organization / dash…" at bounding box center [784, 375] width 1568 height 750
type input "Percentage"
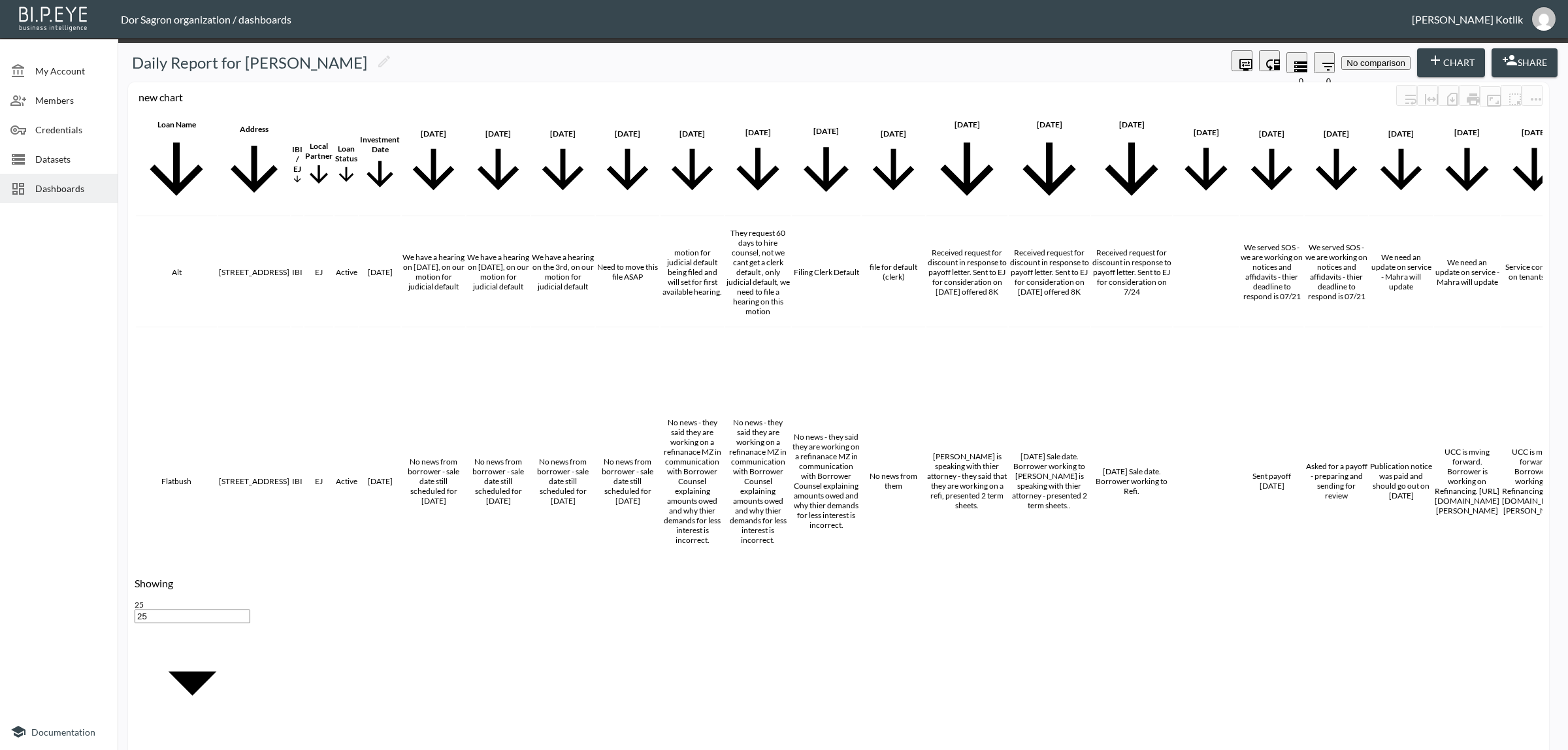
click at [762, 589] on body "BI.P.EYE, Interactive Analytics Dashboards - app Dor Sagron organization / dash…" at bounding box center [784, 375] width 1568 height 750
type input "Percentage"
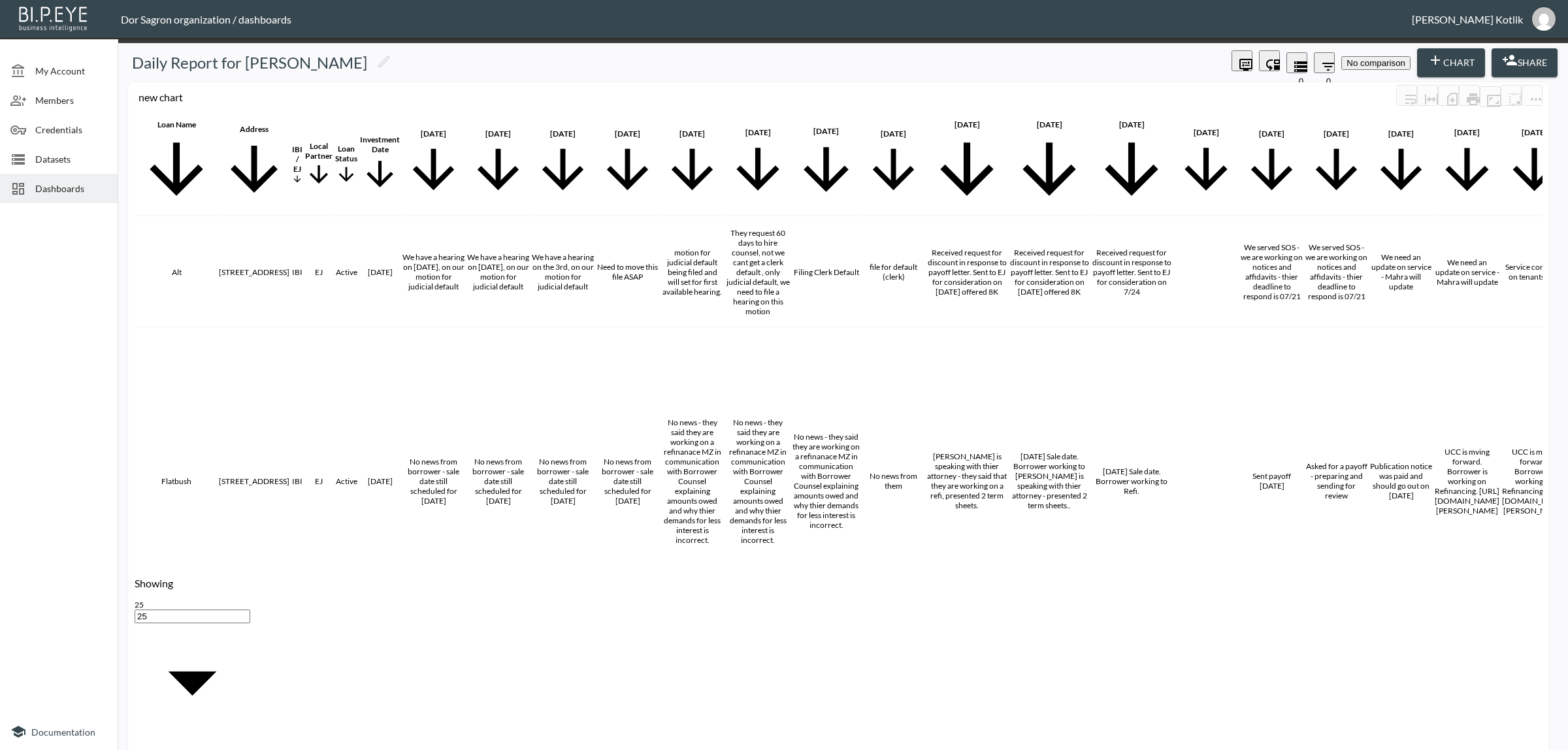
checkbox input "true"
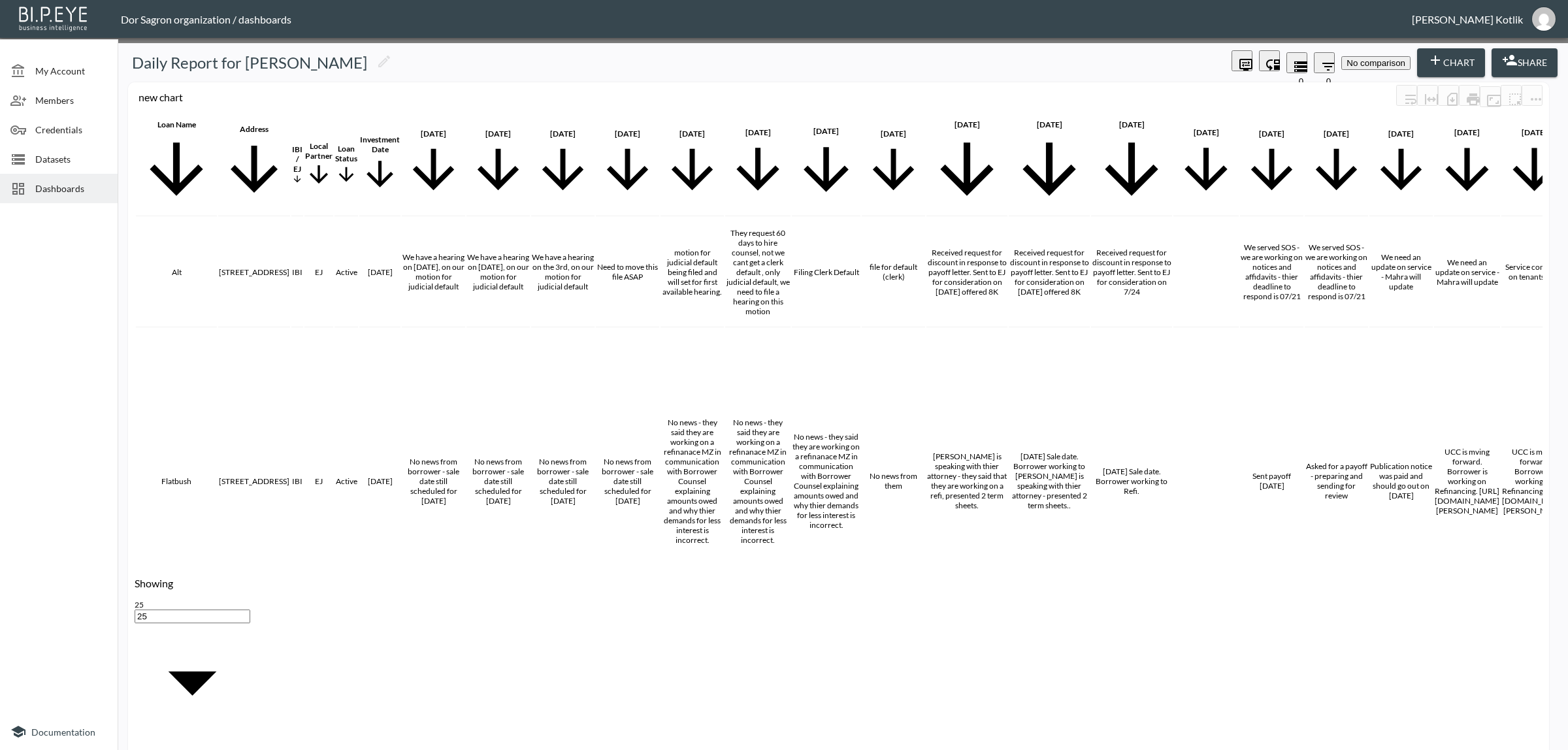
scroll to position [439, 1799]
drag, startPoint x: 805, startPoint y: 539, endPoint x: 843, endPoint y: 537, distance: 38.1
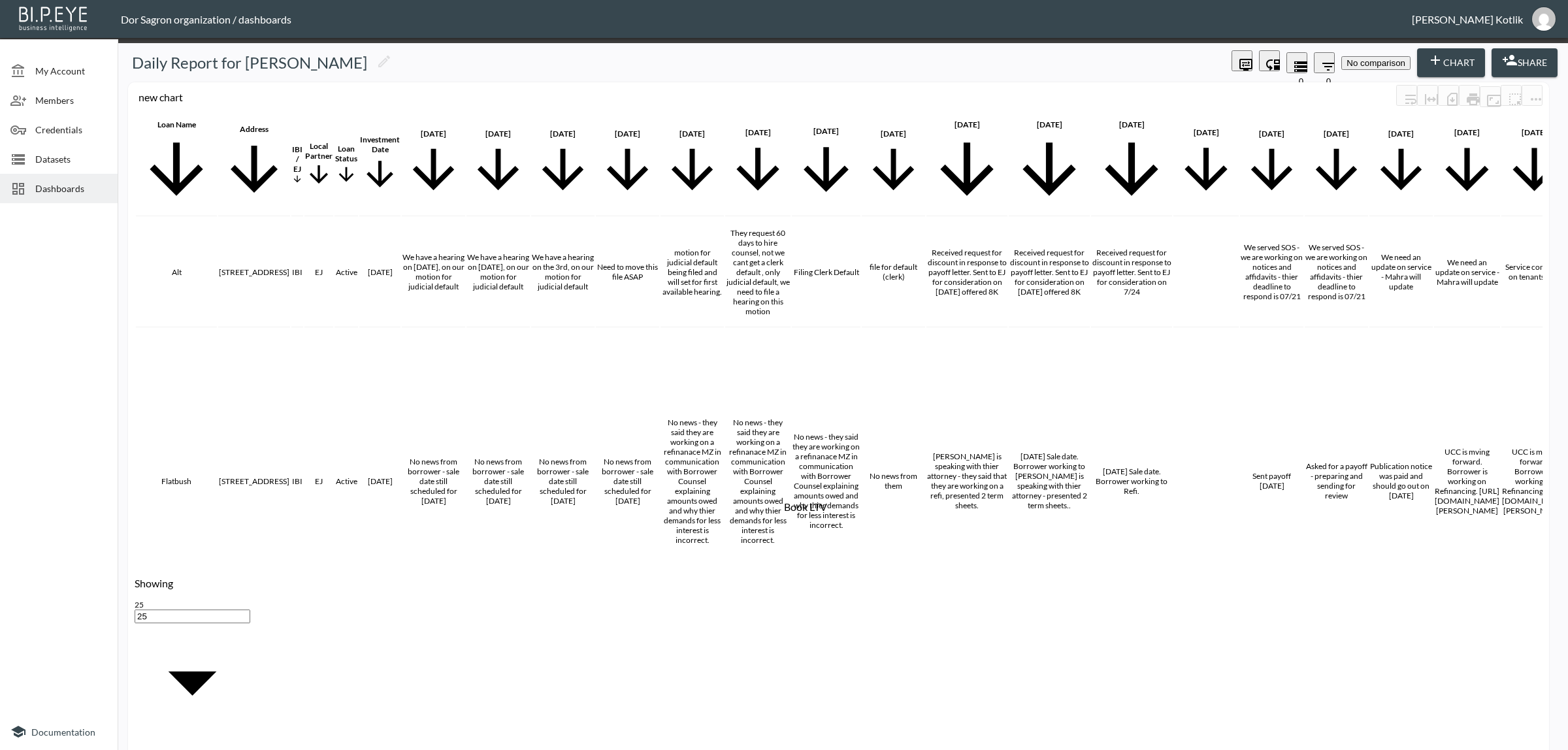
scroll to position [408, 0]
checkbox input "false"
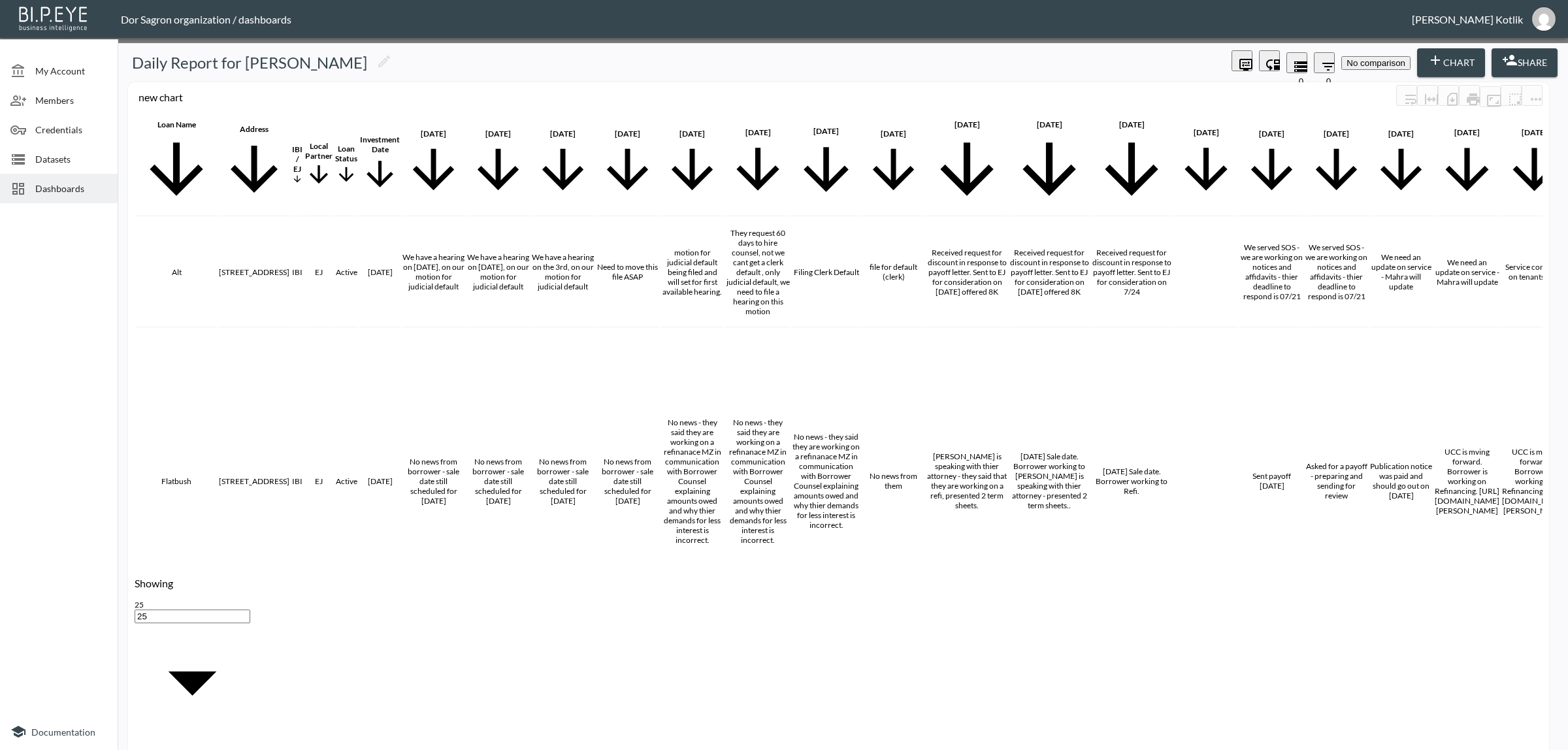
scroll to position [439, 1856]
drag, startPoint x: 896, startPoint y: 239, endPoint x: 560, endPoint y: 230, distance: 336.1
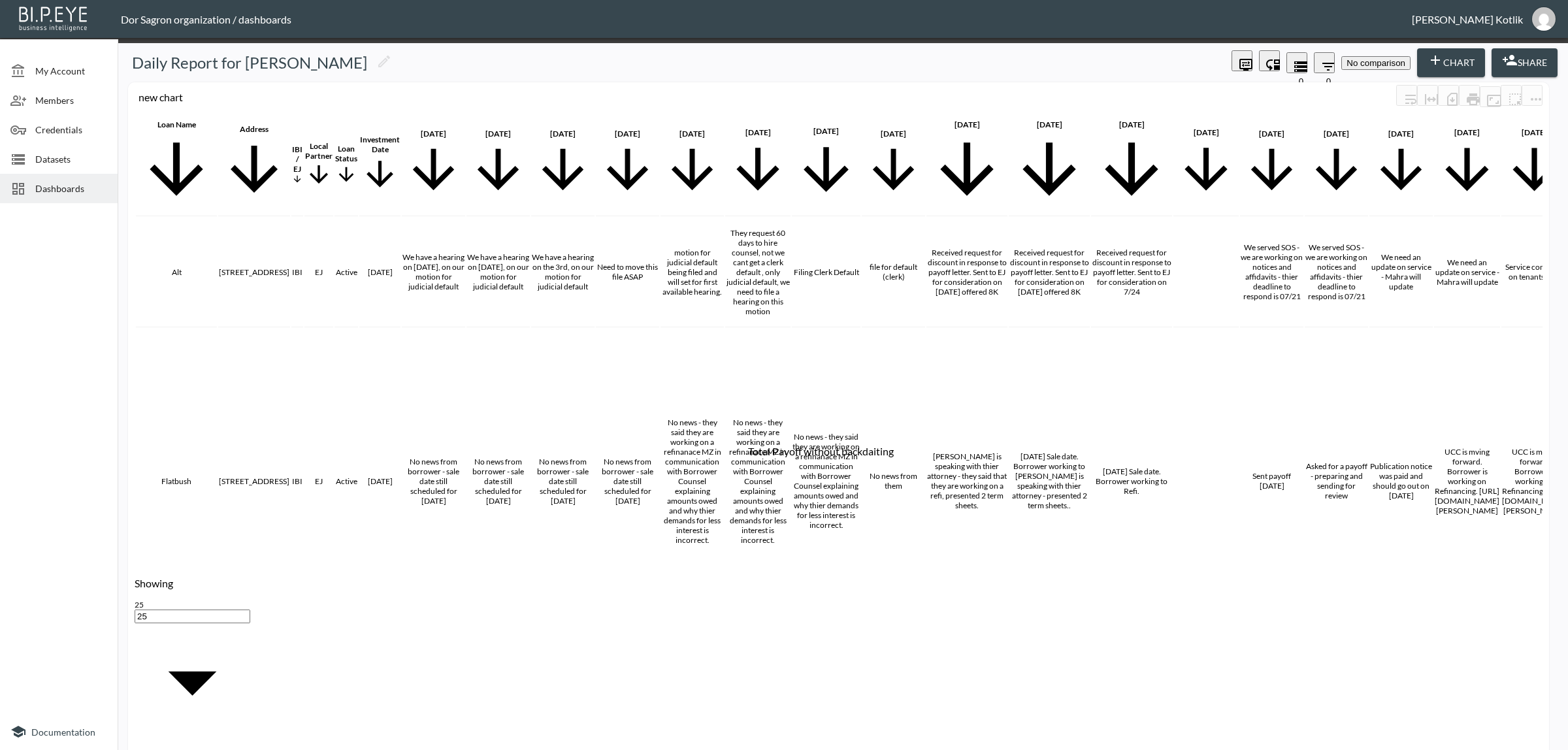
scroll to position [408, 0]
checkbox input "false"
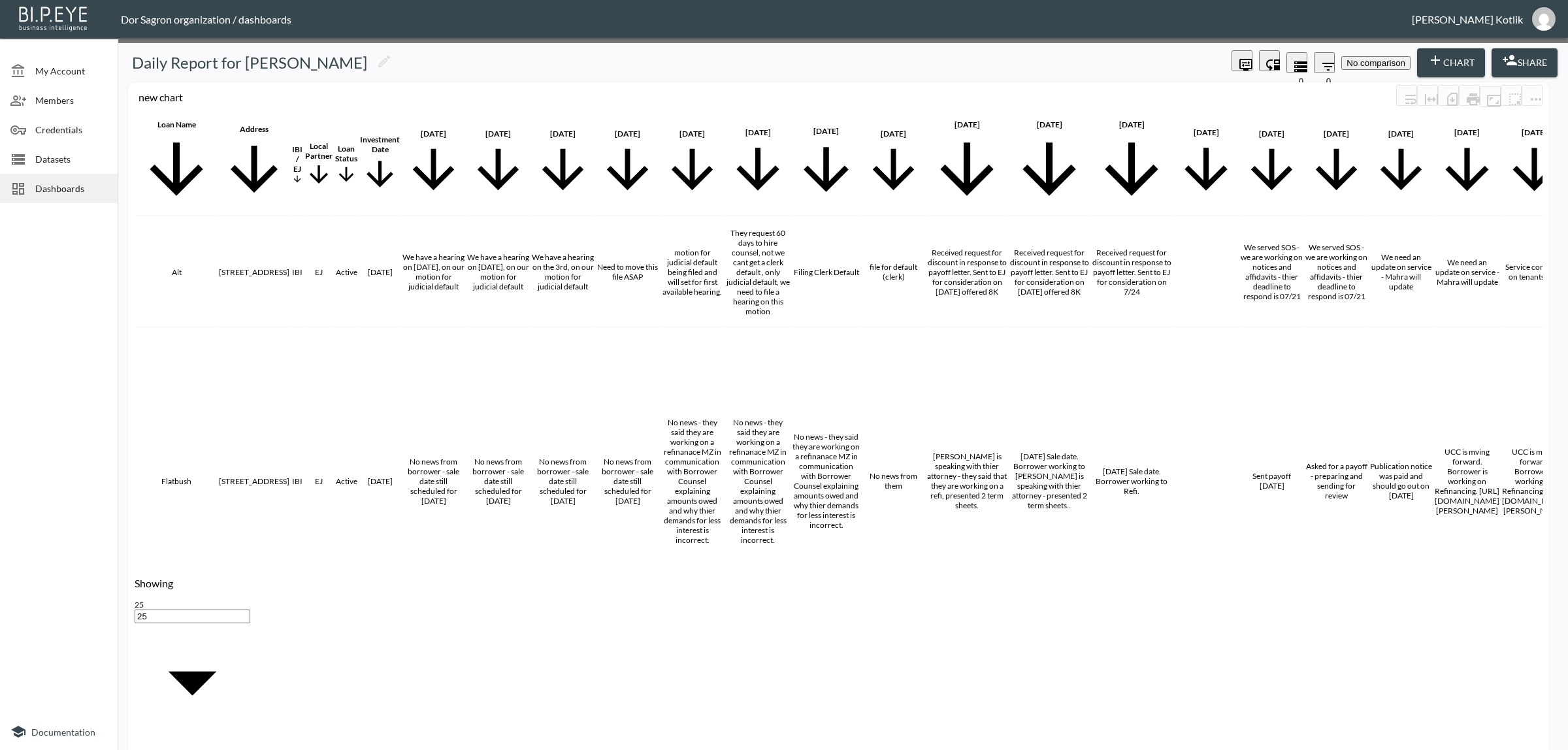
scroll to position [439, 1775]
drag, startPoint x: 893, startPoint y: 240, endPoint x: 595, endPoint y: 236, distance: 298.0
drag, startPoint x: 890, startPoint y: 239, endPoint x: 739, endPoint y: 230, distance: 151.3
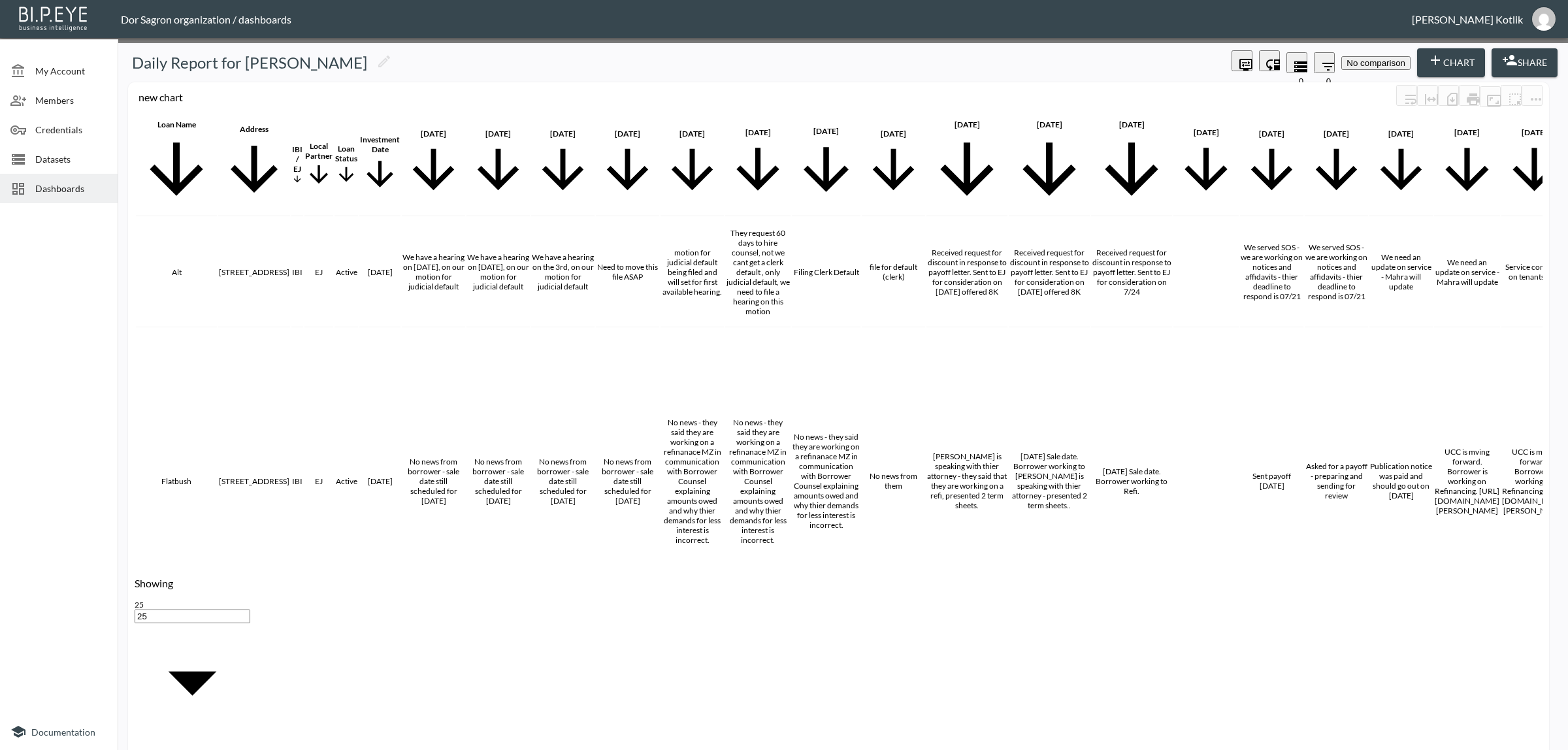
scroll to position [0, 1775]
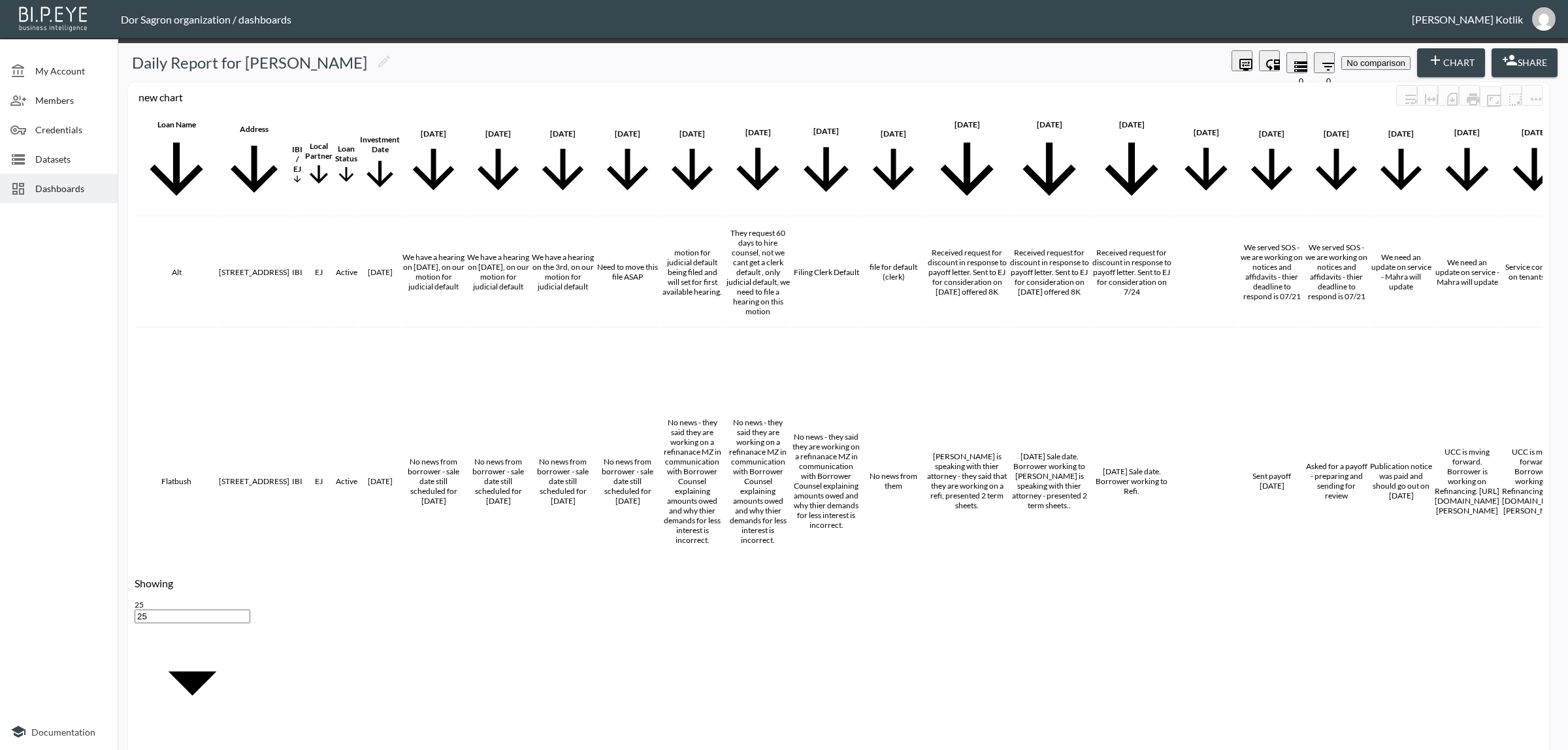
type input "current"
checkbox input "true"
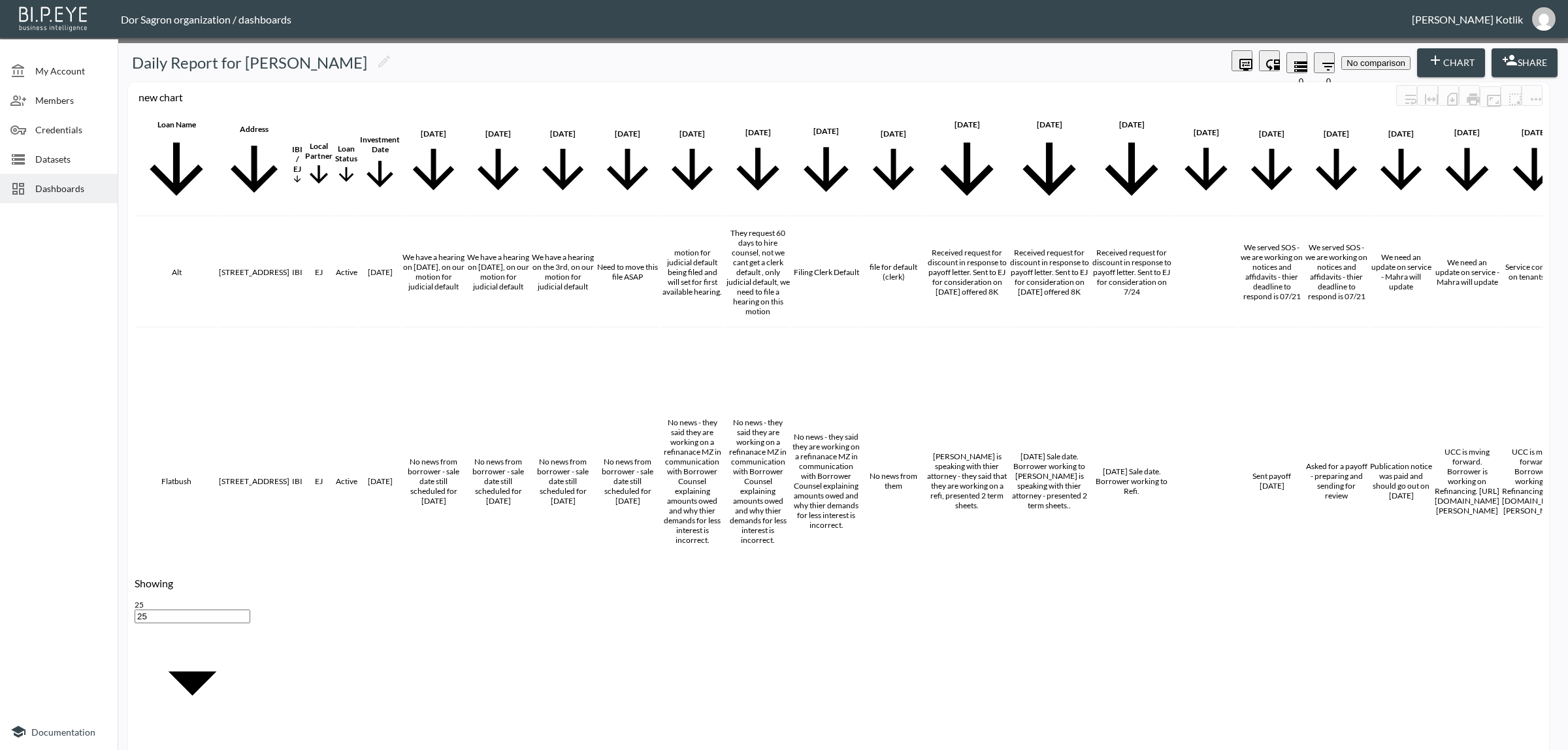
scroll to position [0, 1977]
drag, startPoint x: 830, startPoint y: 234, endPoint x: 677, endPoint y: 239, distance: 153.1
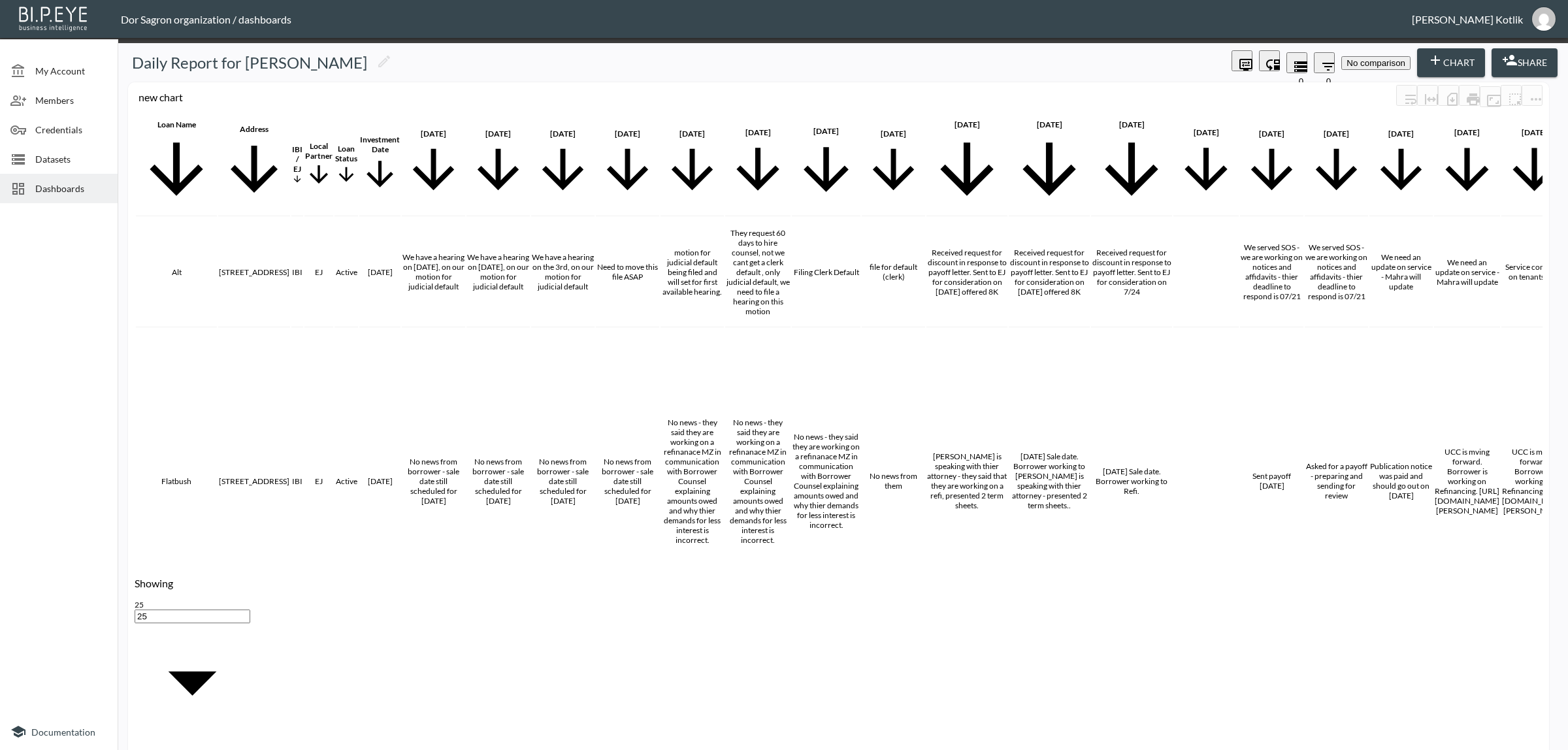
scroll to position [282, 0]
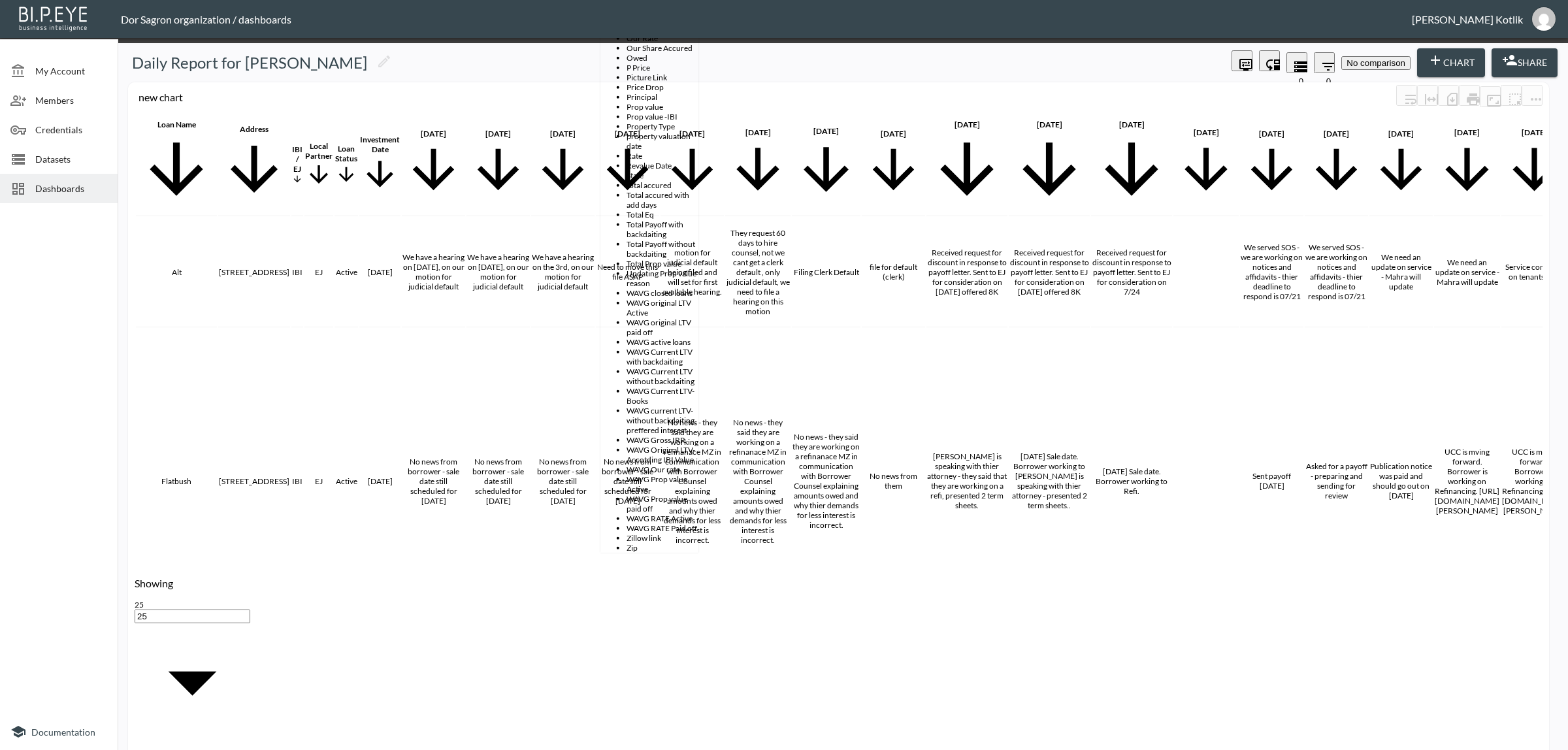
scroll to position [1562, 0]
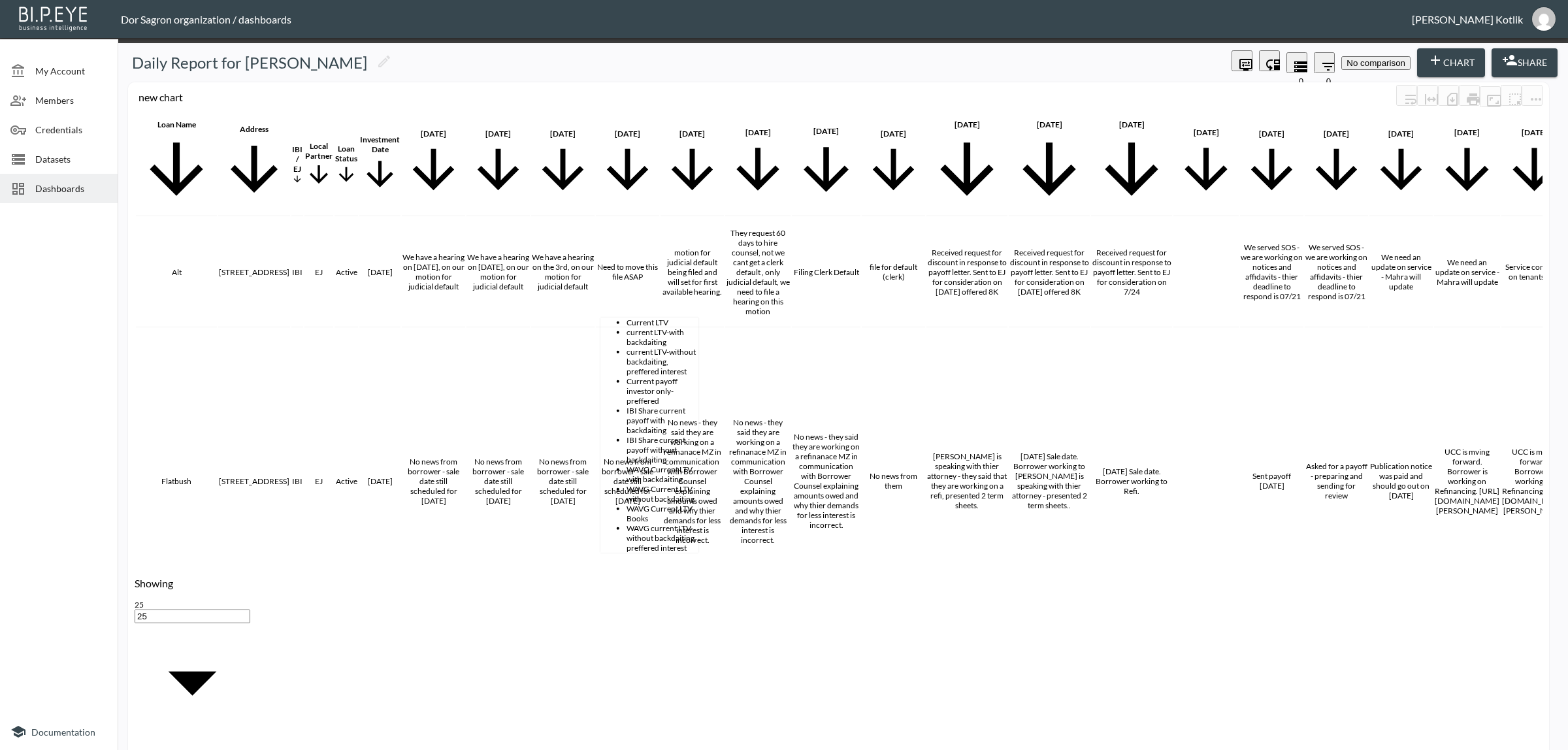
scroll to position [0, 0]
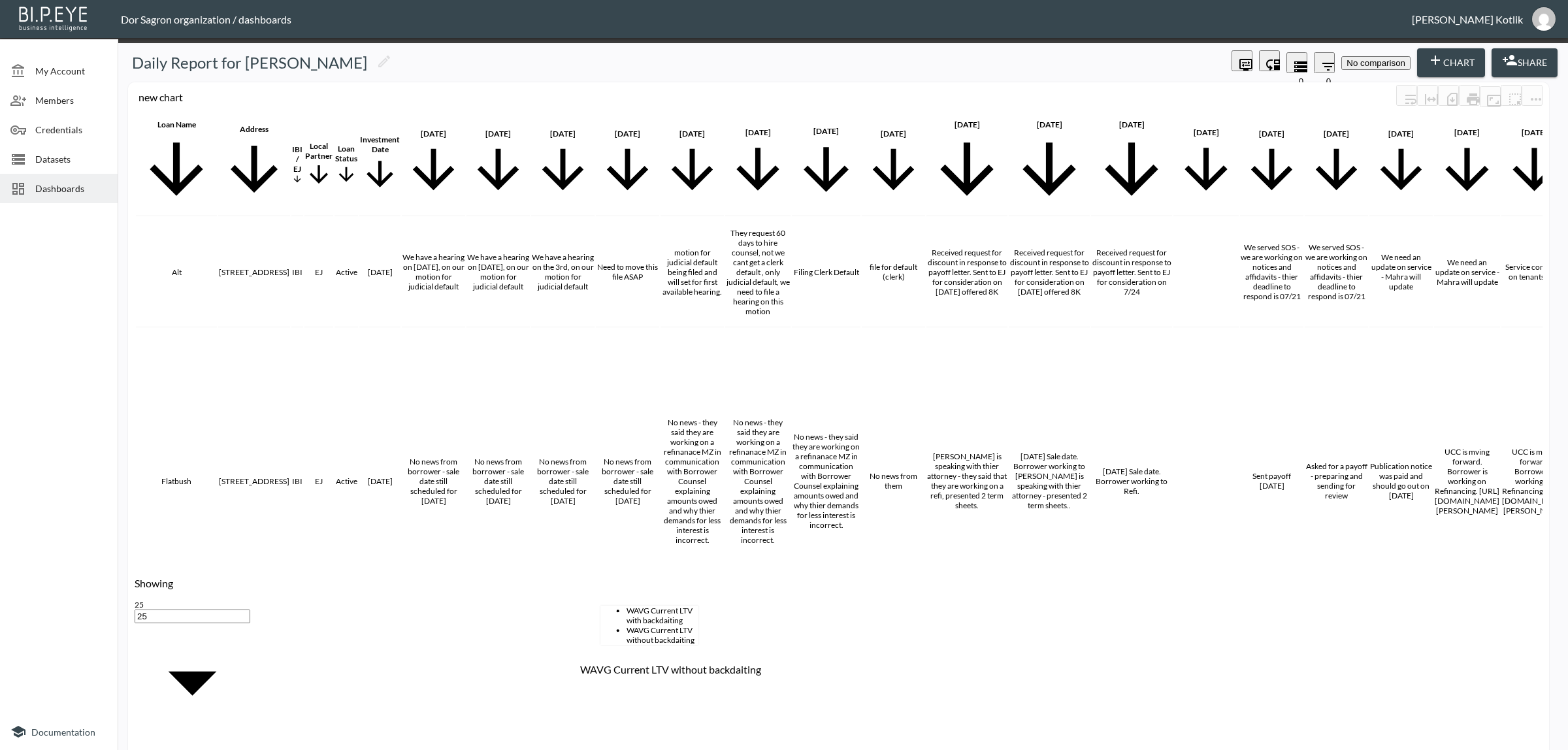
click at [658, 645] on li "WAVG Current LTV without backdaiting" at bounding box center [662, 635] width 72 height 19
type input "WAVG Current LTV without backdaiting"
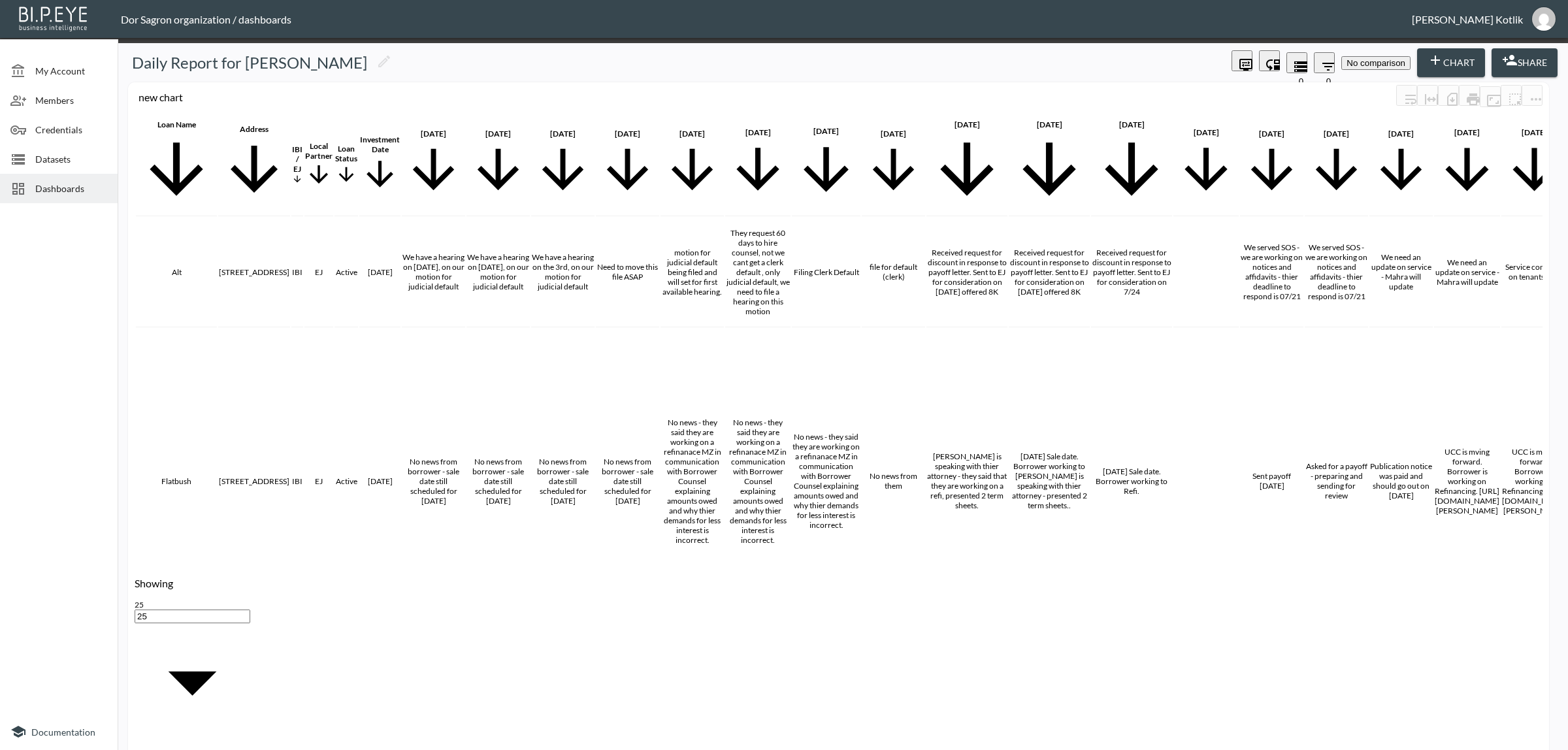
scroll to position [408, 0]
checkbox input "false"
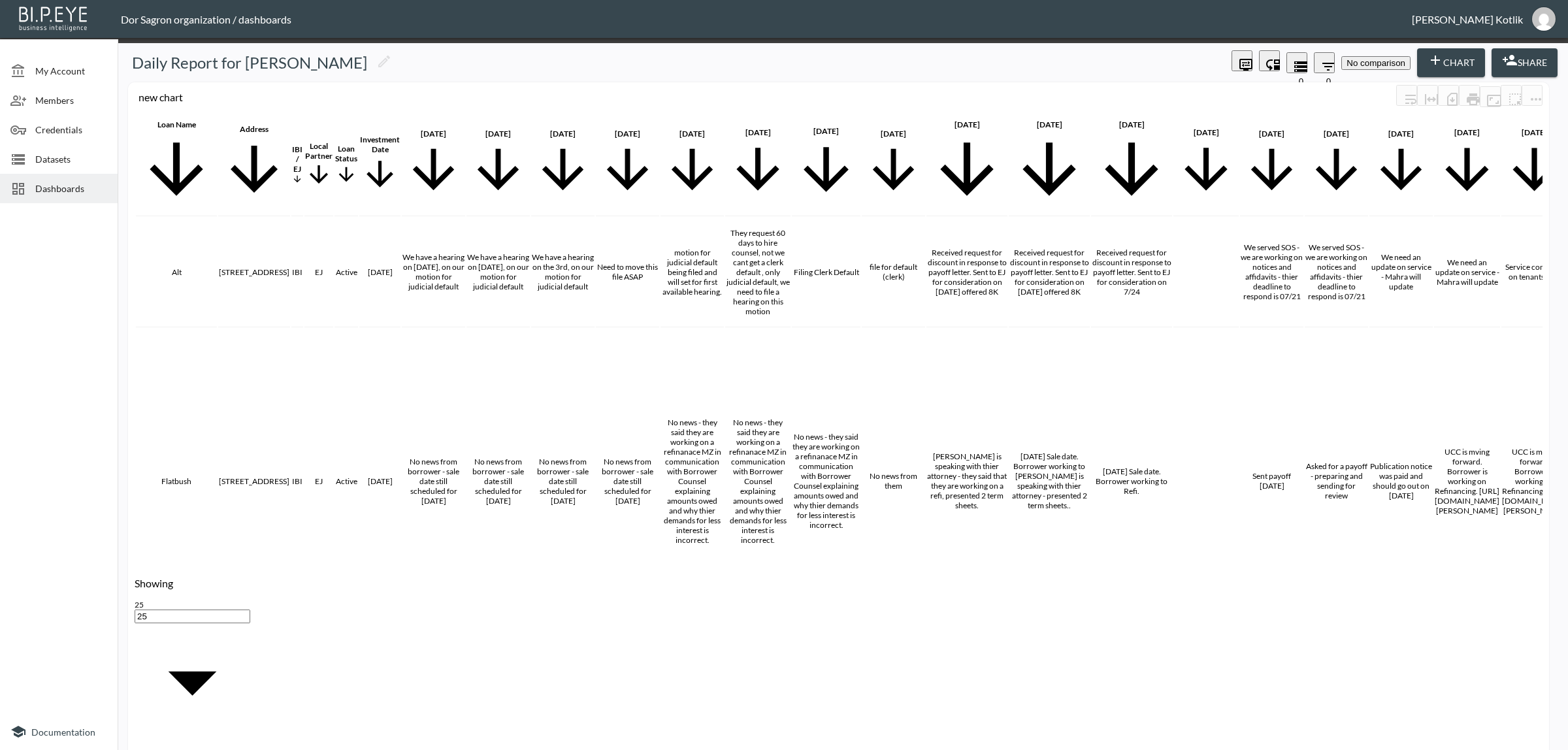
scroll to position [0, 0]
drag, startPoint x: 647, startPoint y: 296, endPoint x: 599, endPoint y: 291, distance: 48.3
type input "curr"
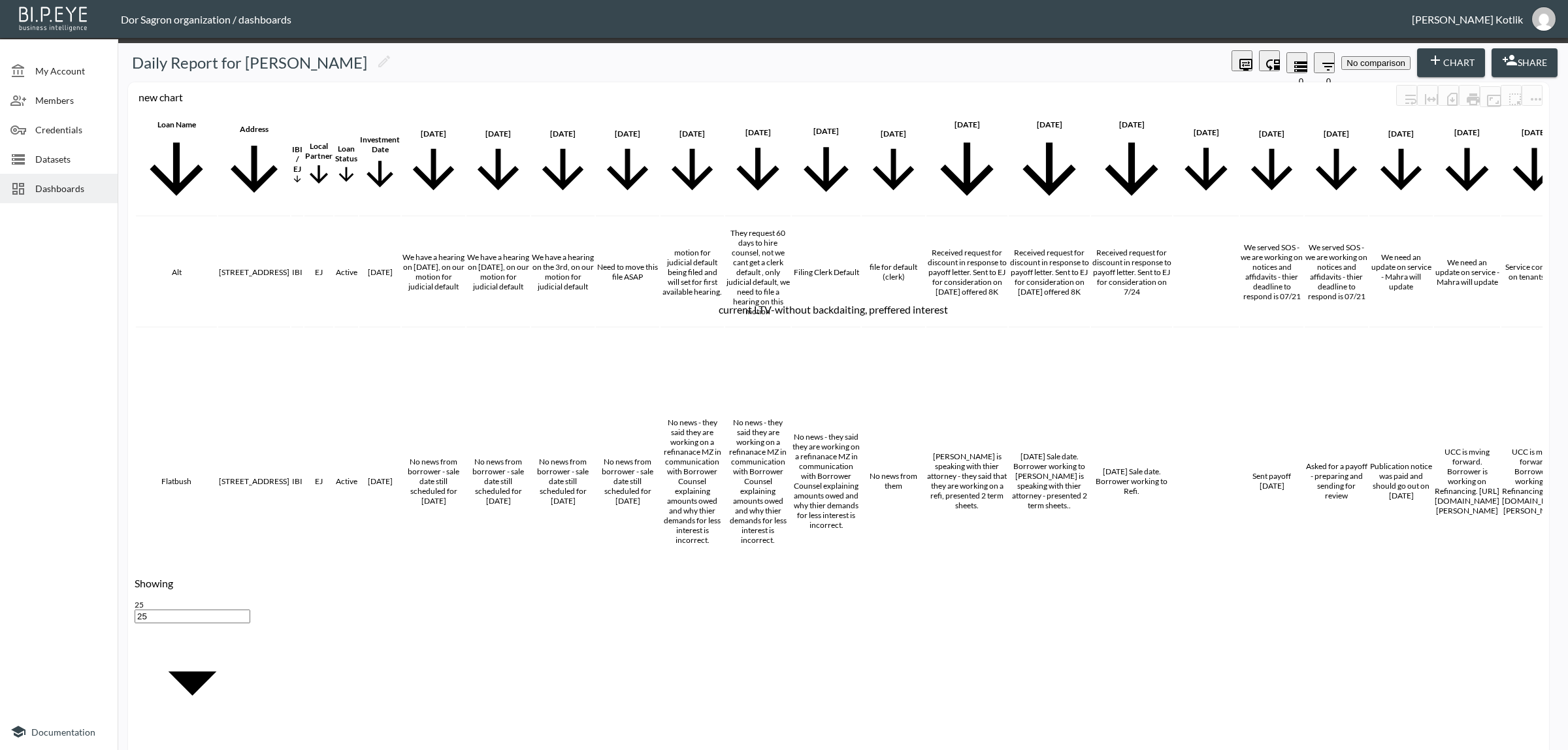
checkbox input "false"
checkbox input "true"
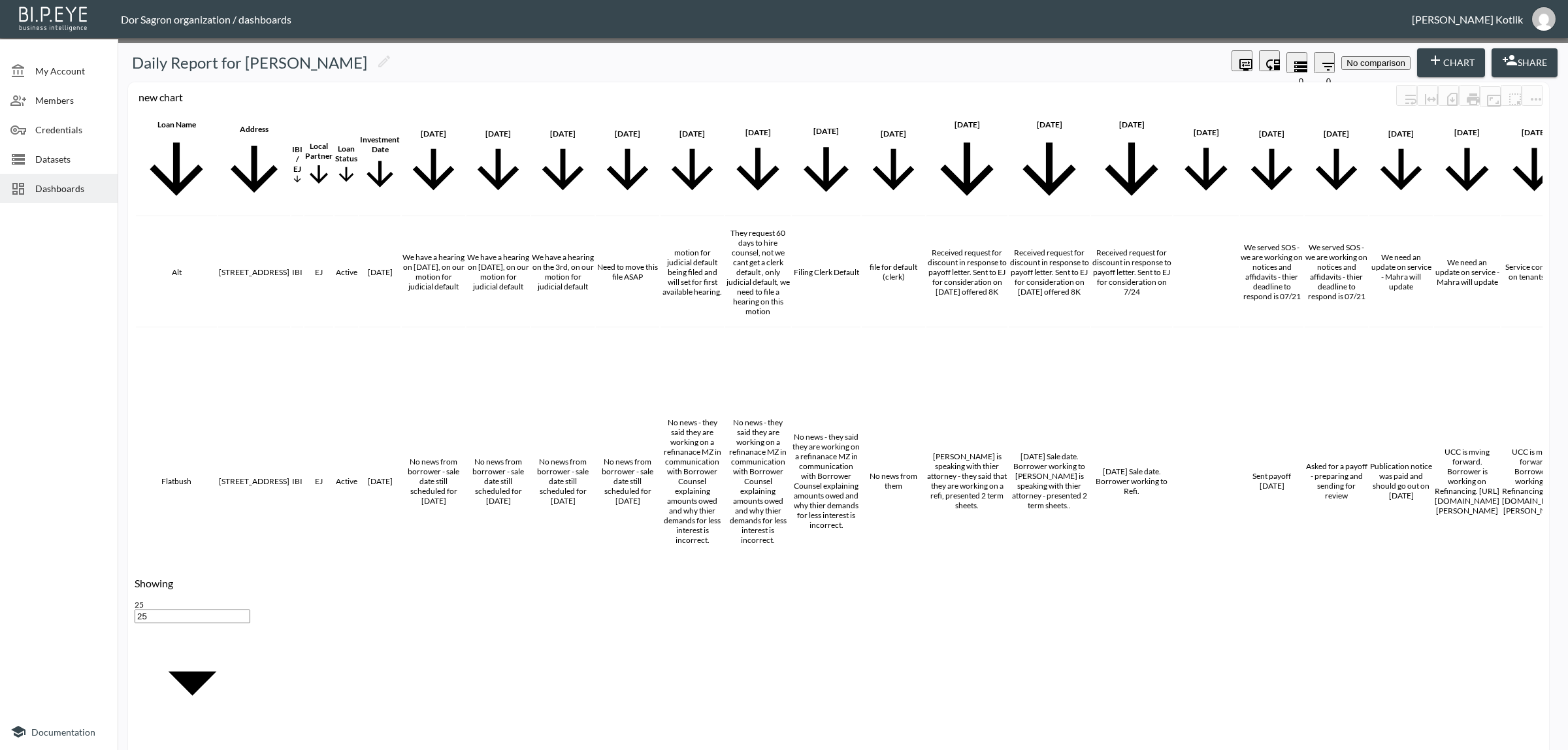
scroll to position [0, 1775]
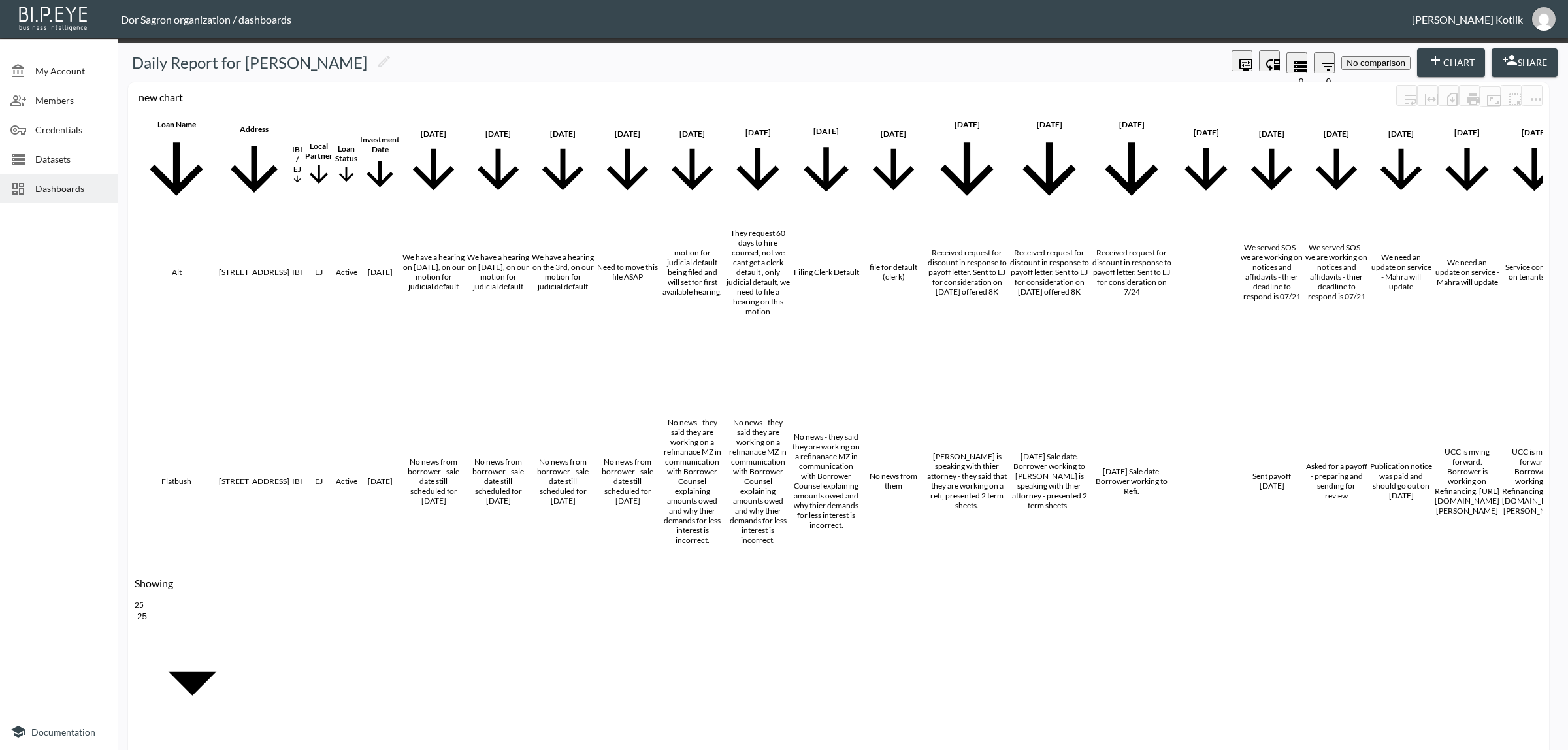
type input "with"
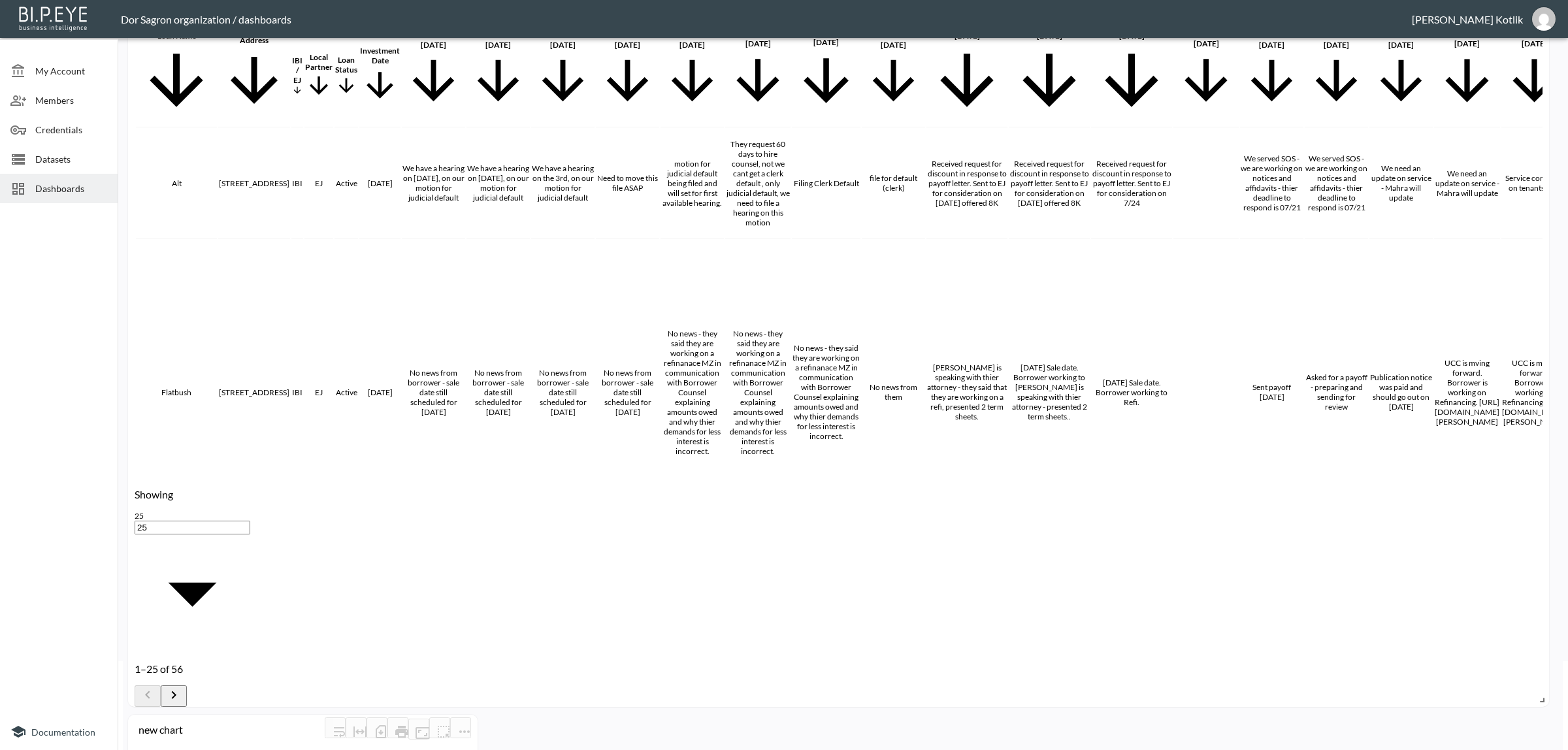
scroll to position [145, 0]
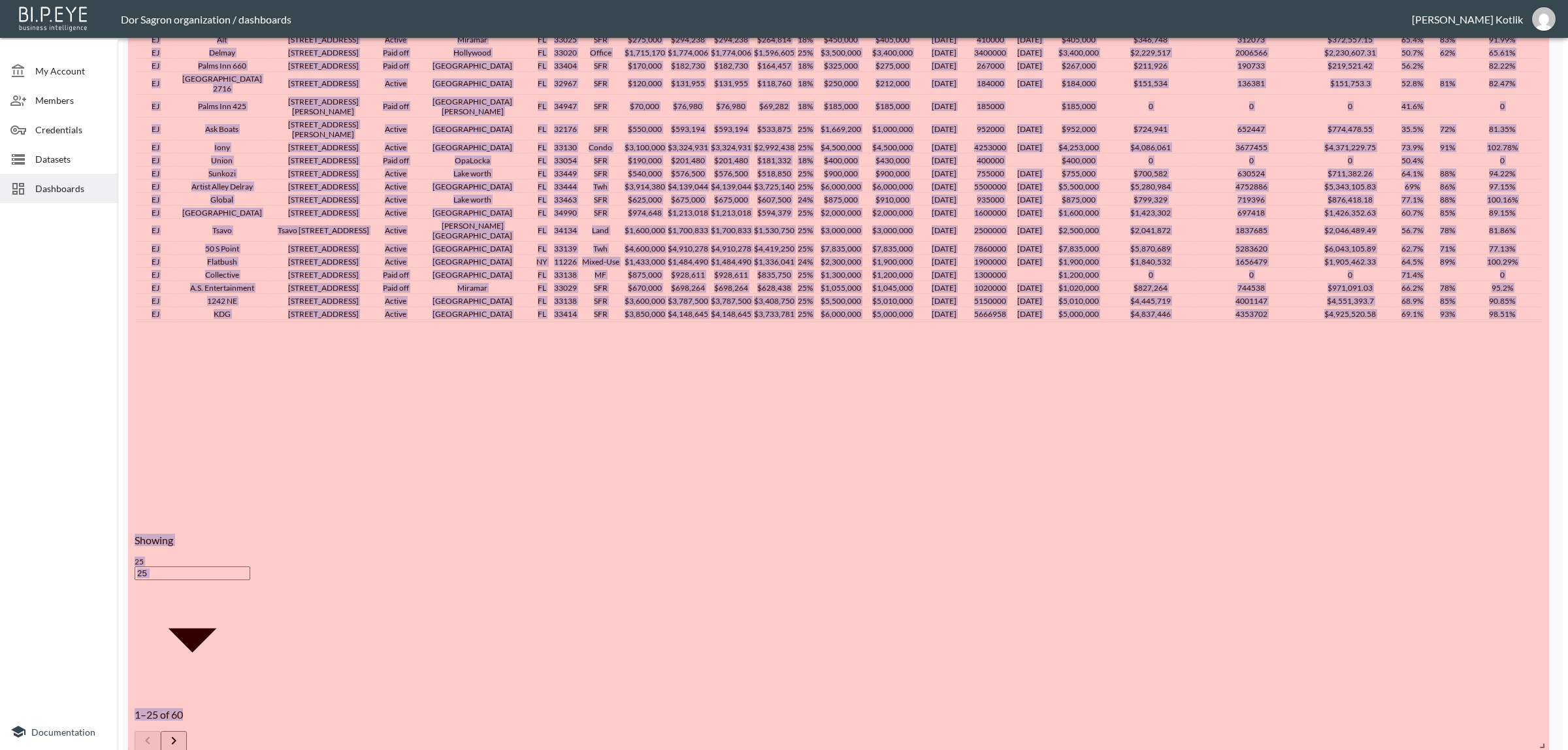
drag, startPoint x: 469, startPoint y: 733, endPoint x: 1547, endPoint y: 715, distance: 1078.2
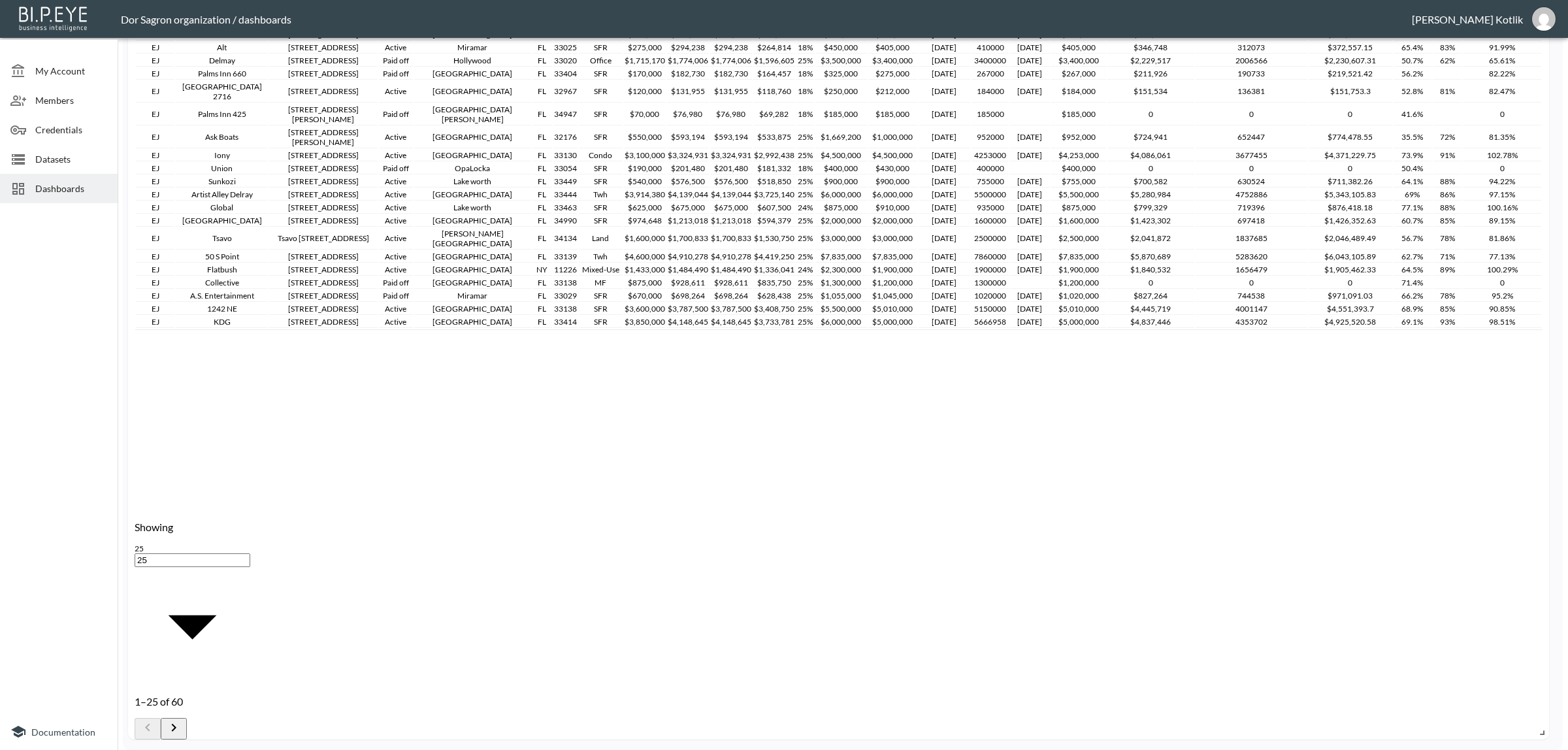
scroll to position [1023, 0]
